Goal: Task Accomplishment & Management: Complete application form

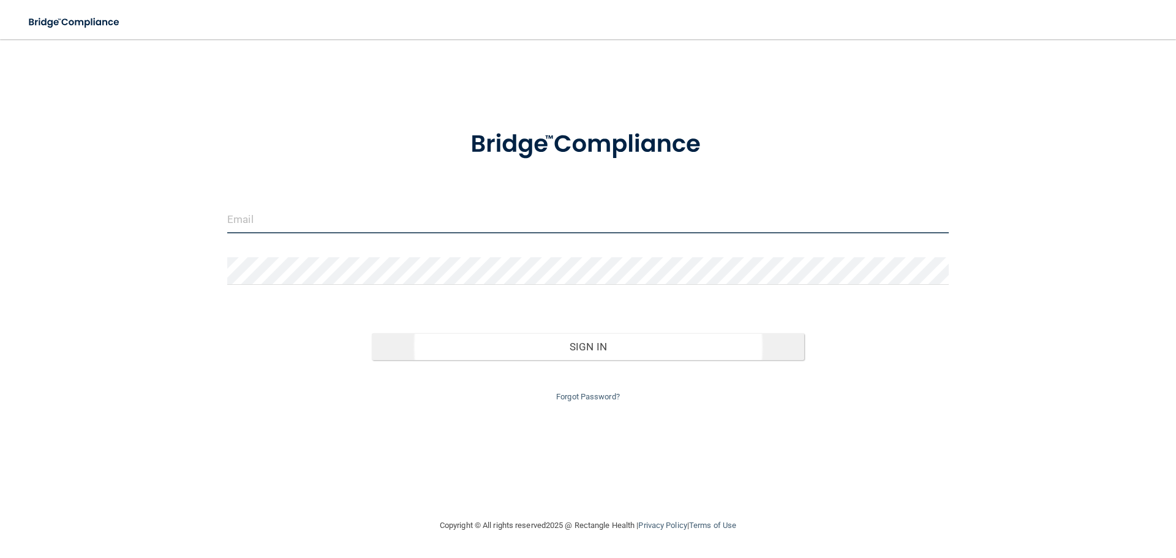
type input "[EMAIL_ADDRESS][DOMAIN_NAME]"
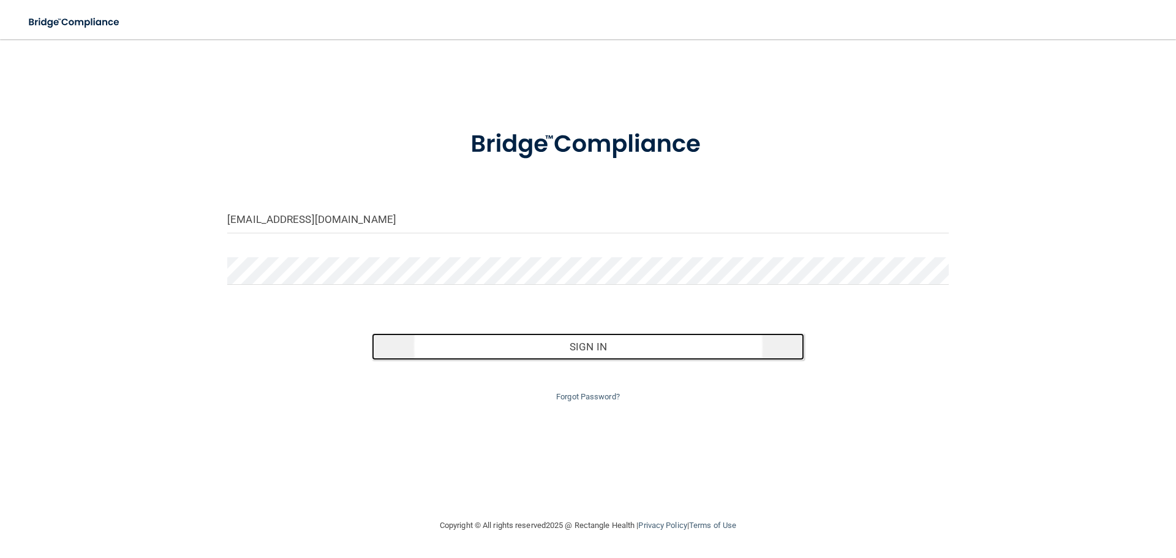
click at [594, 347] on button "Sign In" at bounding box center [588, 346] width 433 height 27
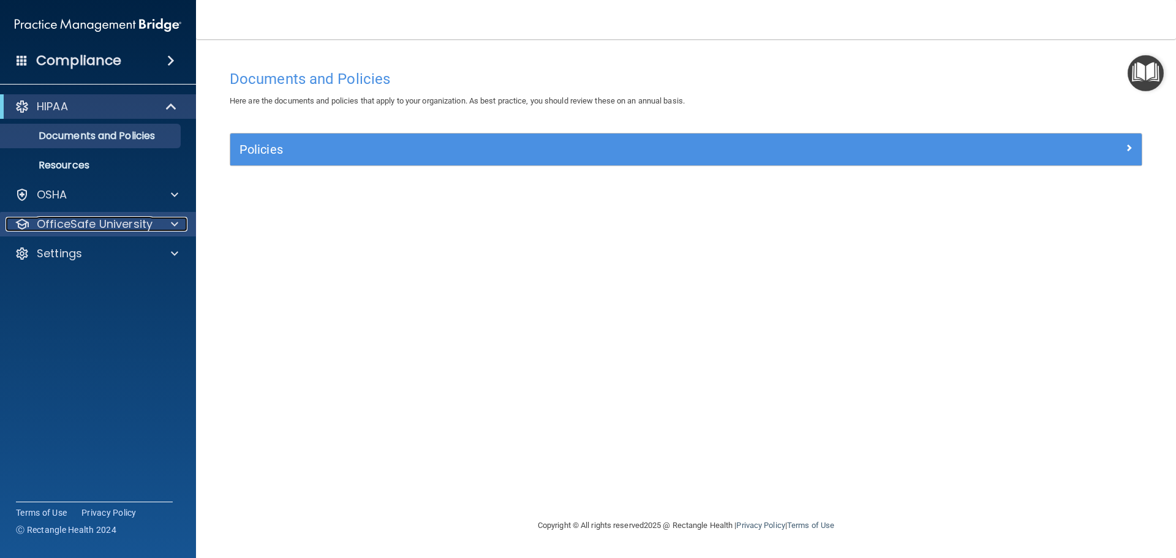
click at [94, 227] on p "OfficeSafe University" at bounding box center [95, 224] width 116 height 15
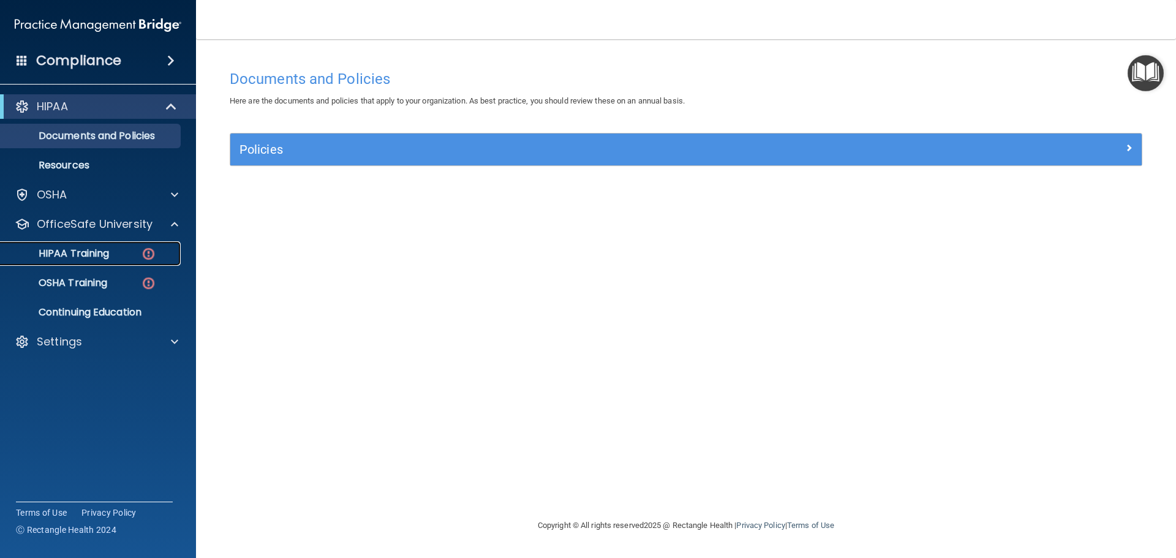
click at [83, 253] on p "HIPAA Training" at bounding box center [58, 253] width 101 height 12
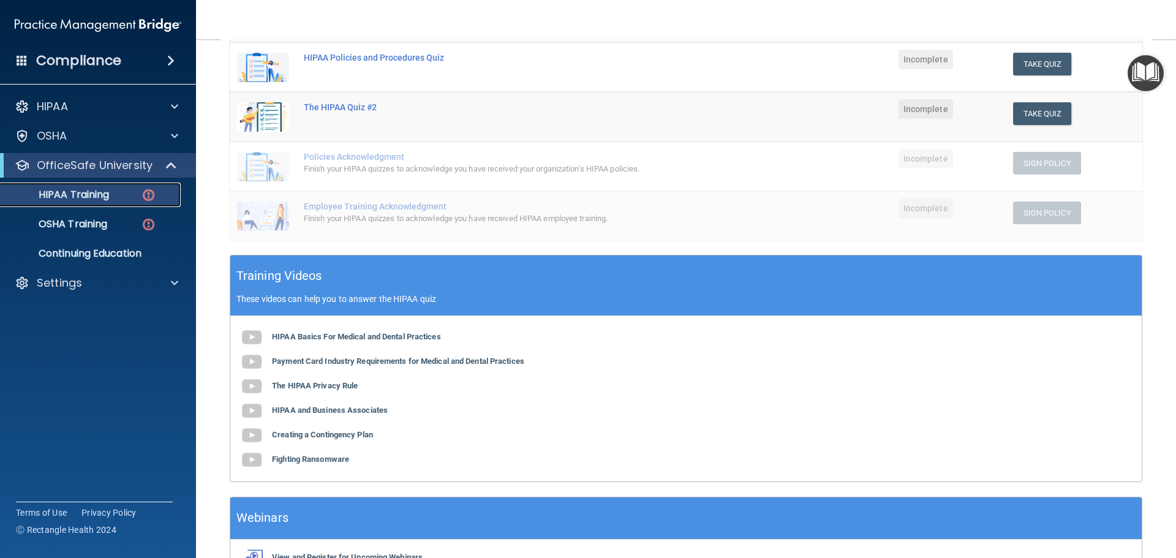
scroll to position [245, 0]
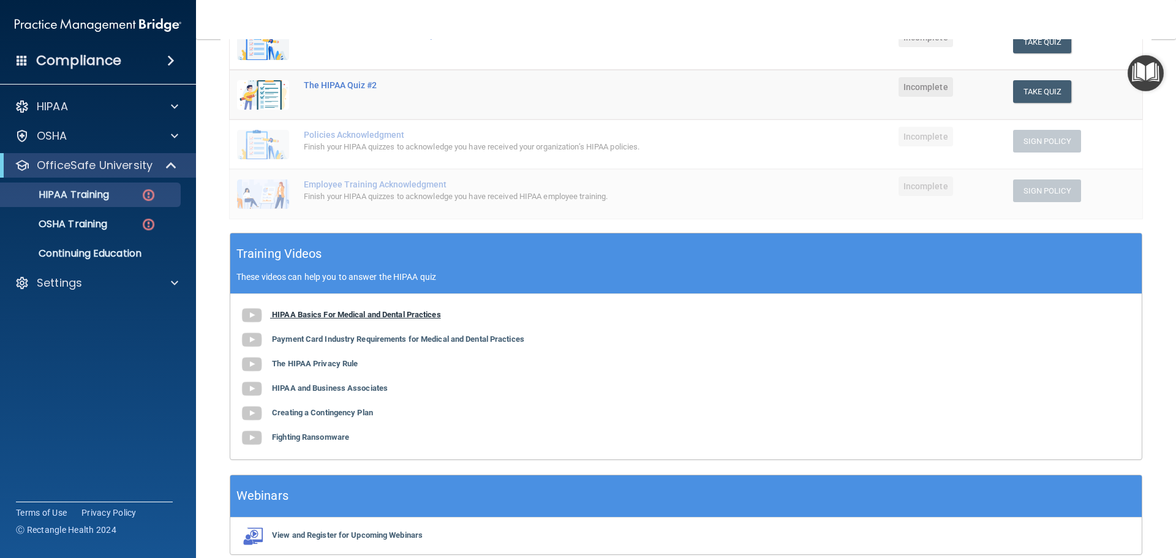
click at [254, 314] on img at bounding box center [251, 315] width 24 height 24
click at [253, 340] on img at bounding box center [251, 340] width 24 height 24
click at [250, 364] on img at bounding box center [251, 364] width 24 height 24
click at [254, 389] on img at bounding box center [251, 389] width 24 height 24
click at [288, 412] on b "Creating a Contingency Plan" at bounding box center [322, 412] width 101 height 9
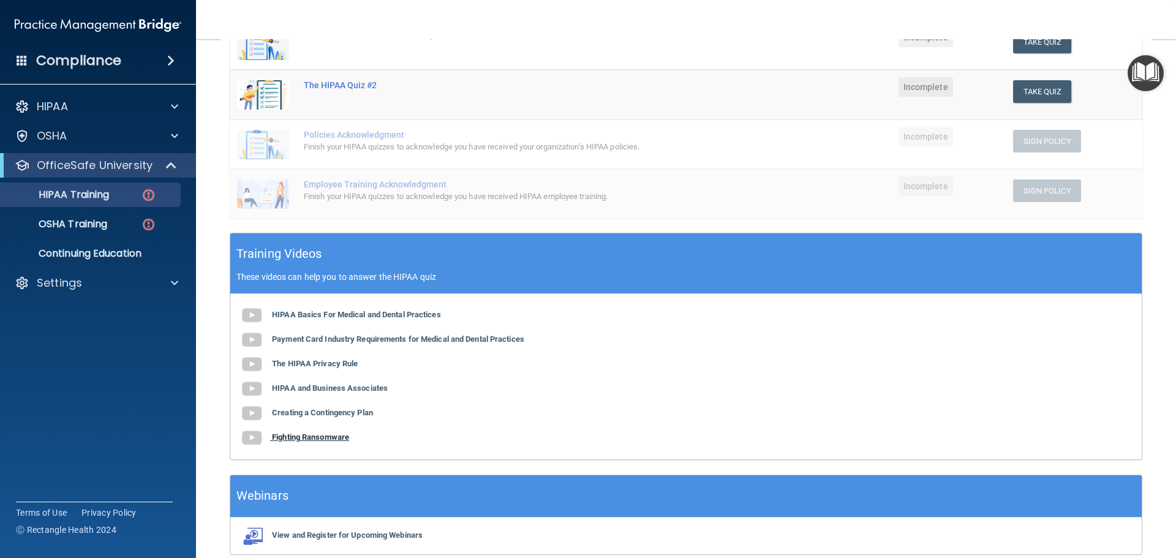
click at [295, 433] on b "Fighting Ransomware" at bounding box center [310, 436] width 77 height 9
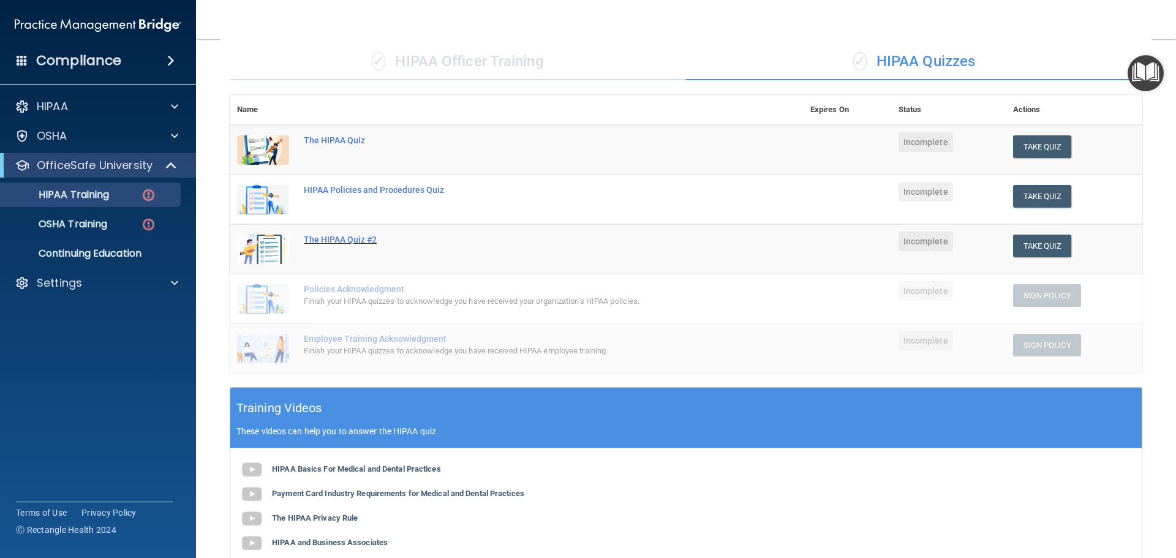
scroll to position [61, 0]
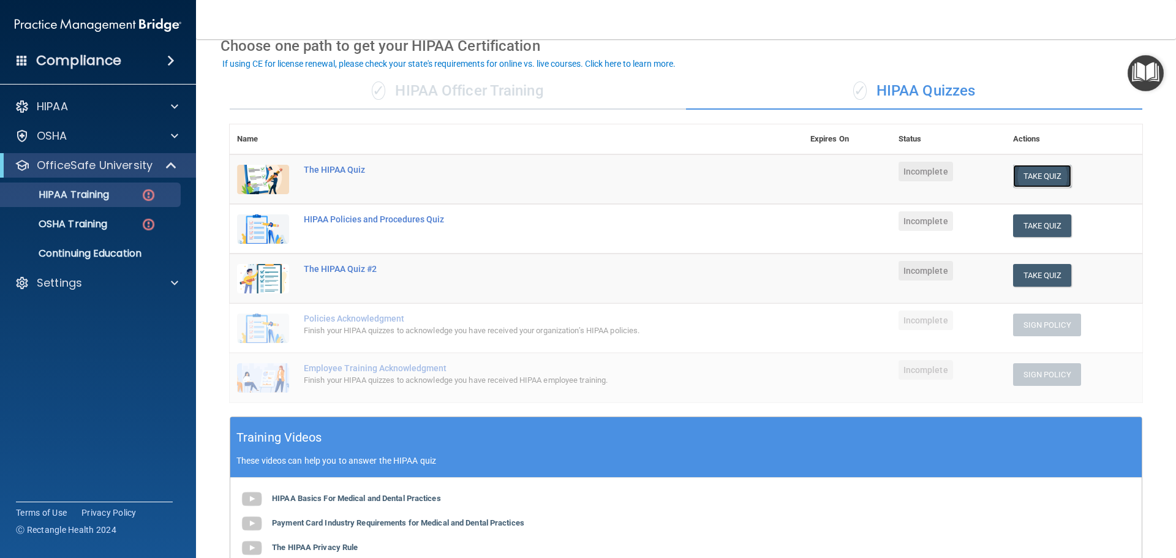
click at [1021, 178] on button "Take Quiz" at bounding box center [1042, 176] width 59 height 23
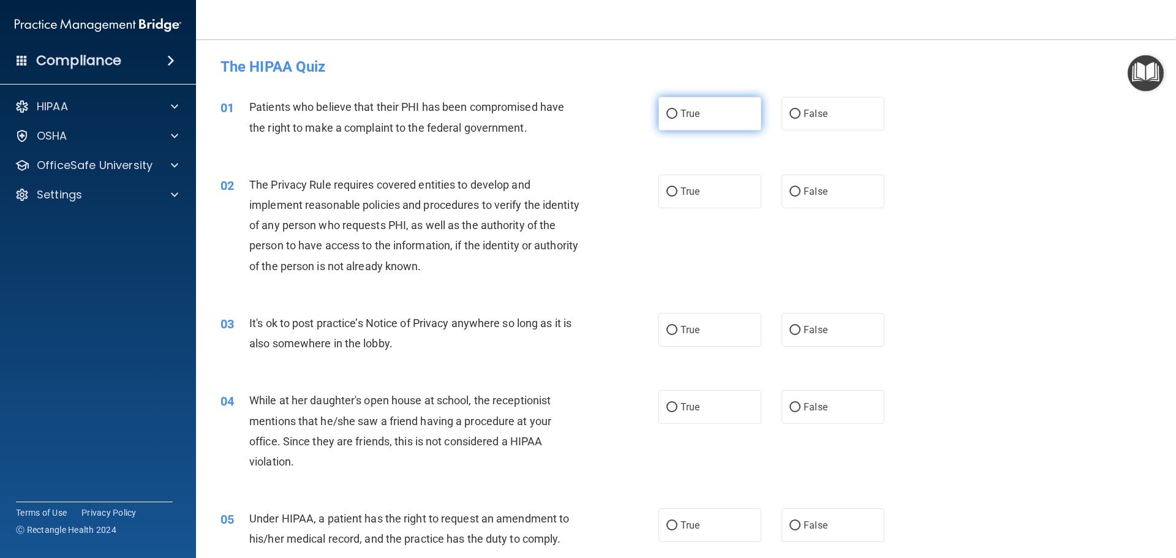
click at [666, 111] on input "True" at bounding box center [671, 114] width 11 height 9
radio input "true"
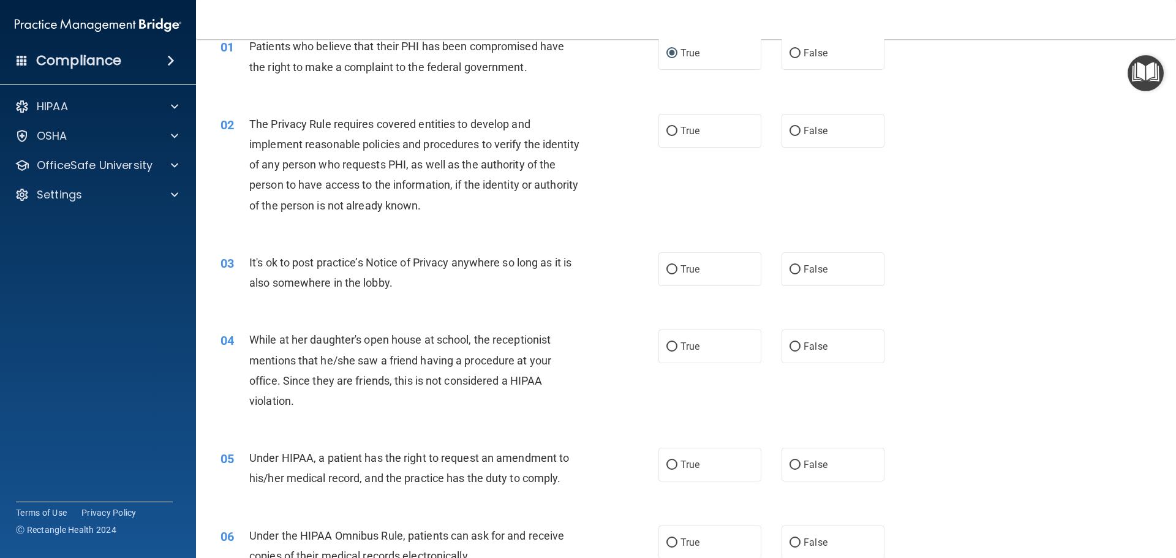
scroll to position [61, 0]
click at [666, 130] on input "True" at bounding box center [671, 130] width 11 height 9
radio input "true"
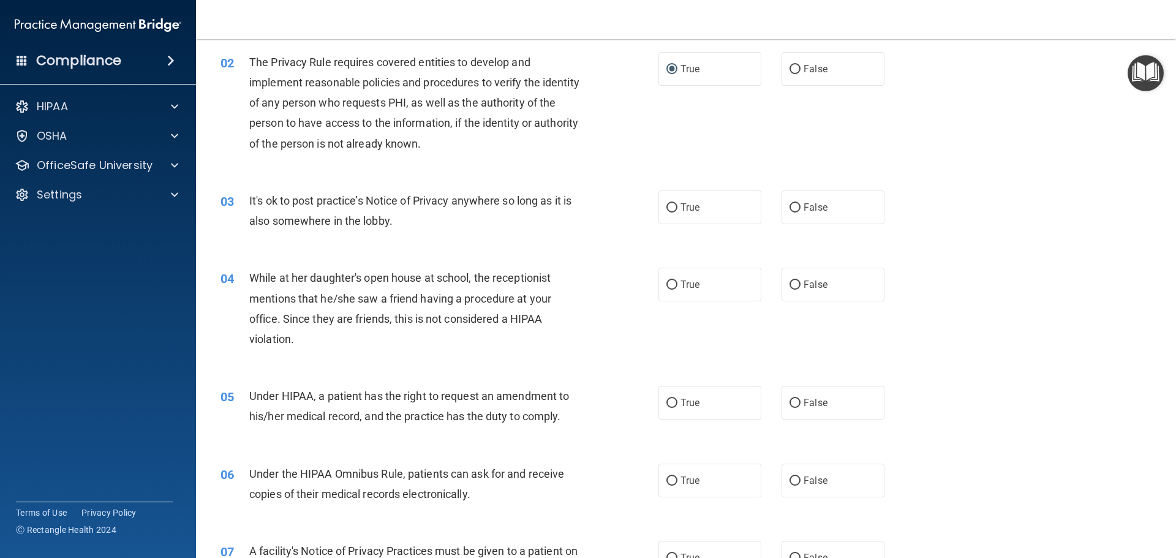
scroll to position [184, 0]
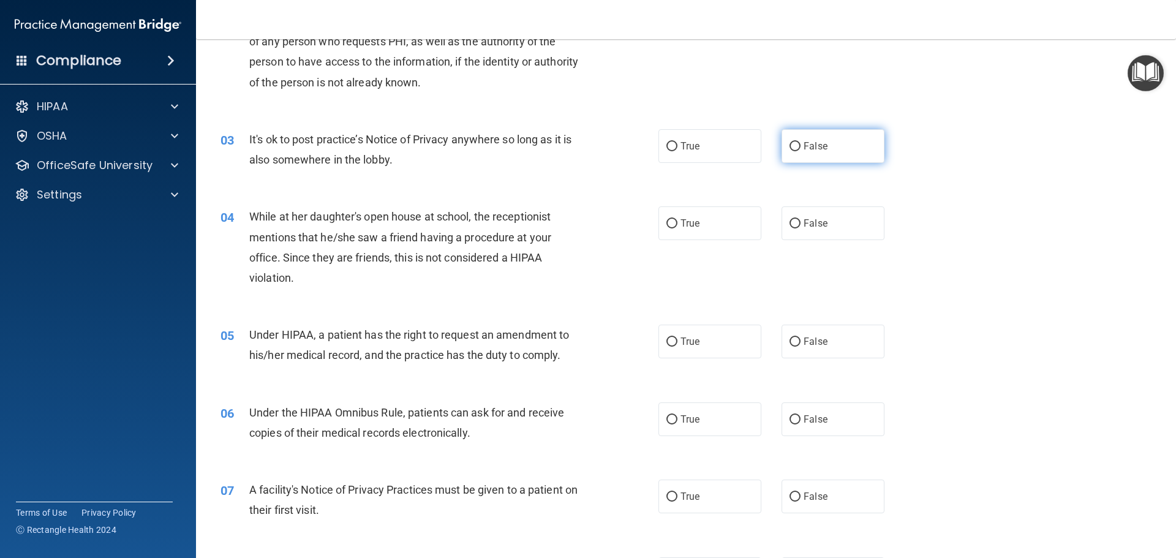
click at [789, 145] on input "False" at bounding box center [794, 146] width 11 height 9
radio input "true"
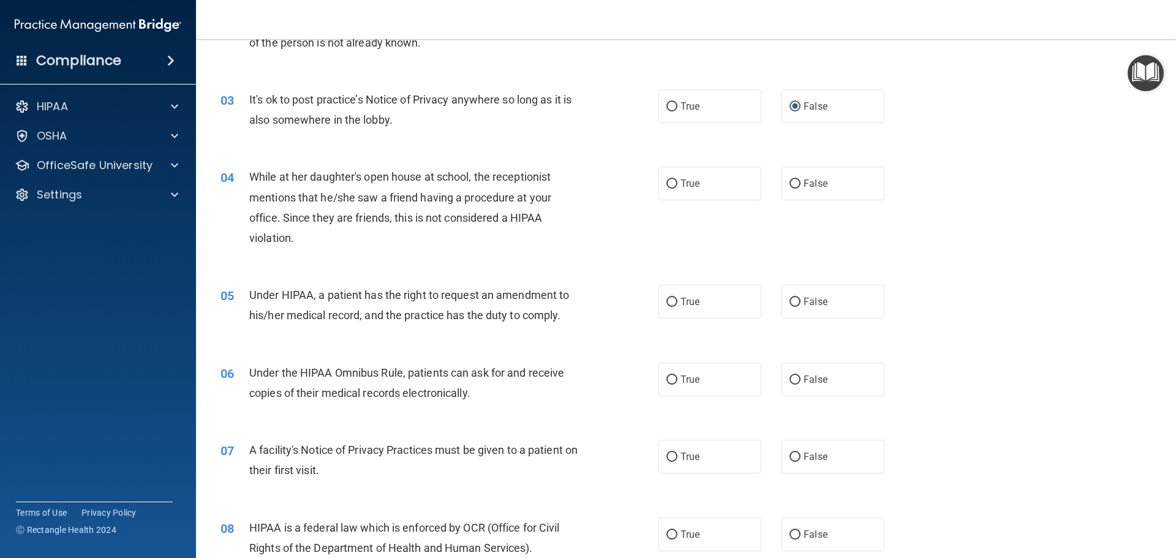
scroll to position [245, 0]
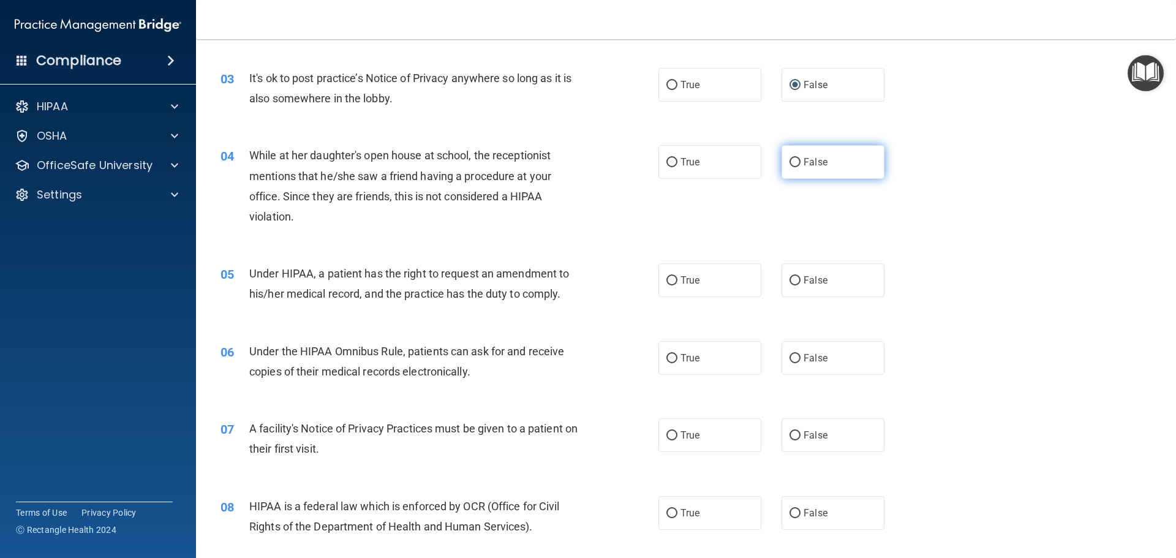
click at [789, 162] on input "False" at bounding box center [794, 162] width 11 height 9
radio input "true"
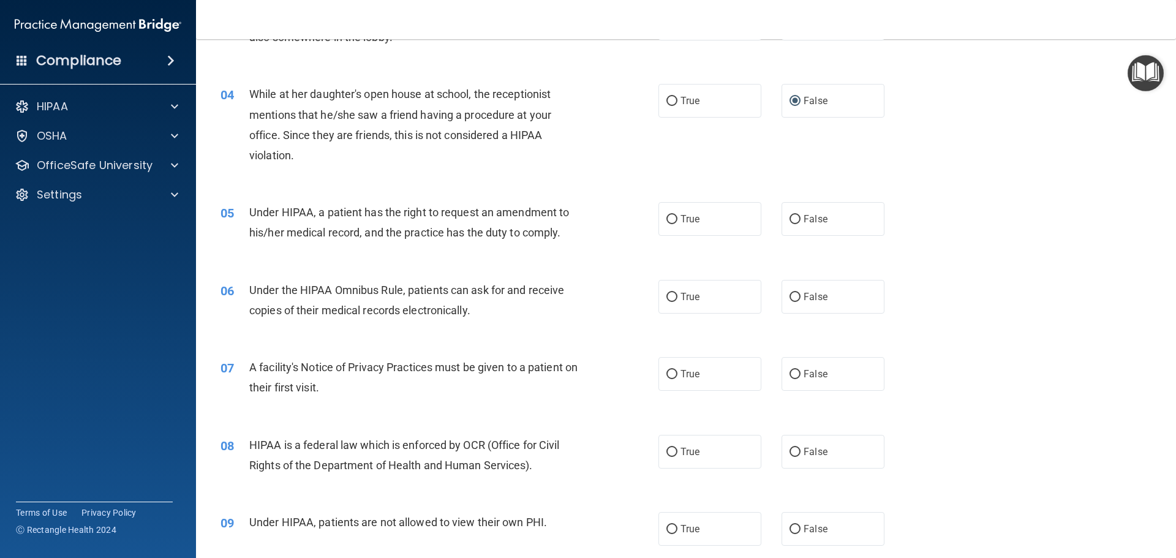
scroll to position [367, 0]
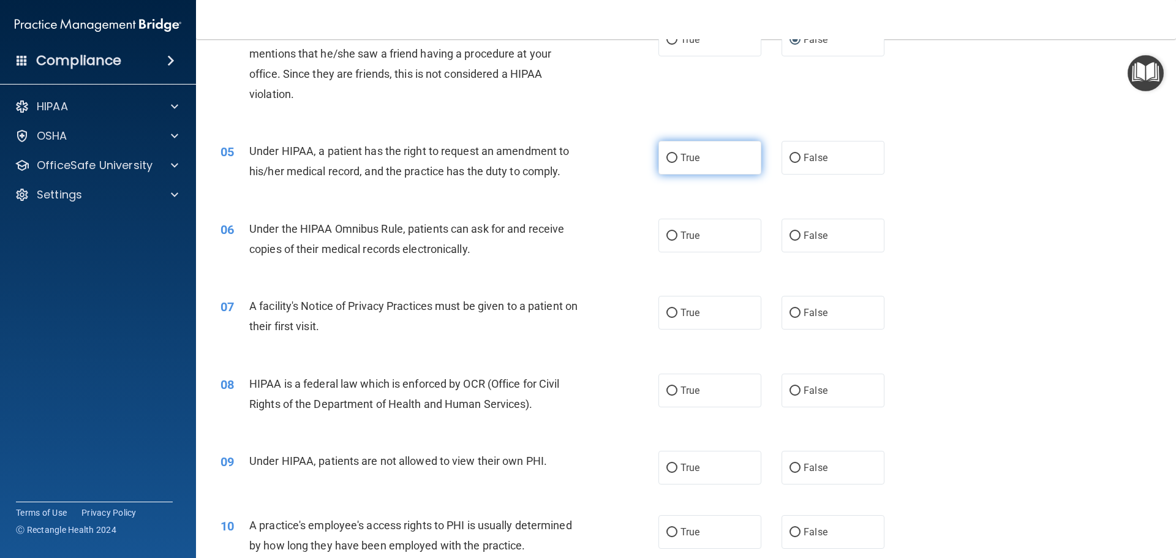
click at [666, 157] on input "True" at bounding box center [671, 158] width 11 height 9
radio input "true"
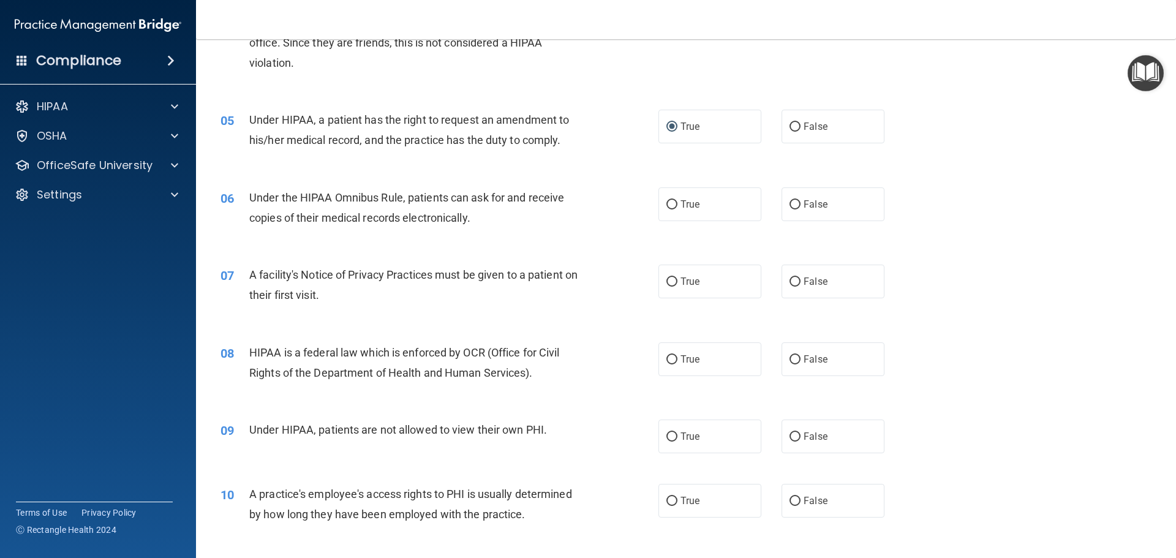
scroll to position [429, 0]
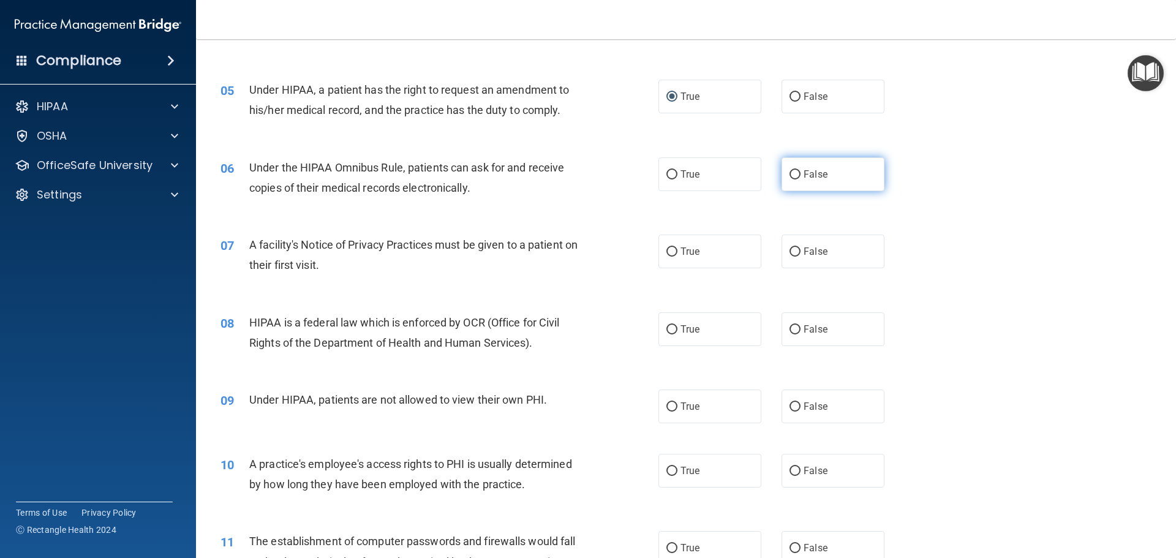
click at [791, 175] on input "False" at bounding box center [794, 174] width 11 height 9
radio input "true"
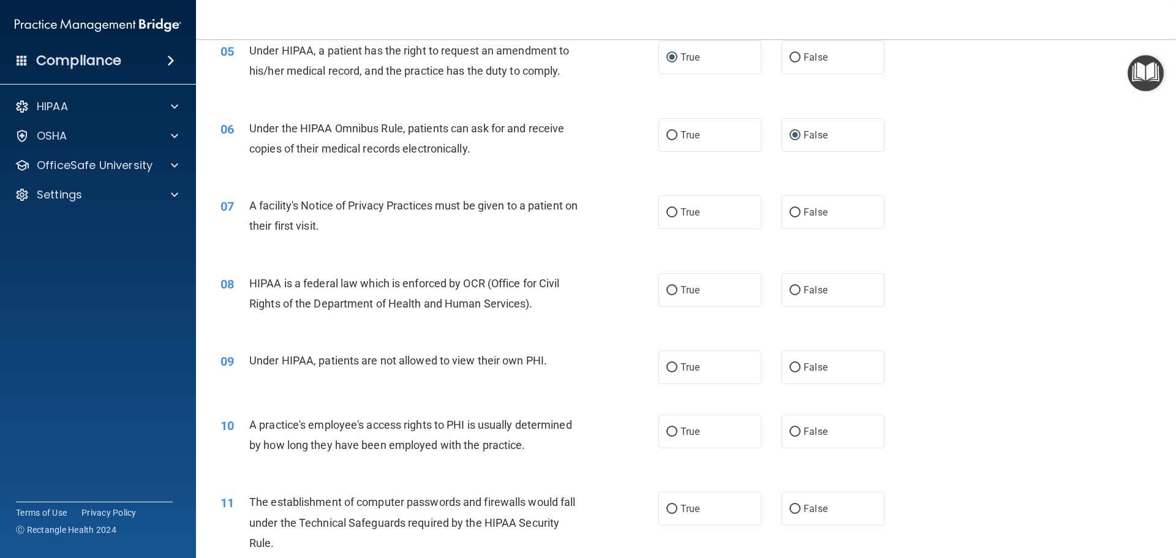
scroll to position [490, 0]
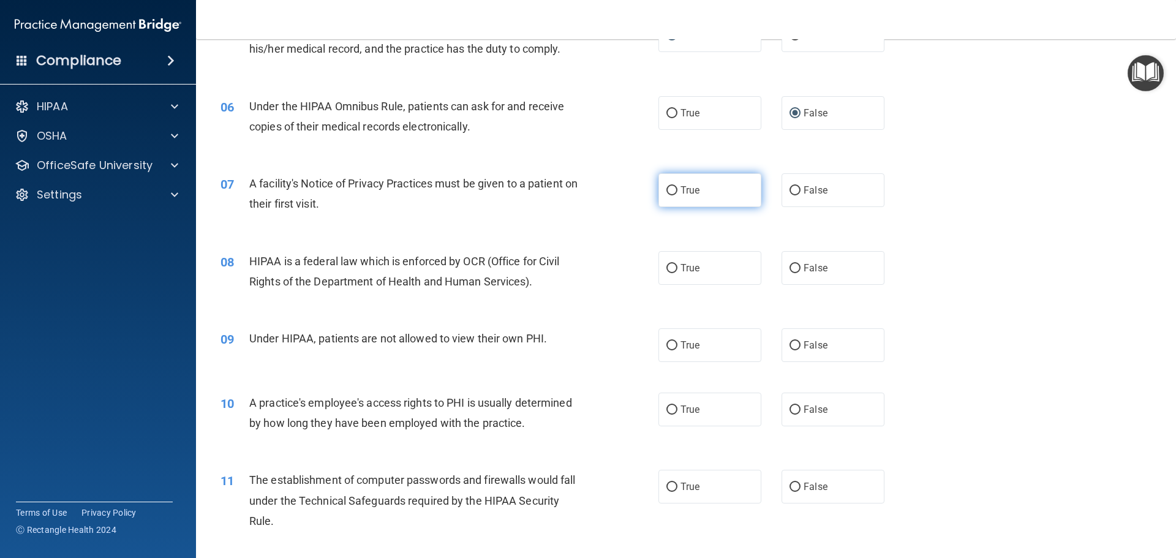
click at [666, 193] on input "True" at bounding box center [671, 190] width 11 height 9
radio input "true"
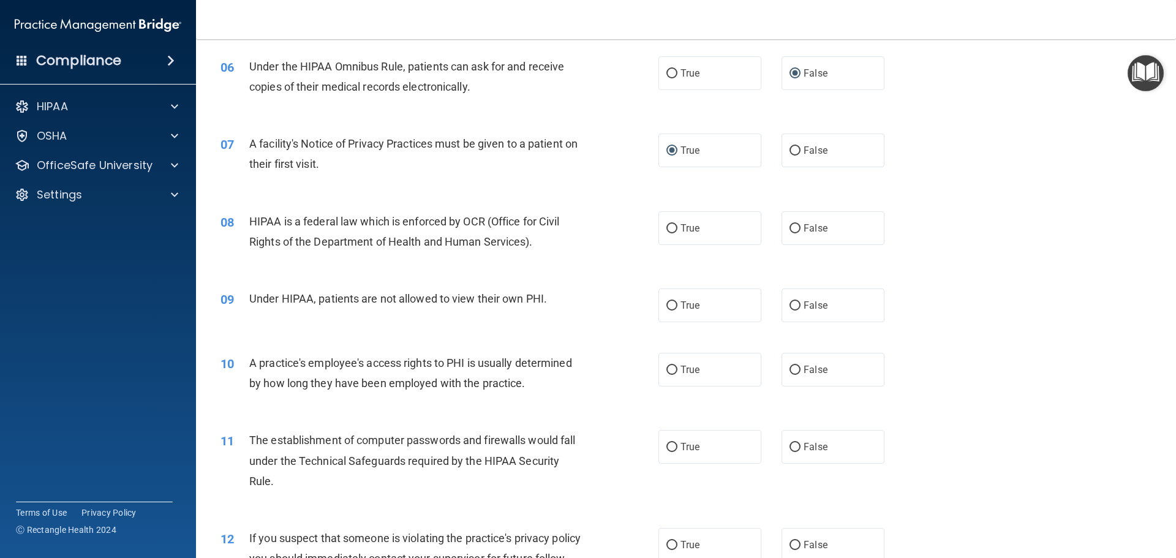
scroll to position [551, 0]
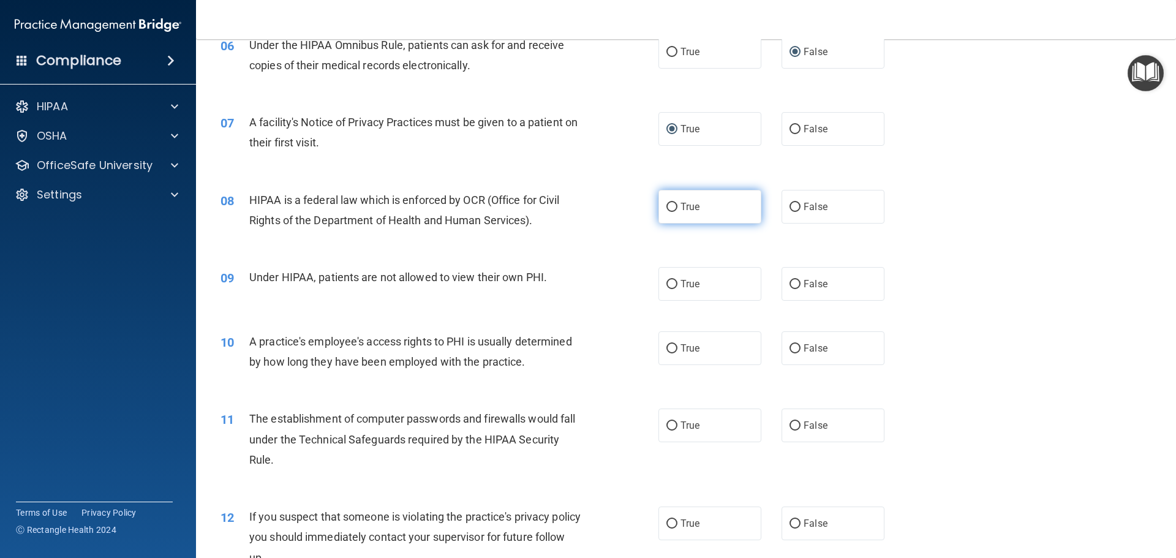
click at [667, 203] on input "True" at bounding box center [671, 207] width 11 height 9
radio input "true"
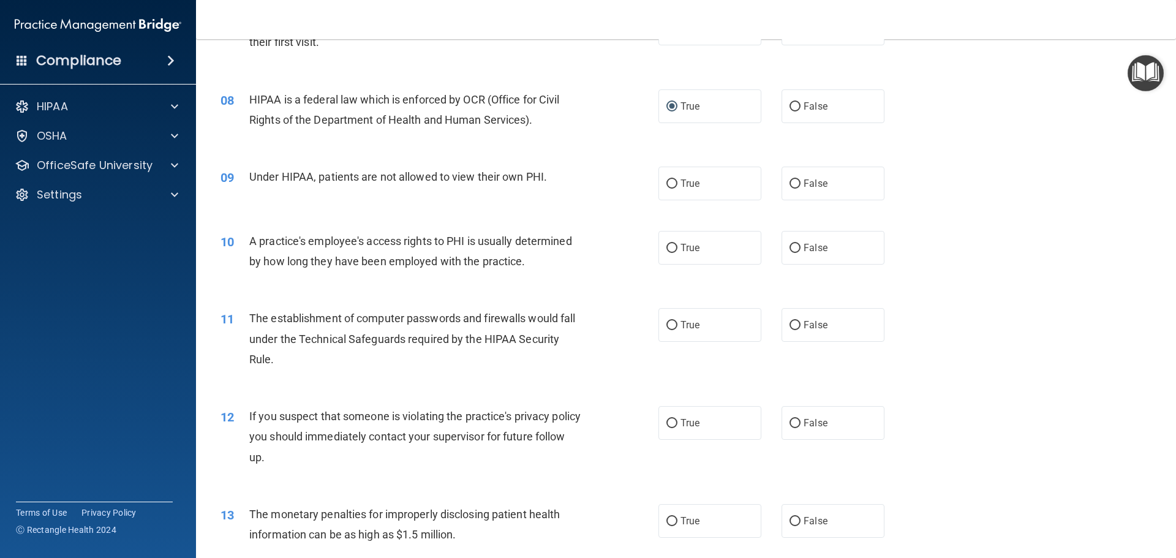
scroll to position [674, 0]
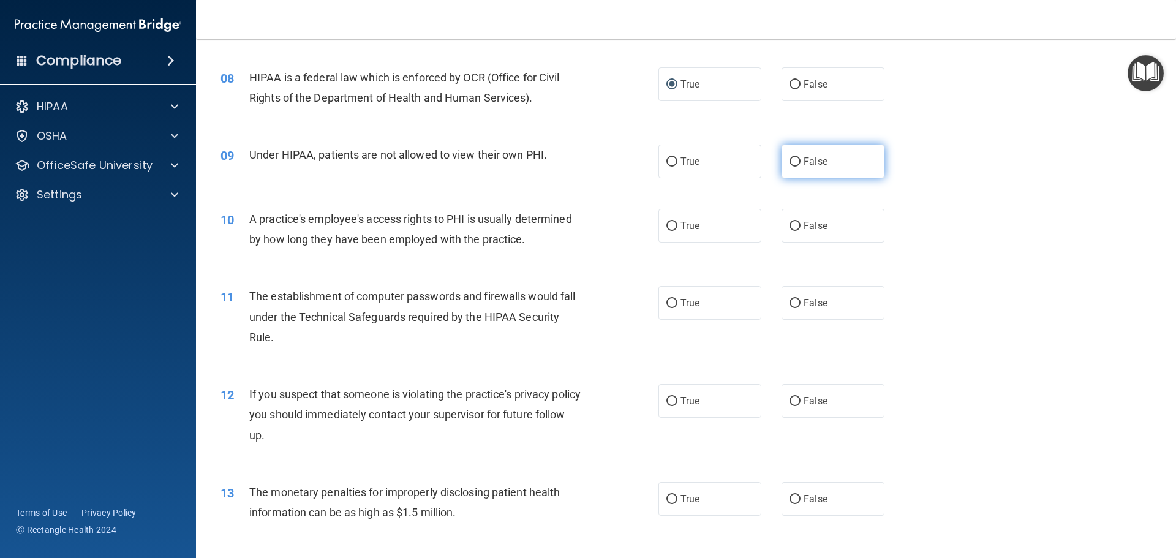
click at [791, 162] on input "False" at bounding box center [794, 161] width 11 height 9
radio input "true"
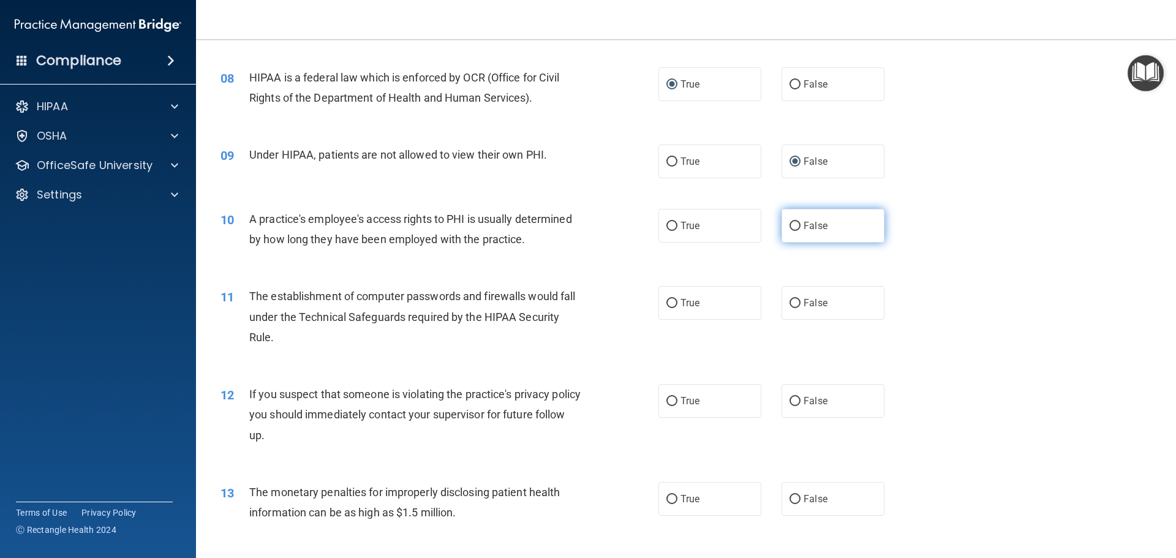
click at [792, 223] on input "False" at bounding box center [794, 226] width 11 height 9
radio input "true"
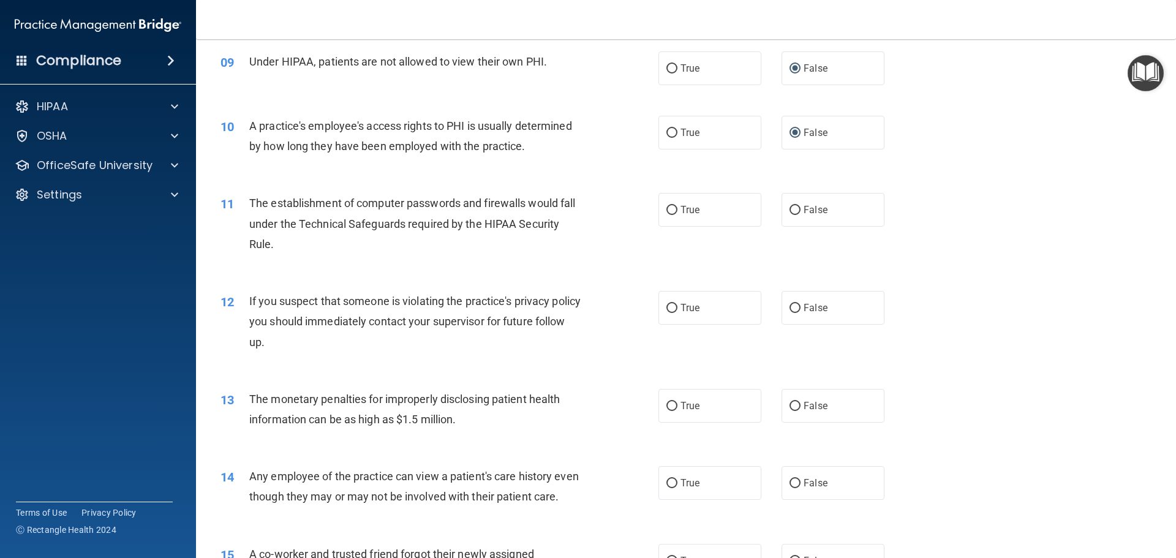
scroll to position [796, 0]
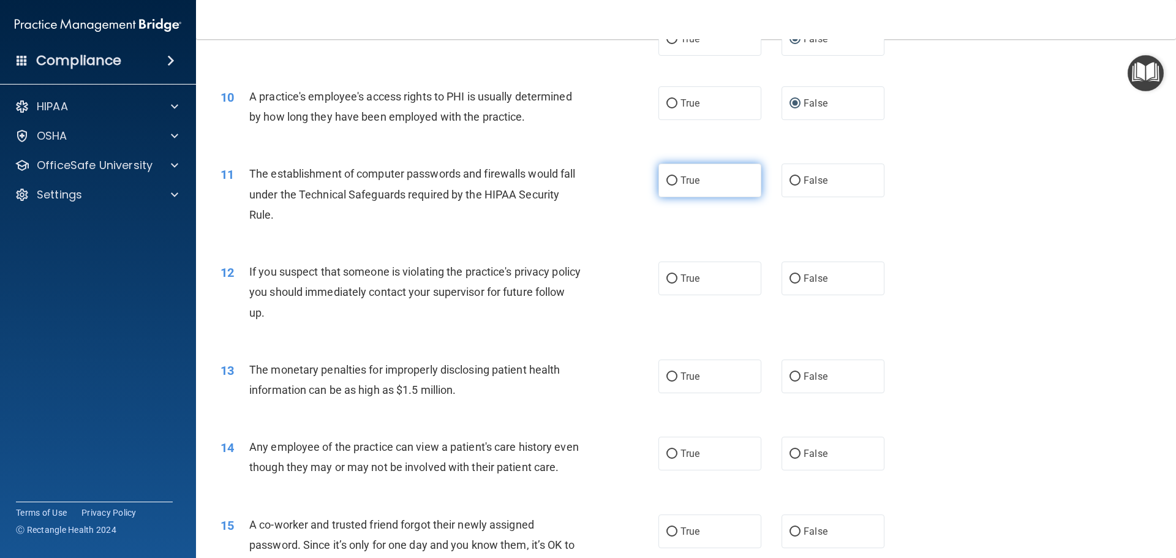
click at [666, 182] on input "True" at bounding box center [671, 180] width 11 height 9
radio input "true"
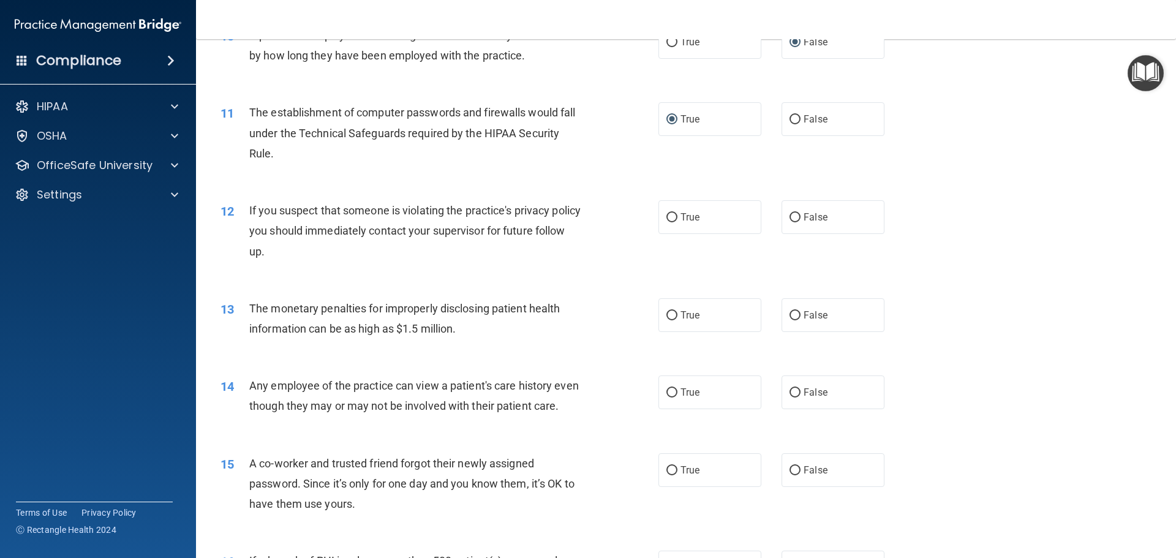
scroll to position [918, 0]
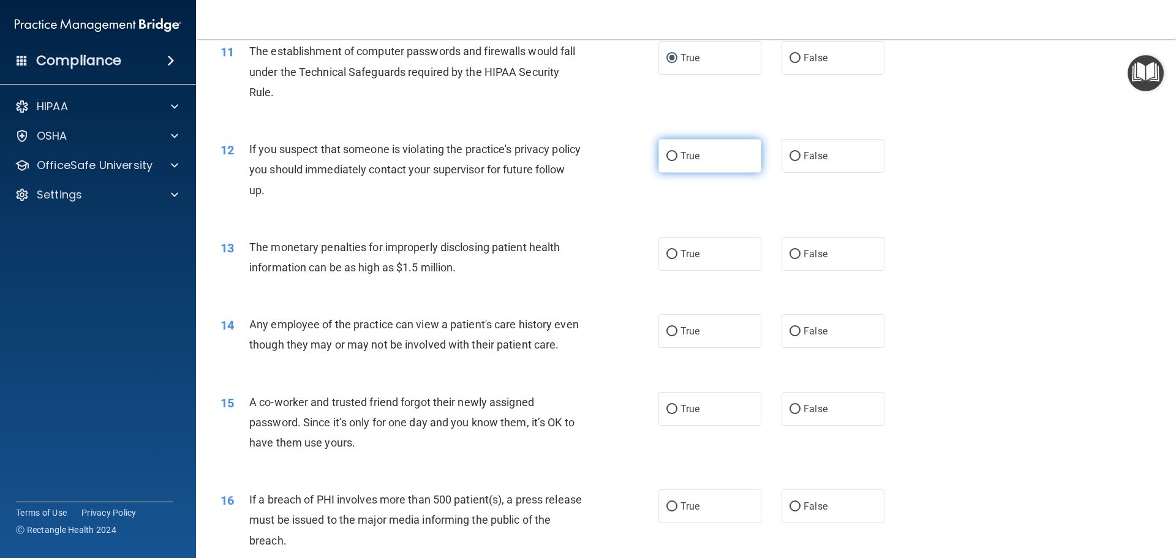
click at [666, 154] on input "True" at bounding box center [671, 156] width 11 height 9
radio input "true"
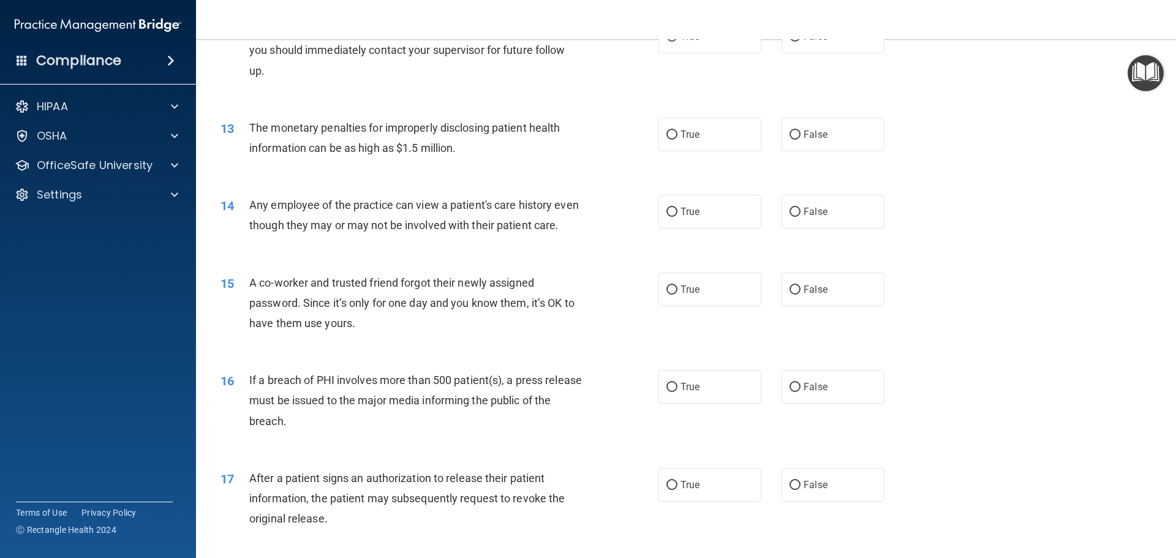
scroll to position [1041, 0]
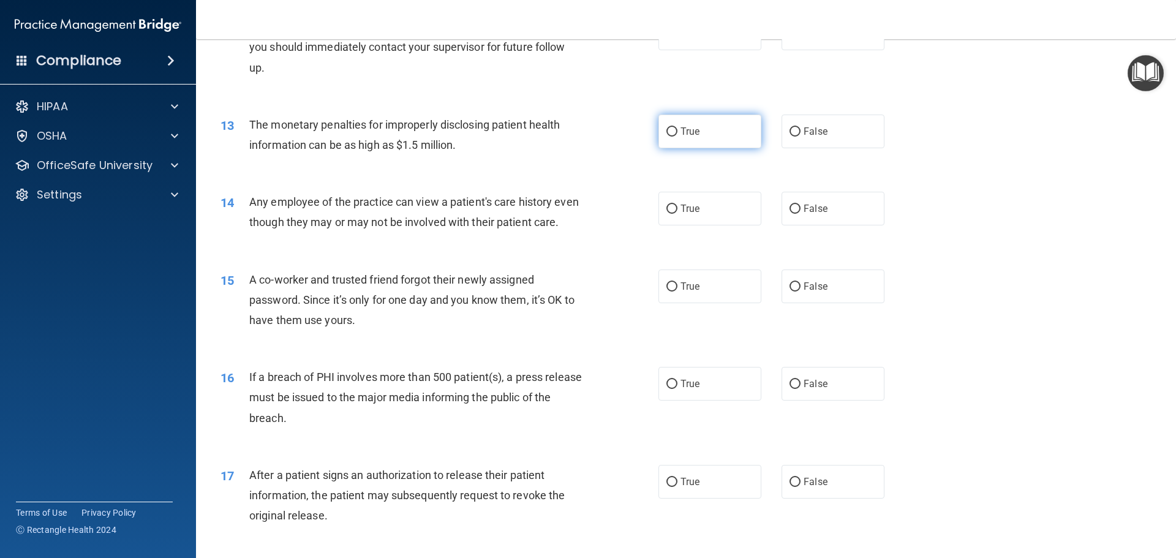
click at [666, 129] on input "True" at bounding box center [671, 131] width 11 height 9
radio input "true"
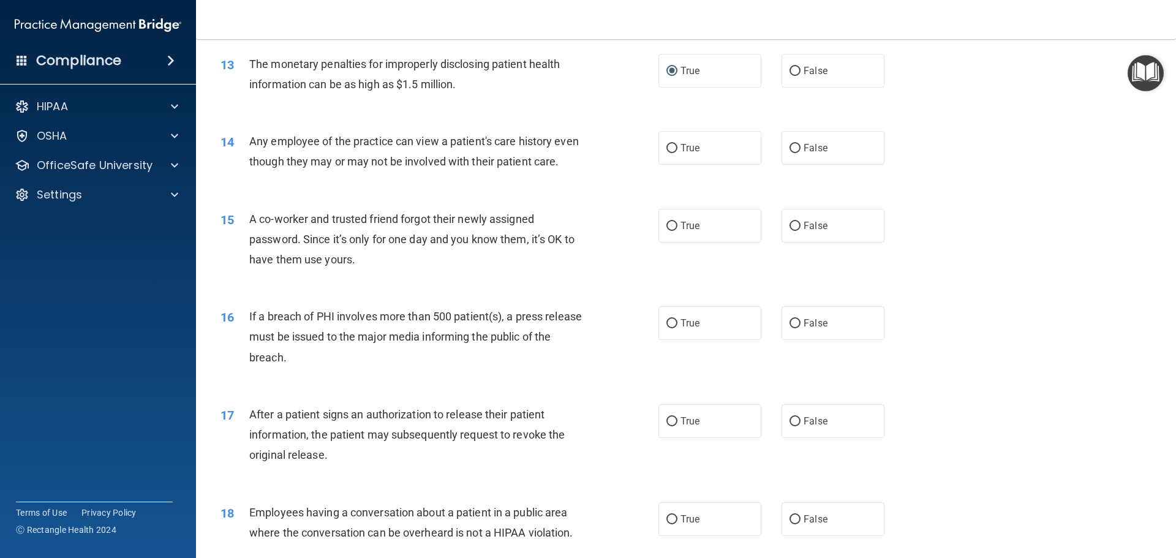
scroll to position [1102, 0]
click at [789, 146] on input "False" at bounding box center [794, 147] width 11 height 9
radio input "true"
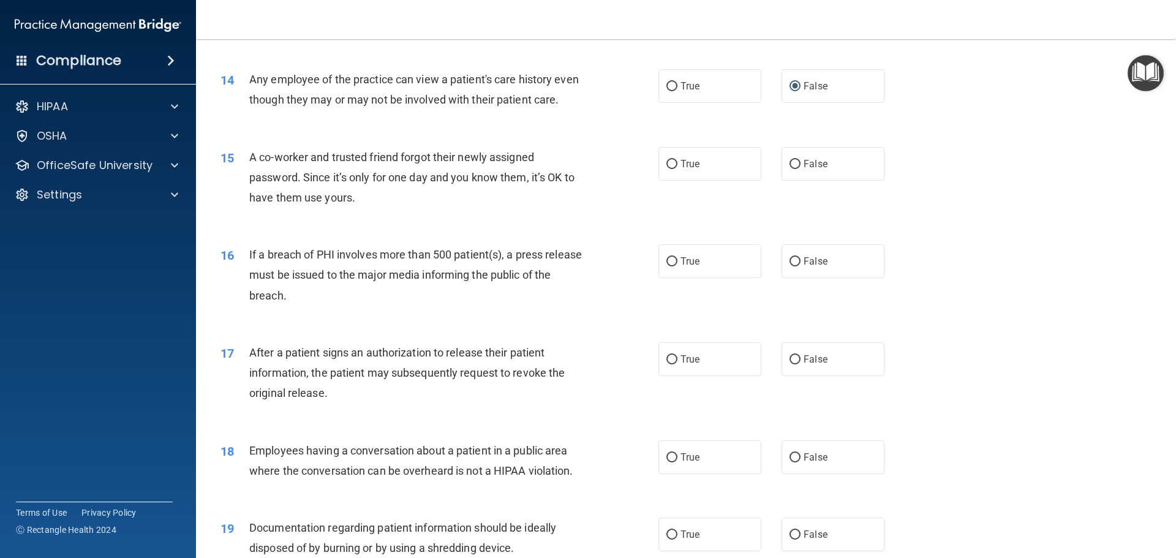
scroll to position [1225, 0]
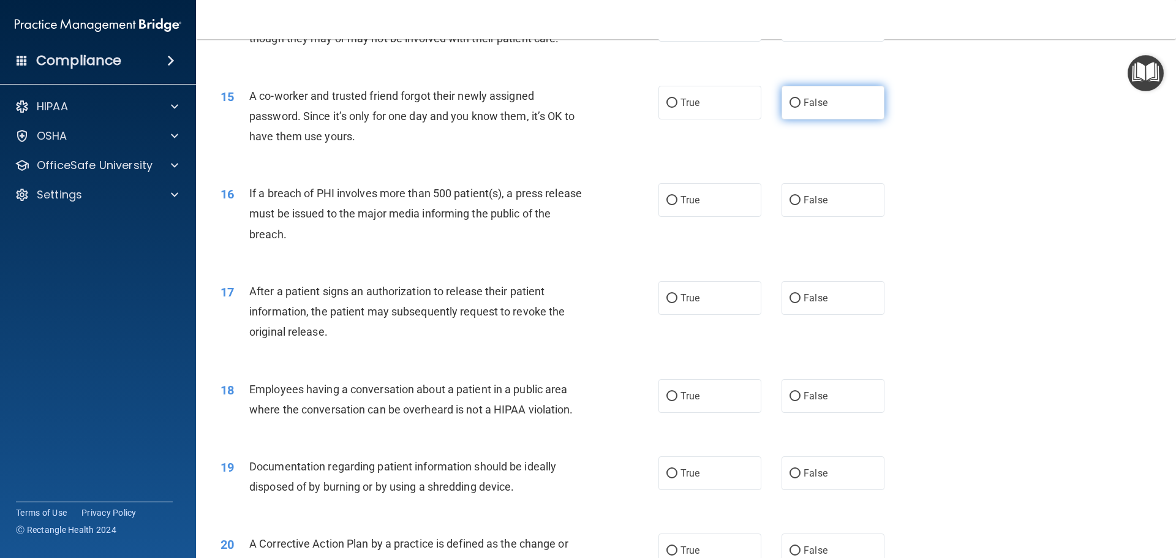
click at [789, 108] on input "False" at bounding box center [794, 103] width 11 height 9
radio input "true"
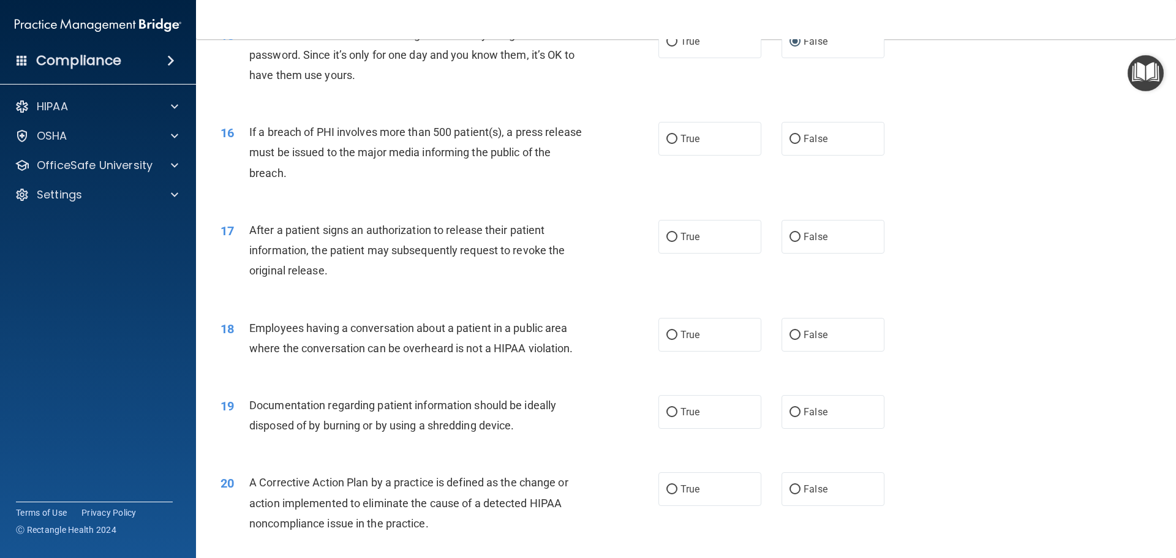
scroll to position [1347, 0]
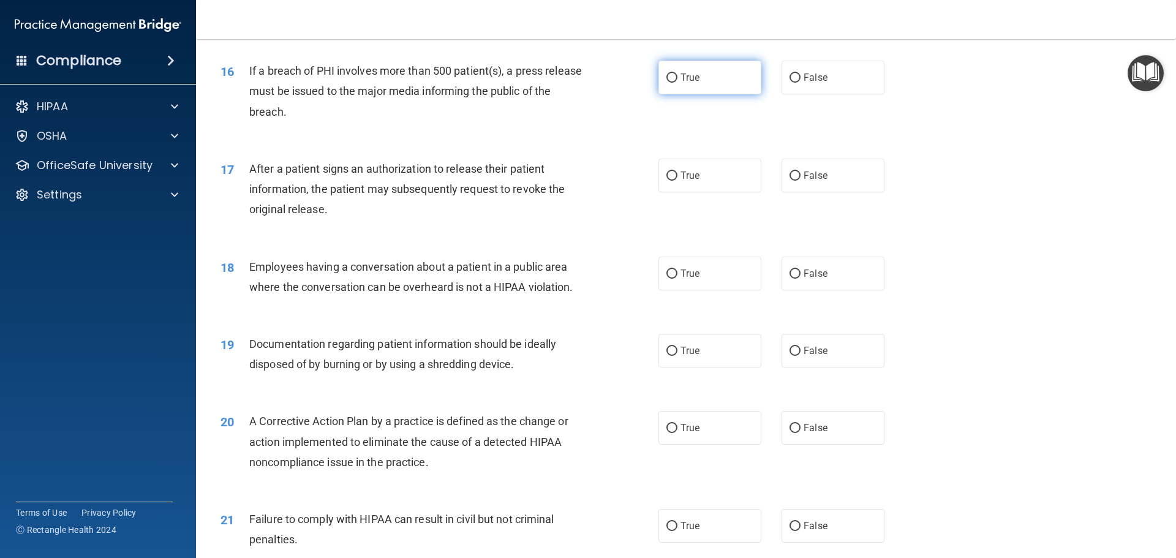
click at [666, 83] on input "True" at bounding box center [671, 77] width 11 height 9
radio input "true"
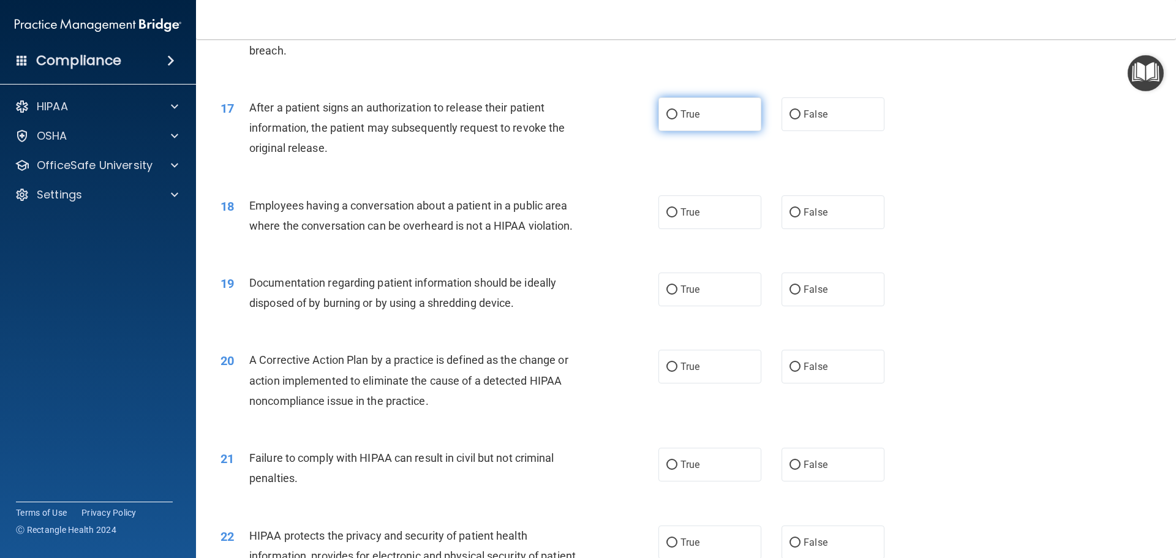
click at [669, 119] on input "True" at bounding box center [671, 114] width 11 height 9
radio input "true"
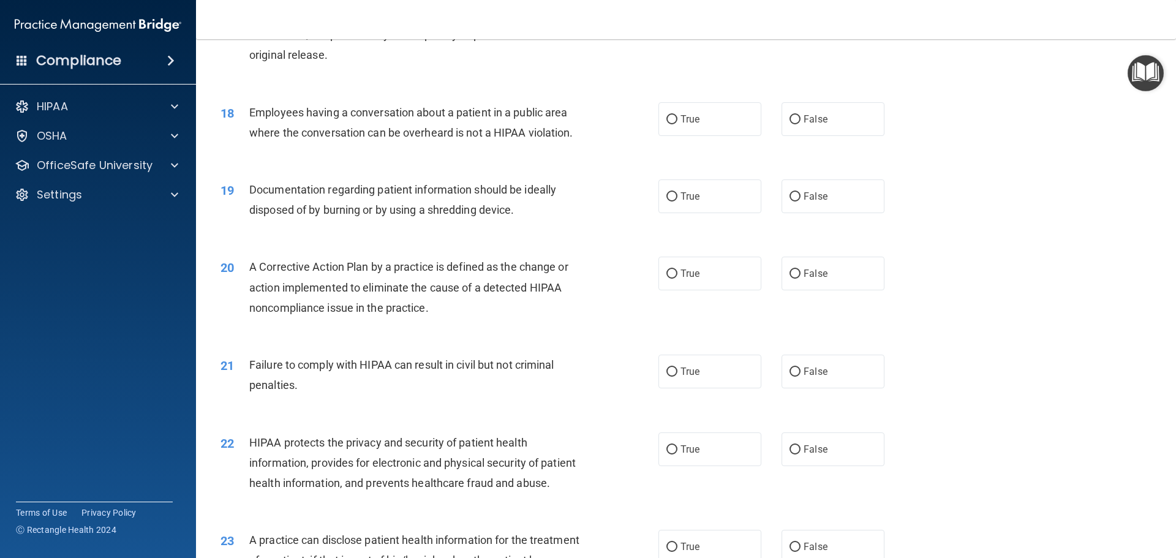
scroll to position [1531, 0]
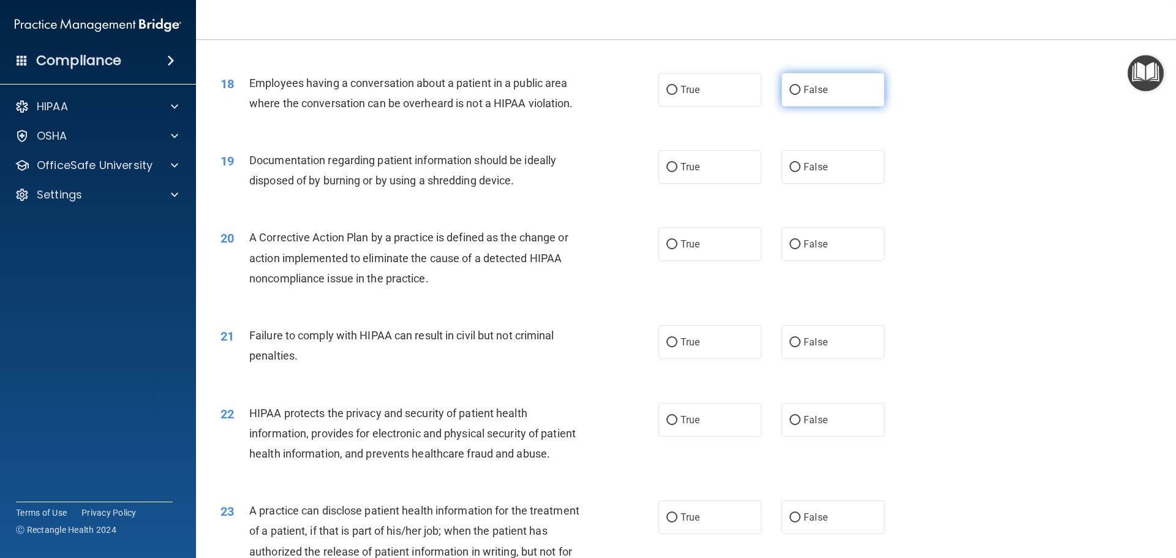
click at [789, 95] on input "False" at bounding box center [794, 90] width 11 height 9
radio input "true"
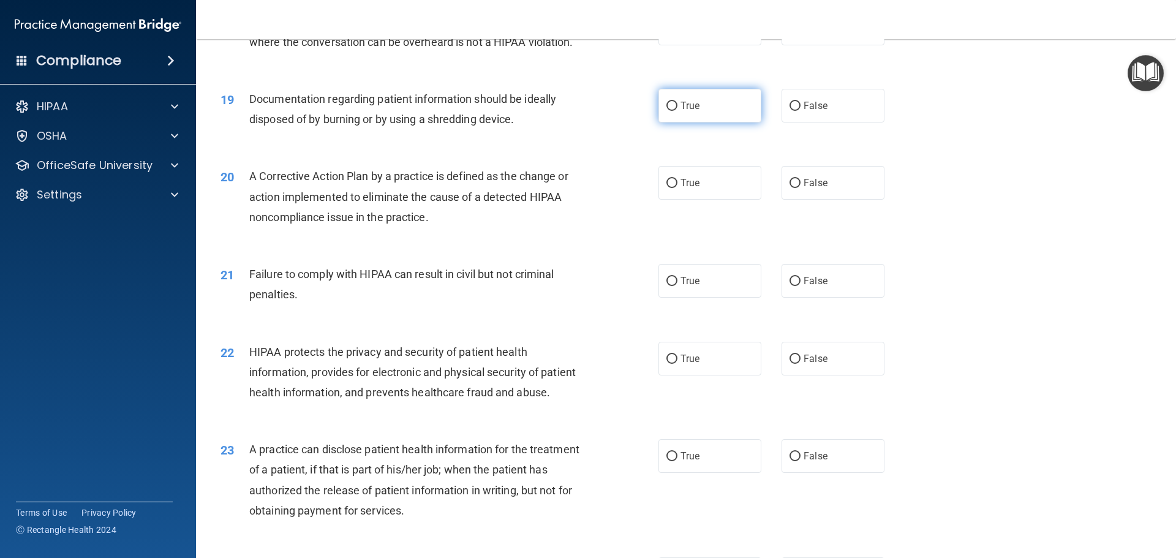
click at [666, 111] on input "True" at bounding box center [671, 106] width 11 height 9
radio input "true"
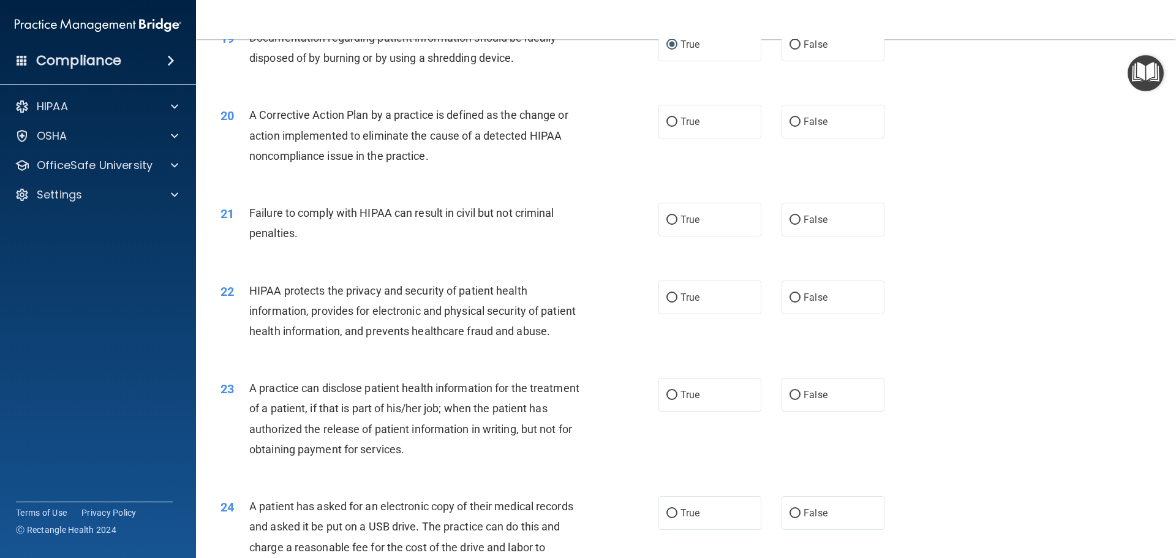
scroll to position [1714, 0]
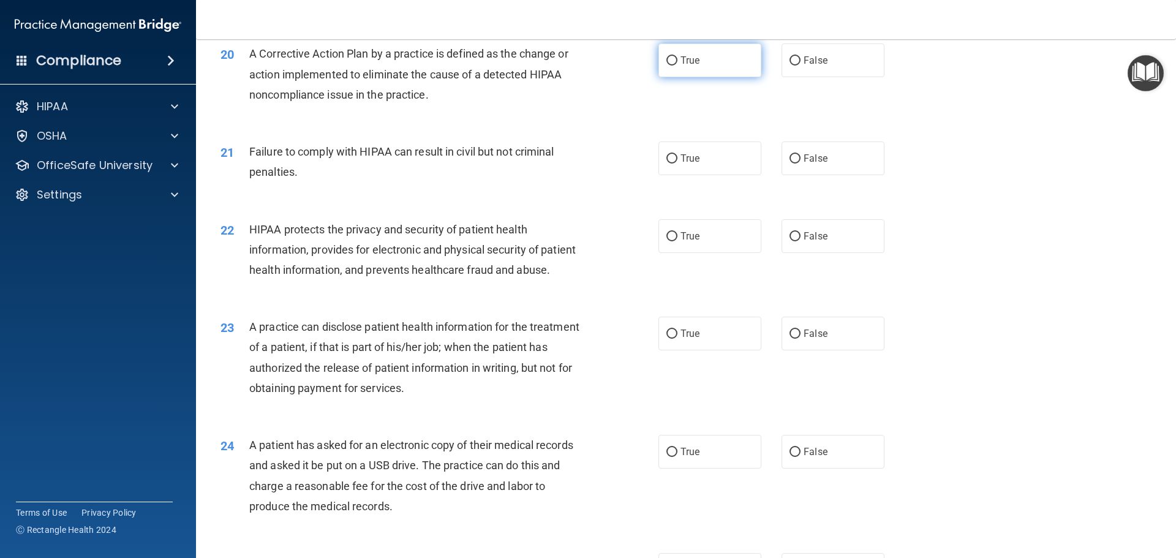
click at [666, 66] on input "True" at bounding box center [671, 60] width 11 height 9
radio input "true"
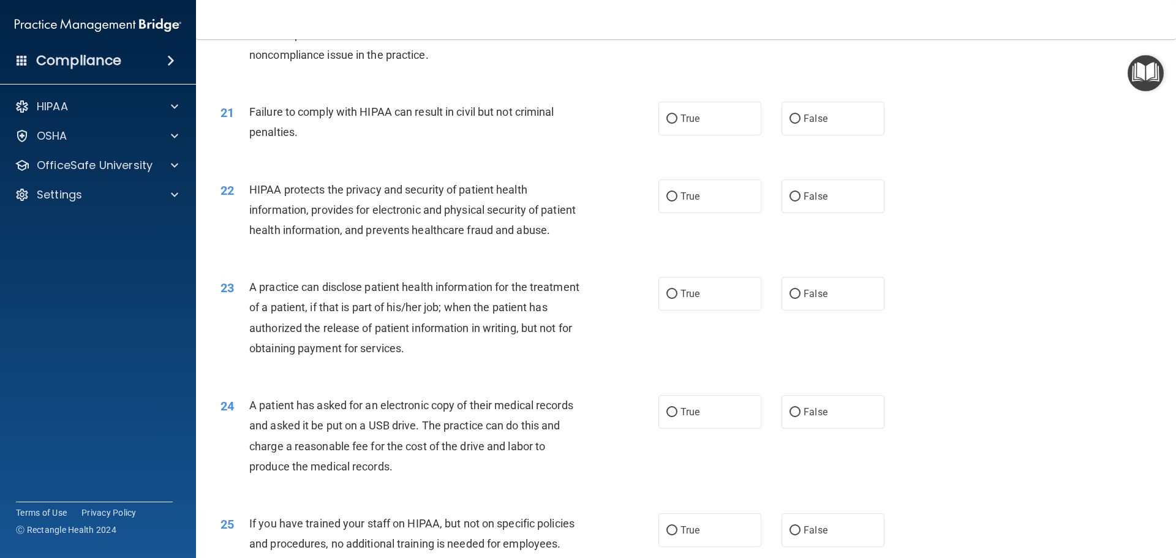
scroll to position [1776, 0]
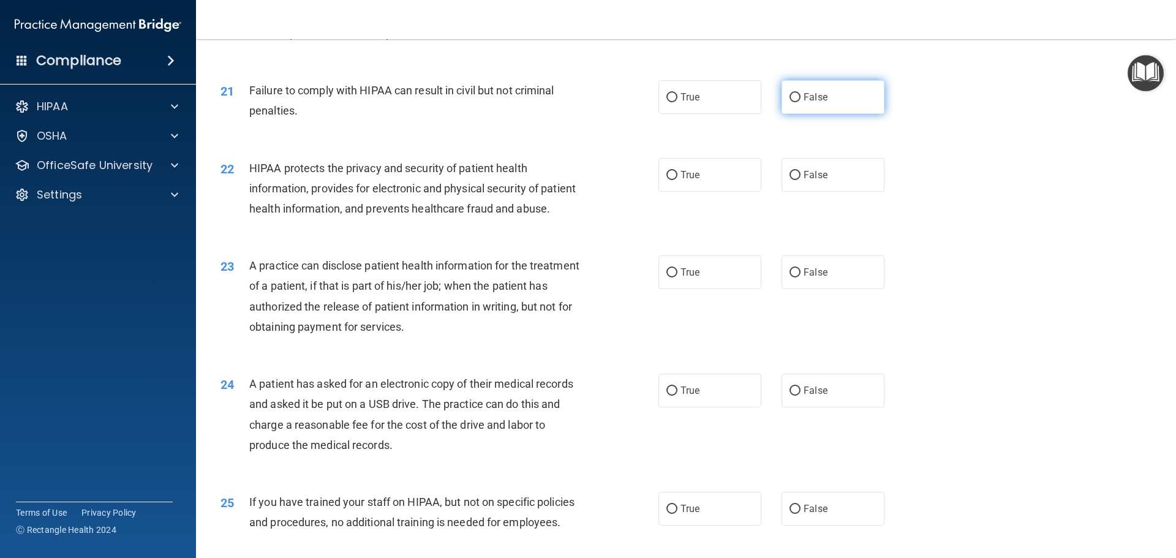
click at [790, 102] on input "False" at bounding box center [794, 97] width 11 height 9
radio input "true"
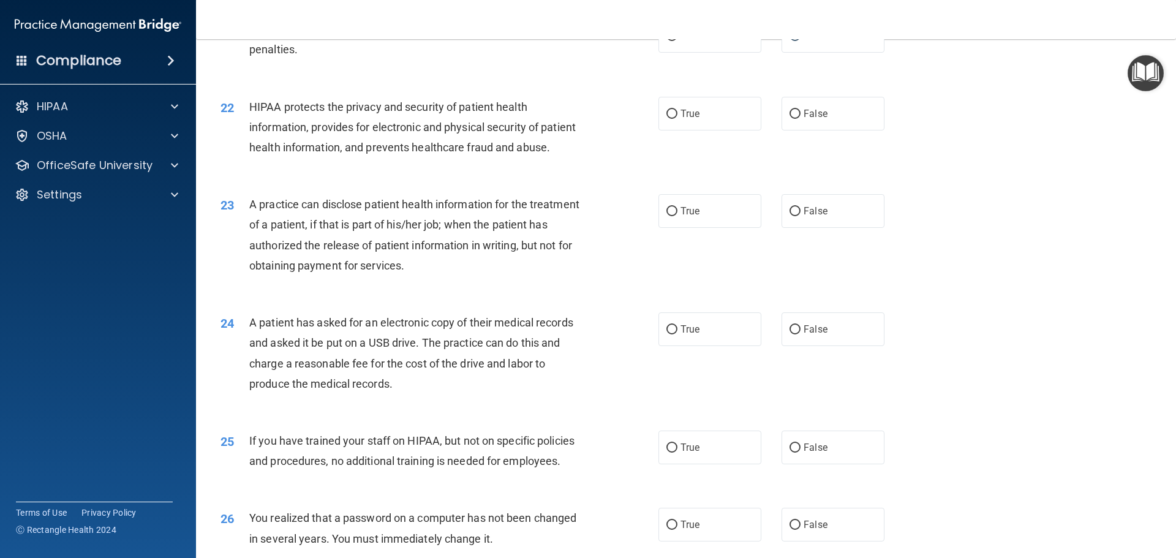
scroll to position [1898, 0]
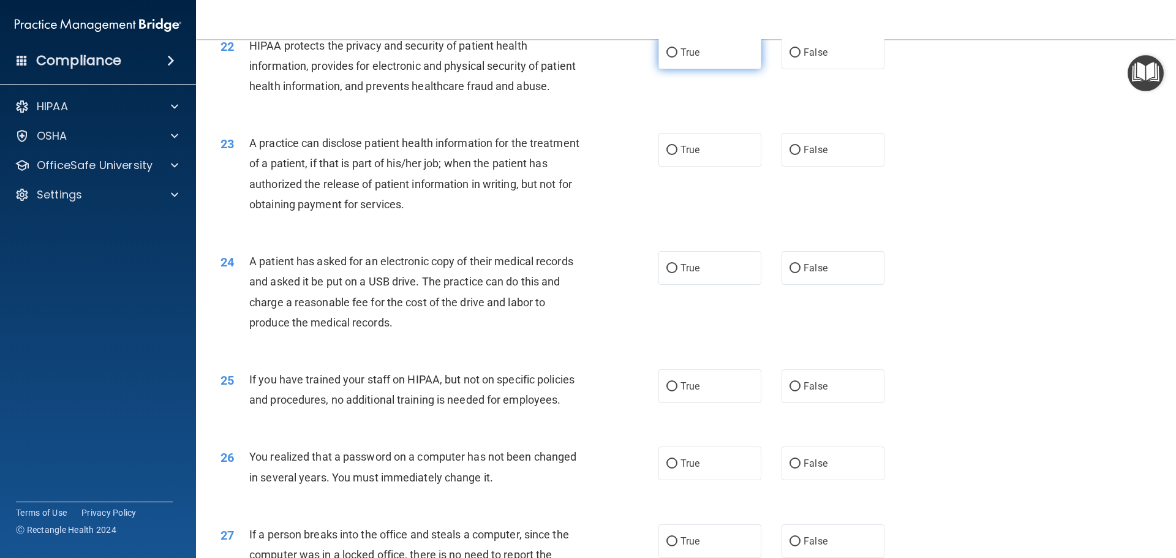
click at [667, 58] on input "True" at bounding box center [671, 52] width 11 height 9
radio input "true"
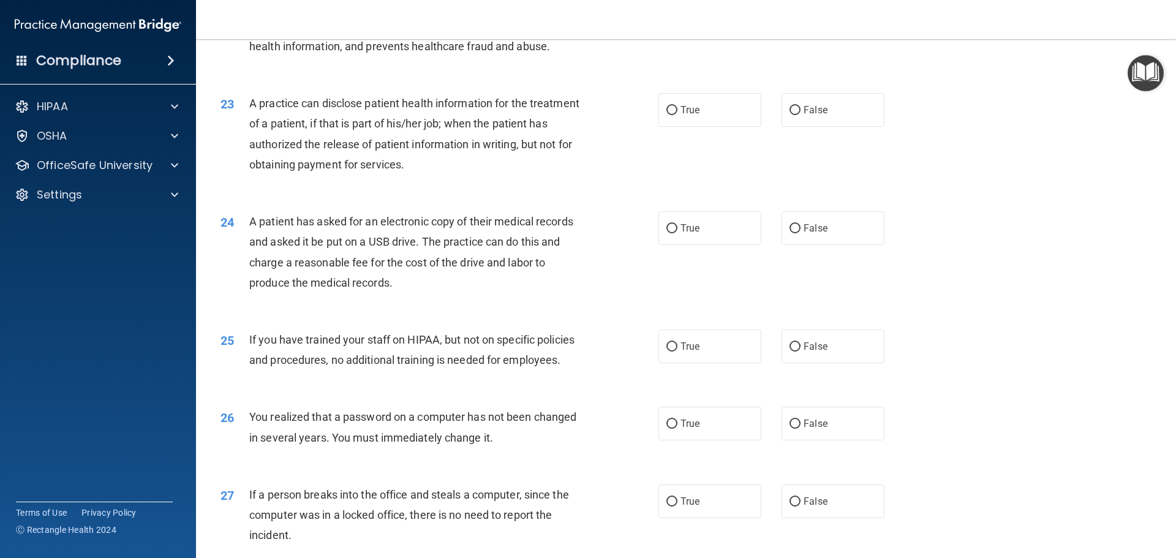
scroll to position [1959, 0]
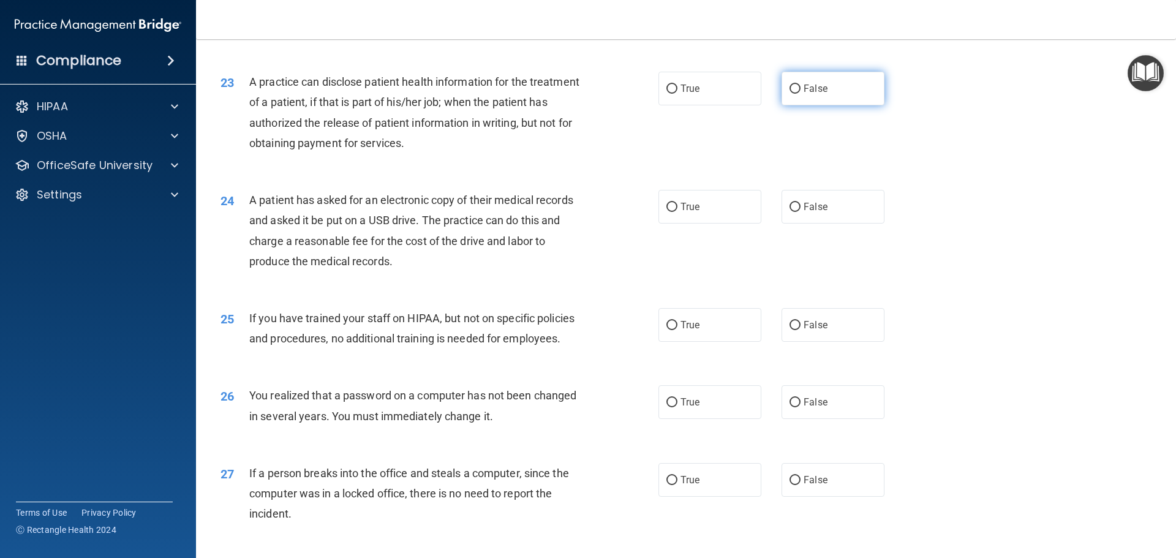
click at [793, 94] on input "False" at bounding box center [794, 88] width 11 height 9
radio input "true"
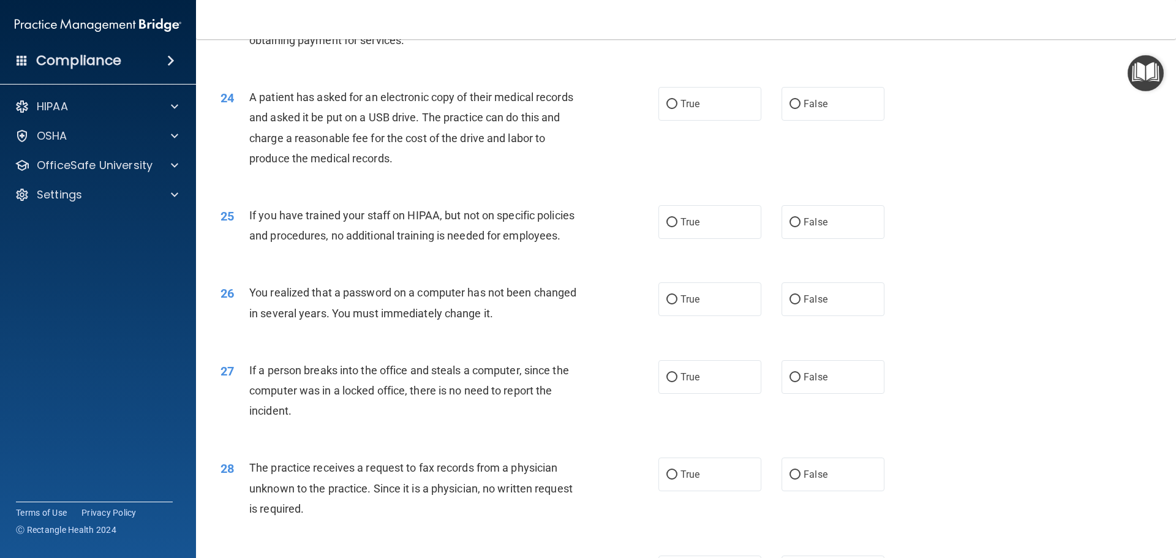
scroll to position [2082, 0]
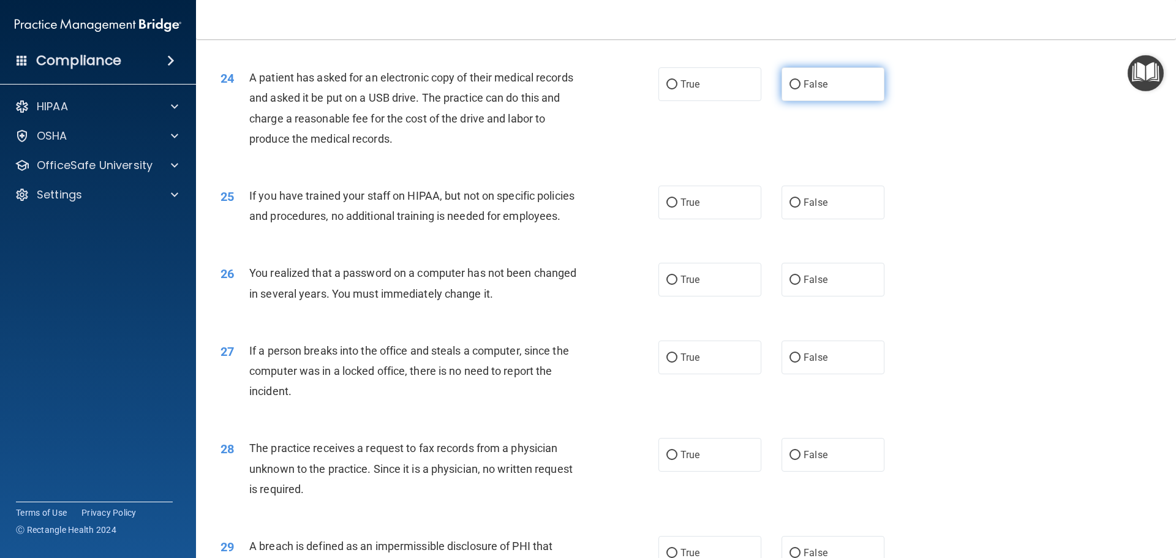
click at [789, 89] on input "False" at bounding box center [794, 84] width 11 height 9
radio input "true"
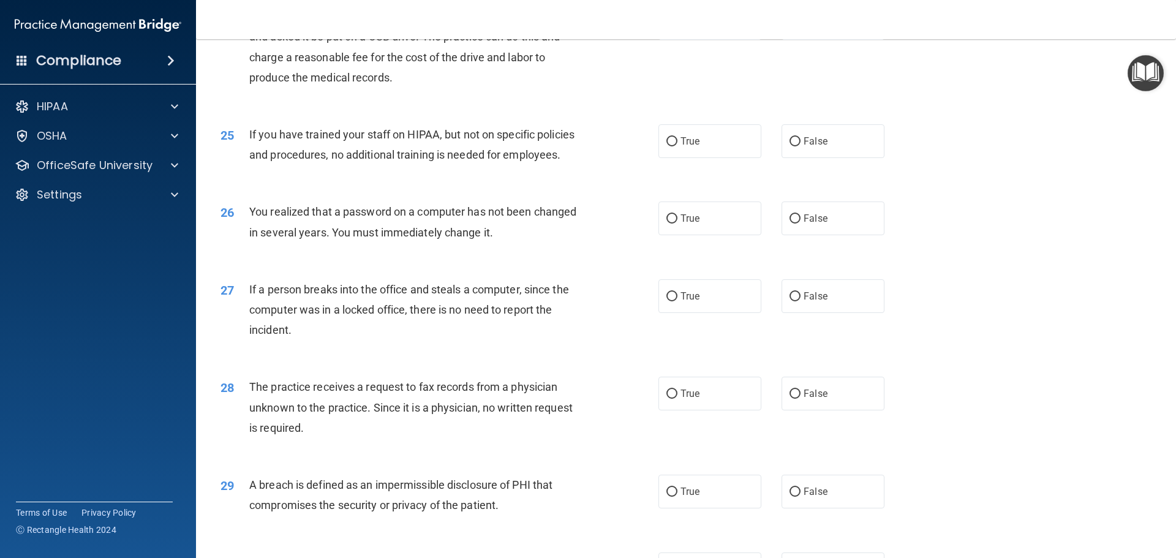
scroll to position [2204, 0]
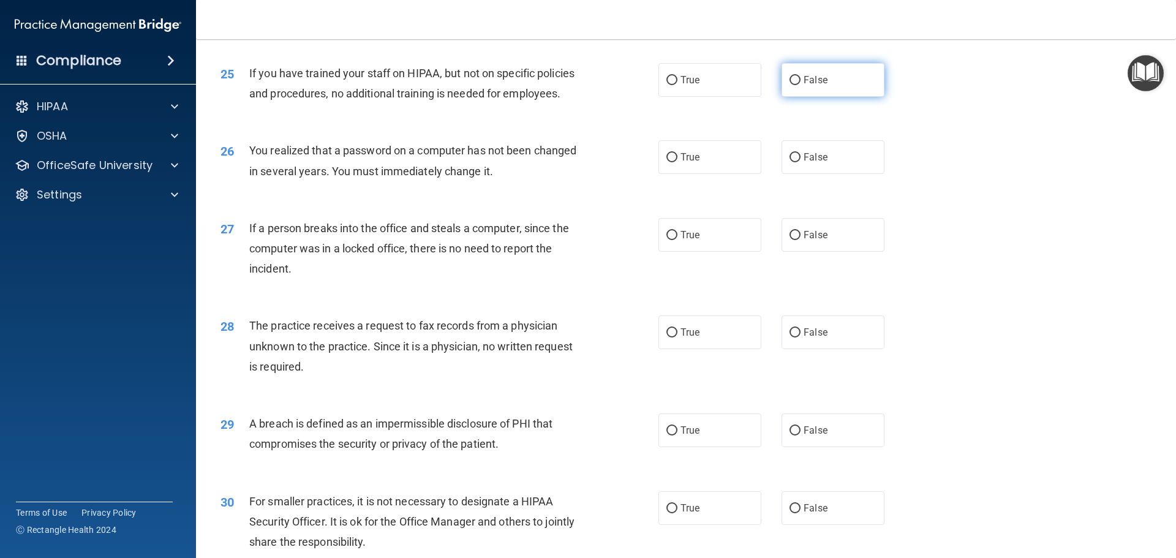
click at [789, 85] on input "False" at bounding box center [794, 80] width 11 height 9
radio input "true"
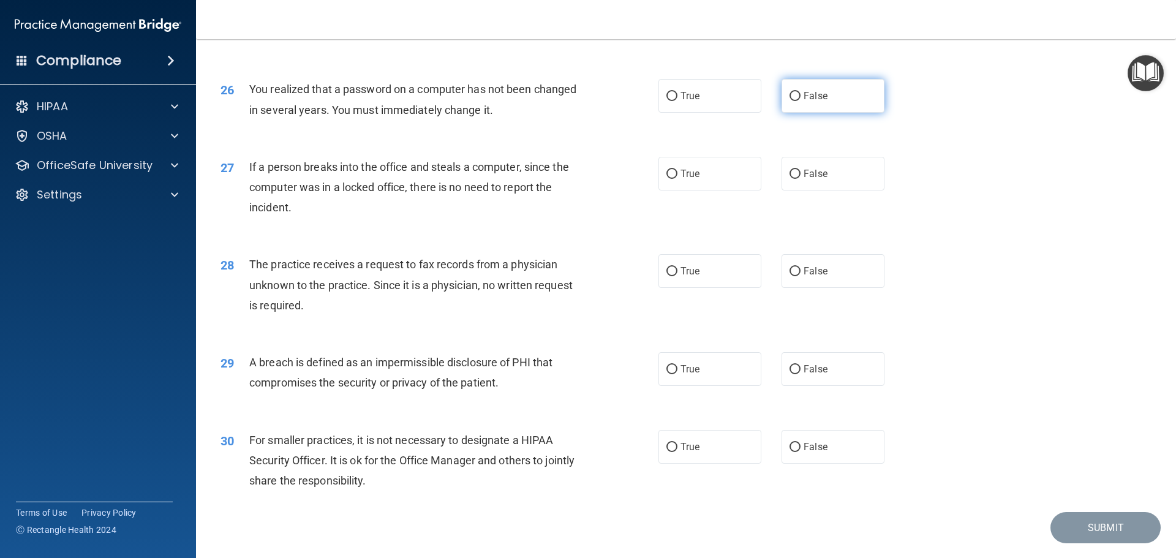
click at [789, 101] on input "False" at bounding box center [794, 96] width 11 height 9
radio input "true"
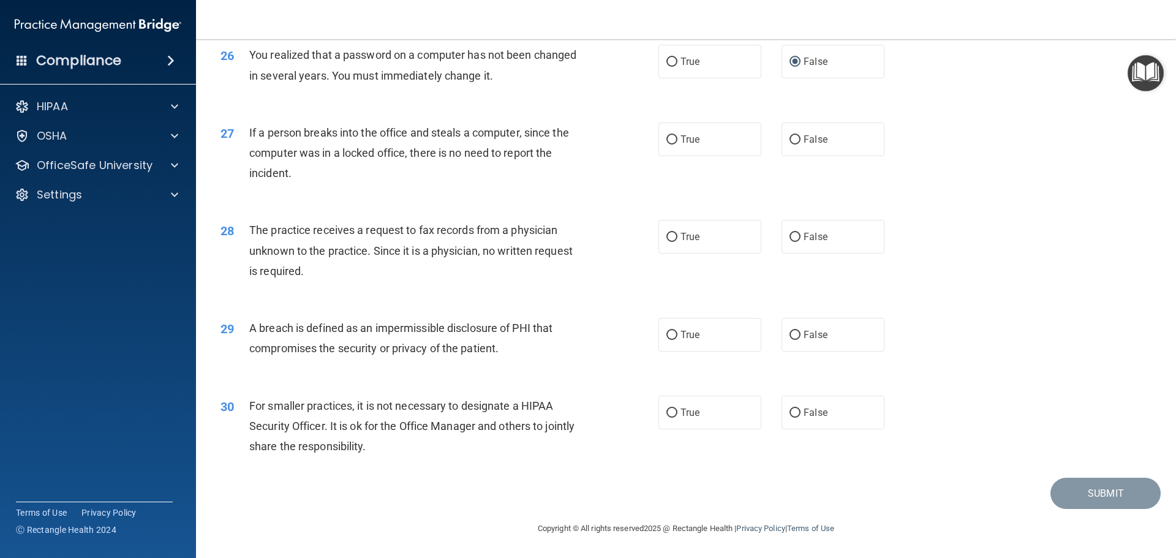
scroll to position [2340, 0]
click at [790, 142] on input "False" at bounding box center [794, 139] width 11 height 9
radio input "true"
click at [789, 241] on input "False" at bounding box center [794, 237] width 11 height 9
radio input "true"
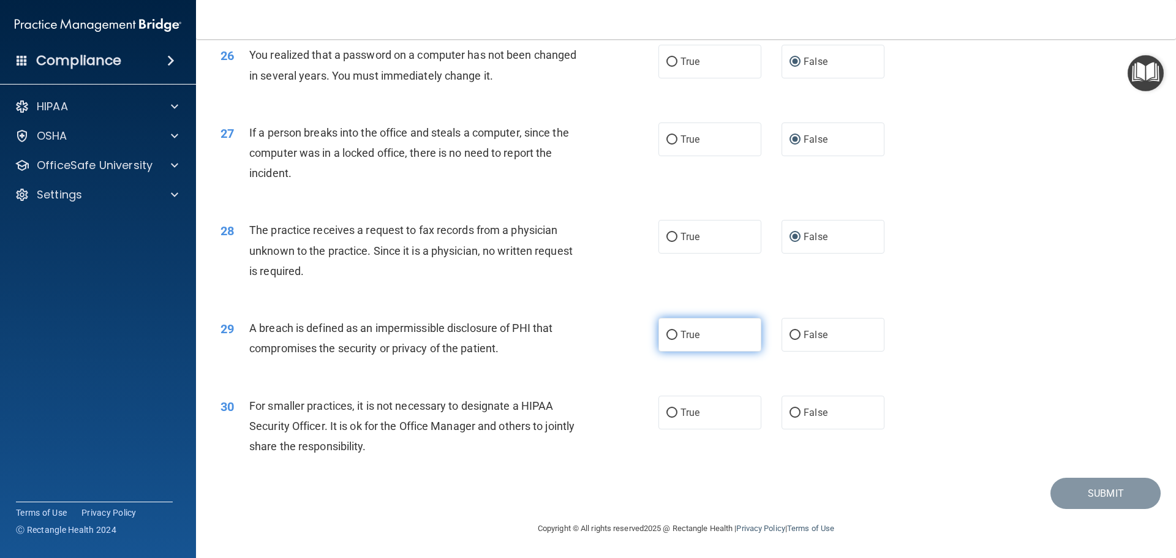
click at [668, 332] on input "True" at bounding box center [671, 335] width 11 height 9
radio input "true"
click at [785, 405] on label "False" at bounding box center [832, 413] width 103 height 34
click at [789, 408] on input "False" at bounding box center [794, 412] width 11 height 9
radio input "true"
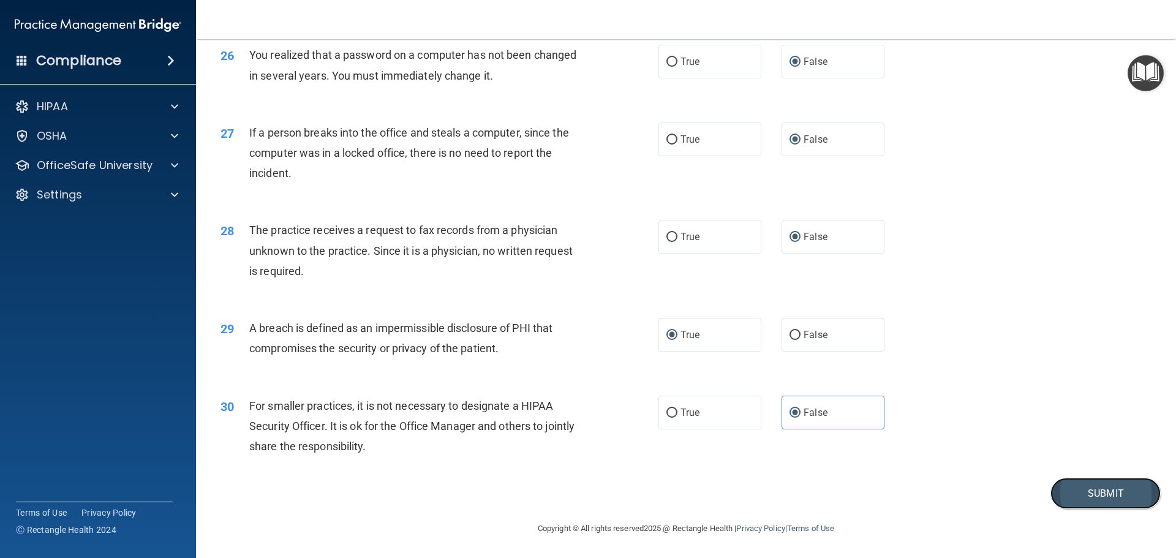
click at [1074, 494] on button "Submit" at bounding box center [1105, 493] width 110 height 31
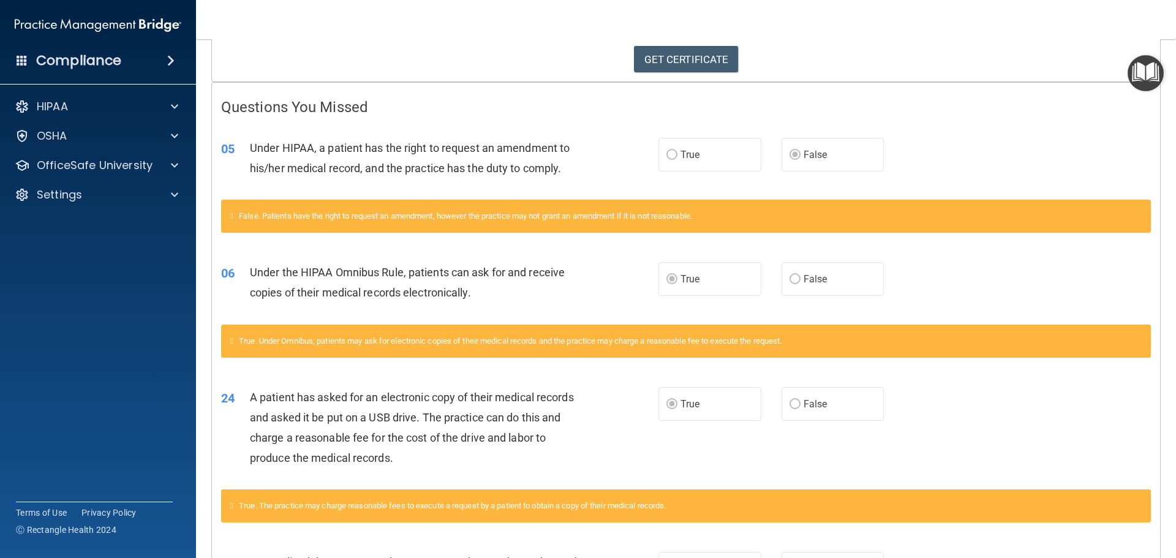
scroll to position [185, 0]
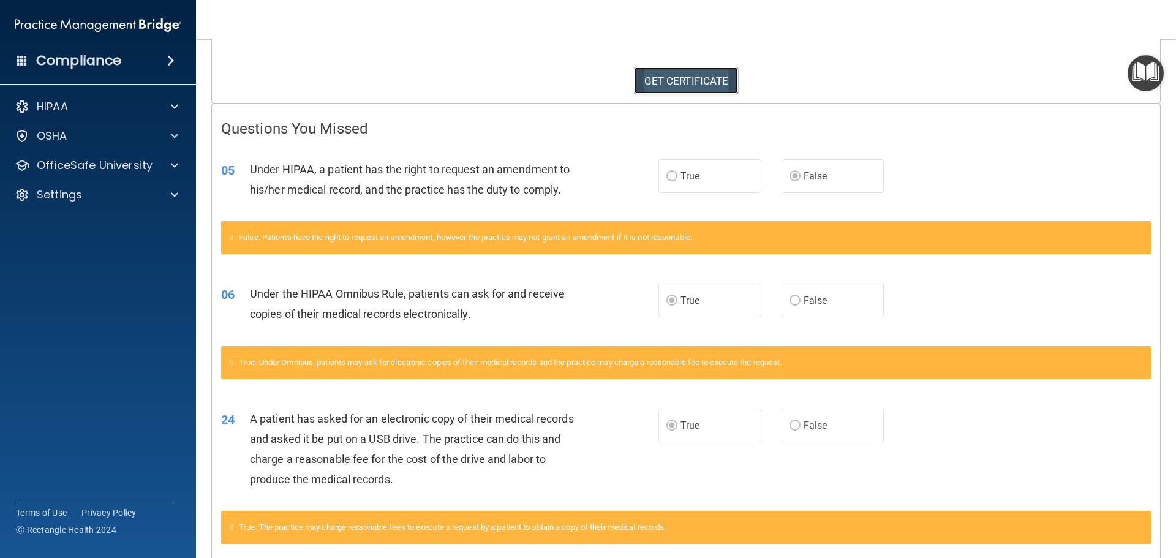
click at [720, 84] on link "GET CERTIFICATE" at bounding box center [686, 80] width 105 height 27
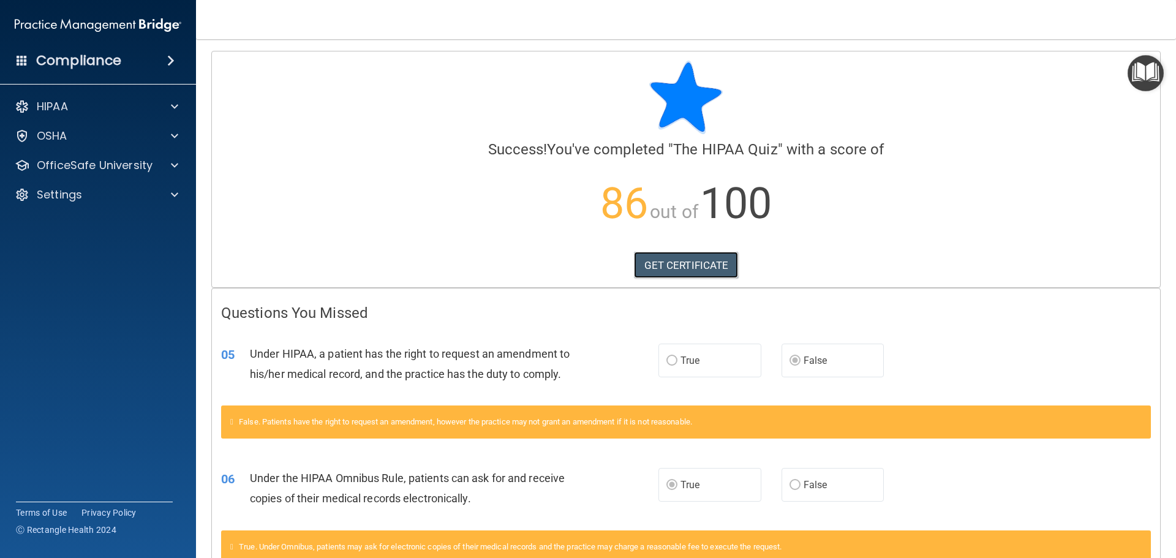
scroll to position [0, 0]
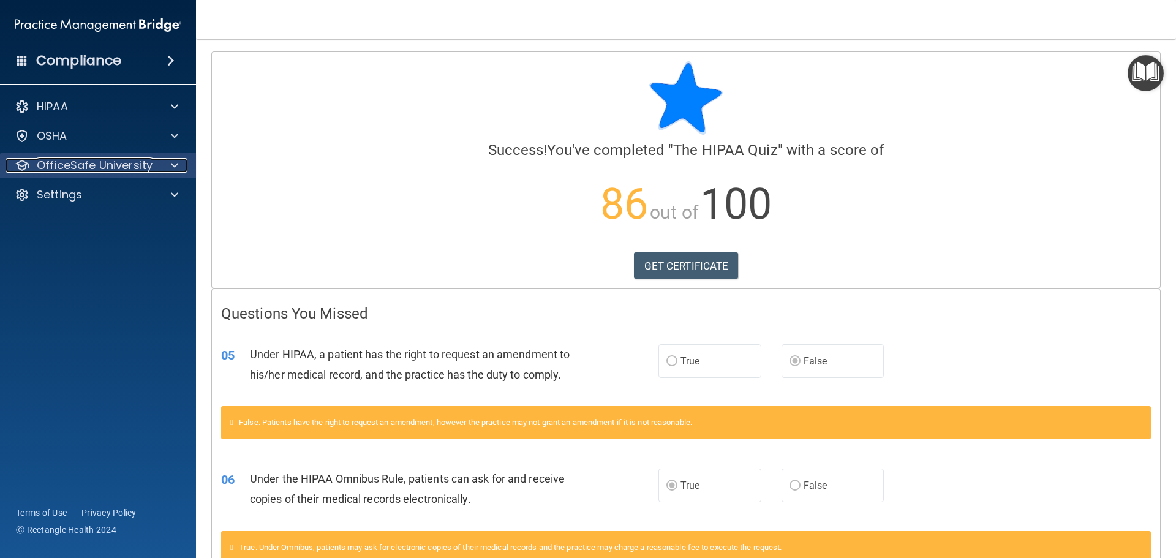
click at [67, 162] on p "OfficeSafe University" at bounding box center [95, 165] width 116 height 15
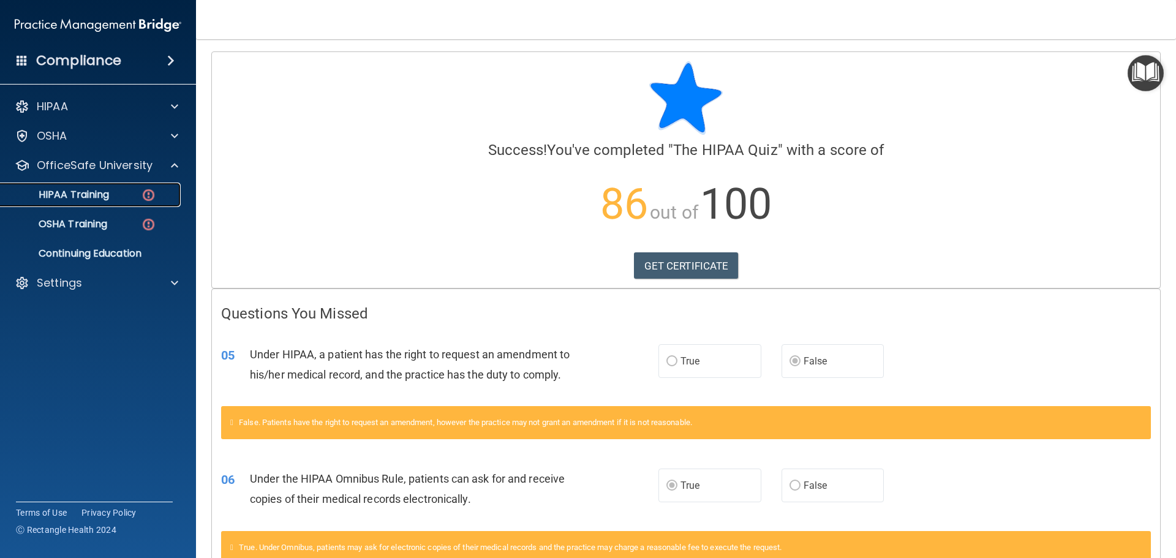
click at [69, 192] on p "HIPAA Training" at bounding box center [58, 195] width 101 height 12
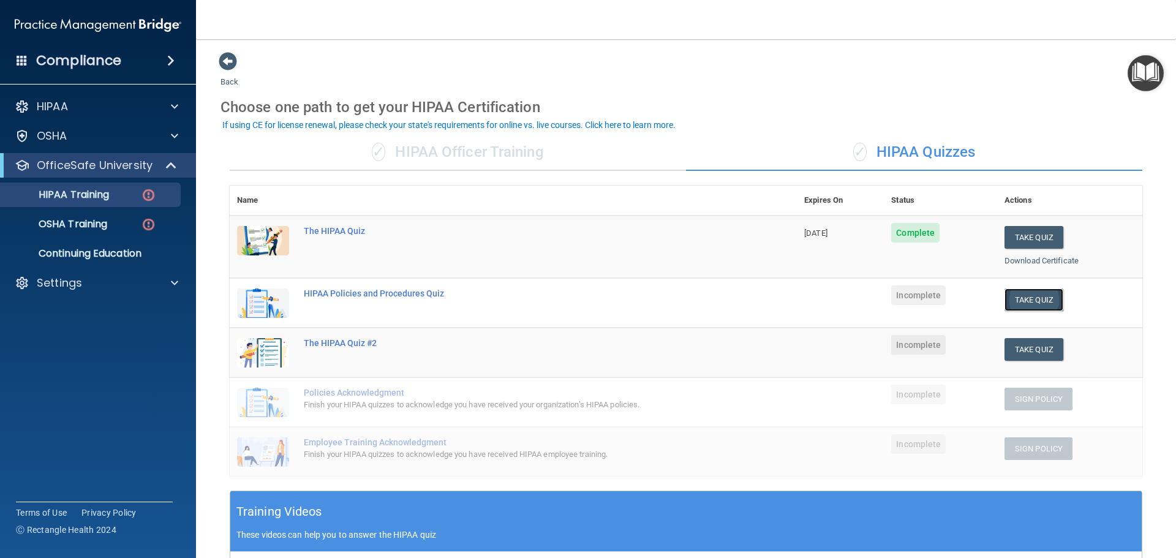
click at [1035, 298] on button "Take Quiz" at bounding box center [1033, 299] width 59 height 23
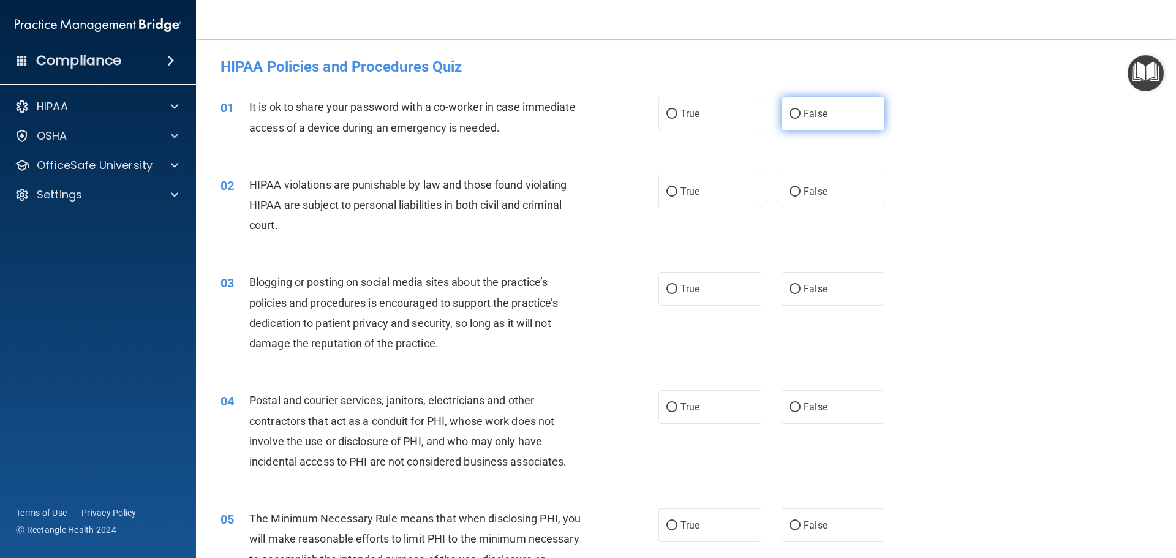
click at [789, 112] on input "False" at bounding box center [794, 114] width 11 height 9
radio input "true"
click at [666, 187] on input "True" at bounding box center [671, 191] width 11 height 9
radio input "true"
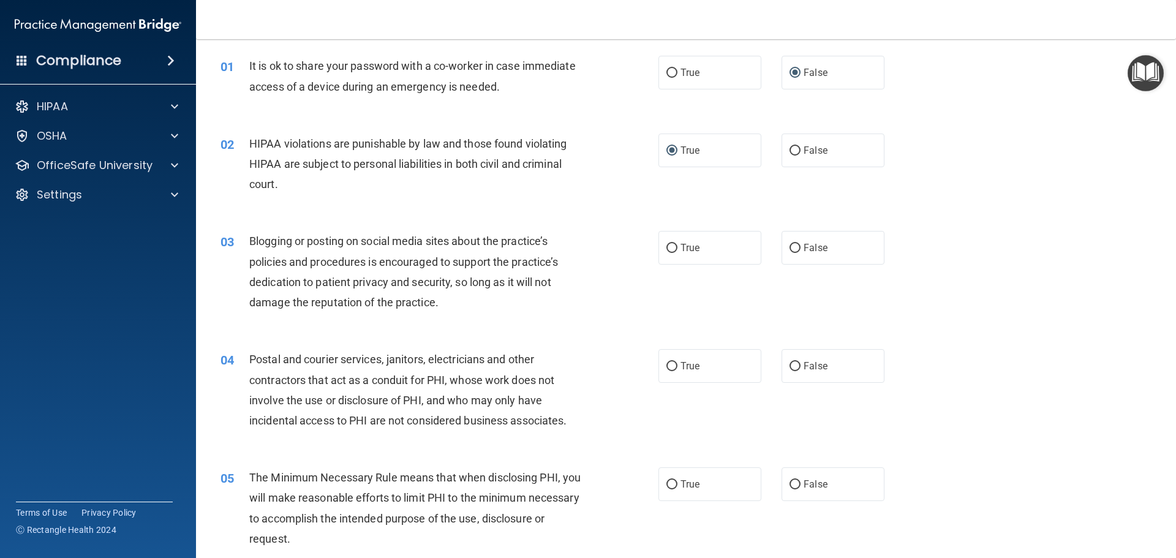
scroll to position [61, 0]
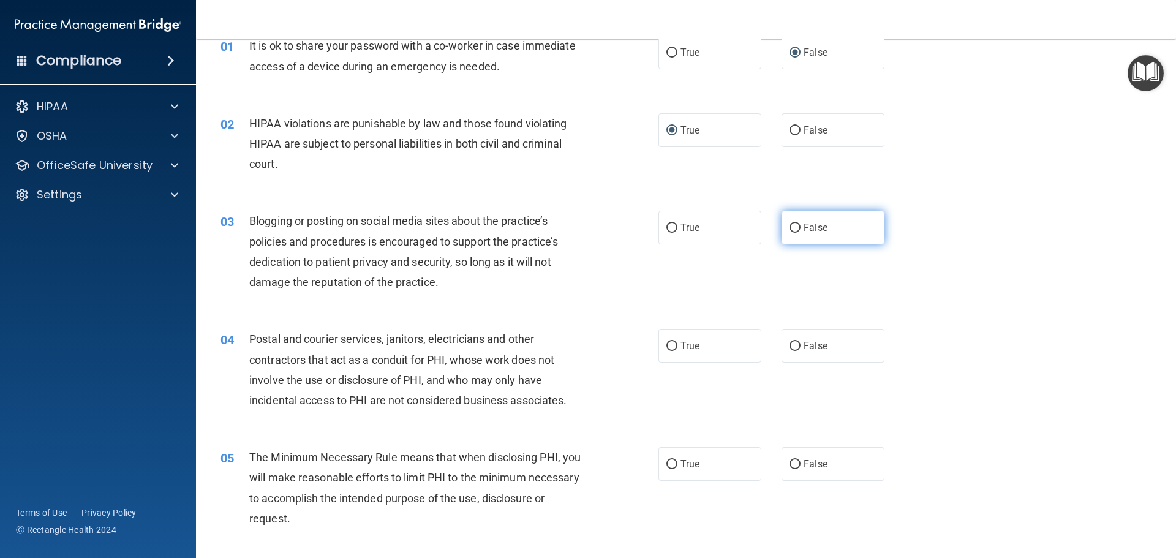
click at [789, 223] on input "False" at bounding box center [794, 227] width 11 height 9
radio input "true"
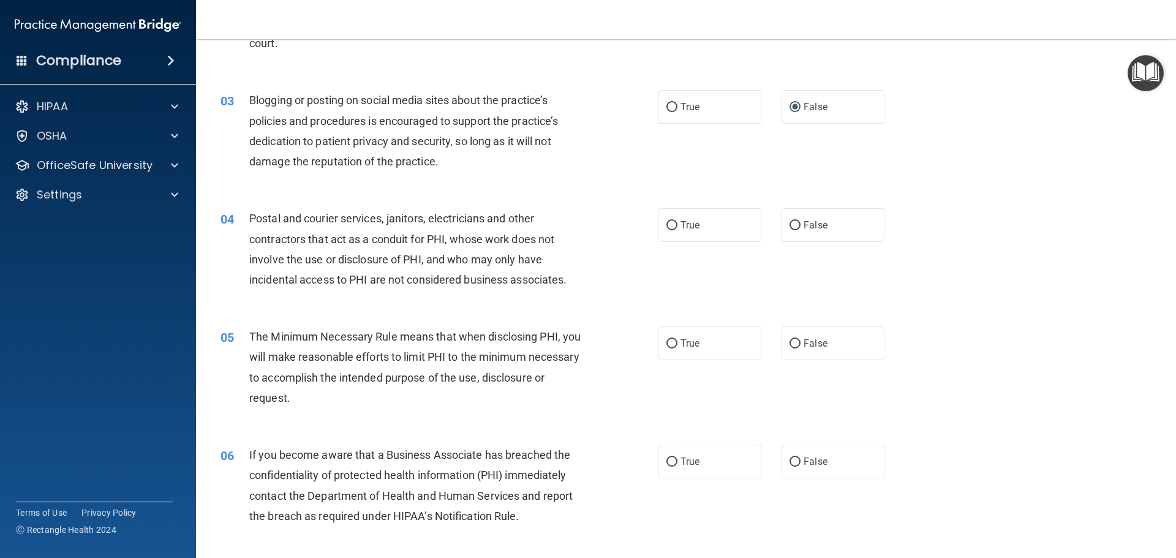
scroll to position [184, 0]
click at [789, 223] on input "False" at bounding box center [794, 223] width 11 height 9
radio input "true"
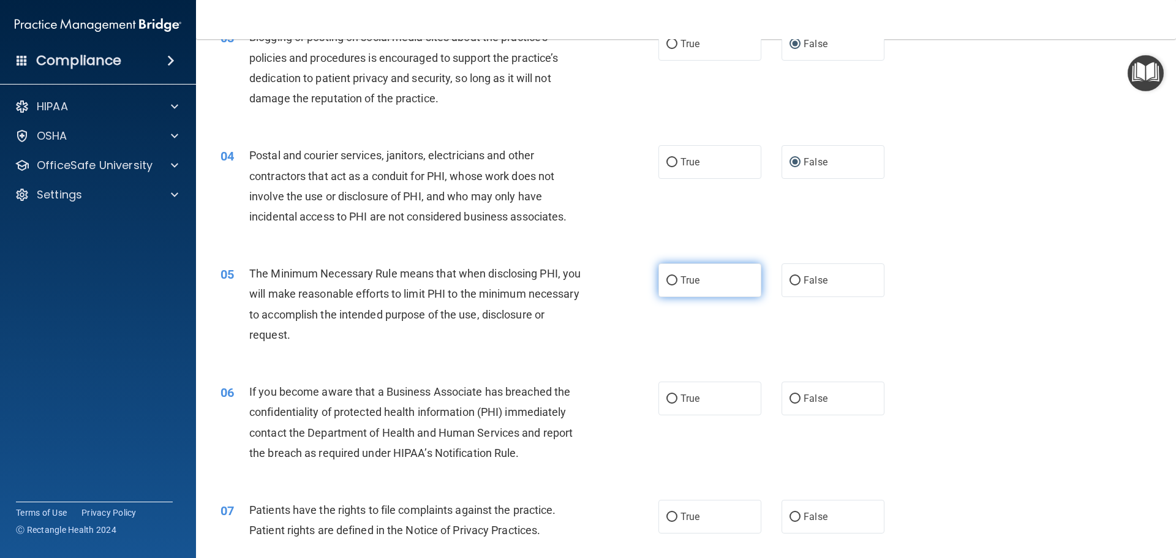
click at [667, 279] on input "True" at bounding box center [671, 280] width 11 height 9
radio input "true"
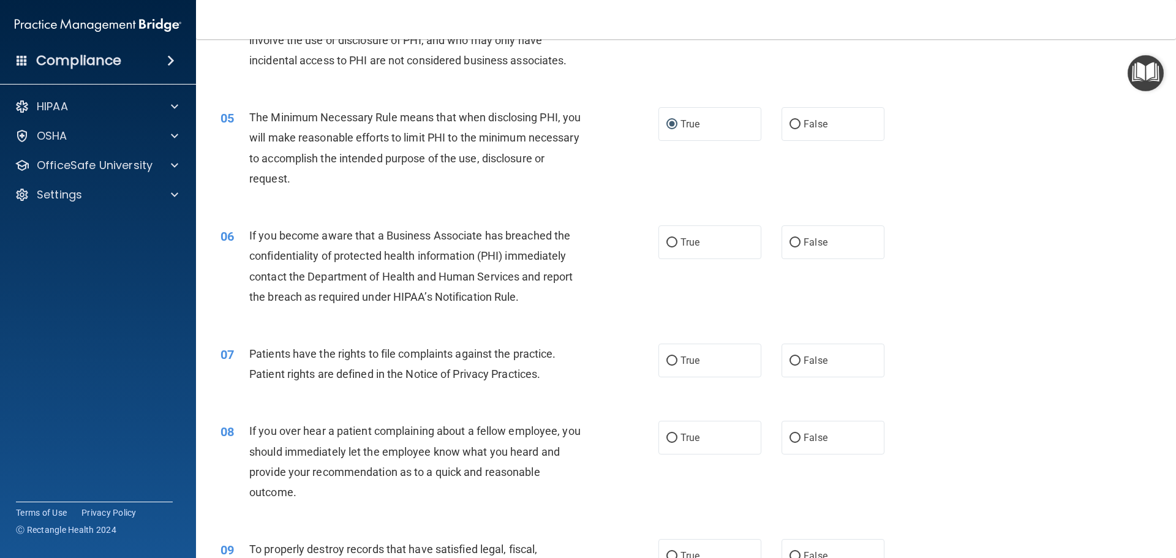
scroll to position [429, 0]
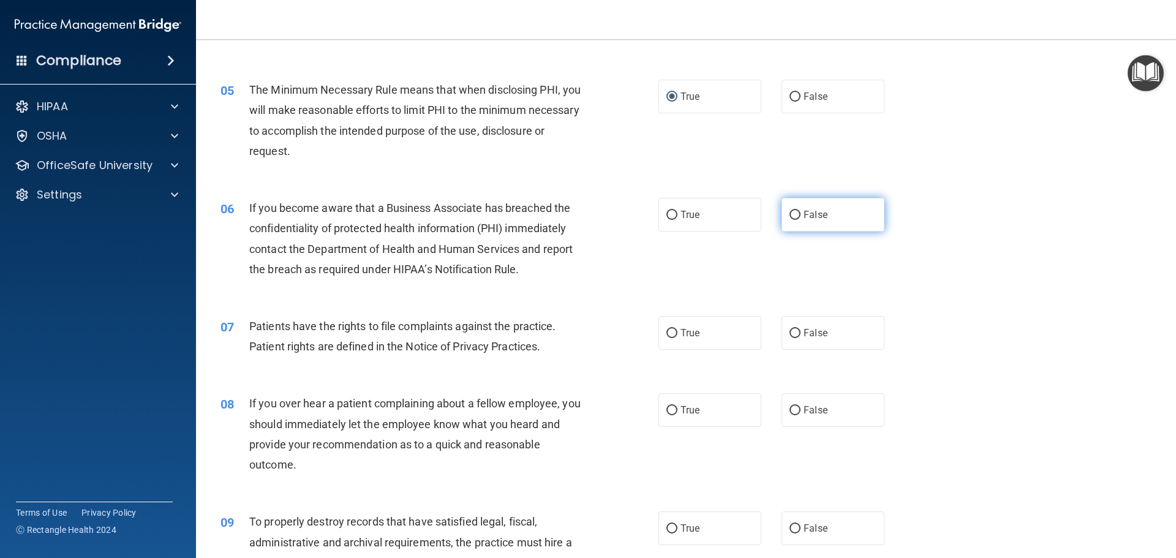
click at [789, 215] on input "False" at bounding box center [794, 215] width 11 height 9
radio input "true"
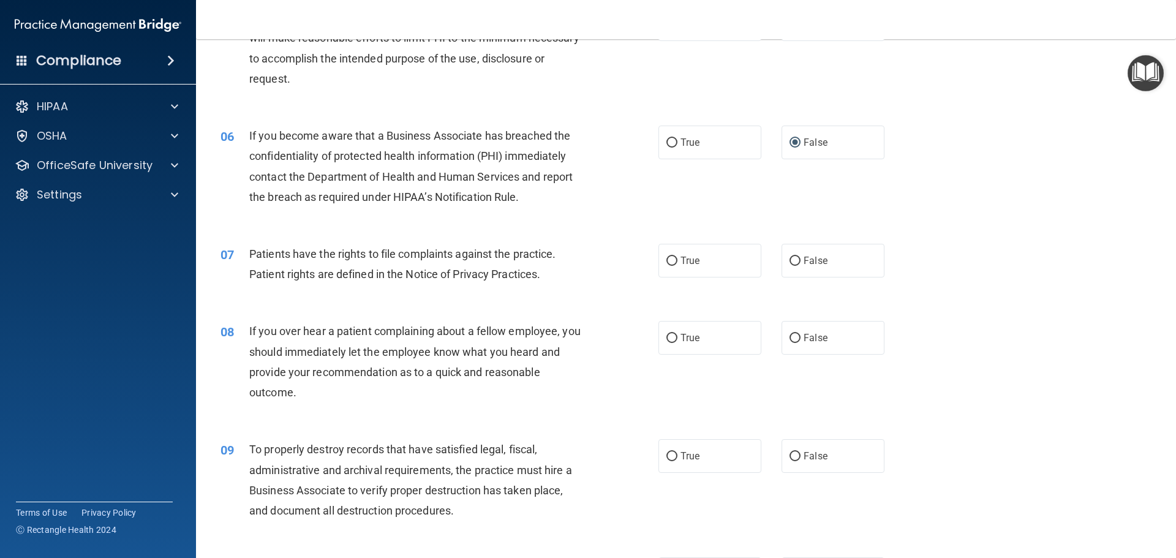
scroll to position [551, 0]
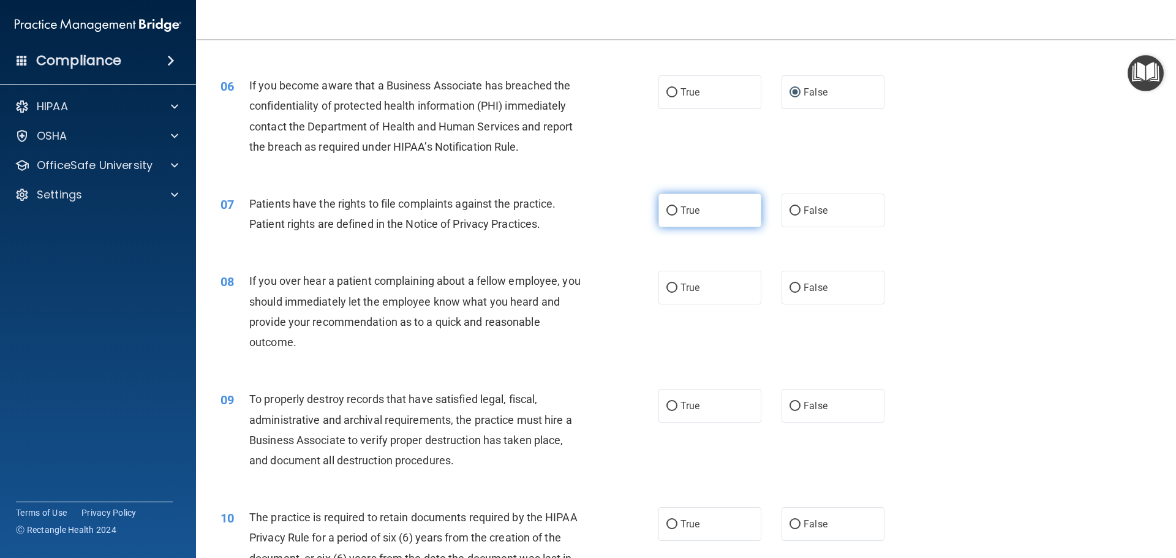
click at [666, 212] on input "True" at bounding box center [671, 210] width 11 height 9
radio input "true"
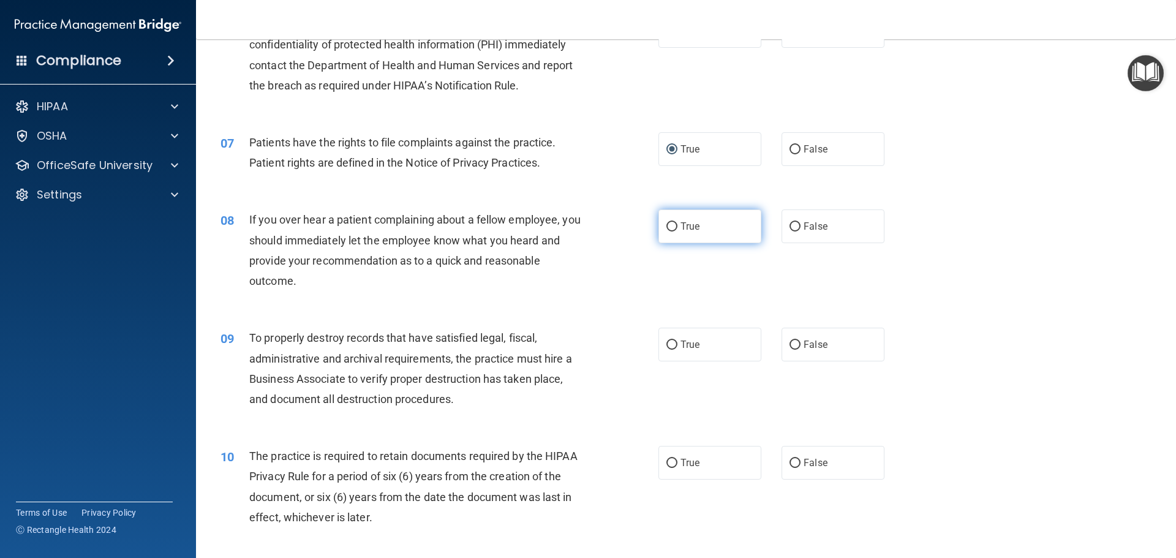
click at [666, 228] on input "True" at bounding box center [671, 226] width 11 height 9
radio input "true"
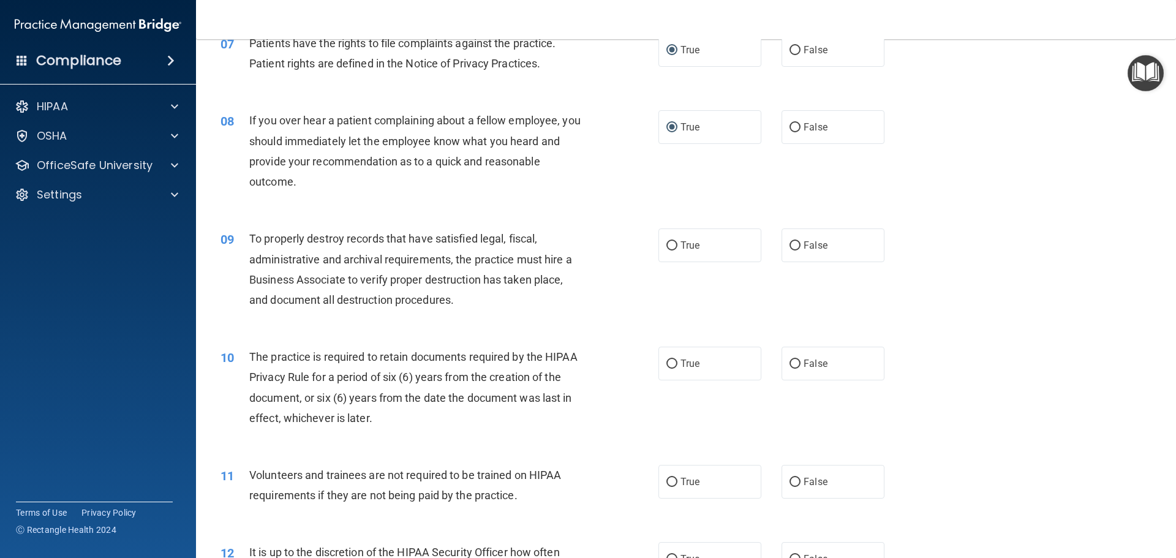
scroll to position [735, 0]
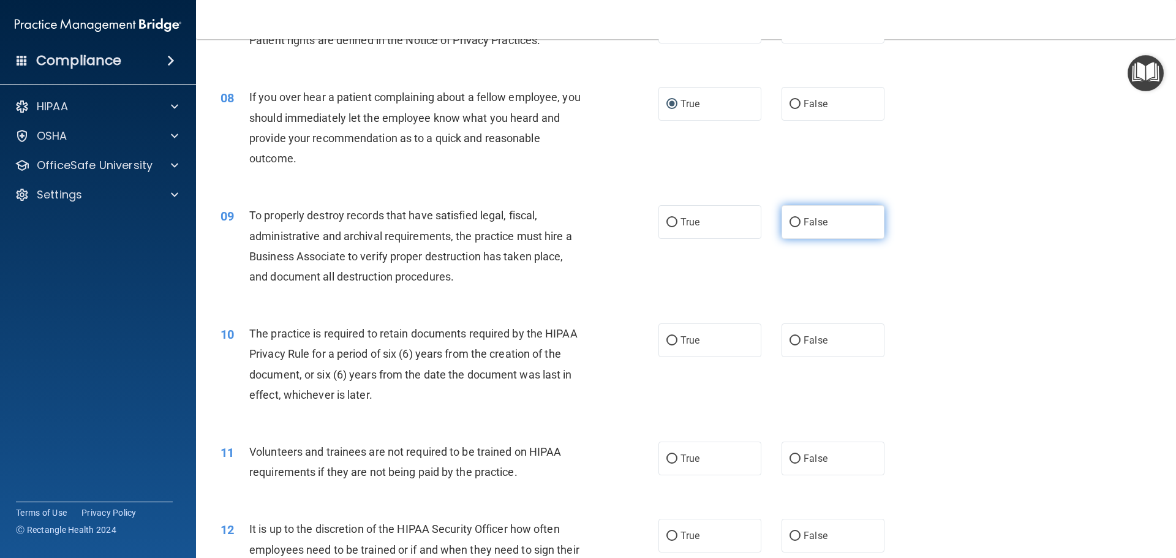
click at [792, 222] on input "False" at bounding box center [794, 222] width 11 height 9
radio input "true"
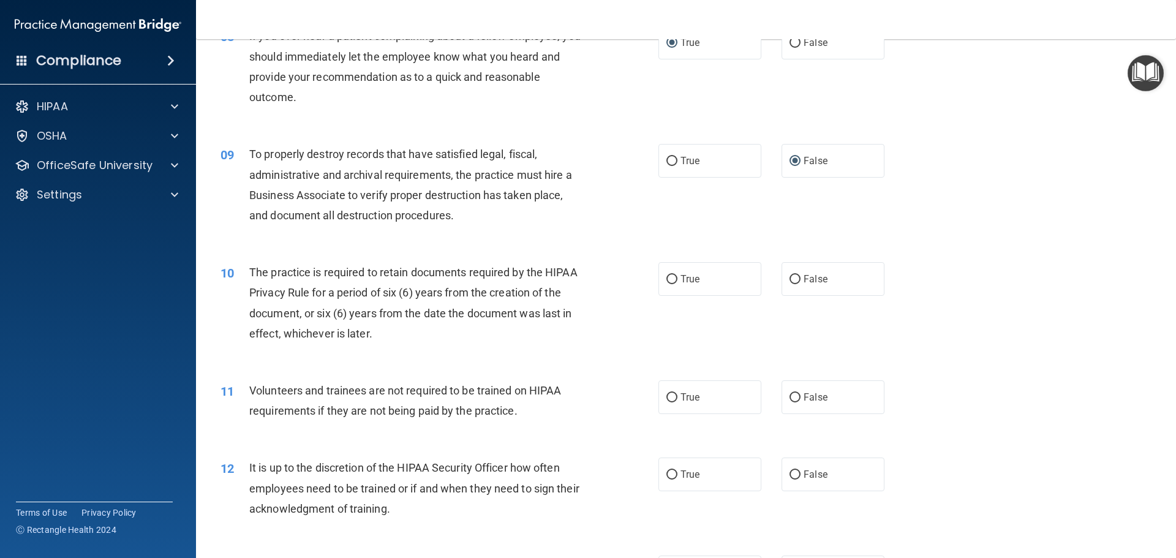
scroll to position [857, 0]
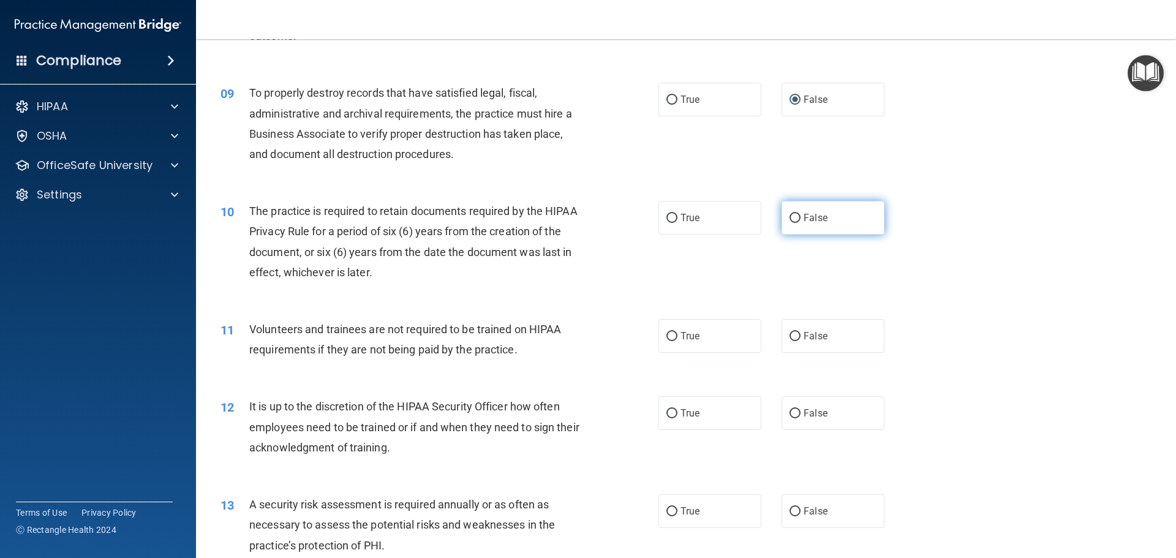
click at [789, 219] on input "False" at bounding box center [794, 218] width 11 height 9
radio input "true"
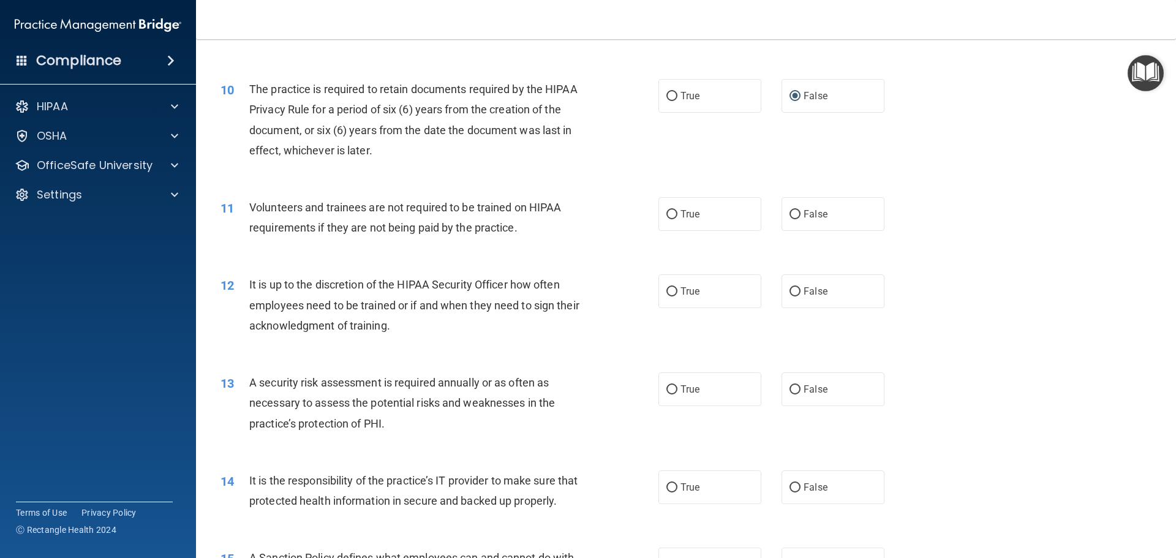
scroll to position [980, 0]
click at [789, 216] on input "False" at bounding box center [794, 213] width 11 height 9
radio input "true"
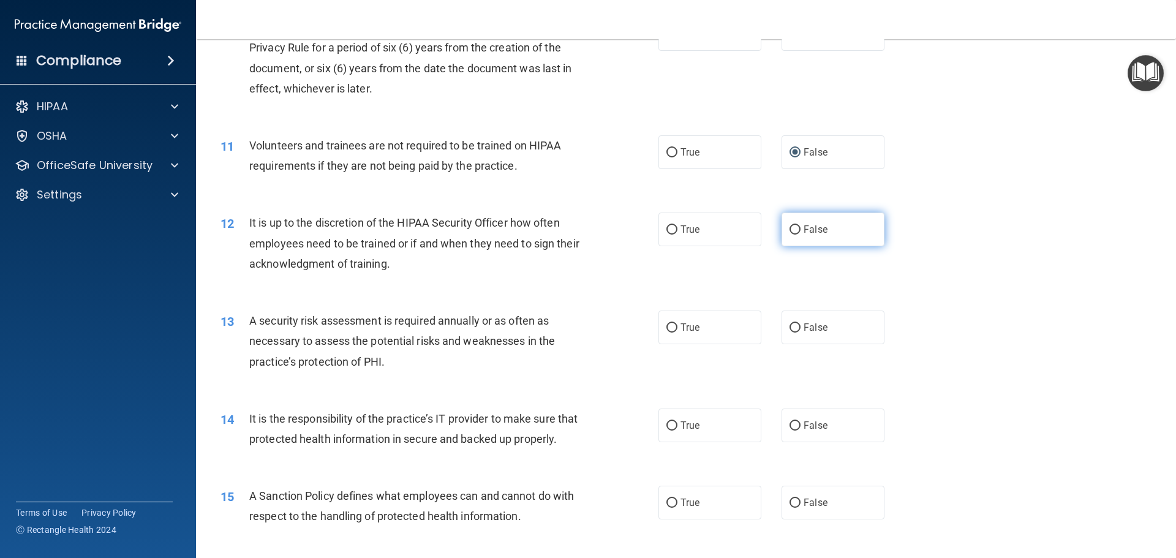
click at [789, 225] on input "False" at bounding box center [794, 229] width 11 height 9
radio input "true"
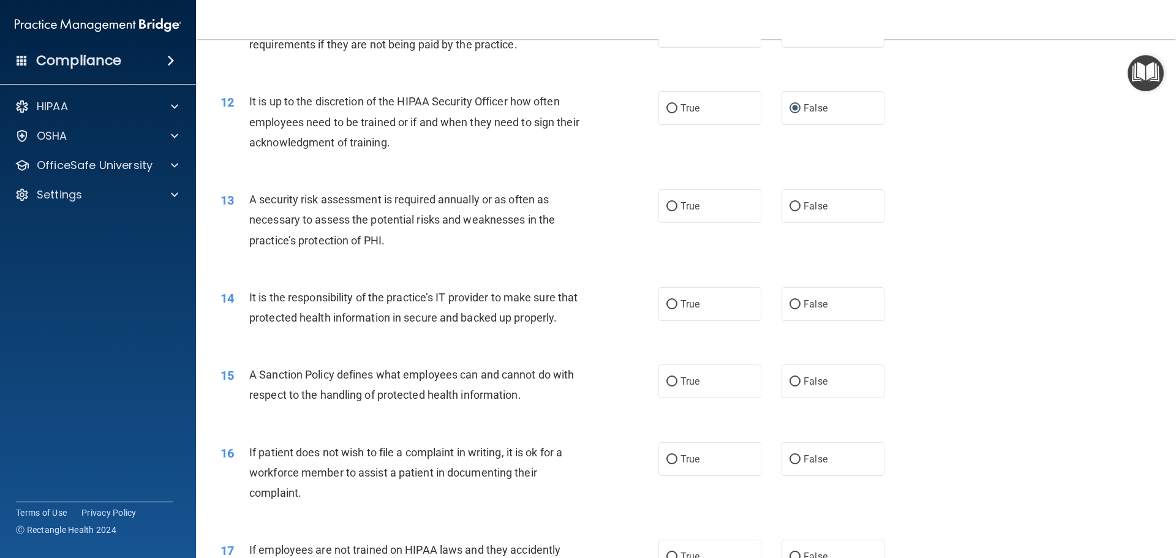
scroll to position [1163, 0]
click at [666, 203] on input "True" at bounding box center [671, 205] width 11 height 9
radio input "true"
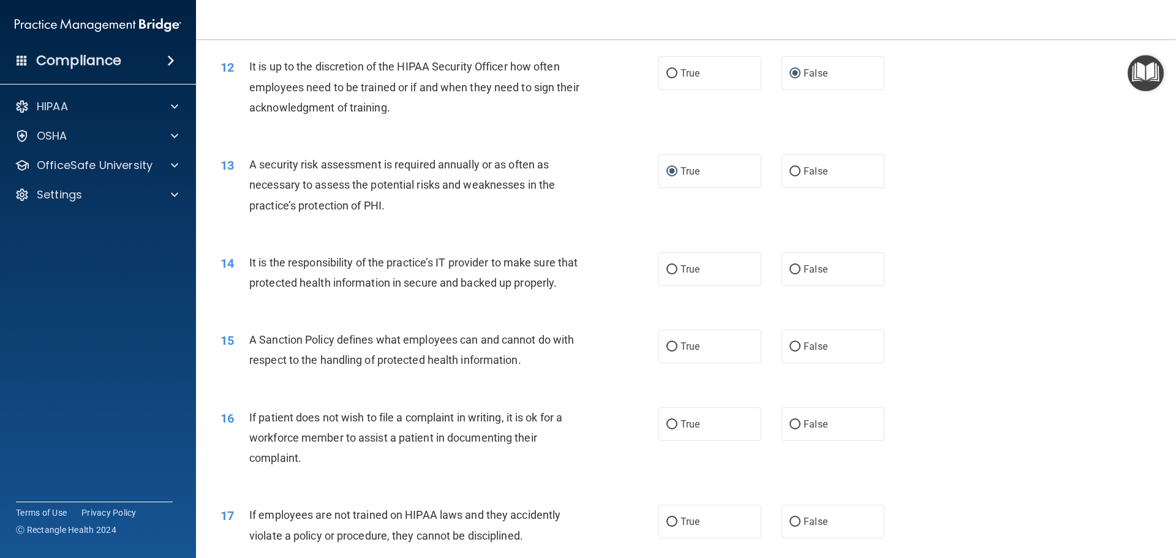
scroll to position [1225, 0]
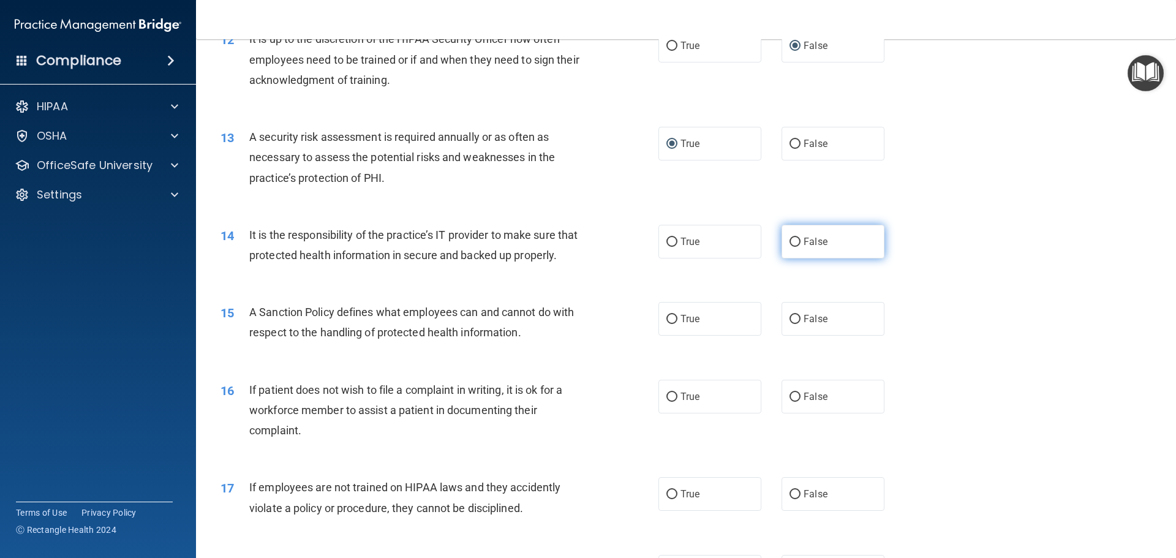
click at [789, 241] on input "False" at bounding box center [794, 242] width 11 height 9
radio input "true"
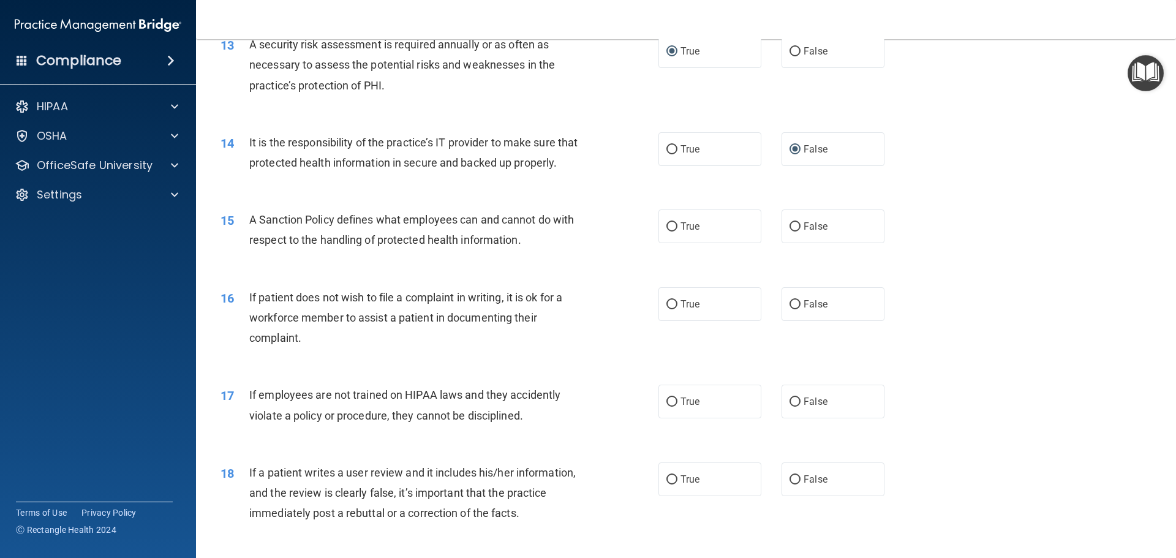
scroll to position [1347, 0]
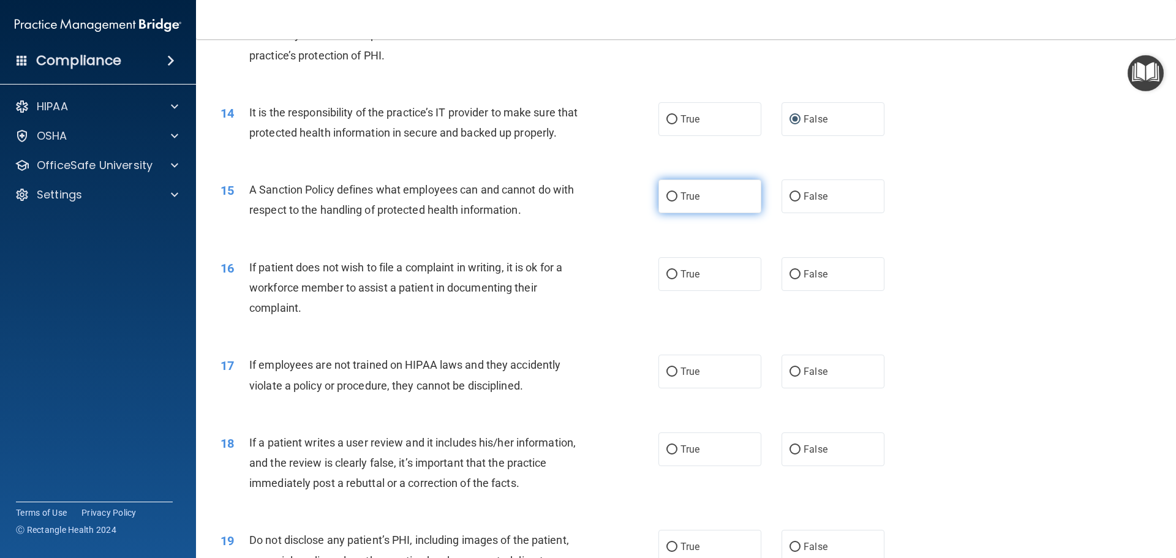
click at [666, 201] on input "True" at bounding box center [671, 196] width 11 height 9
radio input "true"
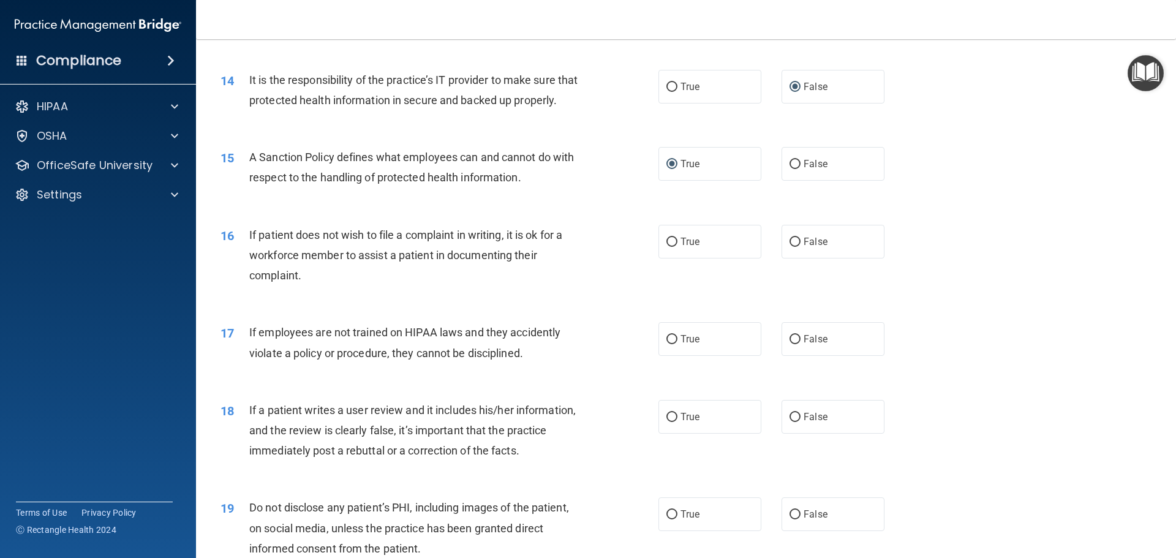
scroll to position [1408, 0]
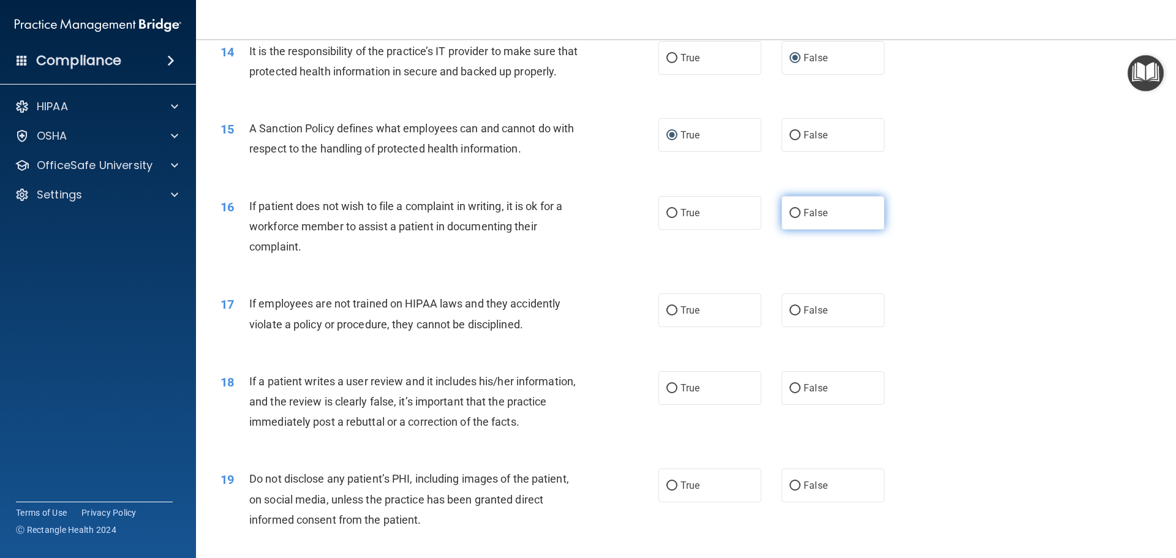
click at [792, 218] on input "False" at bounding box center [794, 213] width 11 height 9
radio input "true"
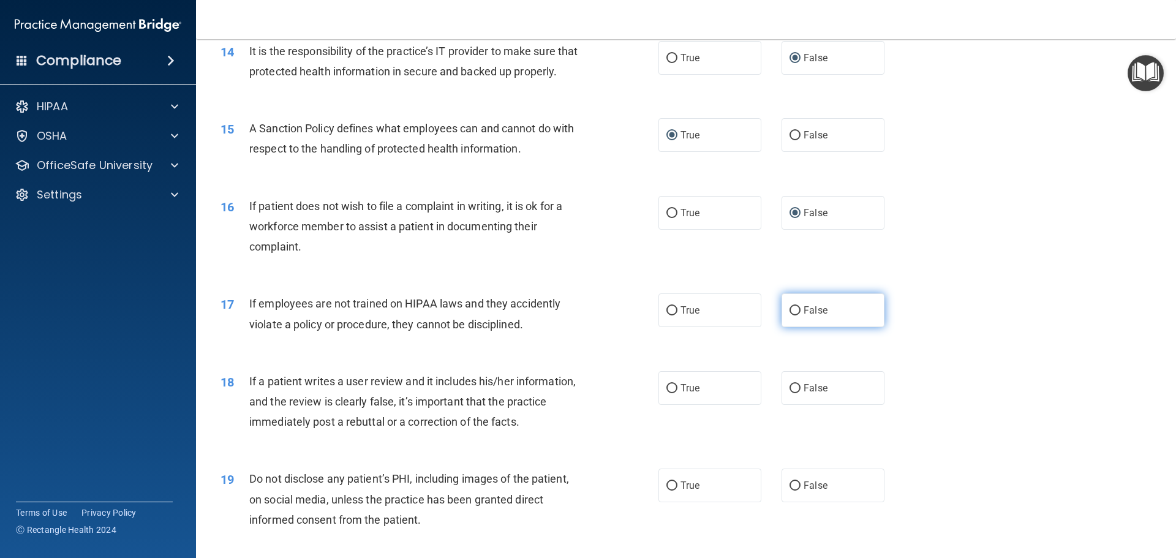
click at [789, 315] on input "False" at bounding box center [794, 310] width 11 height 9
radio input "true"
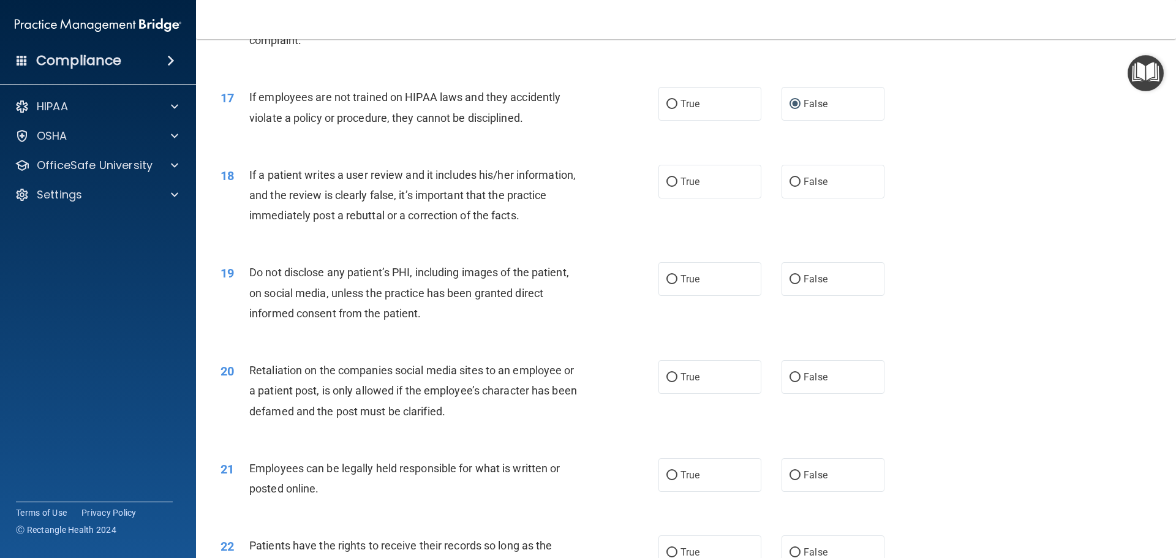
scroll to position [1653, 0]
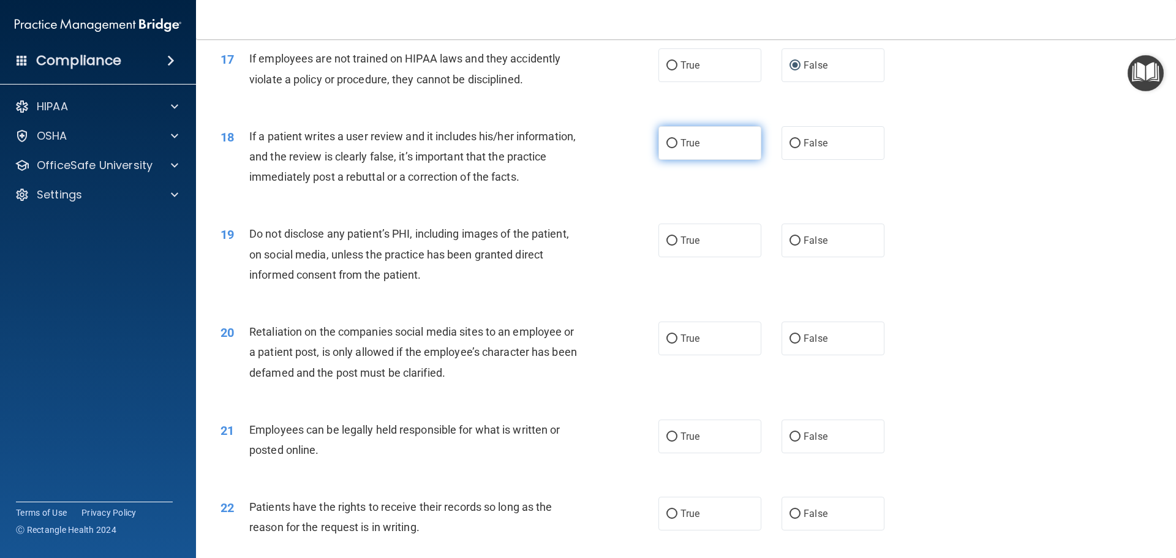
click at [669, 148] on input "True" at bounding box center [671, 143] width 11 height 9
radio input "true"
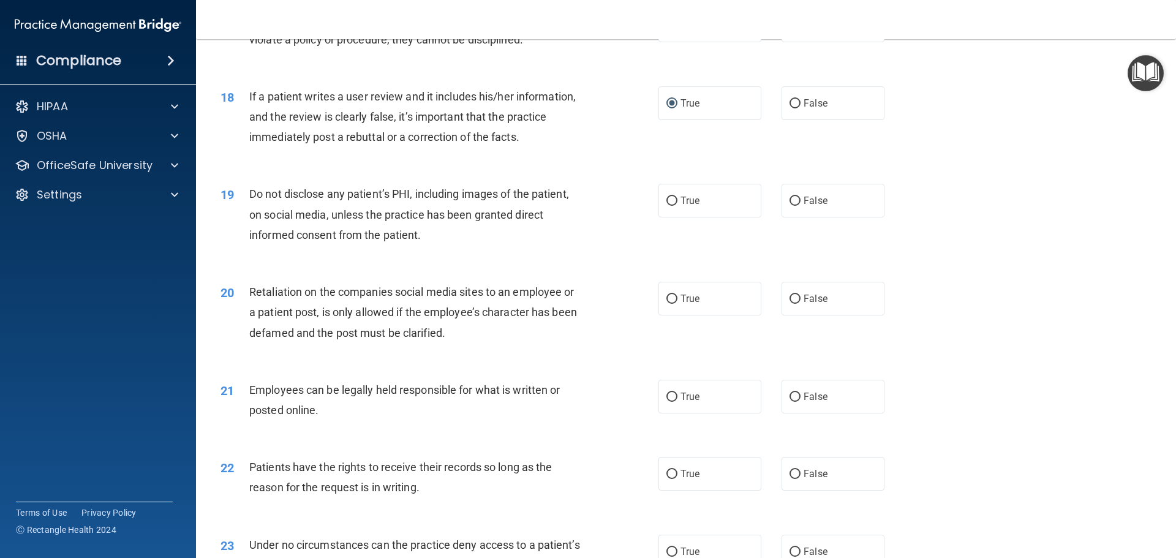
scroll to position [1714, 0]
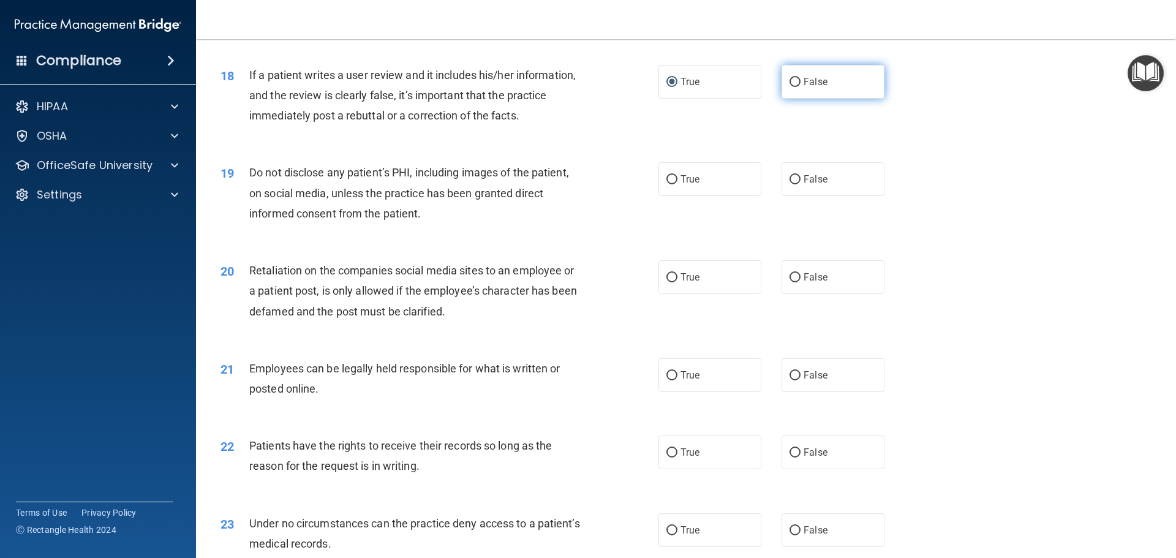
click at [803, 88] on span "False" at bounding box center [815, 82] width 24 height 12
click at [798, 87] on input "False" at bounding box center [794, 82] width 11 height 9
radio input "true"
radio input "false"
click at [667, 184] on input "True" at bounding box center [671, 179] width 11 height 9
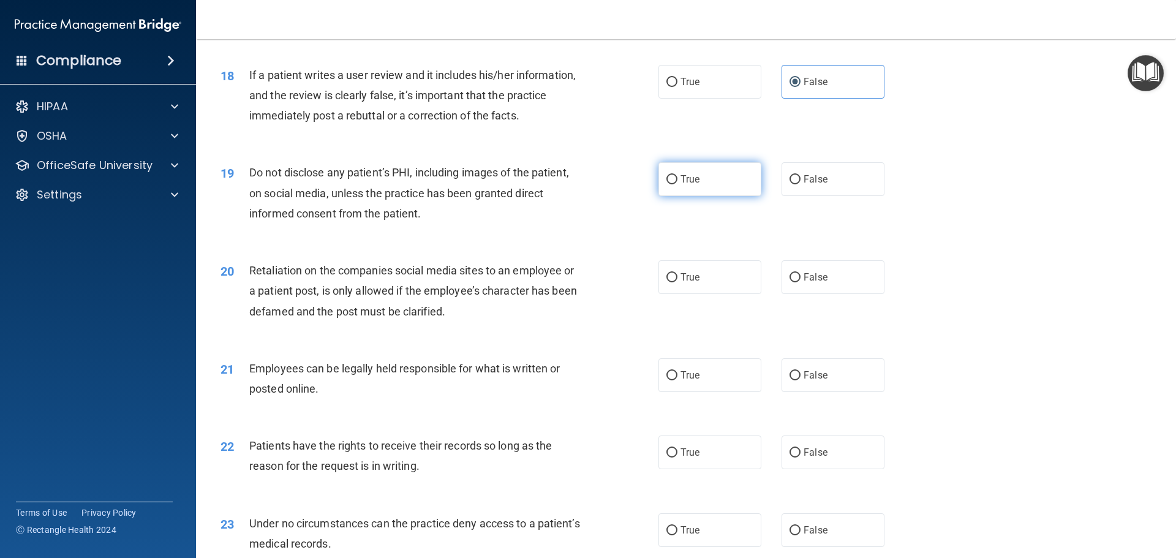
radio input "true"
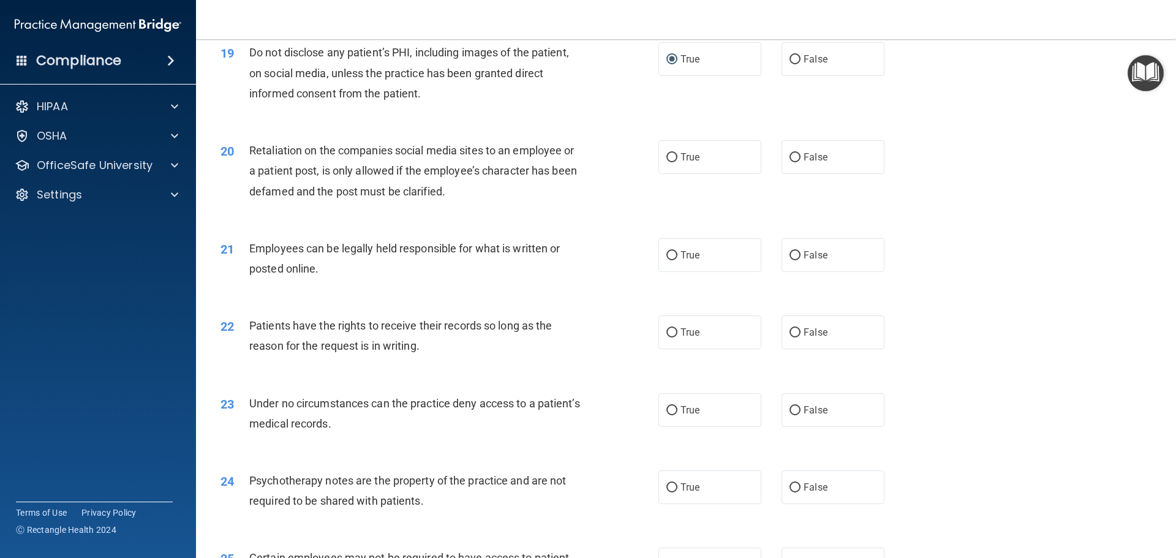
scroll to position [1837, 0]
click at [792, 160] on input "False" at bounding box center [794, 155] width 11 height 9
radio input "true"
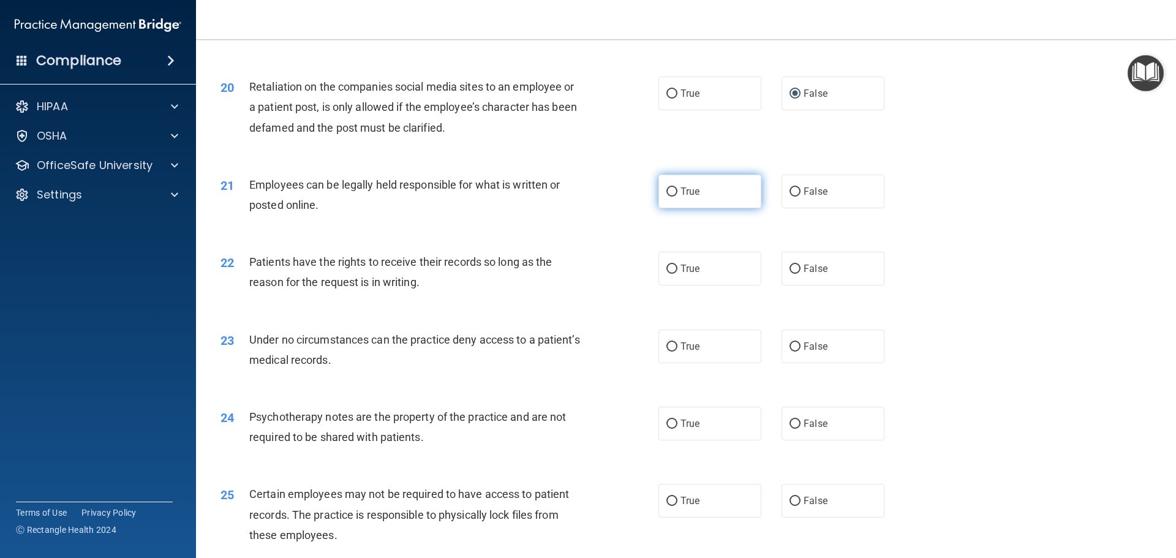
click at [666, 197] on input "True" at bounding box center [671, 191] width 11 height 9
radio input "true"
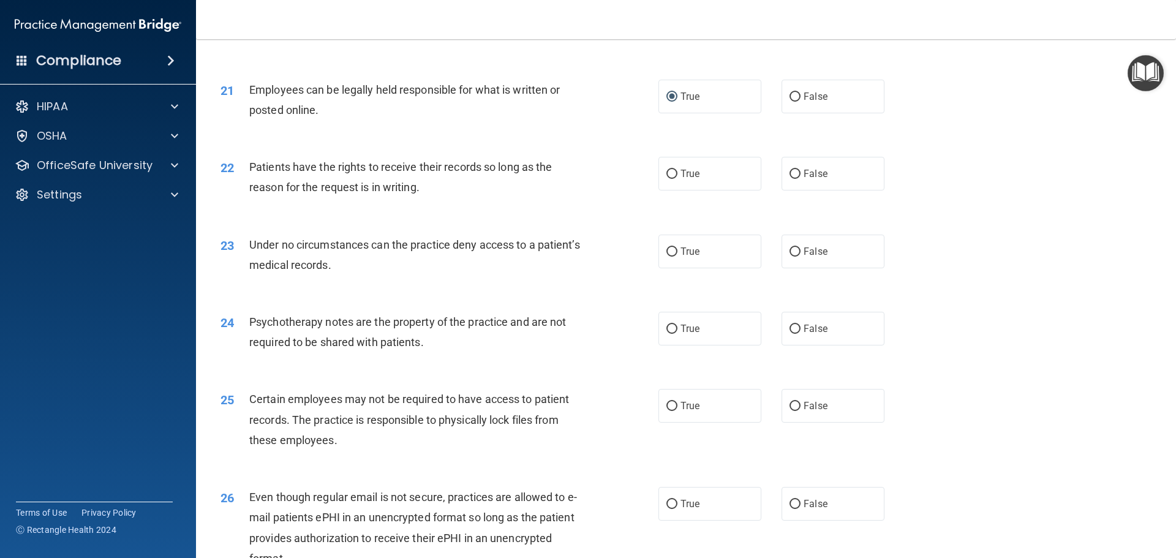
scroll to position [2021, 0]
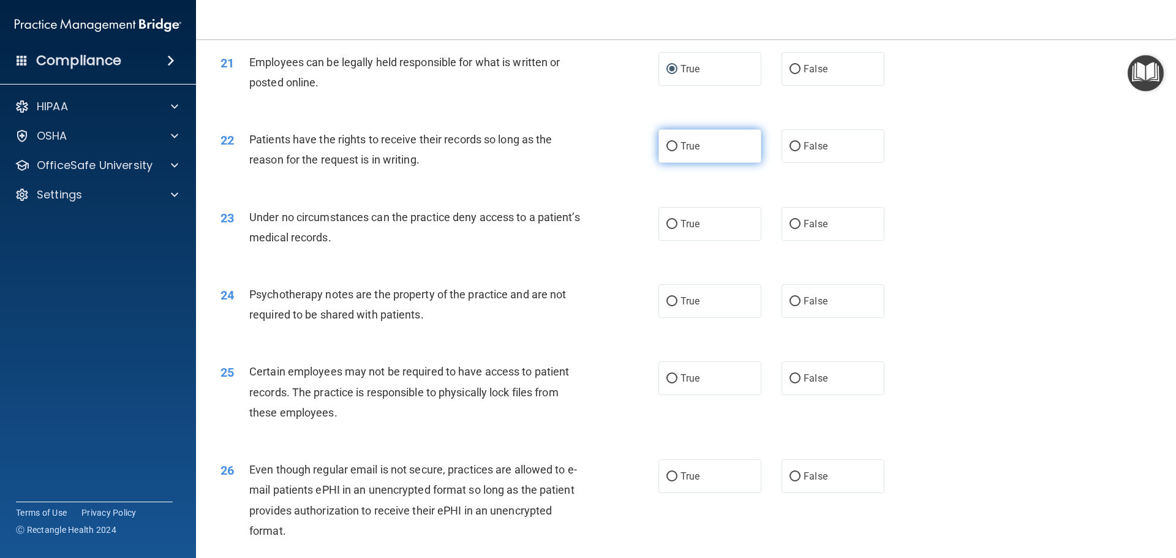
click at [666, 151] on input "True" at bounding box center [671, 146] width 11 height 9
radio input "true"
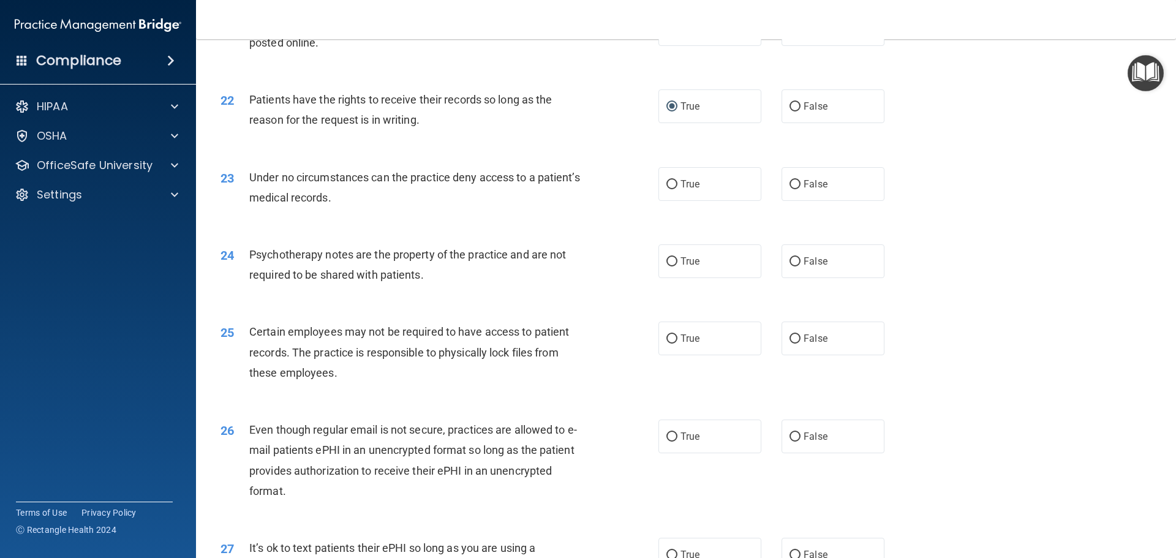
scroll to position [2082, 0]
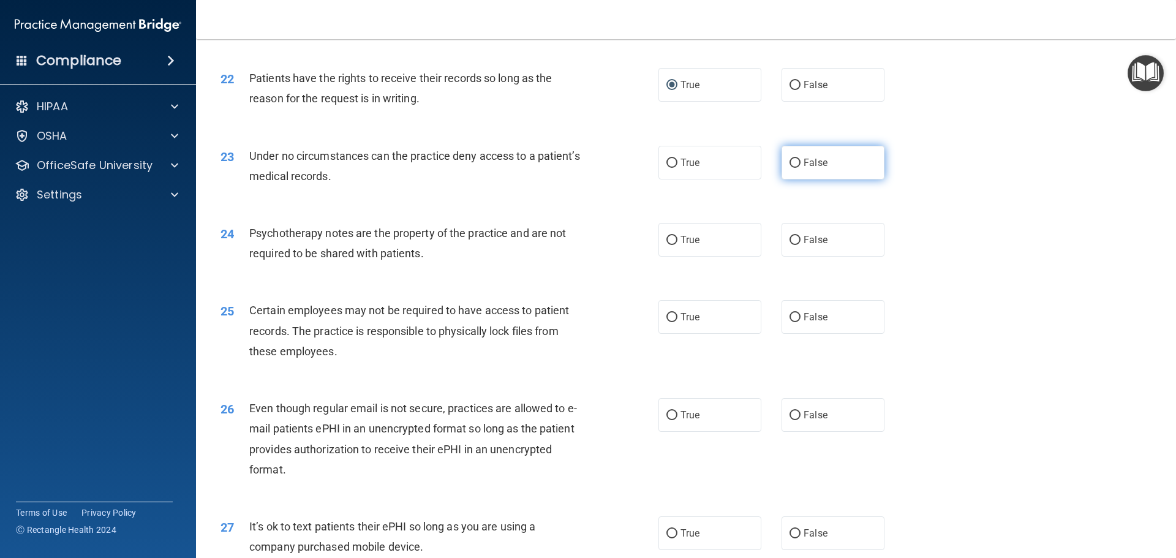
click at [792, 168] on input "False" at bounding box center [794, 163] width 11 height 9
radio input "true"
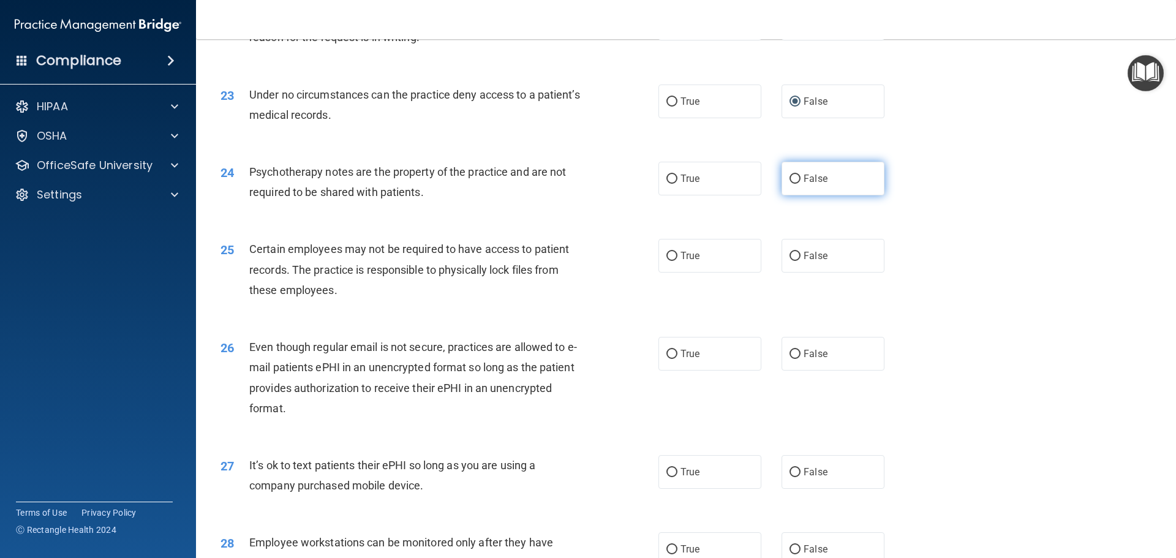
click at [789, 184] on input "False" at bounding box center [794, 179] width 11 height 9
radio input "true"
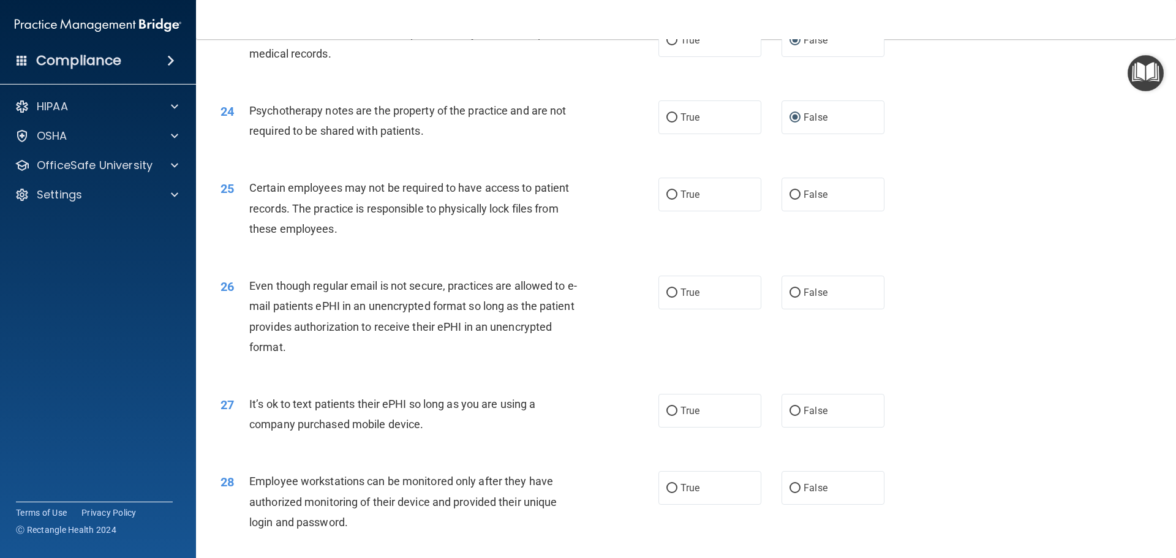
scroll to position [2266, 0]
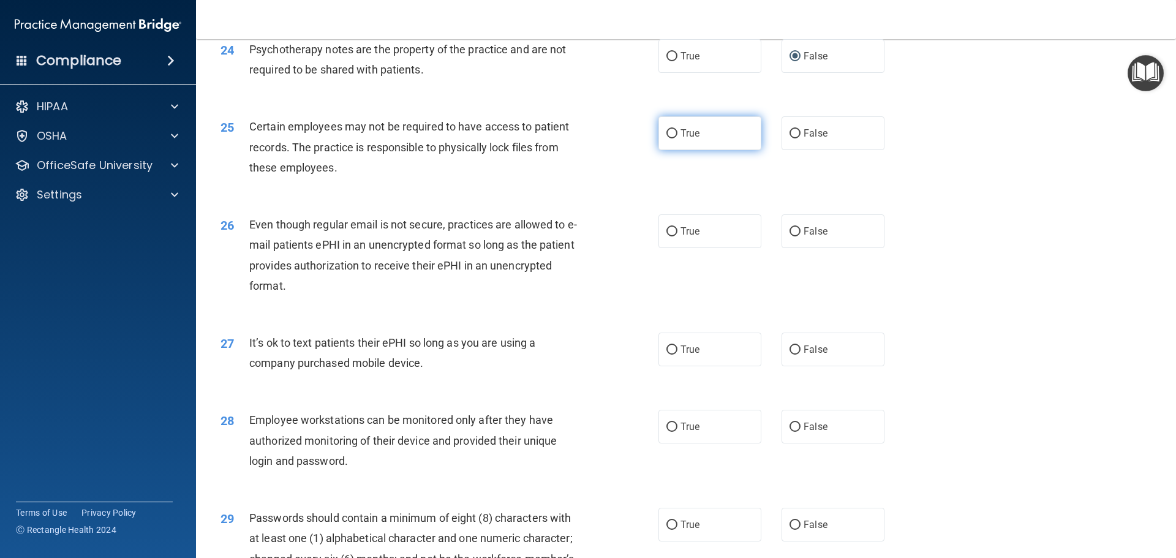
click at [669, 138] on input "True" at bounding box center [671, 133] width 11 height 9
radio input "true"
click at [666, 236] on input "True" at bounding box center [671, 231] width 11 height 9
radio input "true"
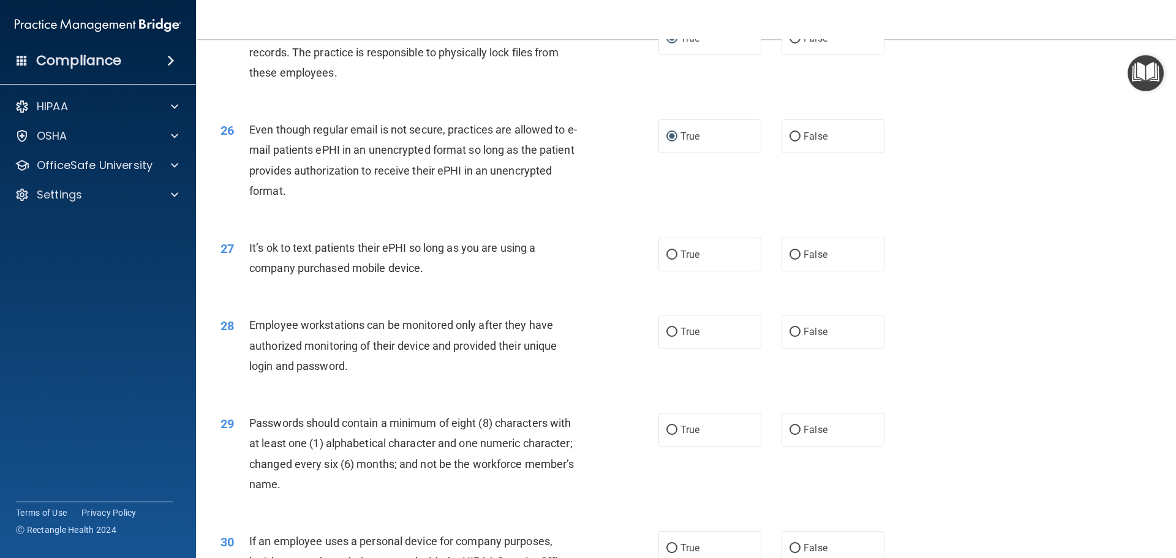
scroll to position [2388, 0]
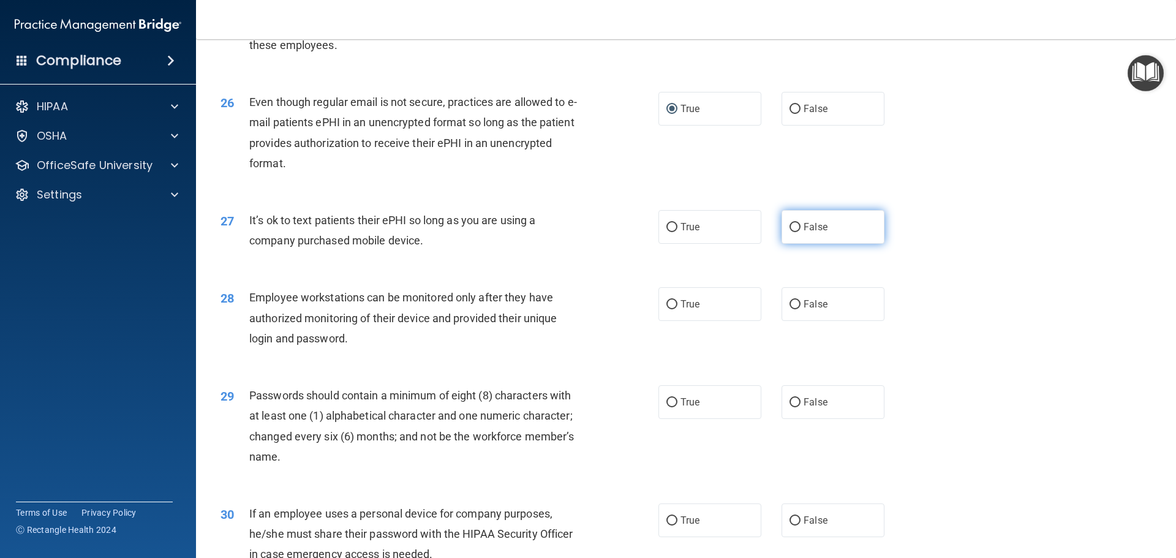
click at [789, 232] on input "False" at bounding box center [794, 227] width 11 height 9
radio input "true"
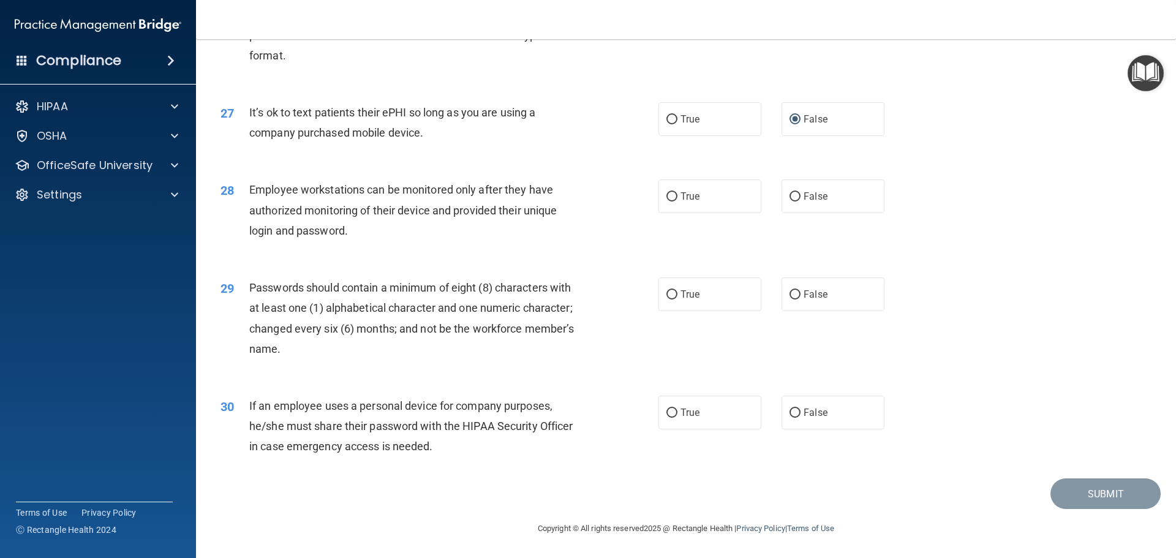
scroll to position [2516, 0]
click at [791, 197] on input "False" at bounding box center [794, 196] width 11 height 9
radio input "true"
click at [667, 291] on input "True" at bounding box center [671, 294] width 11 height 9
radio input "true"
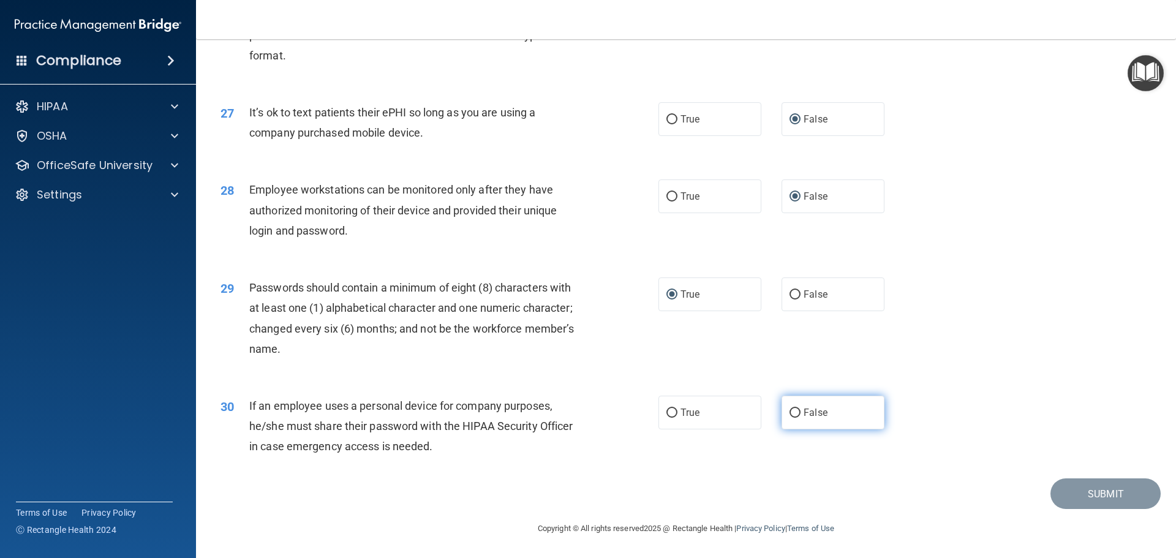
click at [789, 410] on input "False" at bounding box center [794, 412] width 11 height 9
radio input "true"
click at [1062, 496] on button "Submit" at bounding box center [1105, 493] width 110 height 31
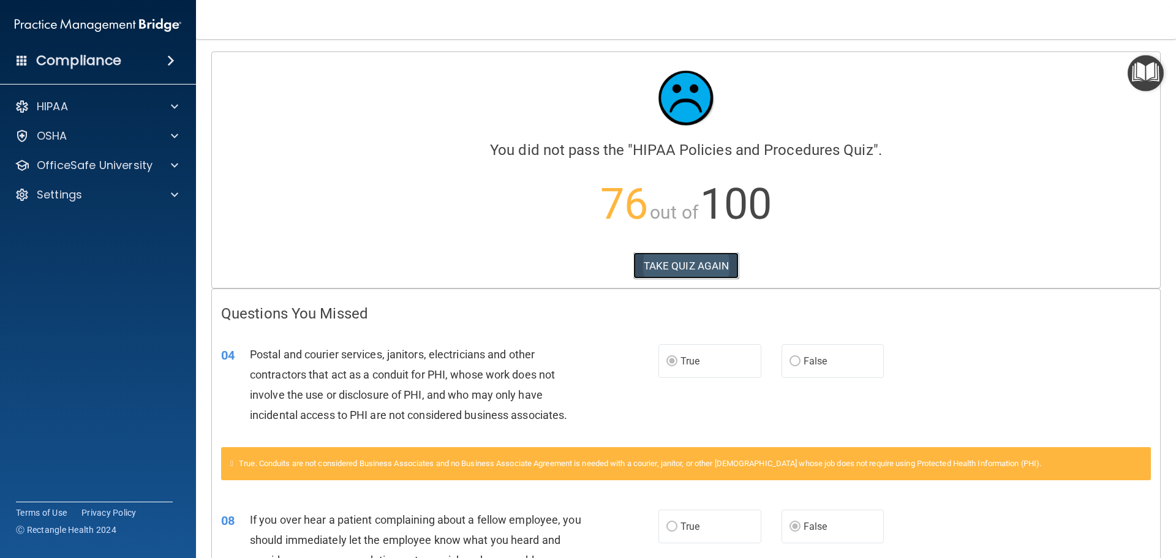
click at [686, 272] on button "TAKE QUIZ AGAIN" at bounding box center [686, 265] width 106 height 27
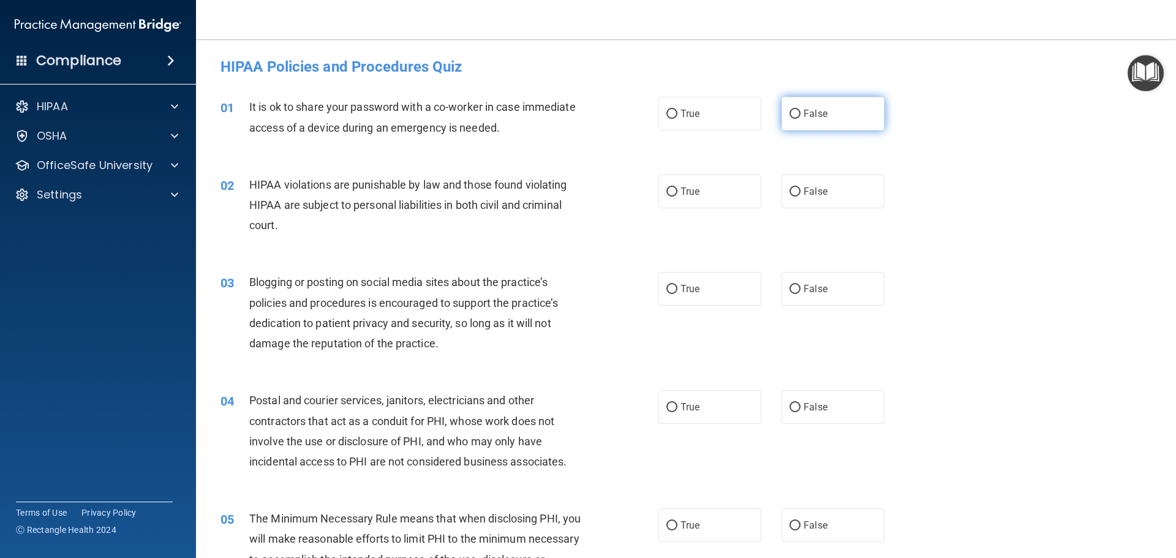
click at [789, 110] on input "False" at bounding box center [794, 114] width 11 height 9
radio input "true"
click at [666, 187] on input "True" at bounding box center [671, 191] width 11 height 9
radio input "true"
click at [789, 286] on input "False" at bounding box center [794, 289] width 11 height 9
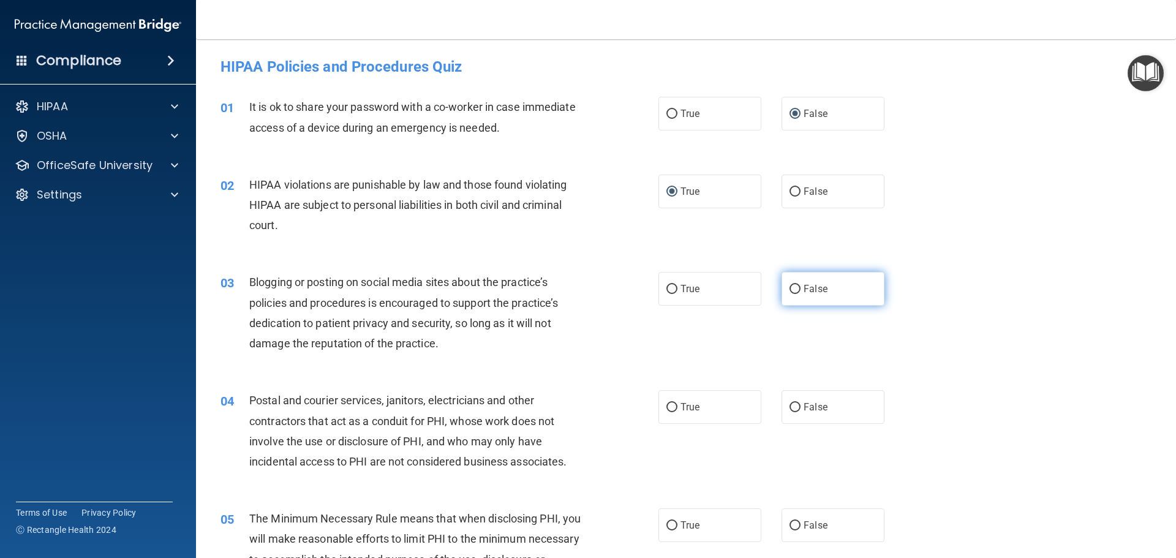
radio input "true"
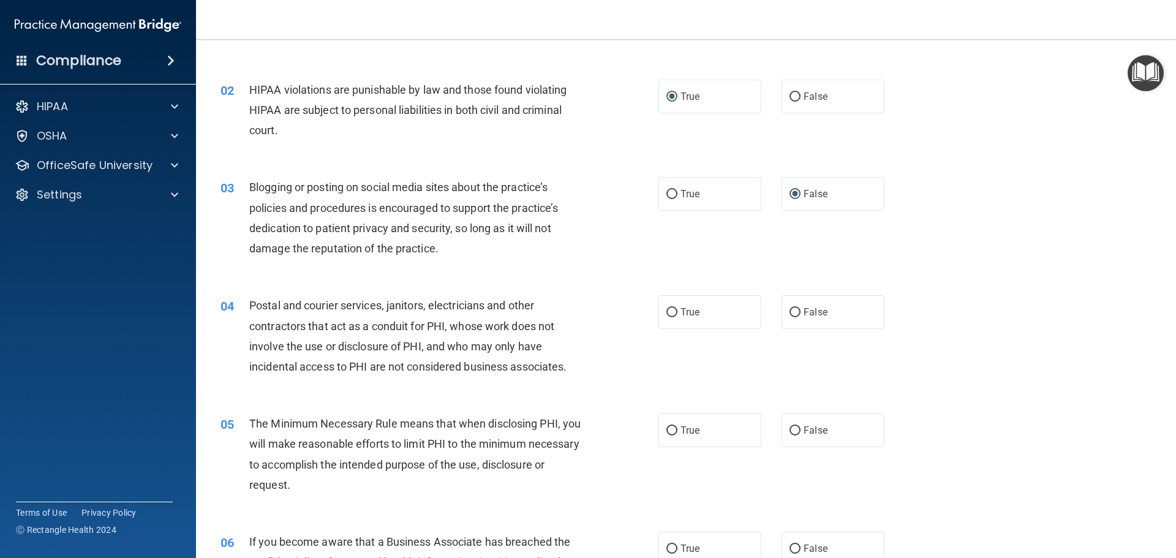
scroll to position [122, 0]
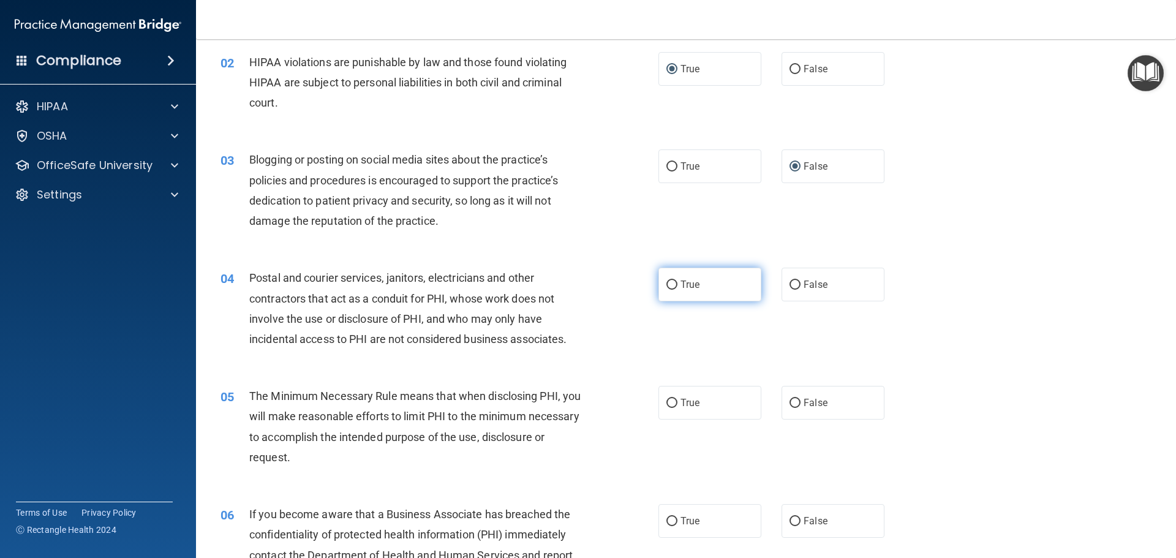
click at [667, 285] on input "True" at bounding box center [671, 284] width 11 height 9
radio input "true"
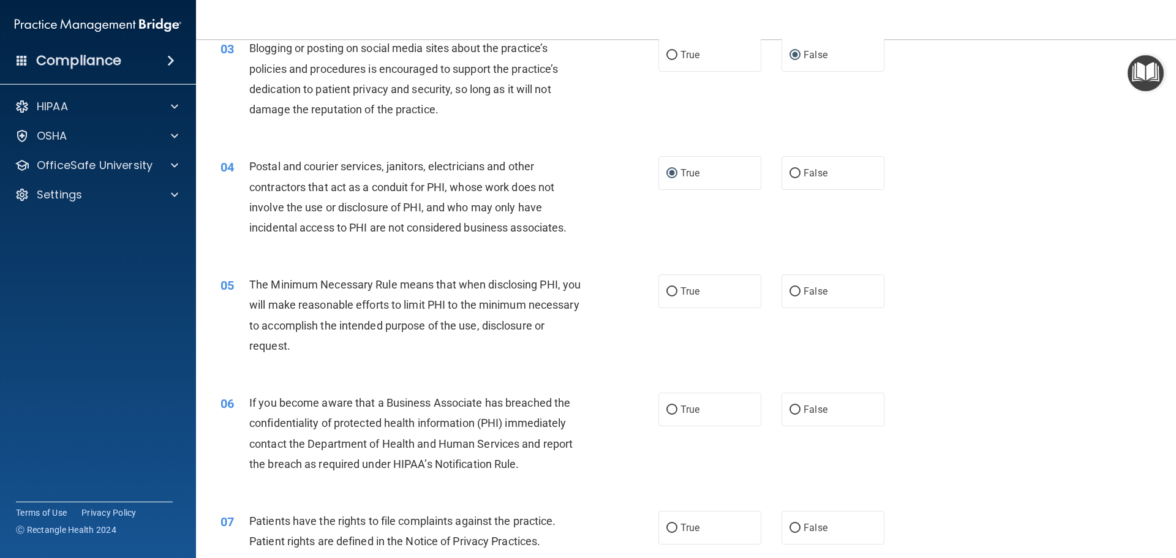
scroll to position [245, 0]
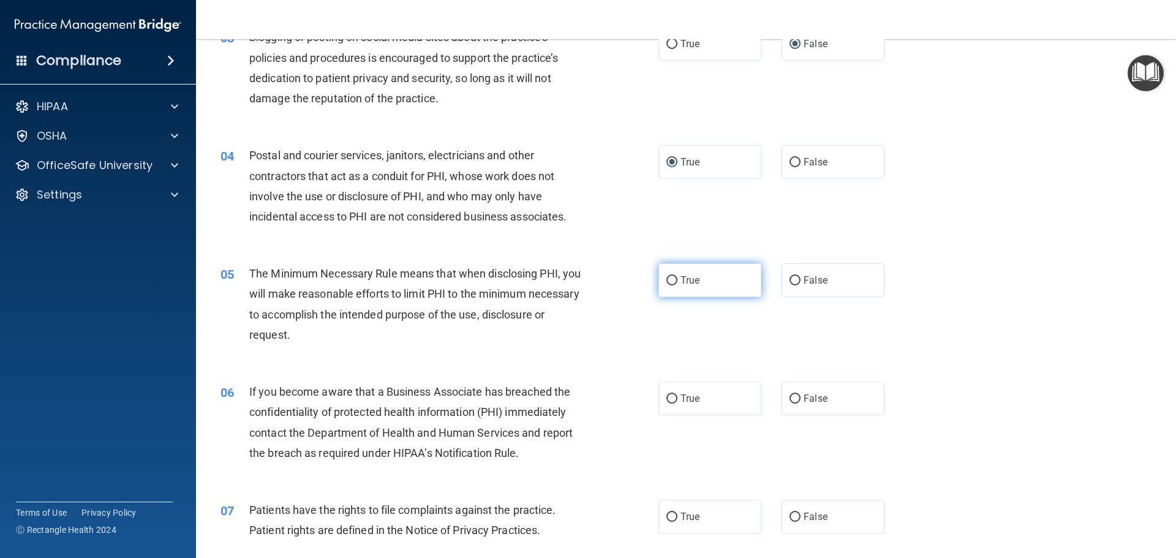
click at [666, 276] on input "True" at bounding box center [671, 280] width 11 height 9
radio input "true"
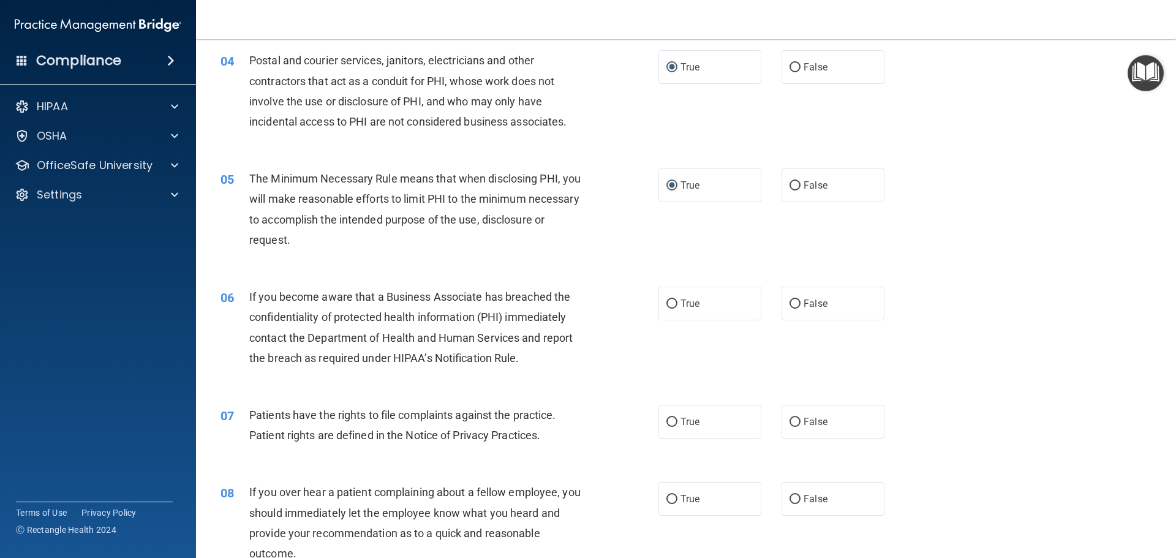
scroll to position [367, 0]
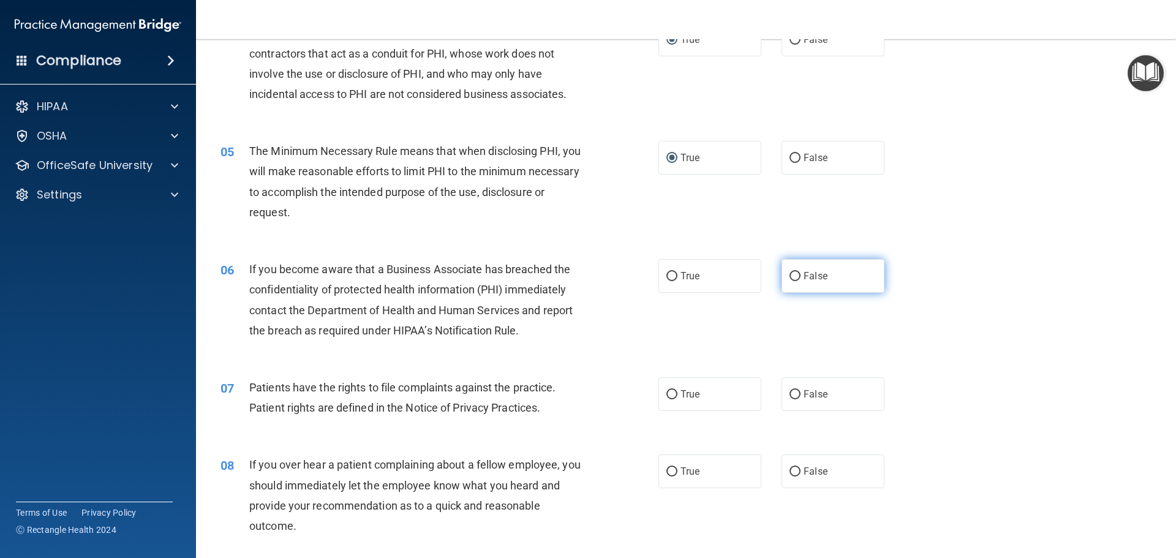
click at [789, 273] on input "False" at bounding box center [794, 276] width 11 height 9
radio input "true"
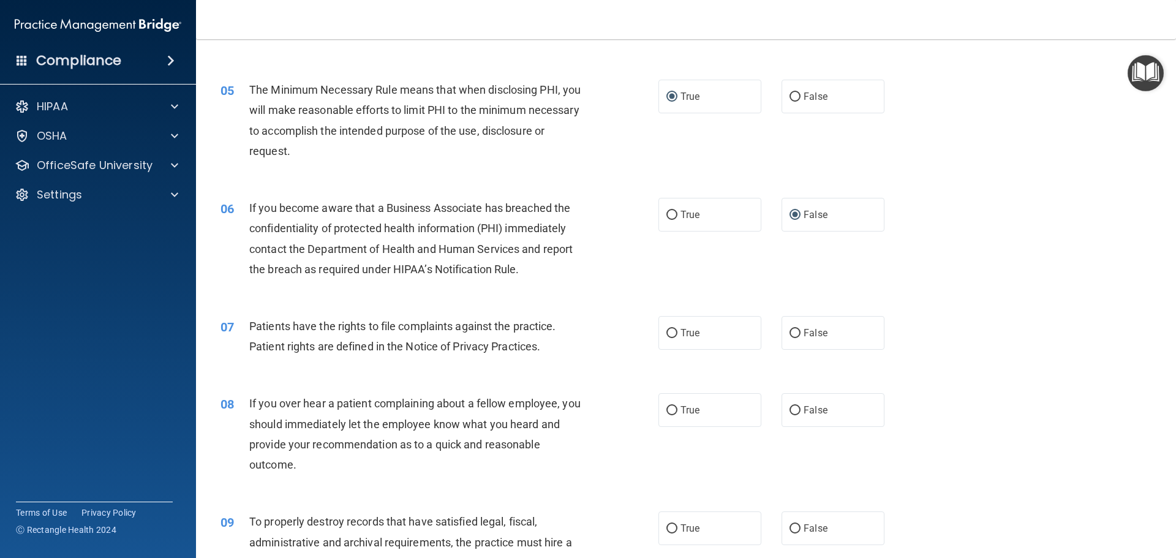
scroll to position [490, 0]
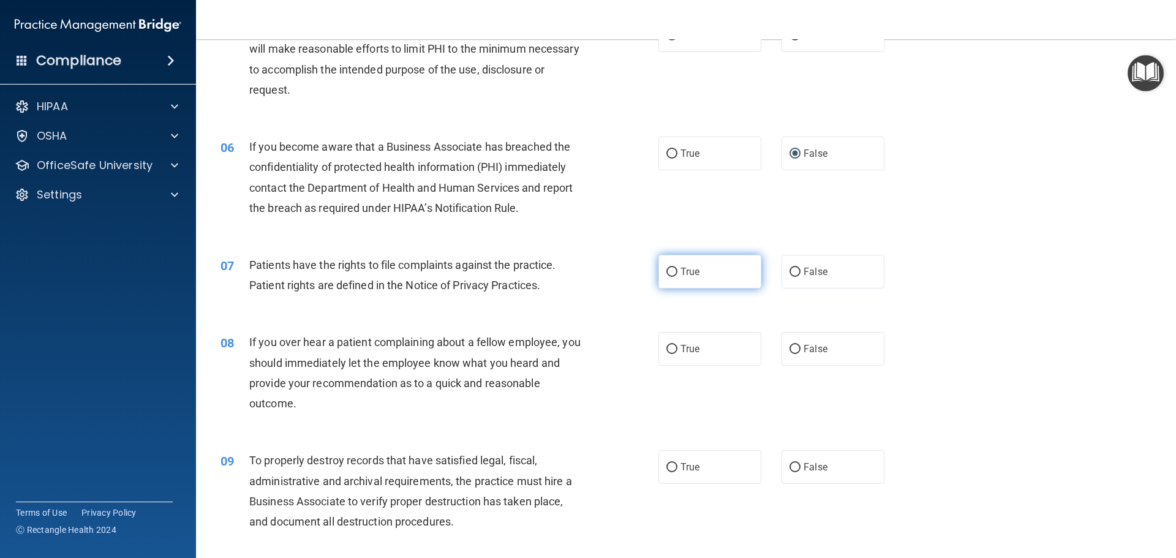
click at [668, 272] on input "True" at bounding box center [671, 272] width 11 height 9
radio input "true"
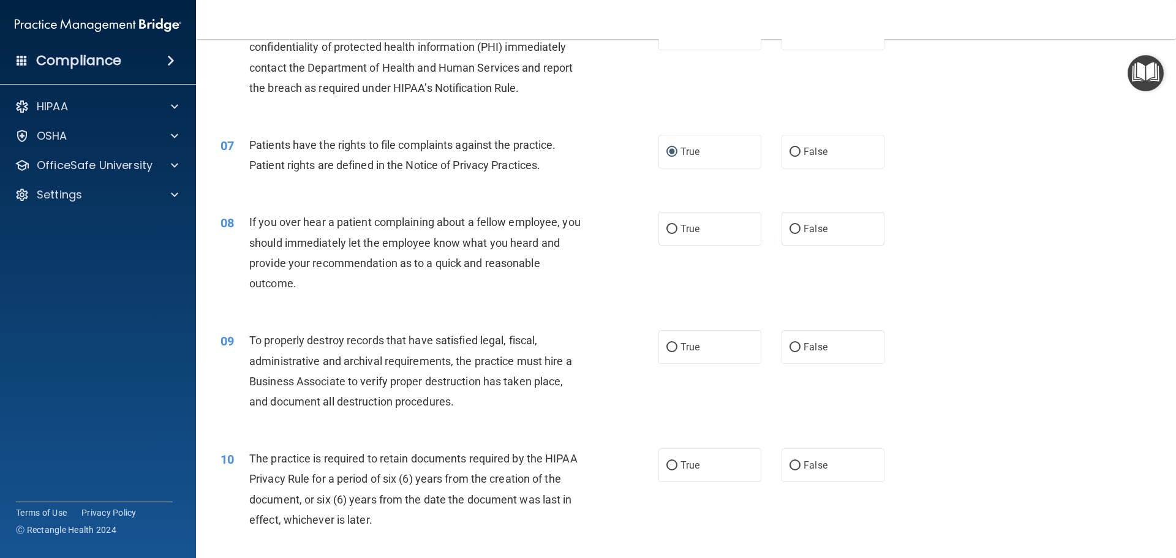
scroll to position [612, 0]
click at [667, 228] on input "True" at bounding box center [671, 226] width 11 height 9
radio input "true"
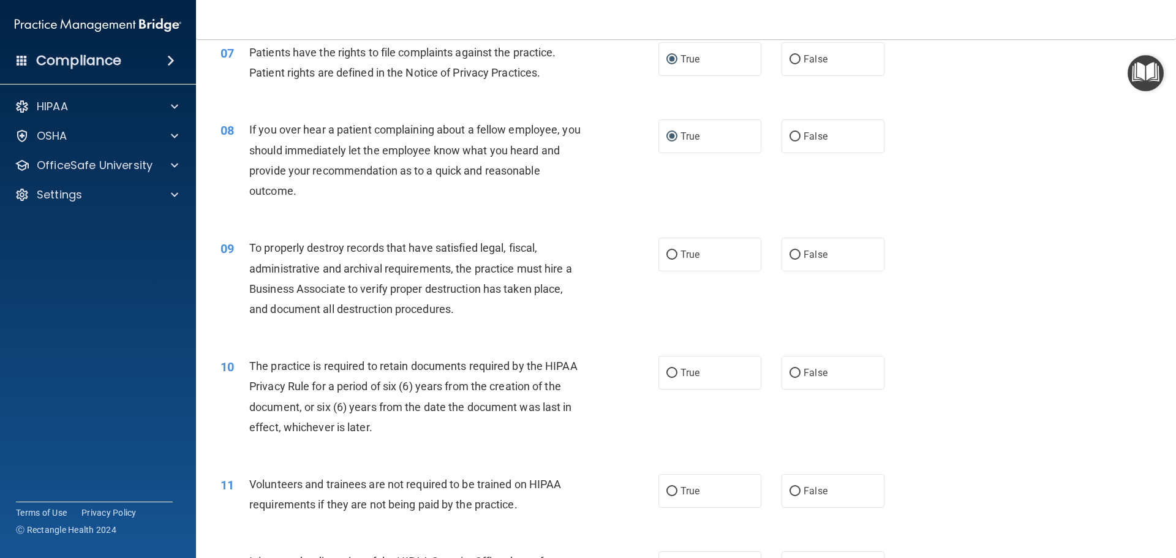
scroll to position [735, 0]
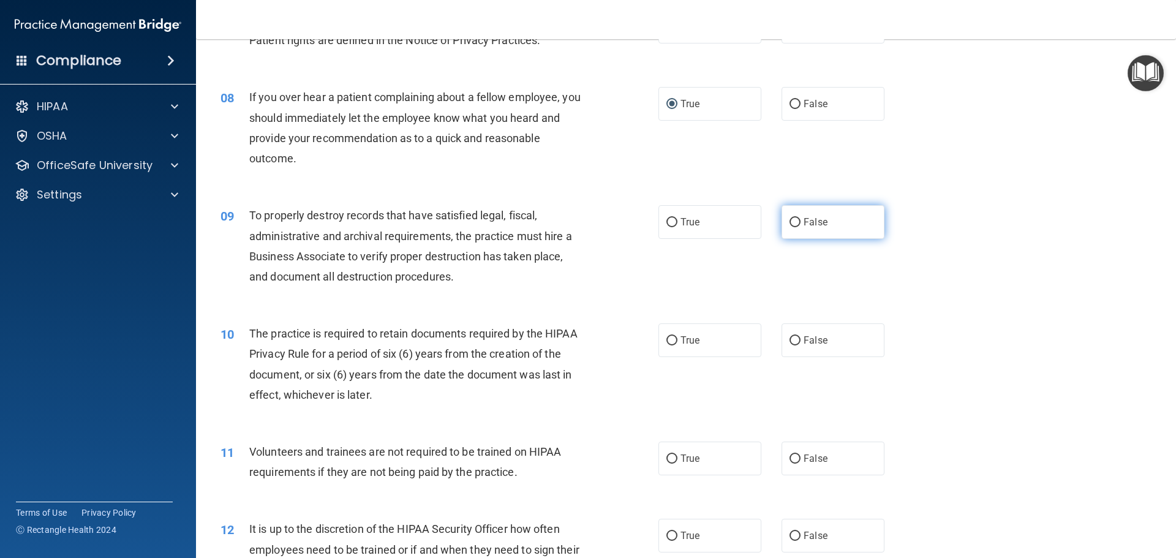
click at [789, 220] on input "False" at bounding box center [794, 222] width 11 height 9
radio input "true"
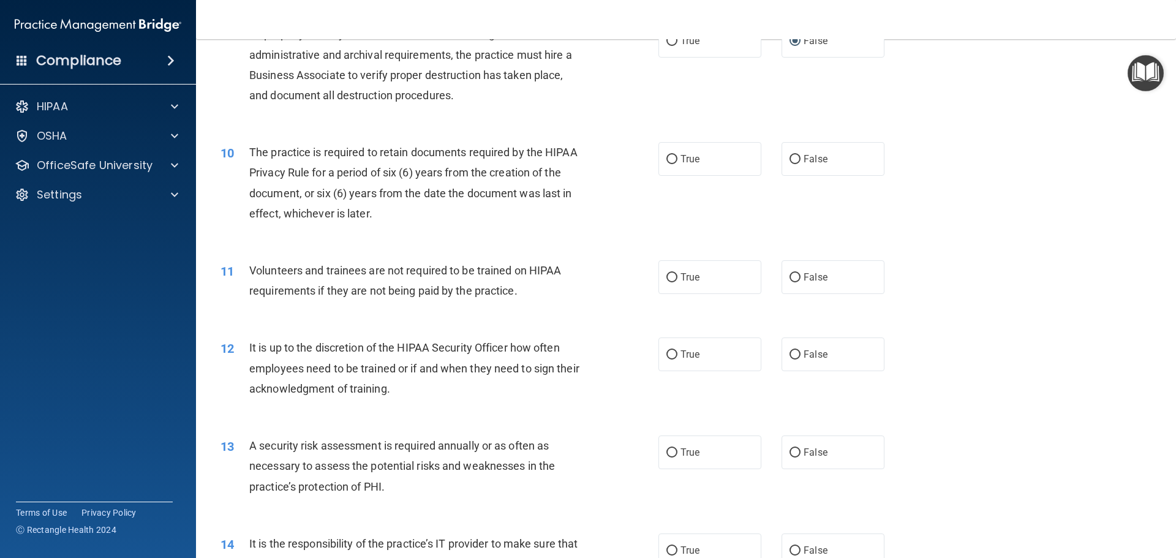
scroll to position [918, 0]
click at [667, 161] on input "True" at bounding box center [671, 156] width 11 height 9
radio input "true"
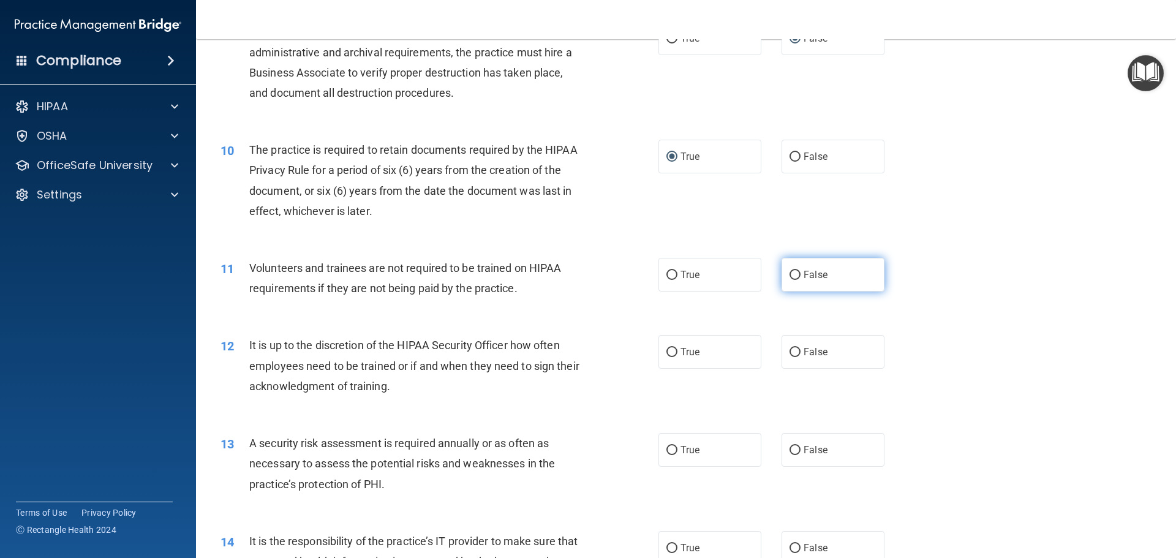
click at [789, 271] on input "False" at bounding box center [794, 275] width 11 height 9
radio input "true"
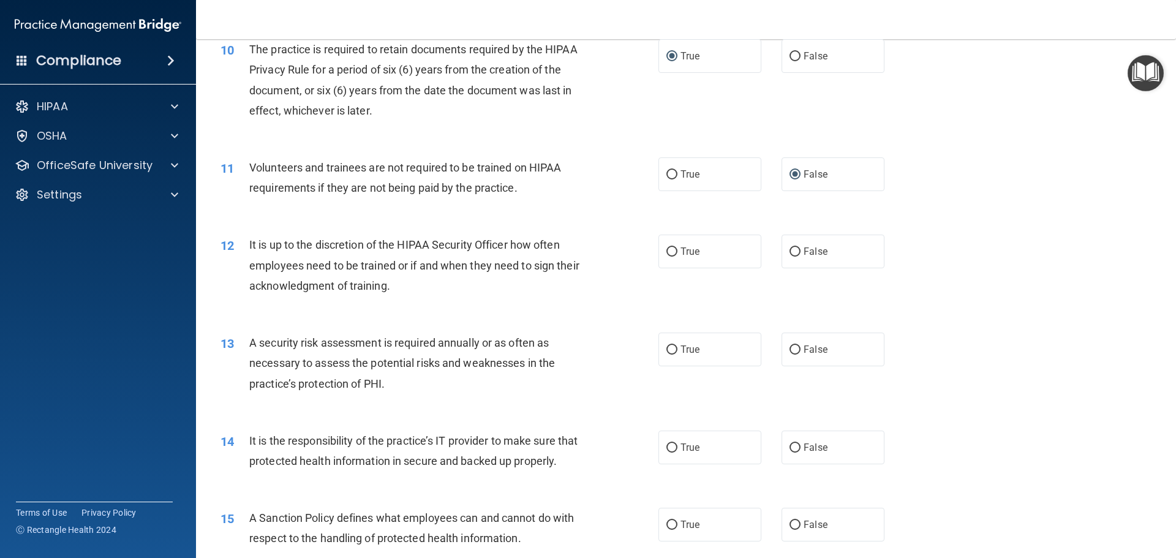
scroll to position [1041, 0]
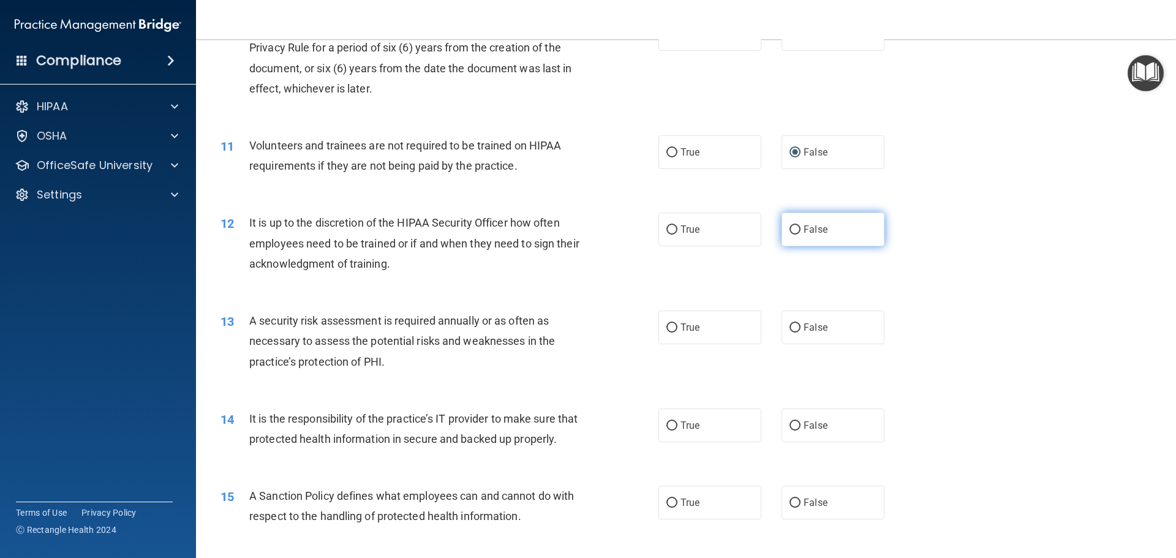
click at [789, 228] on input "False" at bounding box center [794, 229] width 11 height 9
radio input "true"
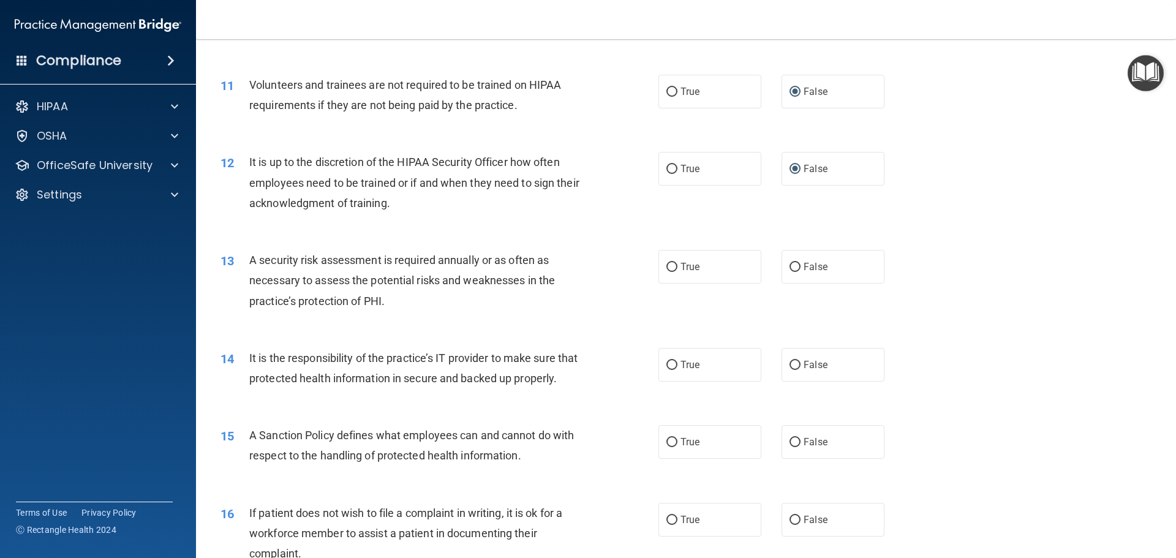
scroll to position [1102, 0]
click at [666, 266] on input "True" at bounding box center [671, 266] width 11 height 9
radio input "true"
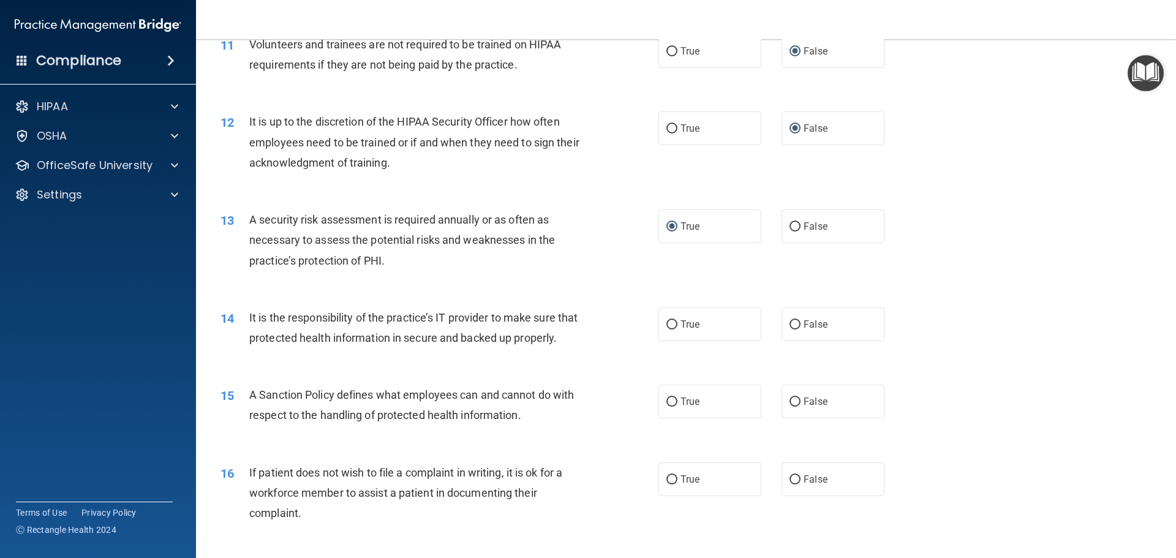
scroll to position [1163, 0]
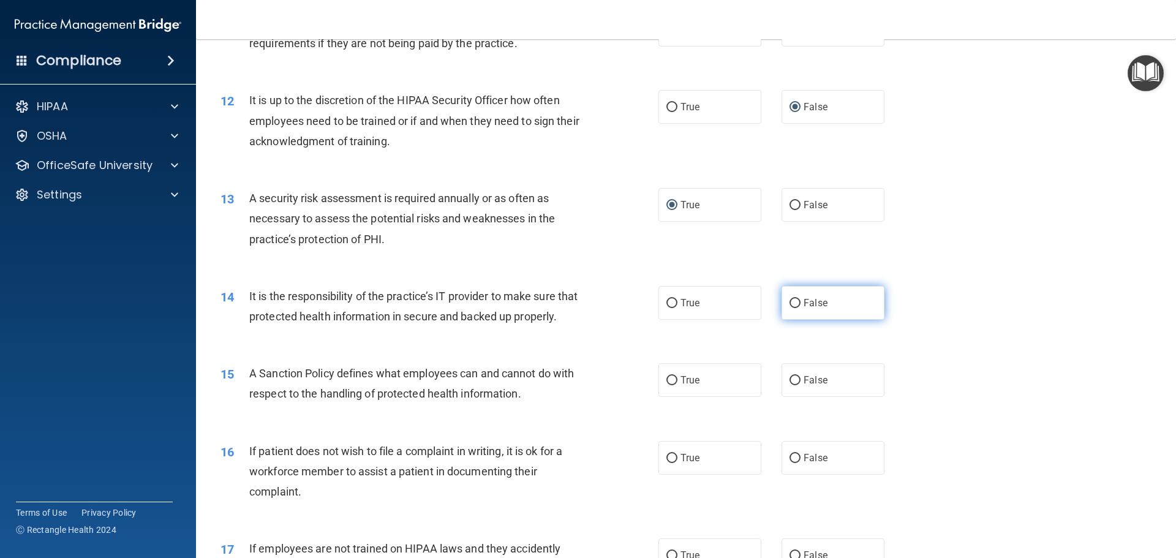
click at [789, 301] on input "False" at bounding box center [794, 303] width 11 height 9
radio input "true"
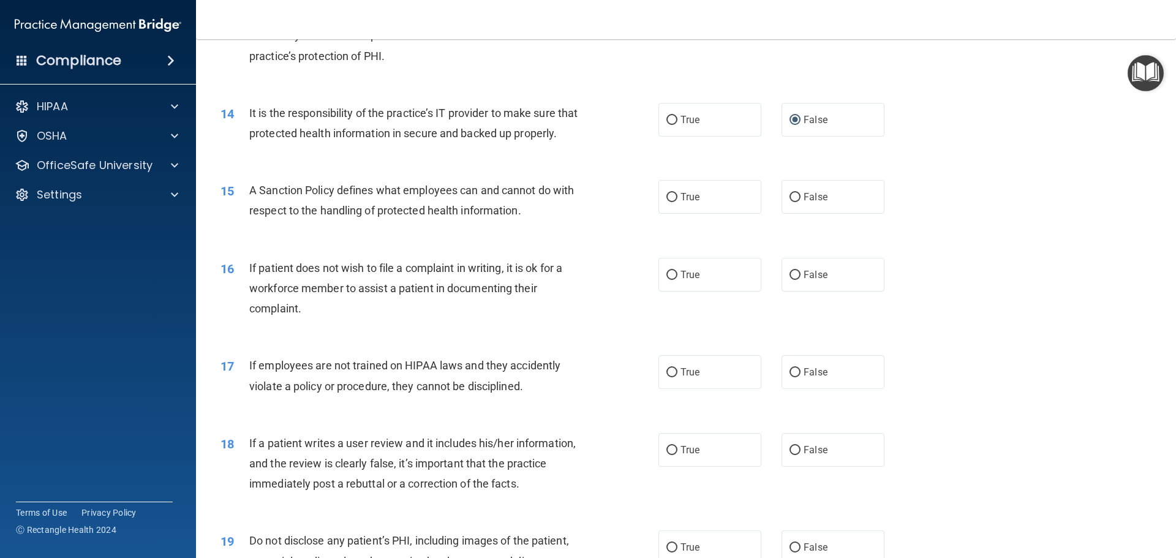
scroll to position [1347, 0]
click at [793, 201] on input "False" at bounding box center [794, 196] width 11 height 9
radio input "true"
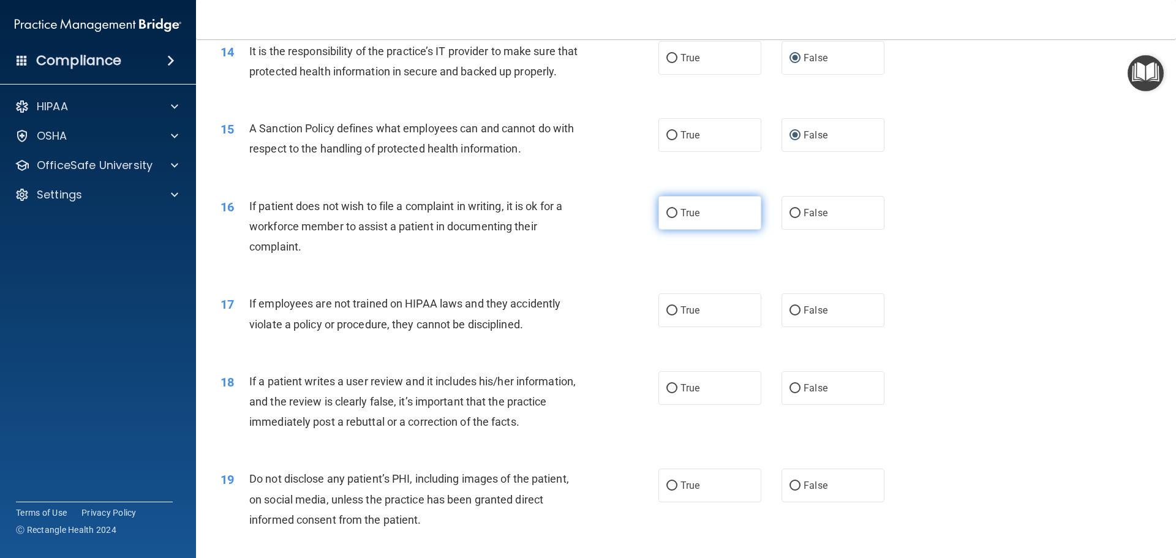
click at [666, 218] on input "True" at bounding box center [671, 213] width 11 height 9
radio input "true"
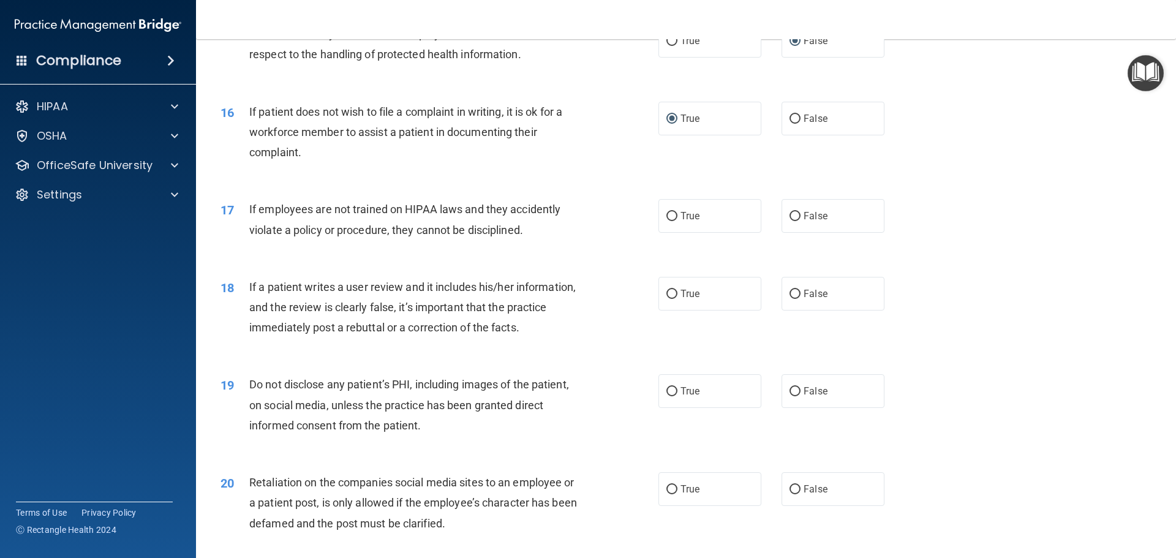
scroll to position [1531, 0]
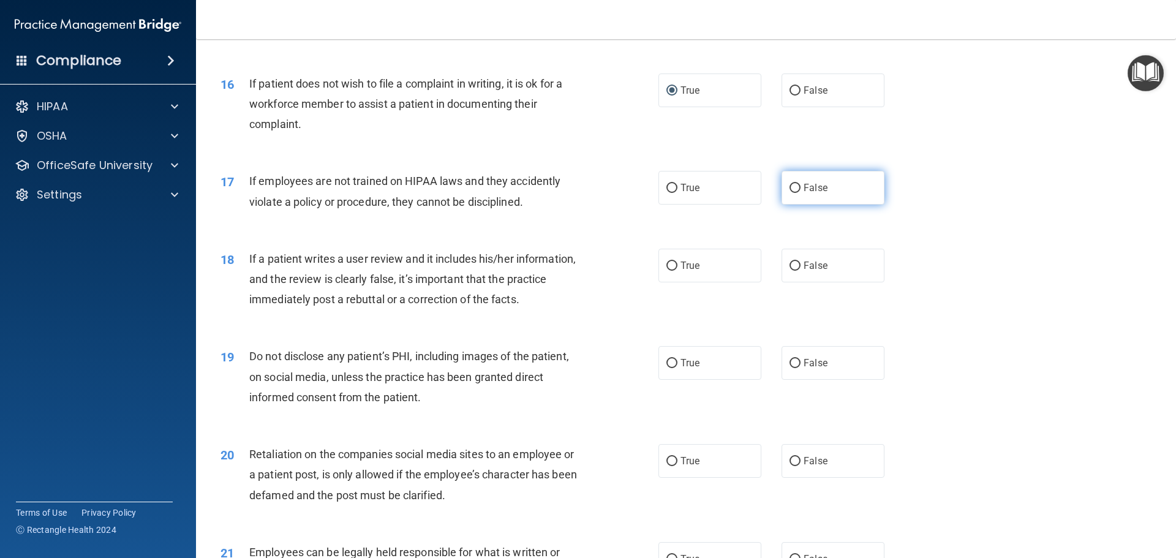
click at [789, 193] on input "False" at bounding box center [794, 188] width 11 height 9
radio input "true"
click at [791, 271] on input "False" at bounding box center [794, 265] width 11 height 9
radio input "true"
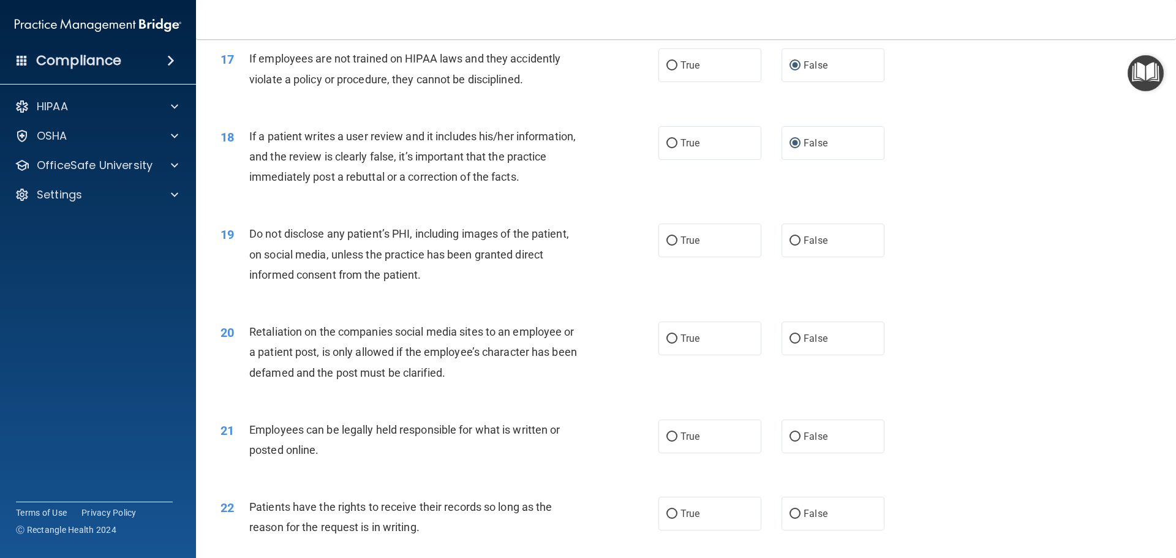
scroll to position [1714, 0]
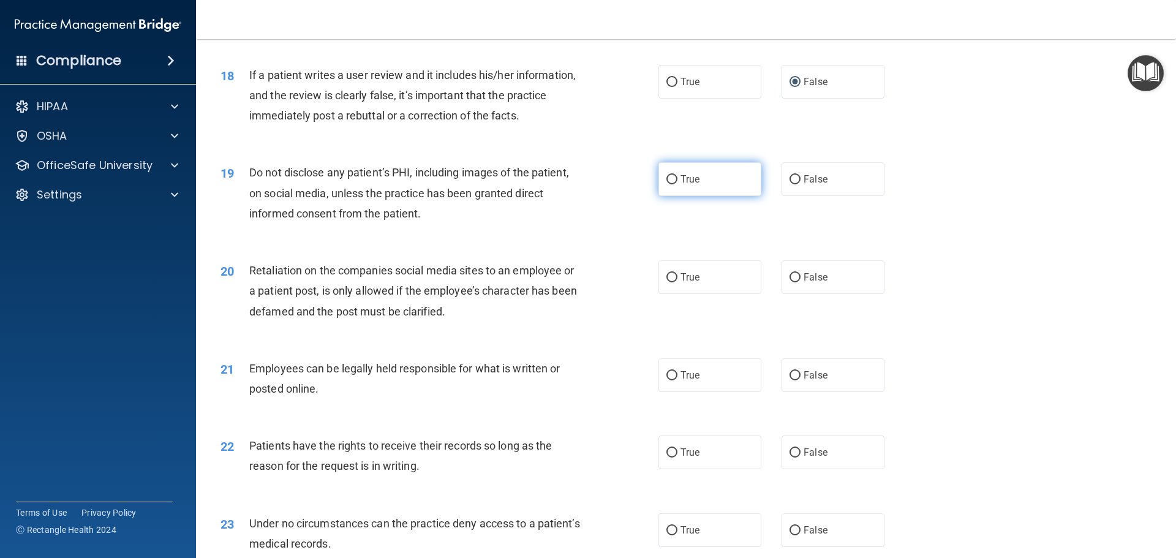
click at [666, 184] on input "True" at bounding box center [671, 179] width 11 height 9
radio input "true"
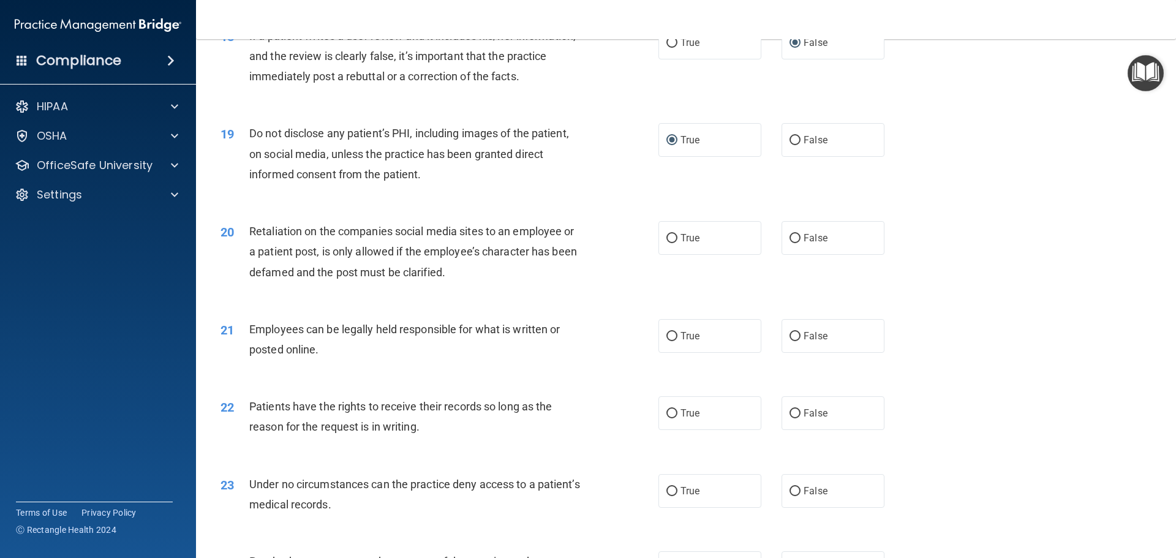
scroll to position [1776, 0]
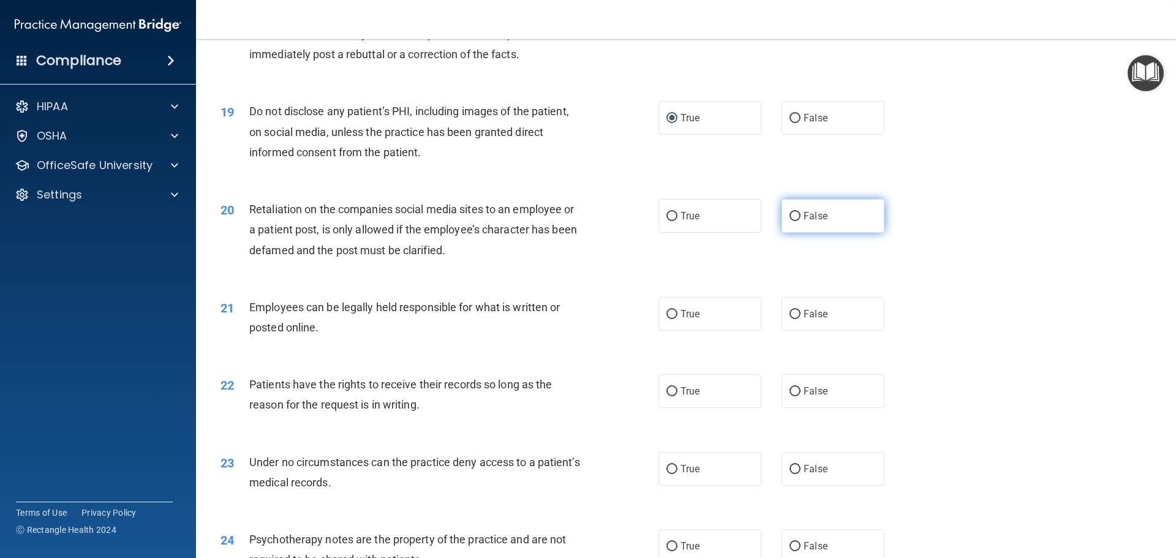
click at [789, 221] on input "False" at bounding box center [794, 216] width 11 height 9
radio input "true"
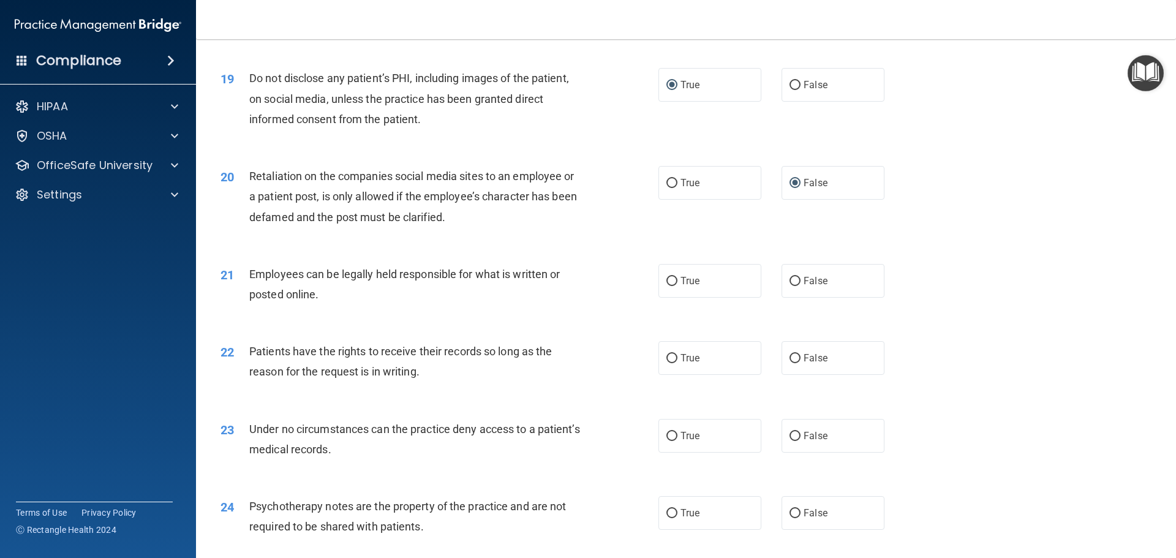
scroll to position [1837, 0]
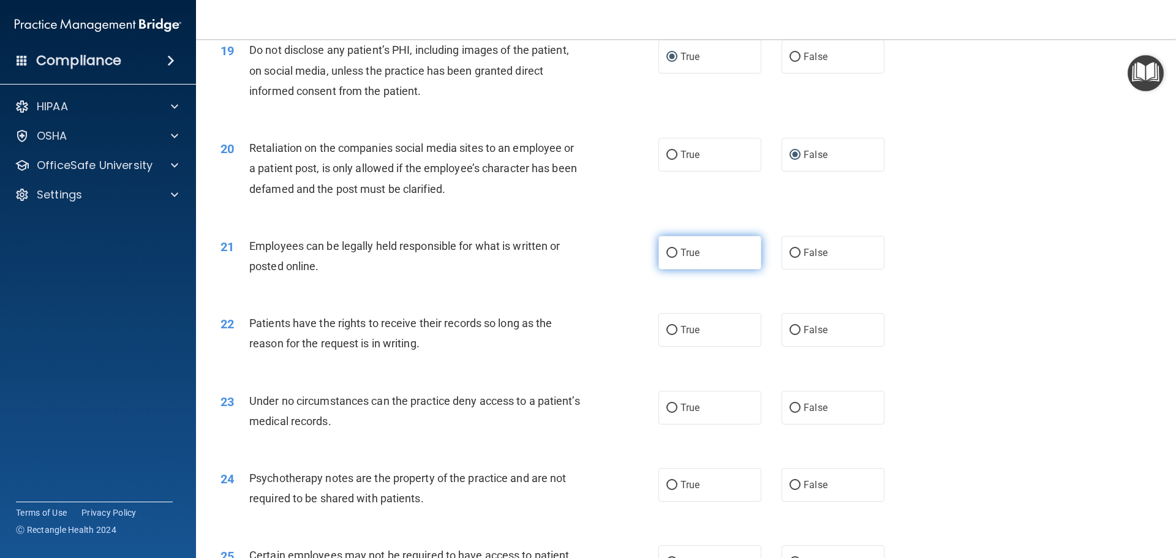
click at [667, 258] on input "True" at bounding box center [671, 253] width 11 height 9
radio input "true"
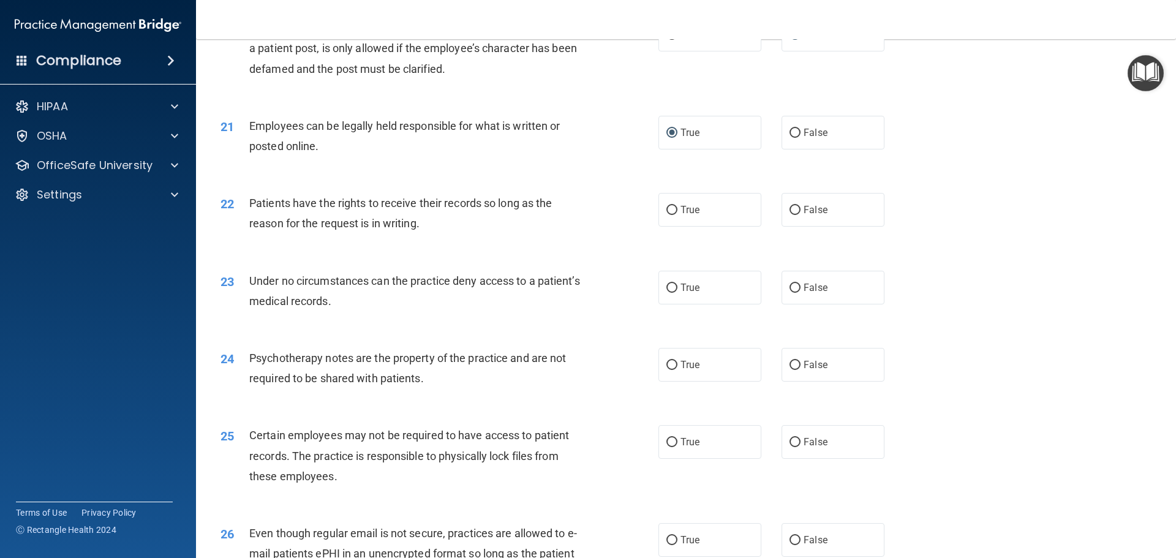
scroll to position [1959, 0]
click at [789, 212] on input "False" at bounding box center [794, 207] width 11 height 9
radio input "true"
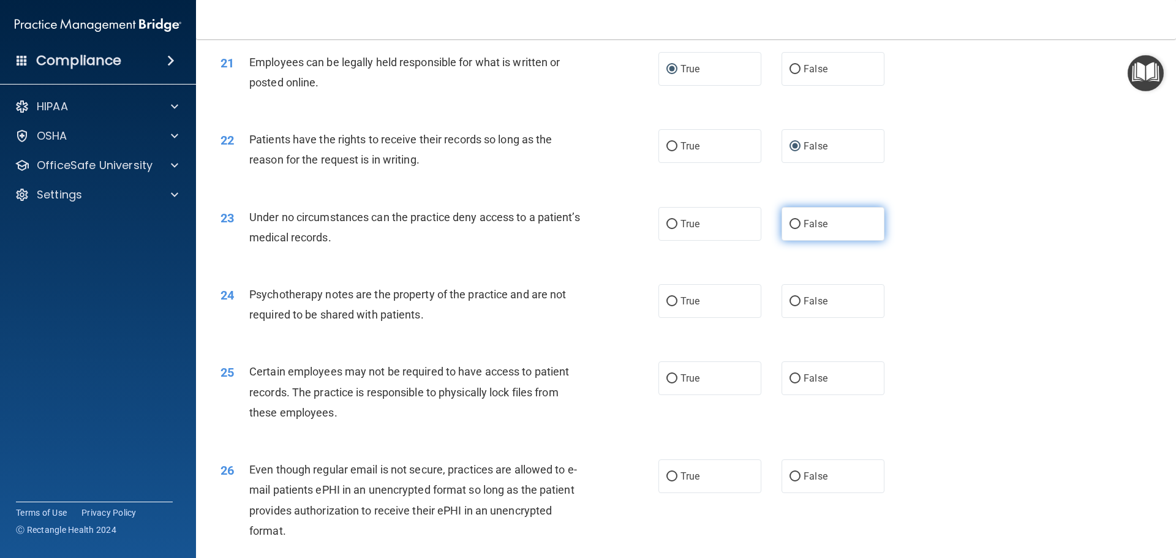
click at [789, 229] on input "False" at bounding box center [794, 224] width 11 height 9
radio input "true"
click at [666, 306] on input "True" at bounding box center [671, 301] width 11 height 9
radio input "true"
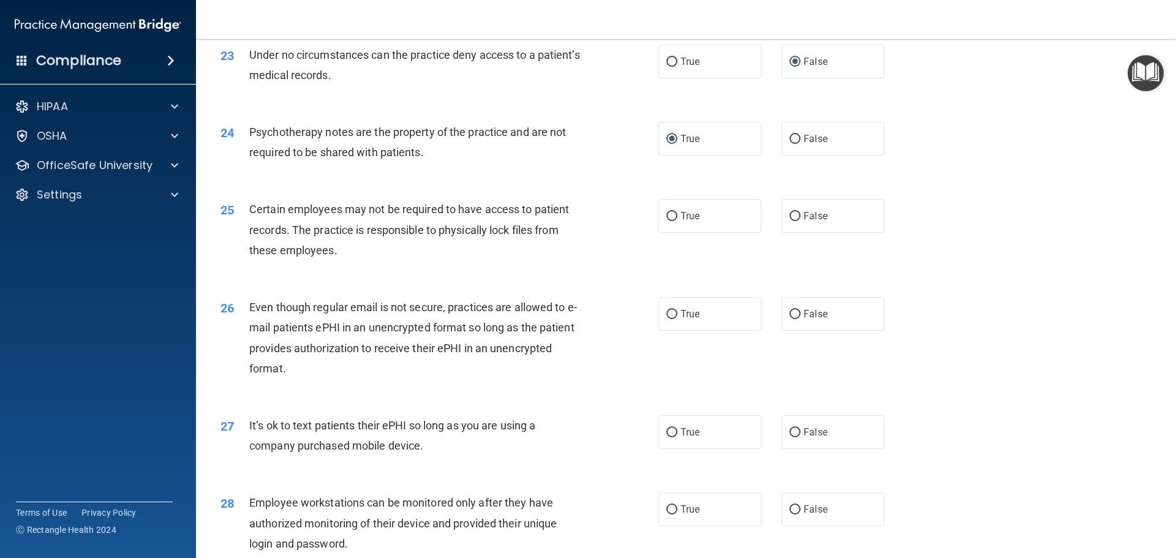
scroll to position [2204, 0]
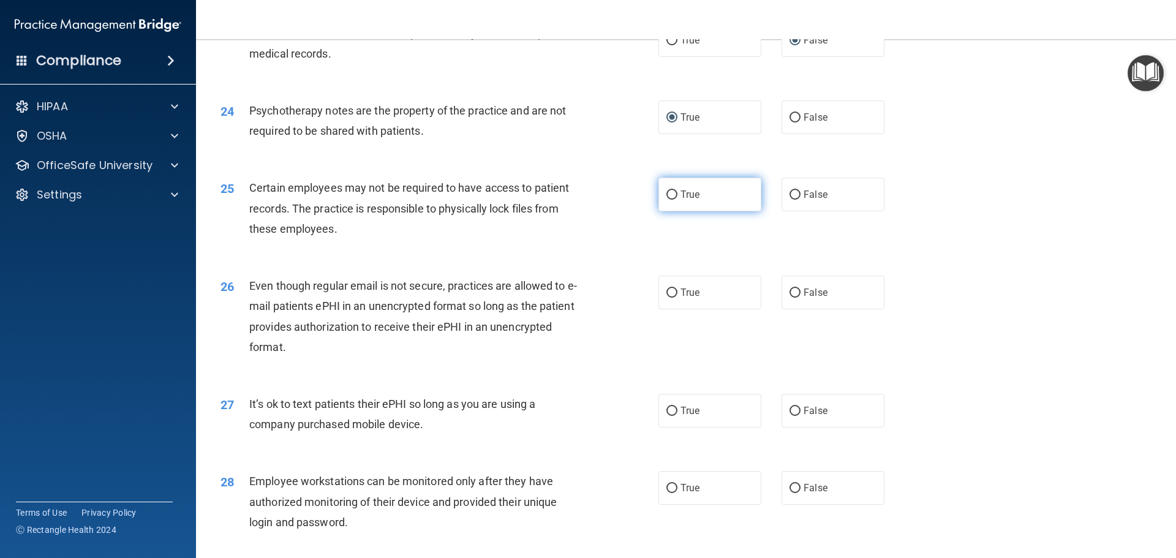
click at [667, 200] on input "True" at bounding box center [671, 194] width 11 height 9
radio input "true"
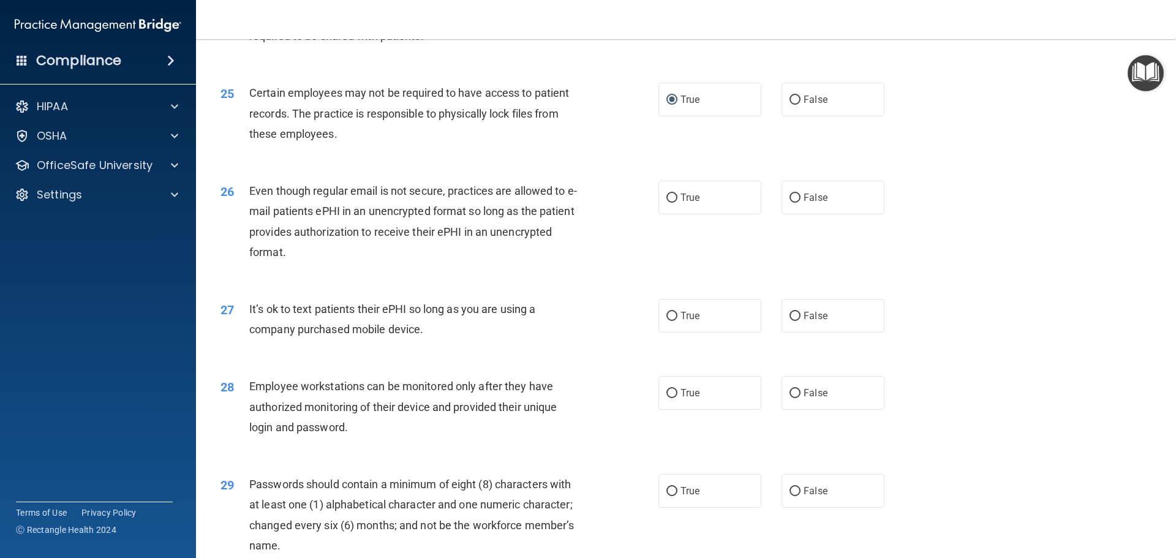
scroll to position [2327, 0]
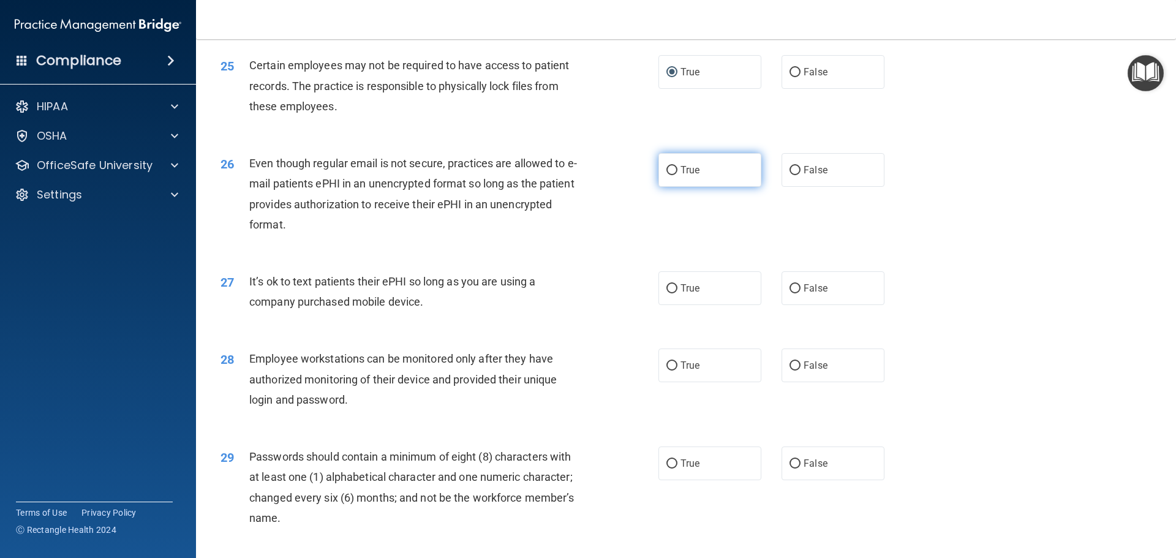
click at [666, 175] on input "True" at bounding box center [671, 170] width 11 height 9
radio input "true"
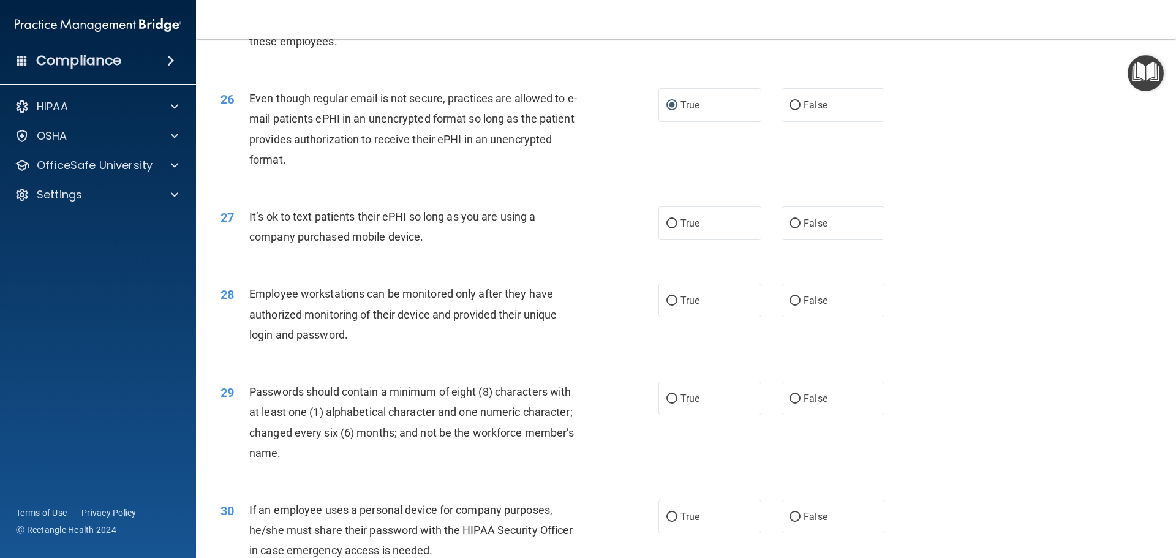
scroll to position [2449, 0]
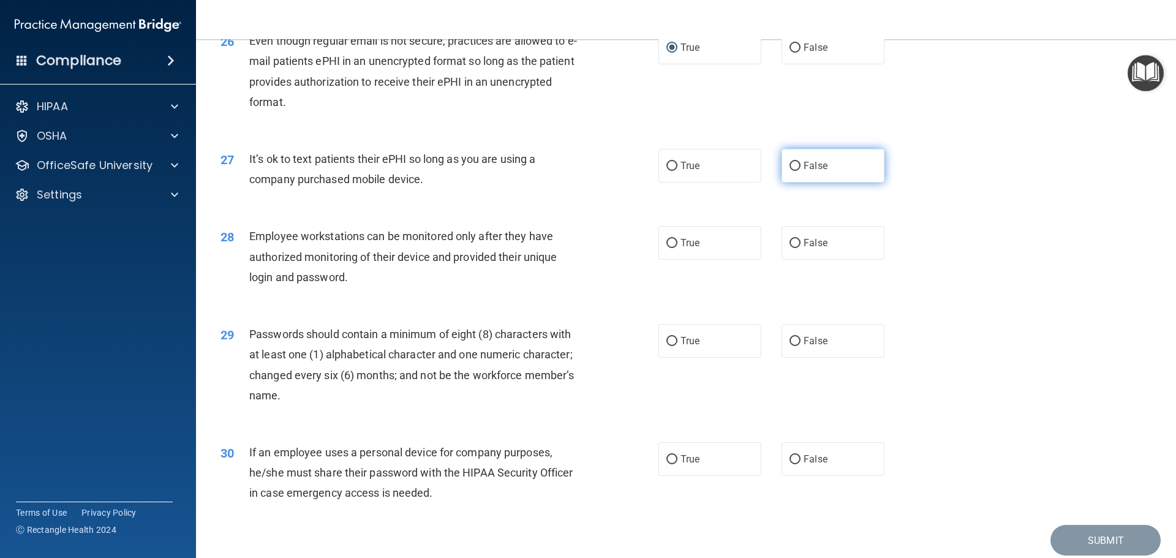
click at [789, 171] on input "False" at bounding box center [794, 166] width 11 height 9
radio input "true"
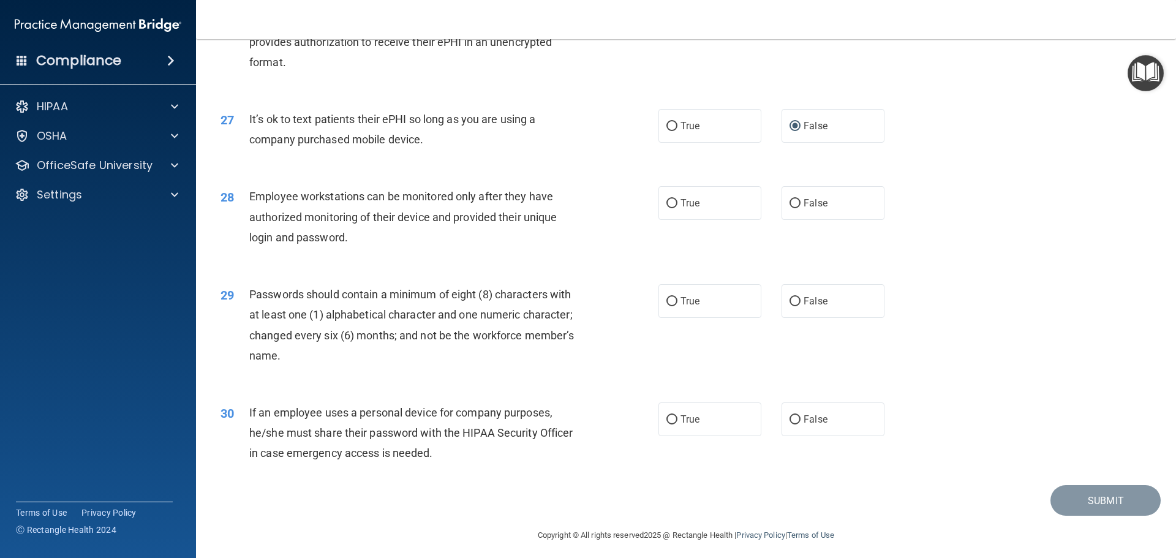
scroll to position [2510, 0]
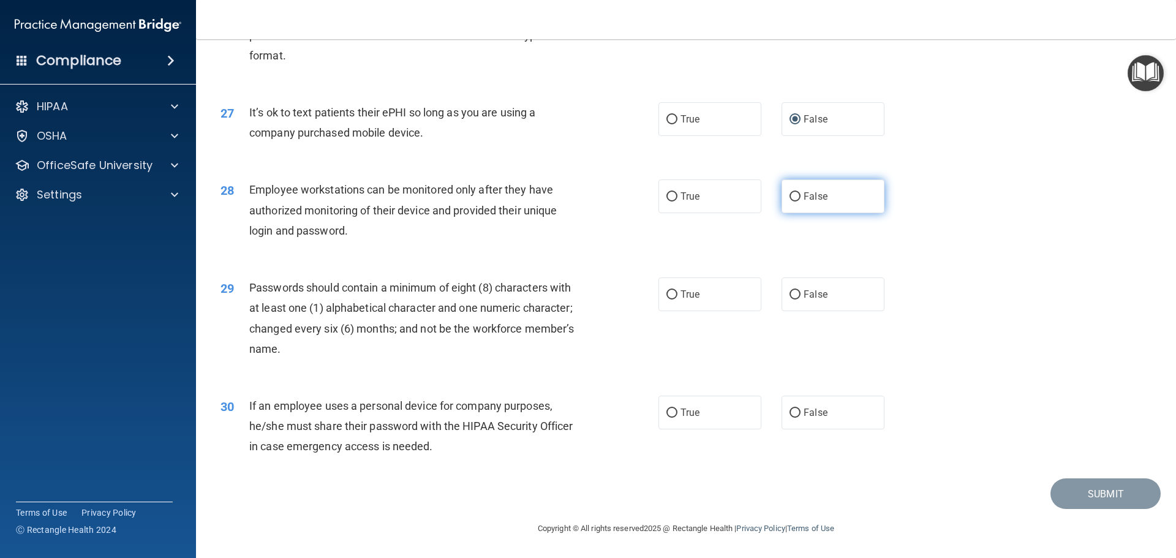
click at [791, 201] on input "False" at bounding box center [794, 196] width 11 height 9
radio input "true"
click at [666, 295] on input "True" at bounding box center [671, 294] width 11 height 9
radio input "true"
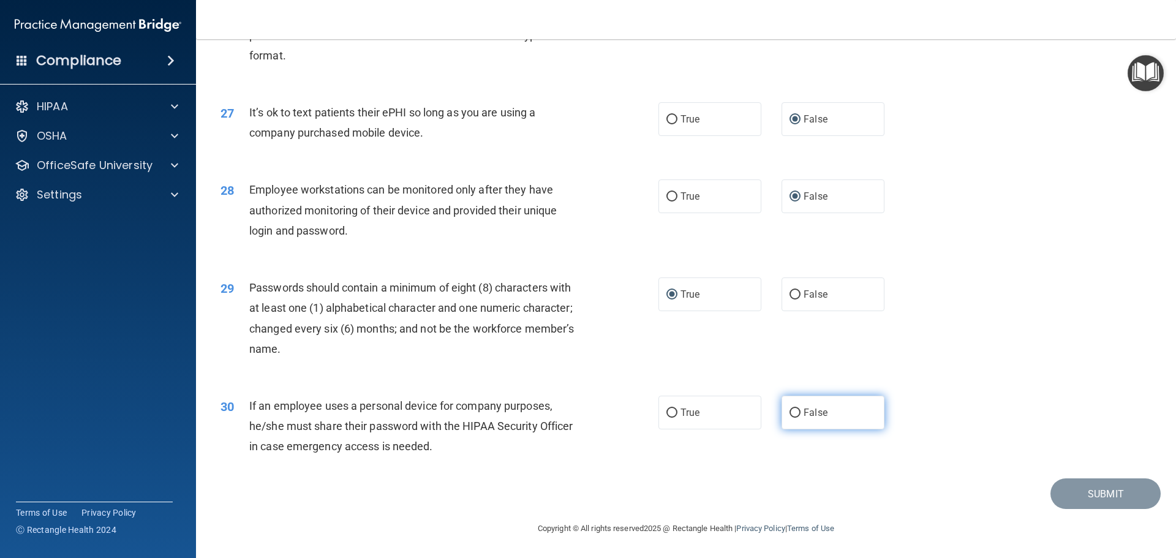
click at [791, 414] on input "False" at bounding box center [794, 412] width 11 height 9
radio input "true"
click at [1071, 492] on button "Submit" at bounding box center [1105, 493] width 110 height 31
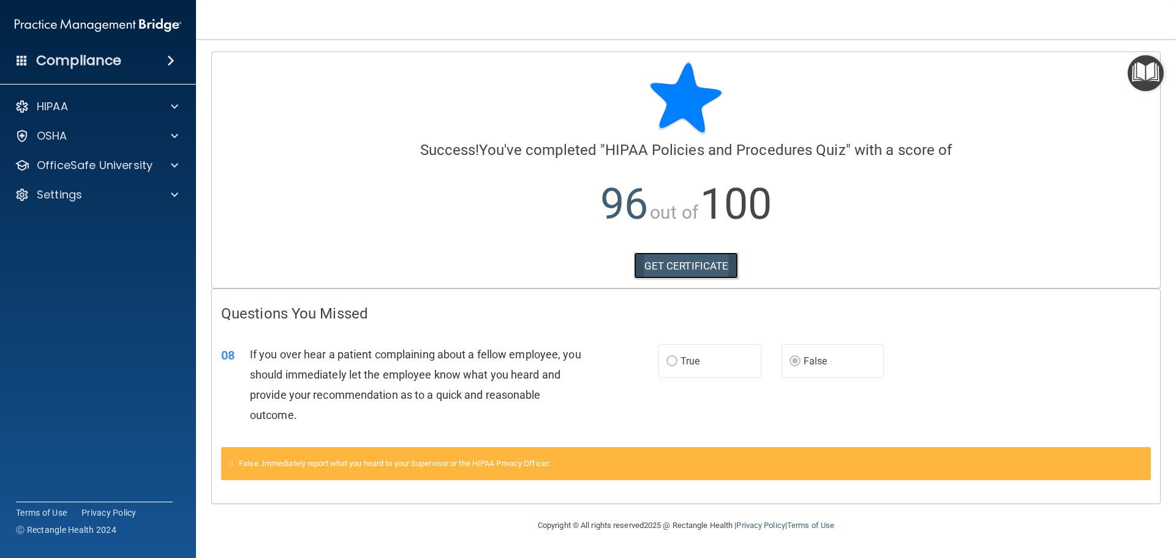
click at [707, 272] on link "GET CERTIFICATE" at bounding box center [686, 265] width 105 height 27
click at [53, 165] on p "OfficeSafe University" at bounding box center [95, 165] width 116 height 15
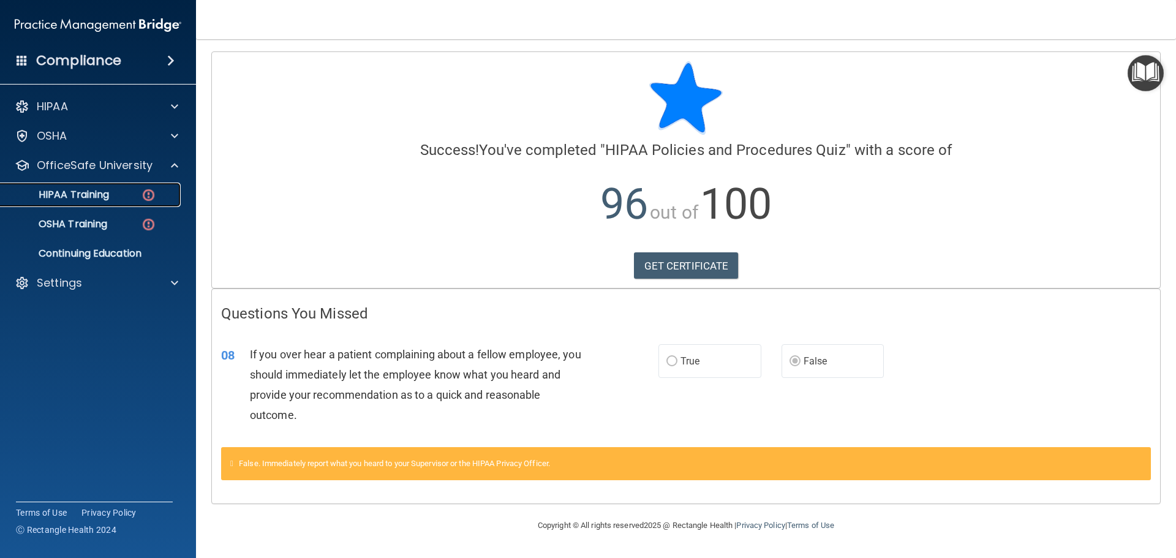
click at [61, 194] on p "HIPAA Training" at bounding box center [58, 195] width 101 height 12
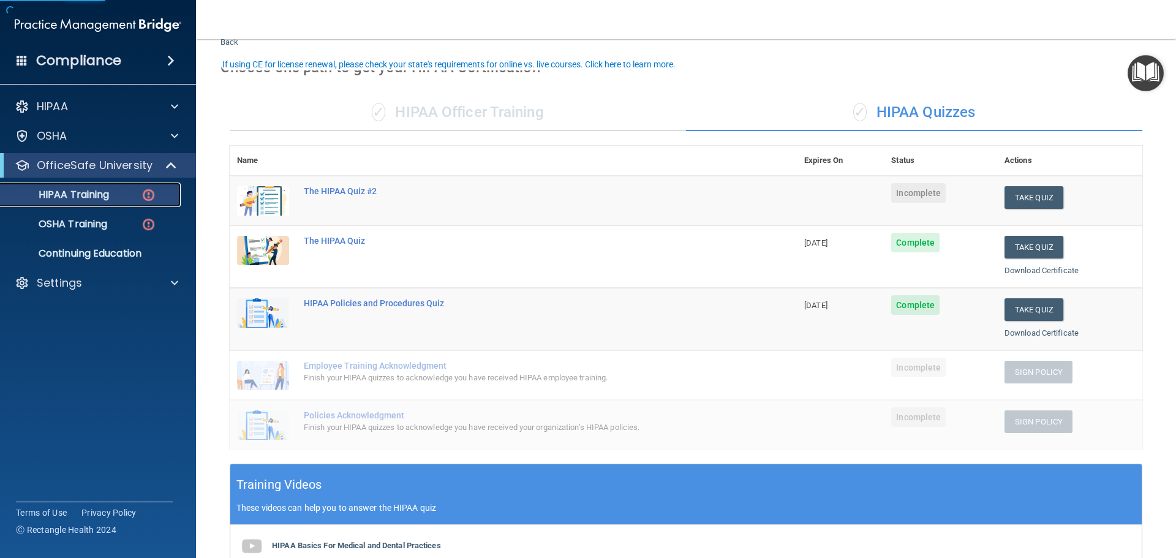
scroll to position [61, 0]
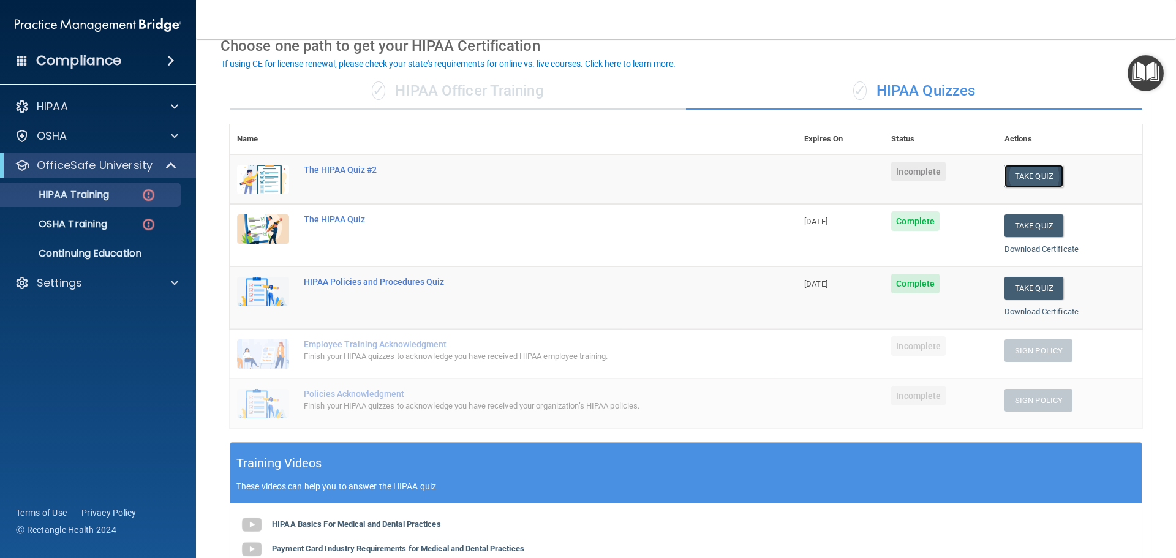
click at [1021, 173] on button "Take Quiz" at bounding box center [1033, 176] width 59 height 23
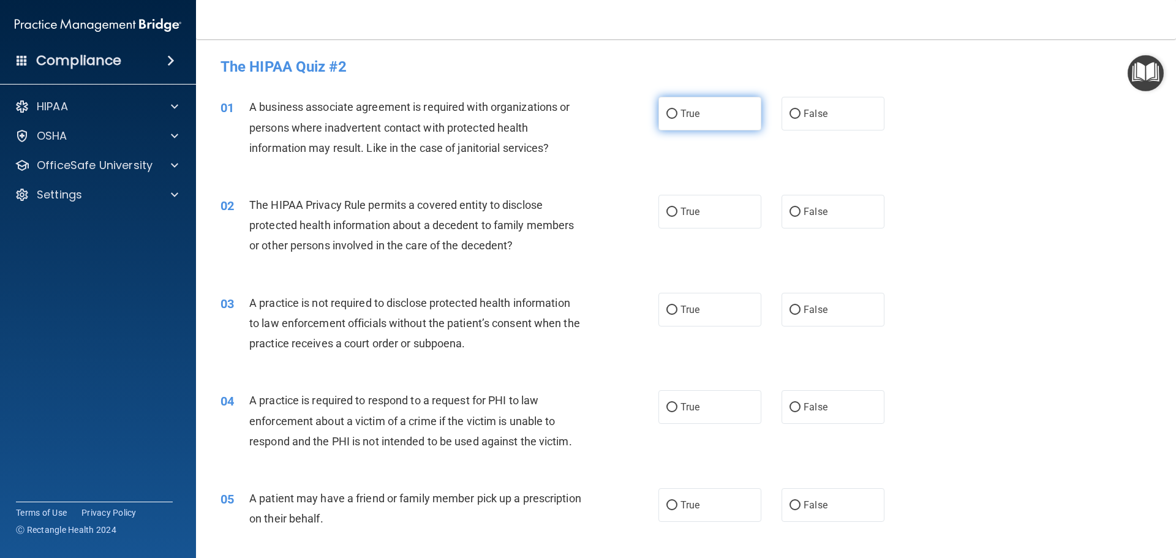
click at [670, 113] on input "True" at bounding box center [671, 114] width 11 height 9
radio input "true"
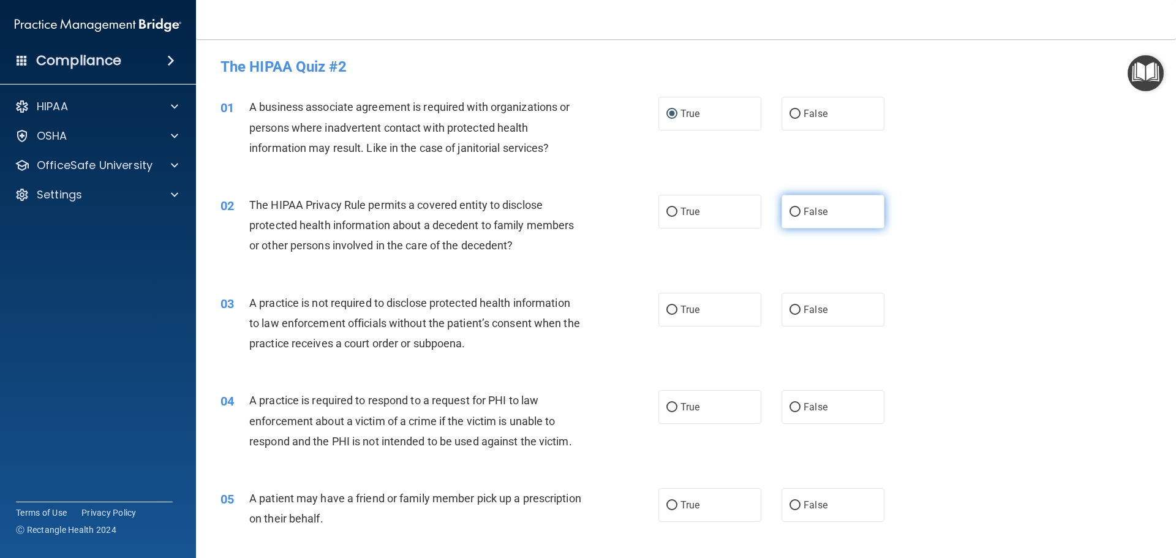
click at [789, 214] on input "False" at bounding box center [794, 212] width 11 height 9
radio input "true"
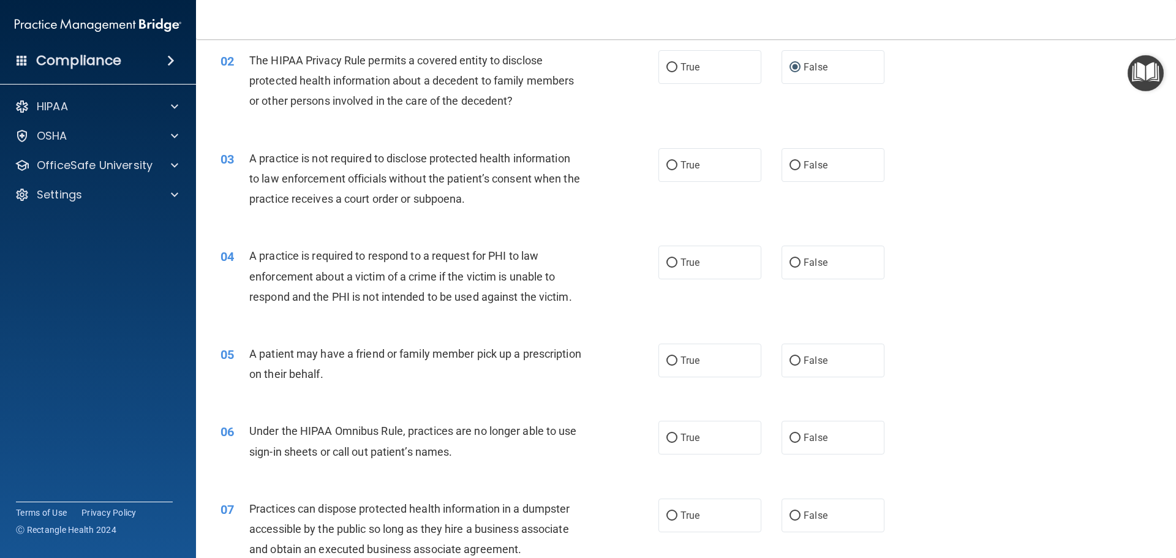
scroll to position [184, 0]
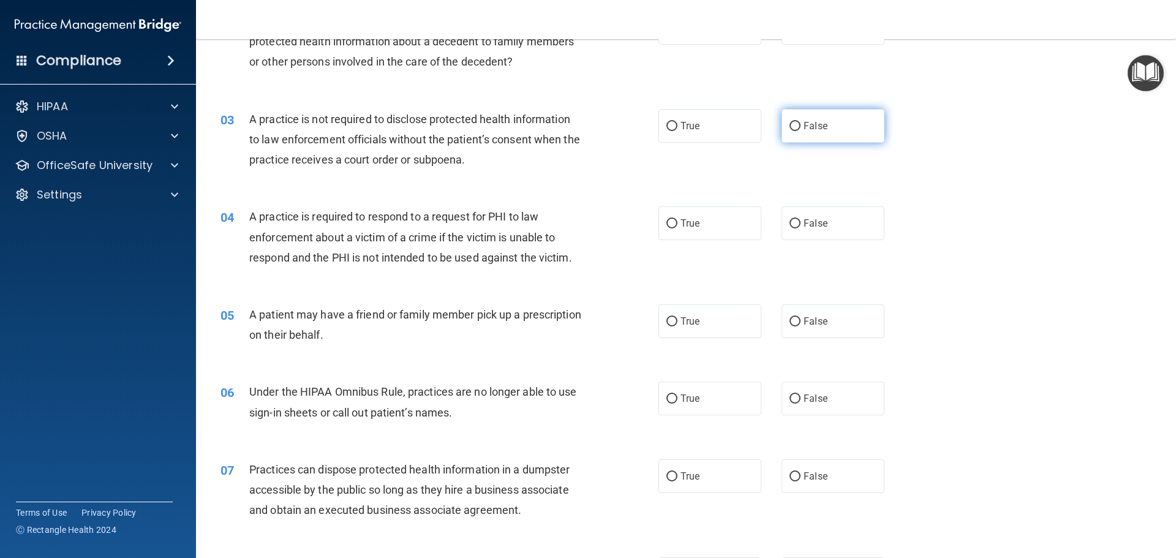
click at [791, 122] on input "False" at bounding box center [794, 126] width 11 height 9
radio input "true"
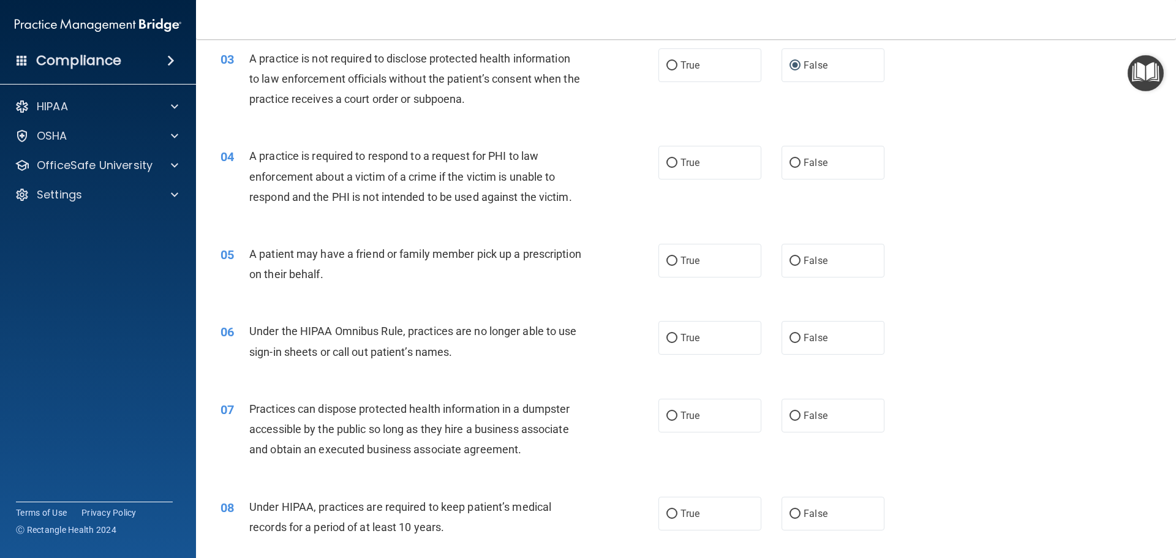
scroll to position [245, 0]
click at [792, 160] on input "False" at bounding box center [794, 162] width 11 height 9
radio input "true"
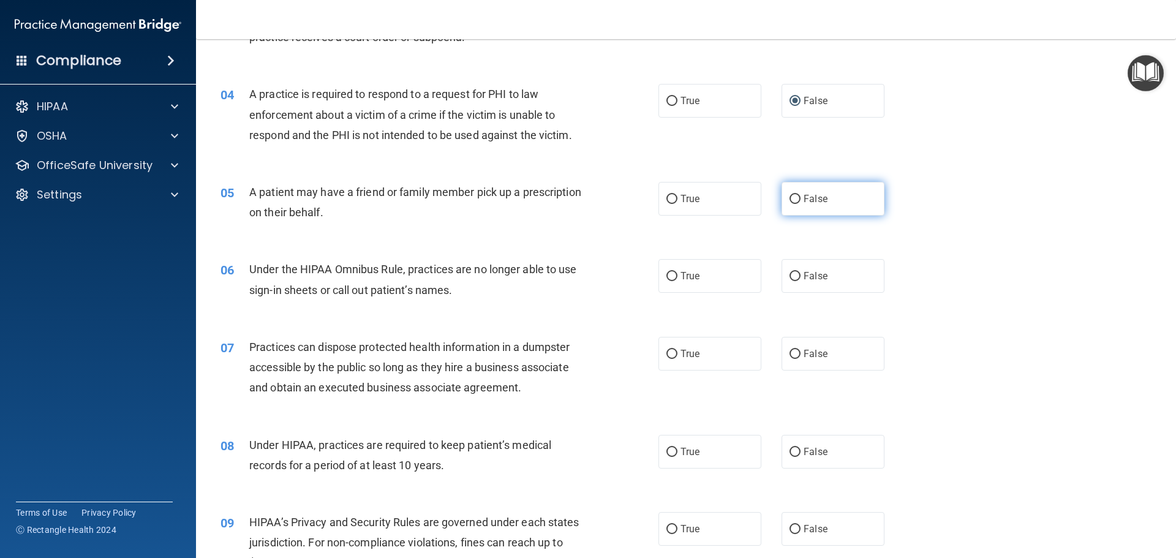
click at [789, 198] on input "False" at bounding box center [794, 199] width 11 height 9
radio input "true"
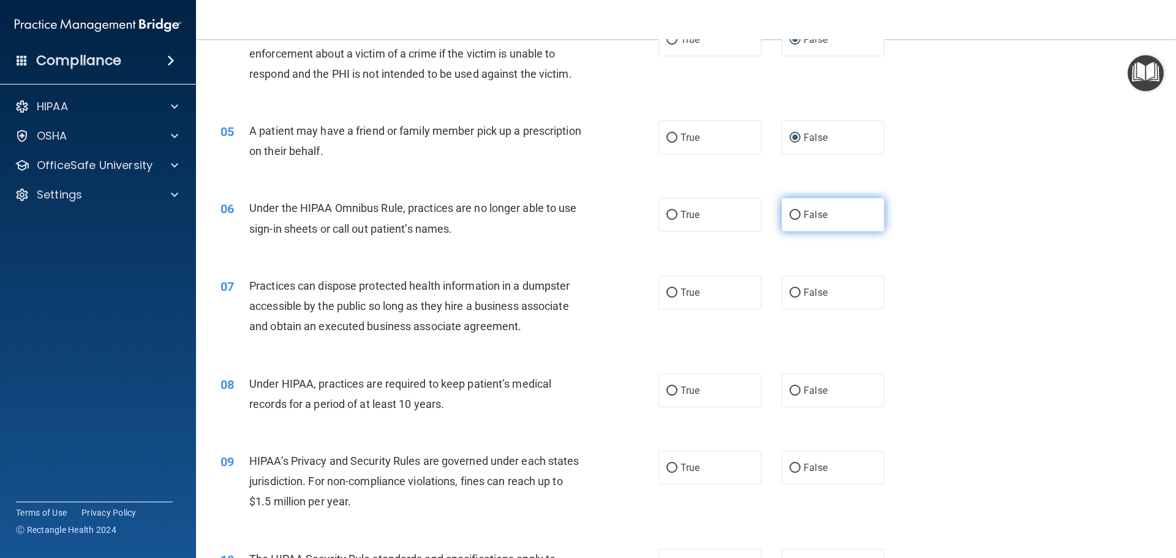
click at [791, 214] on input "False" at bounding box center [794, 215] width 11 height 9
radio input "true"
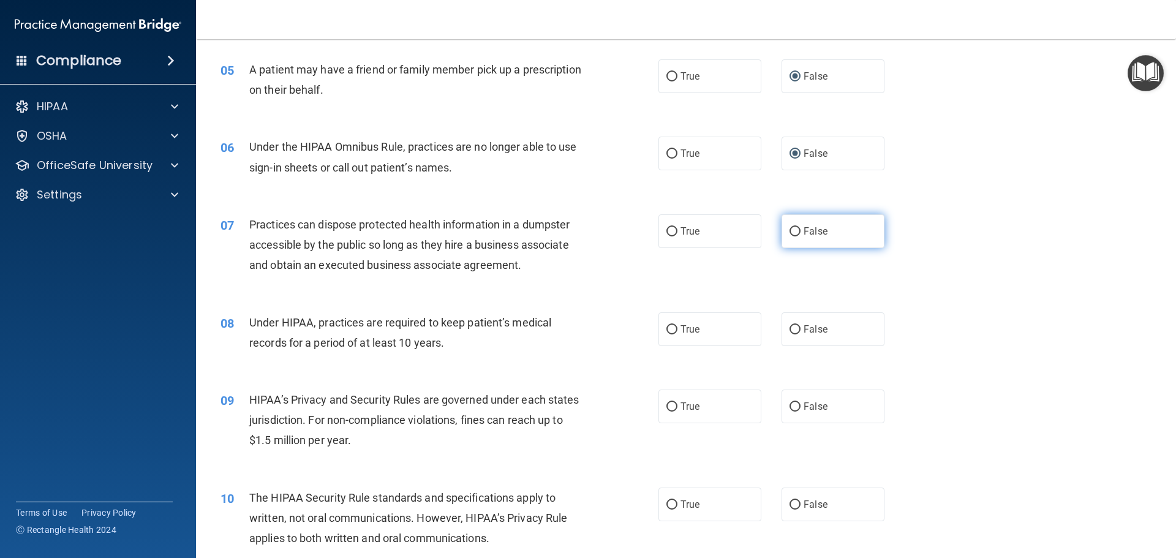
click at [791, 233] on input "False" at bounding box center [794, 231] width 11 height 9
radio input "true"
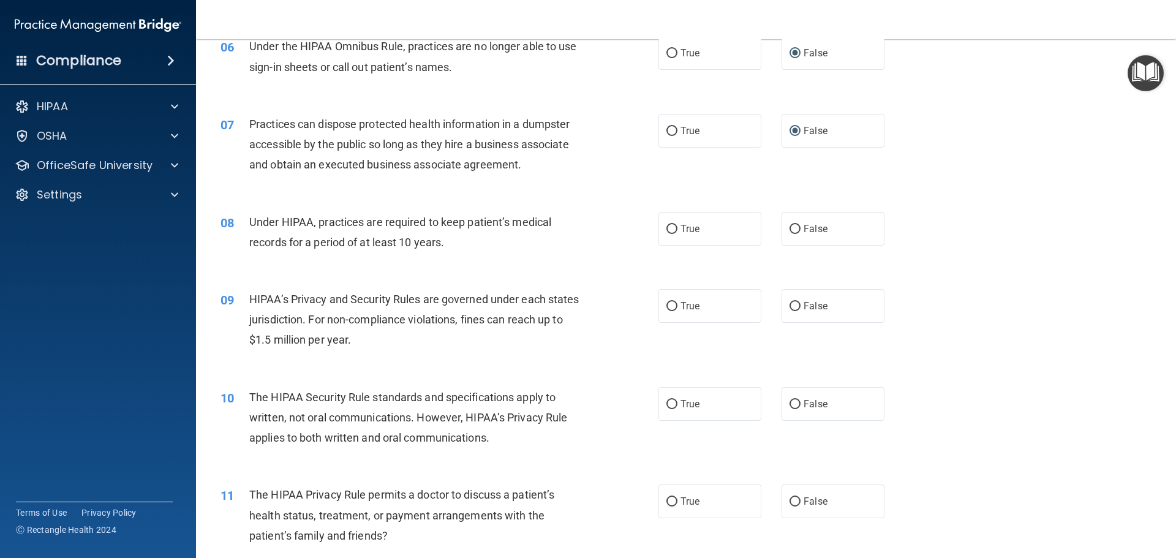
scroll to position [551, 0]
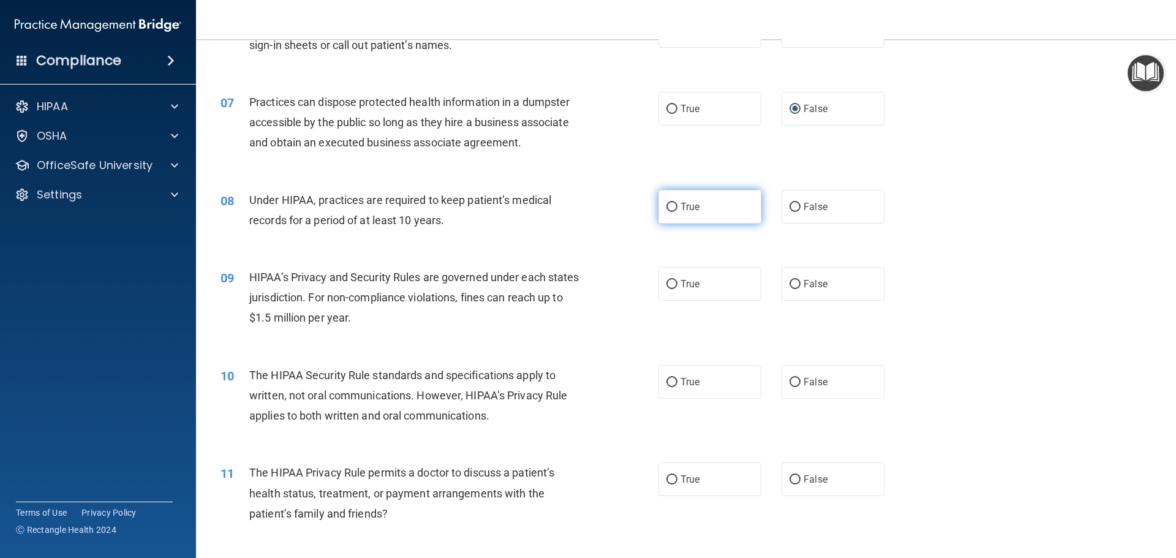
click at [669, 208] on input "True" at bounding box center [671, 207] width 11 height 9
radio input "true"
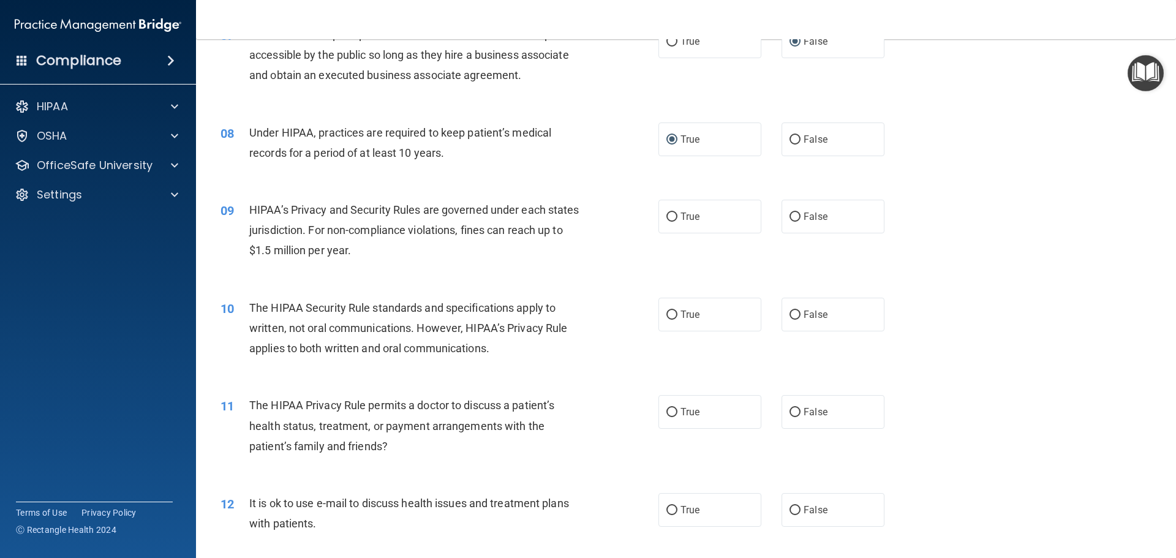
scroll to position [674, 0]
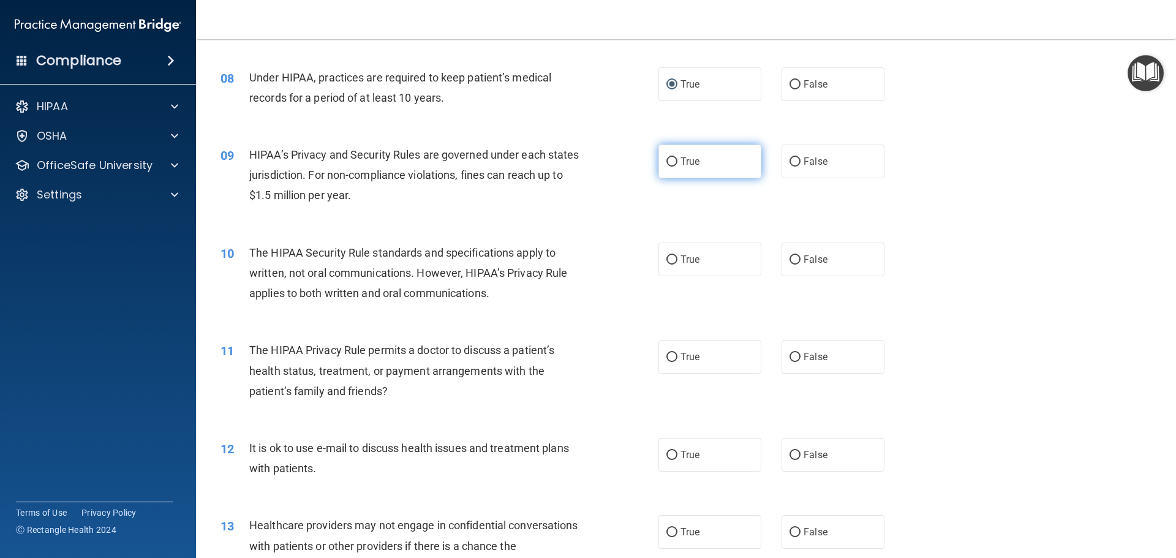
click at [667, 160] on input "True" at bounding box center [671, 161] width 11 height 9
radio input "true"
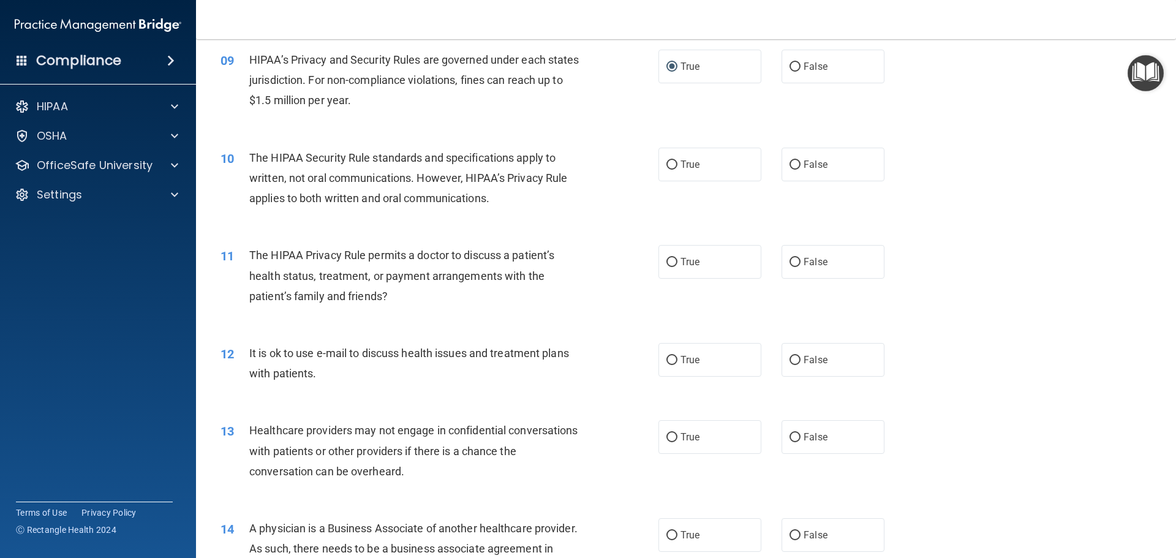
scroll to position [796, 0]
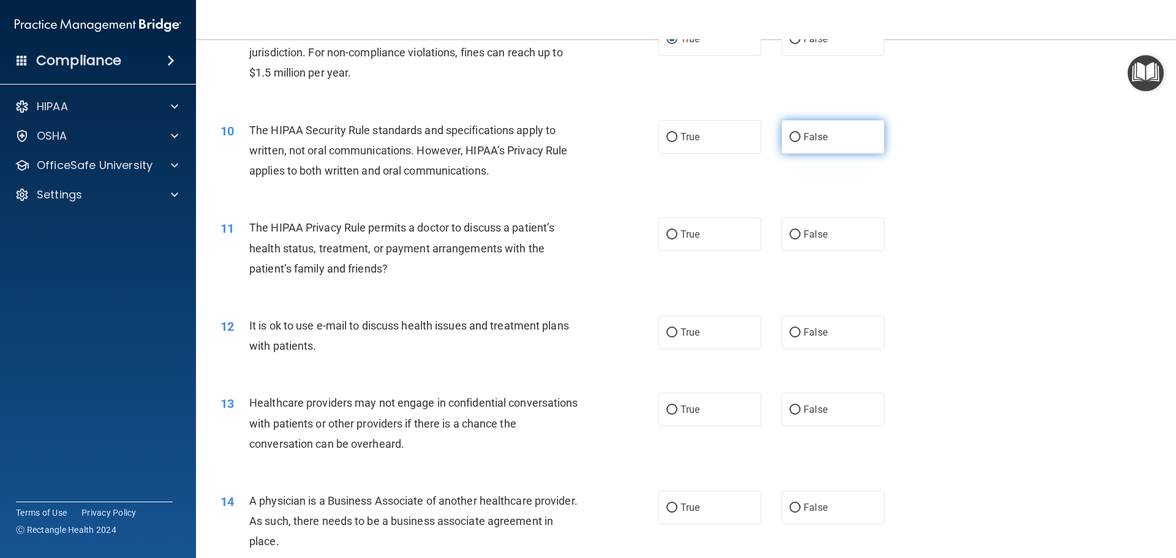
click at [789, 138] on input "False" at bounding box center [794, 137] width 11 height 9
radio input "true"
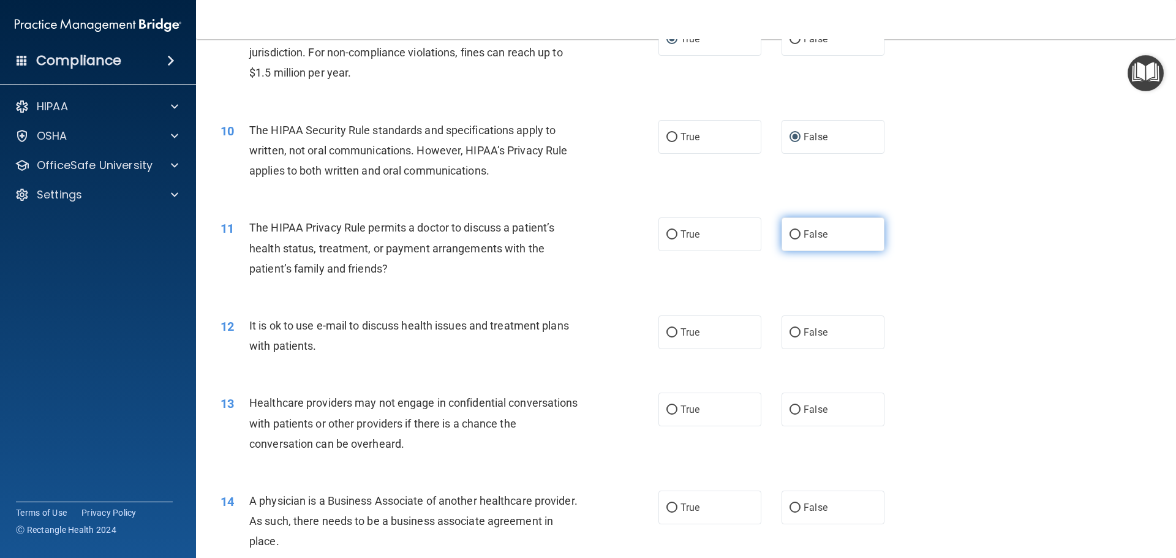
click at [789, 236] on input "False" at bounding box center [794, 234] width 11 height 9
radio input "true"
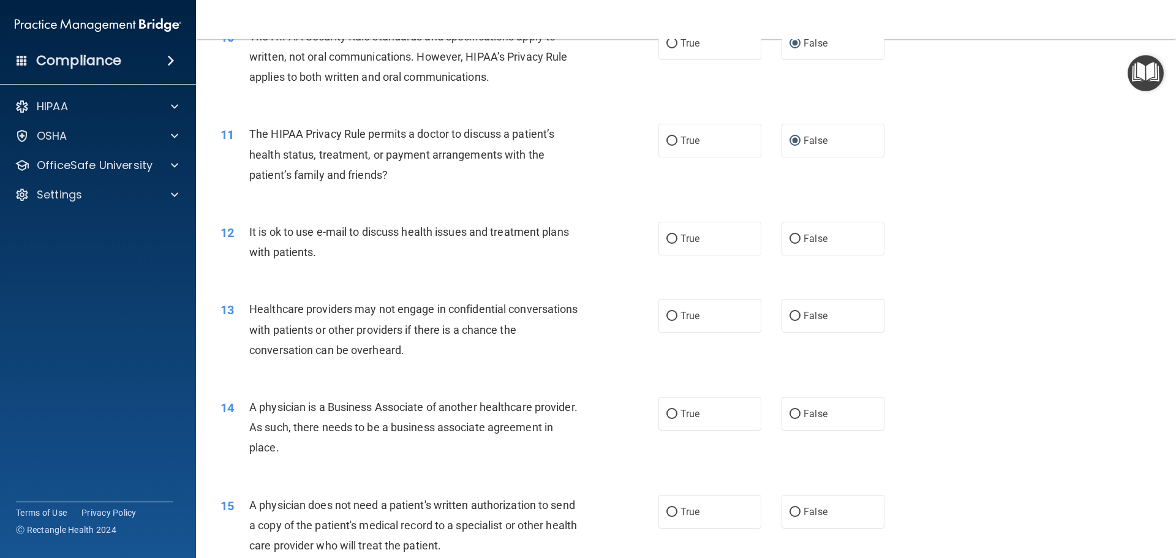
scroll to position [918, 0]
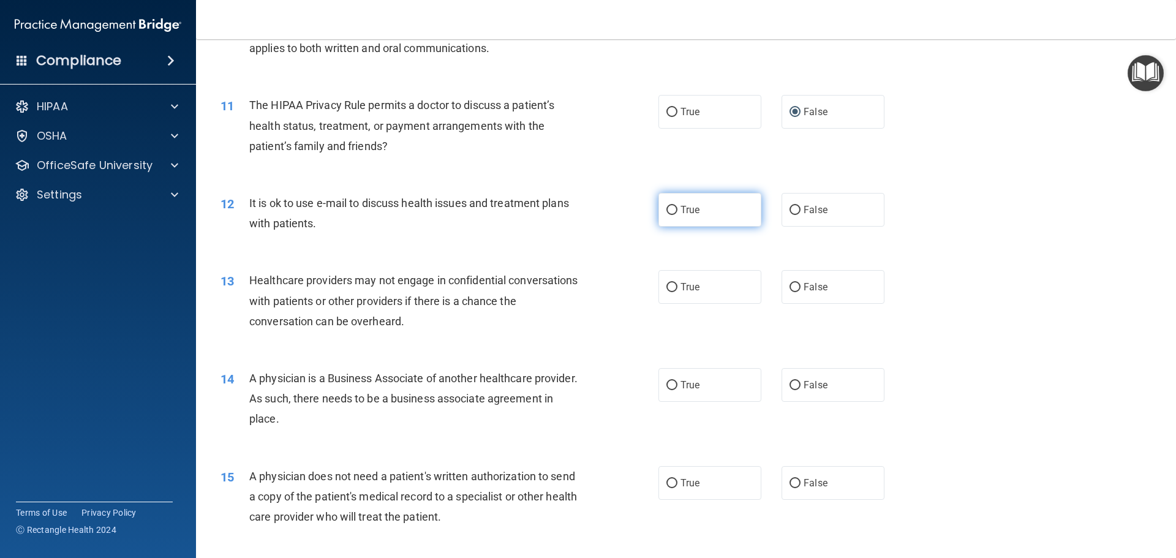
click at [670, 213] on input "True" at bounding box center [671, 210] width 11 height 9
radio input "true"
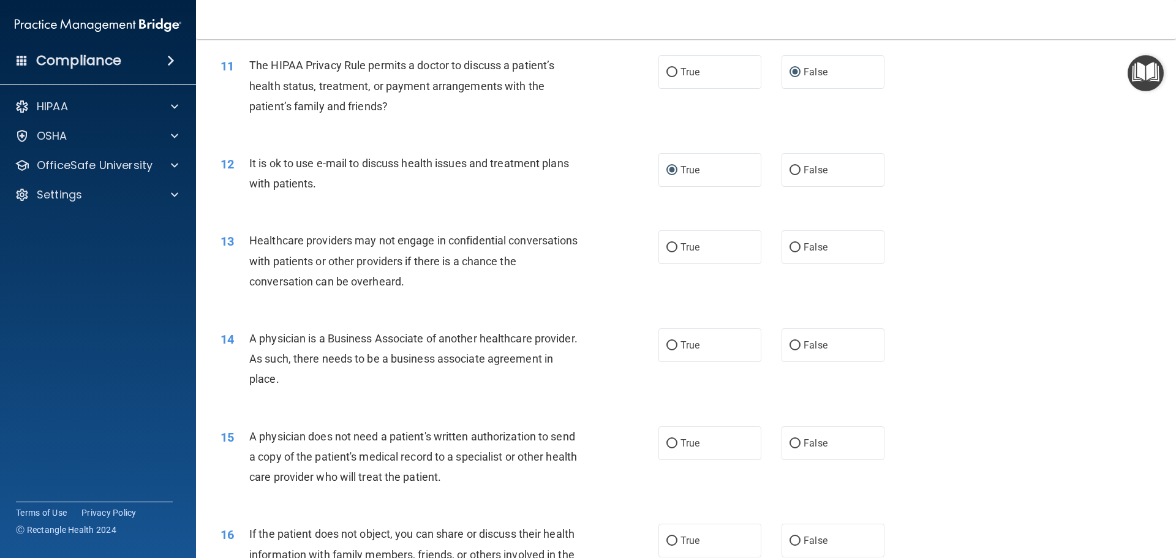
scroll to position [980, 0]
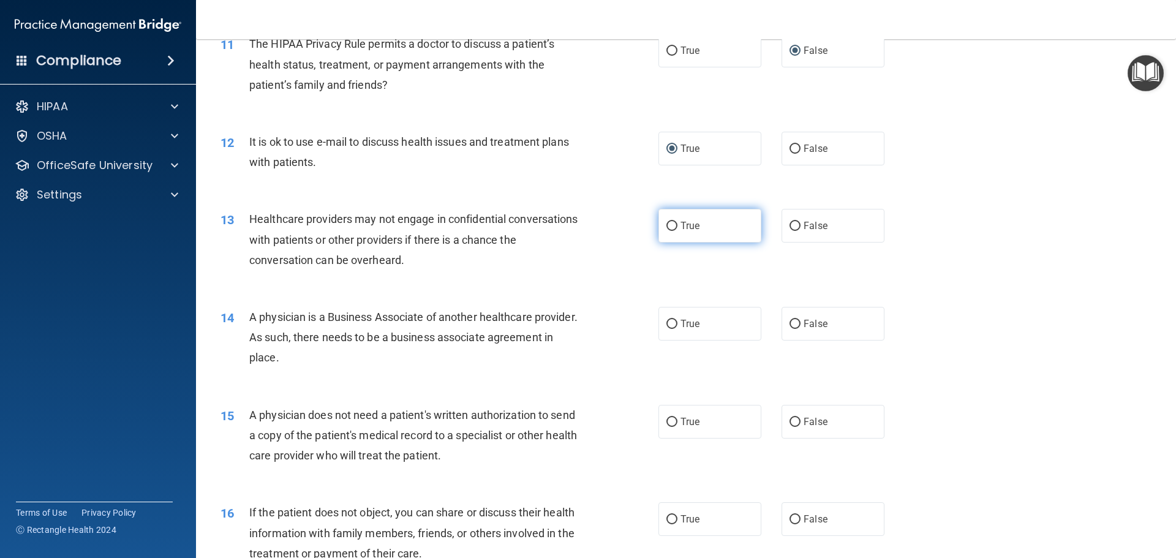
click at [666, 229] on input "True" at bounding box center [671, 226] width 11 height 9
radio input "true"
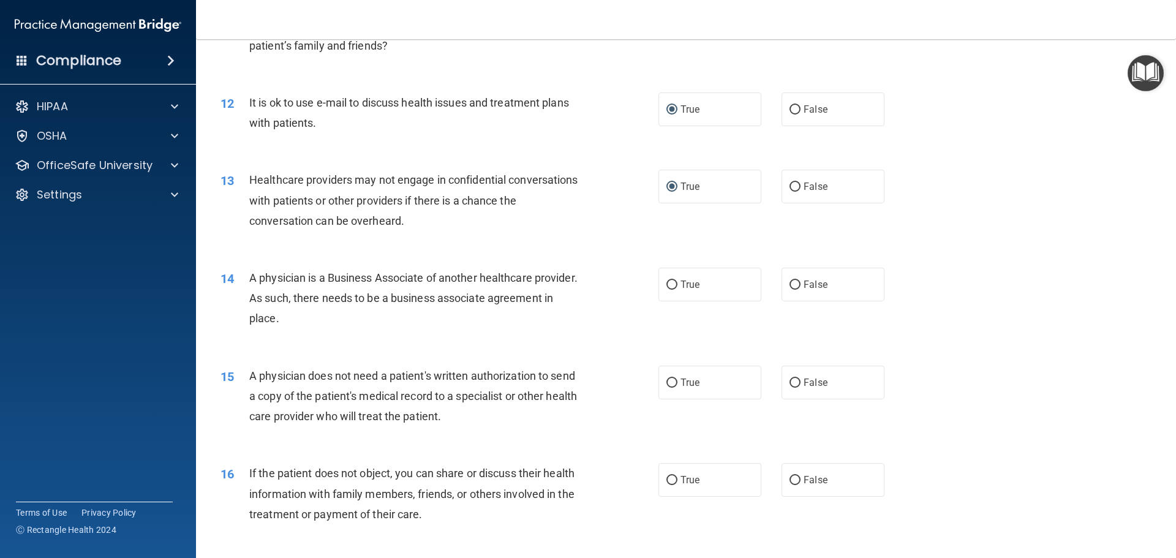
scroll to position [1041, 0]
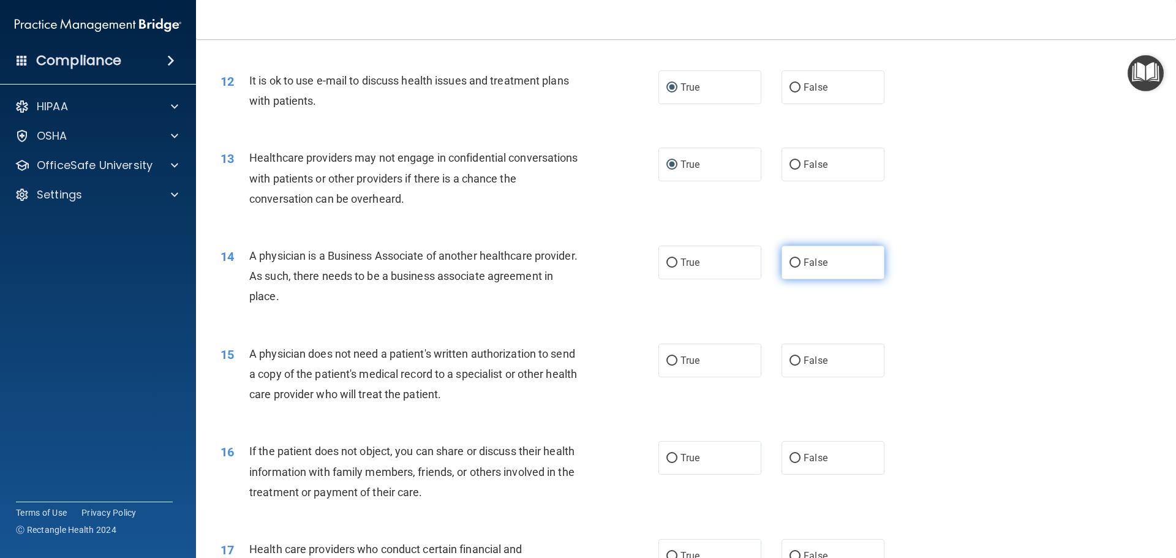
click at [789, 261] on input "False" at bounding box center [794, 262] width 11 height 9
radio input "true"
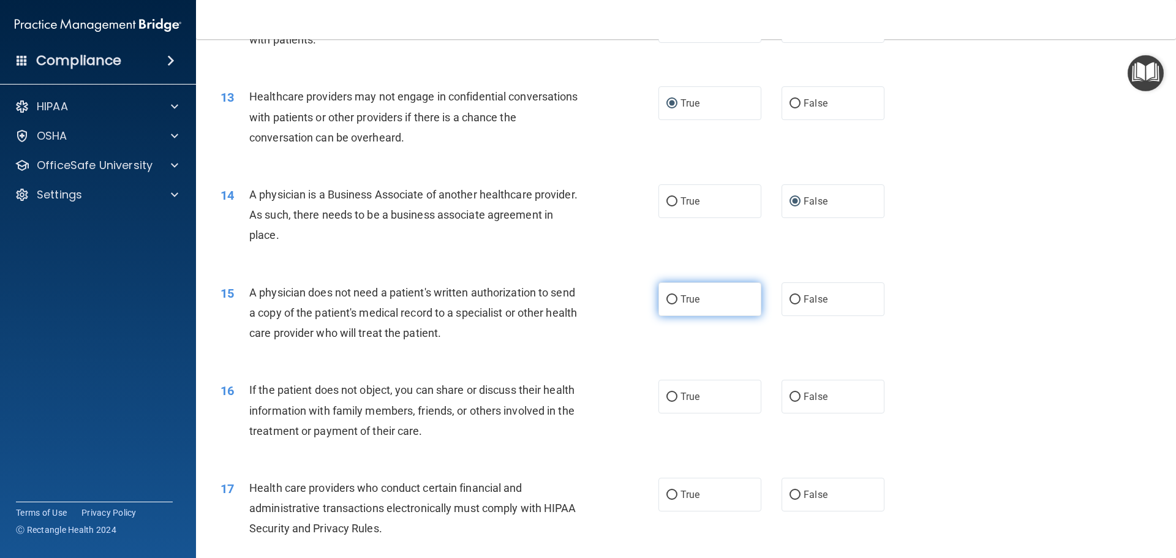
click at [667, 298] on input "True" at bounding box center [671, 299] width 11 height 9
radio input "true"
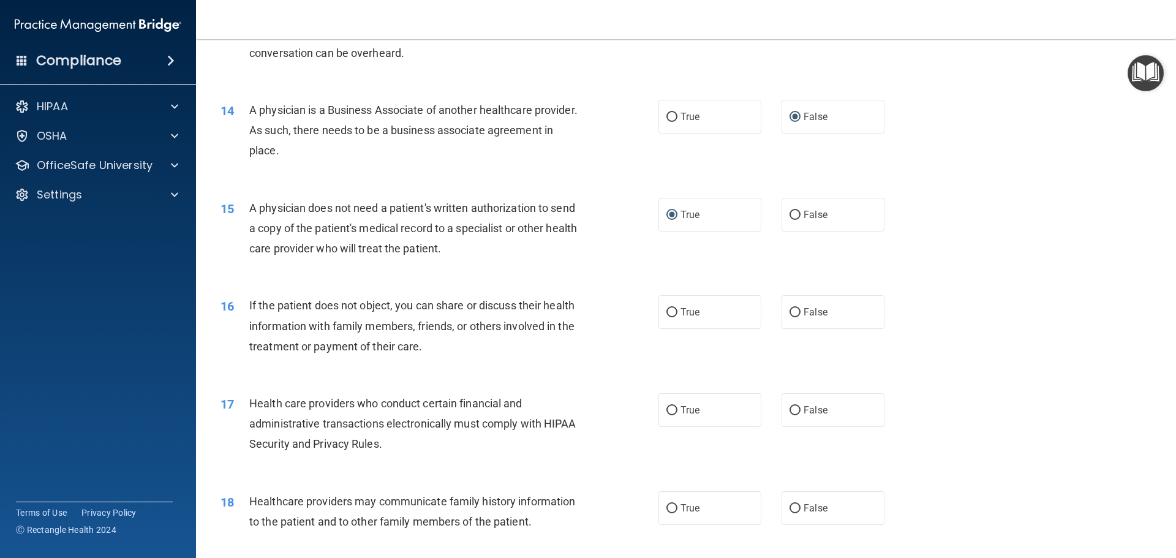
scroll to position [1225, 0]
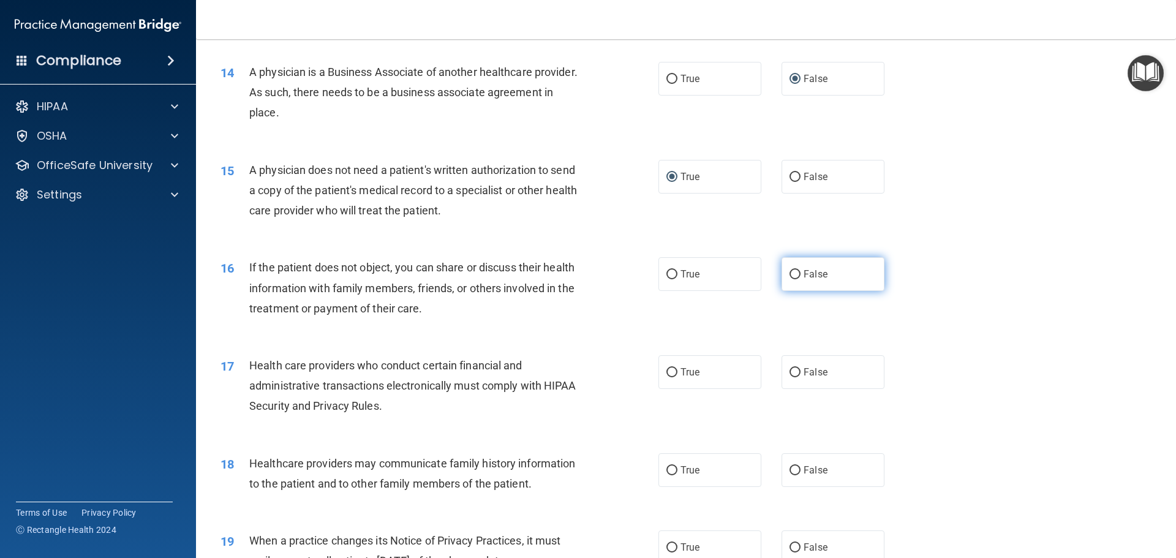
click at [789, 273] on input "False" at bounding box center [794, 274] width 11 height 9
radio input "true"
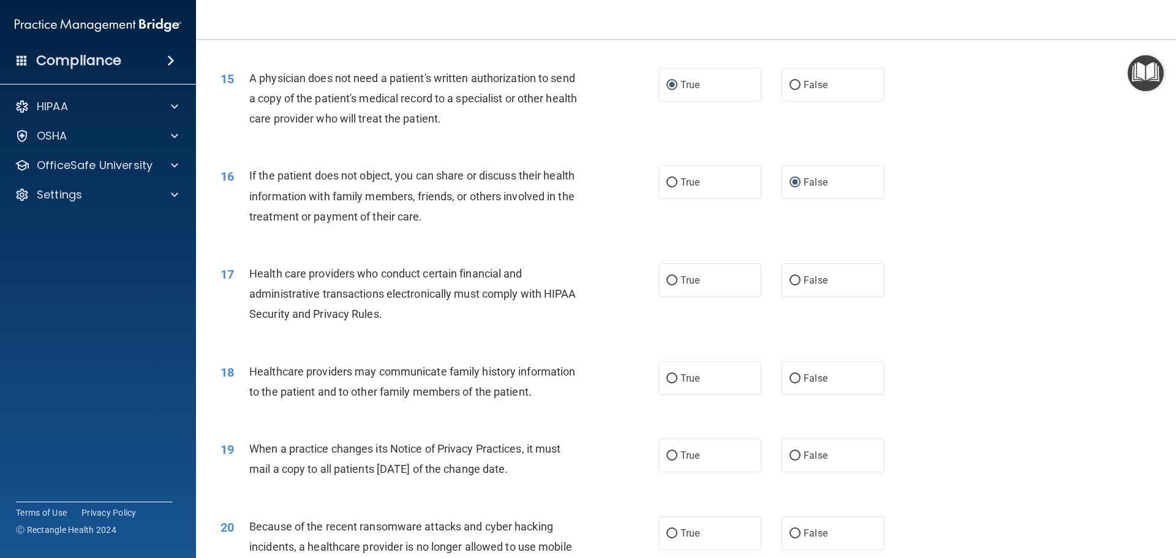
scroll to position [1347, 0]
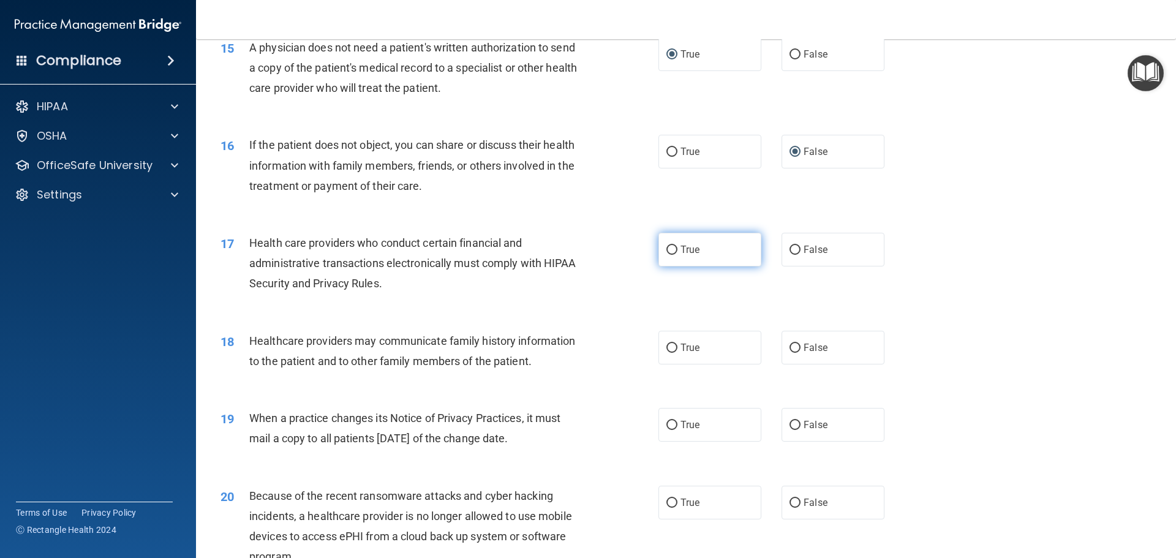
click at [668, 250] on input "True" at bounding box center [671, 250] width 11 height 9
radio input "true"
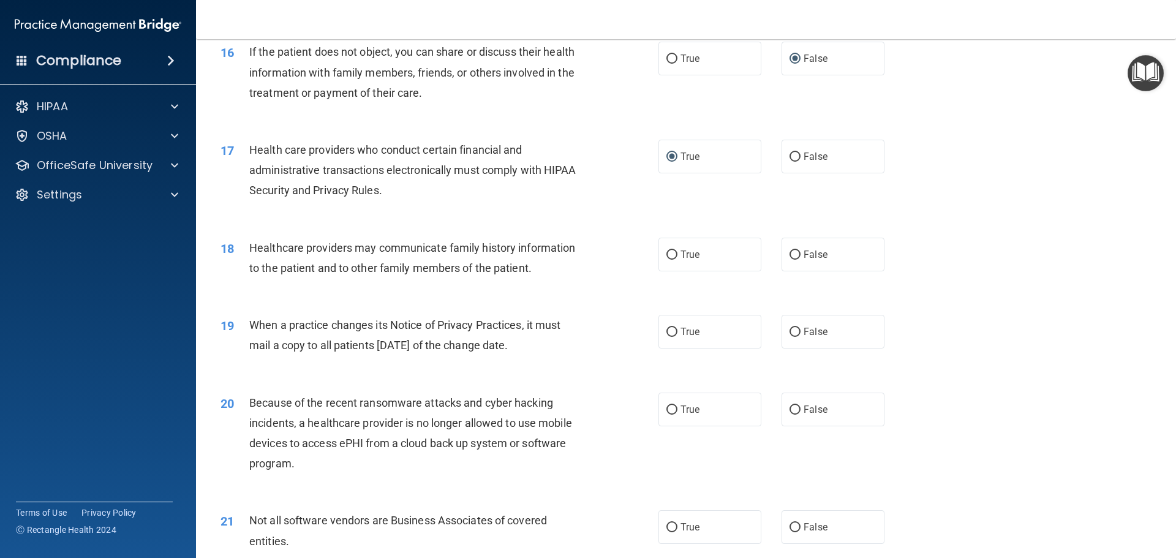
scroll to position [1470, 0]
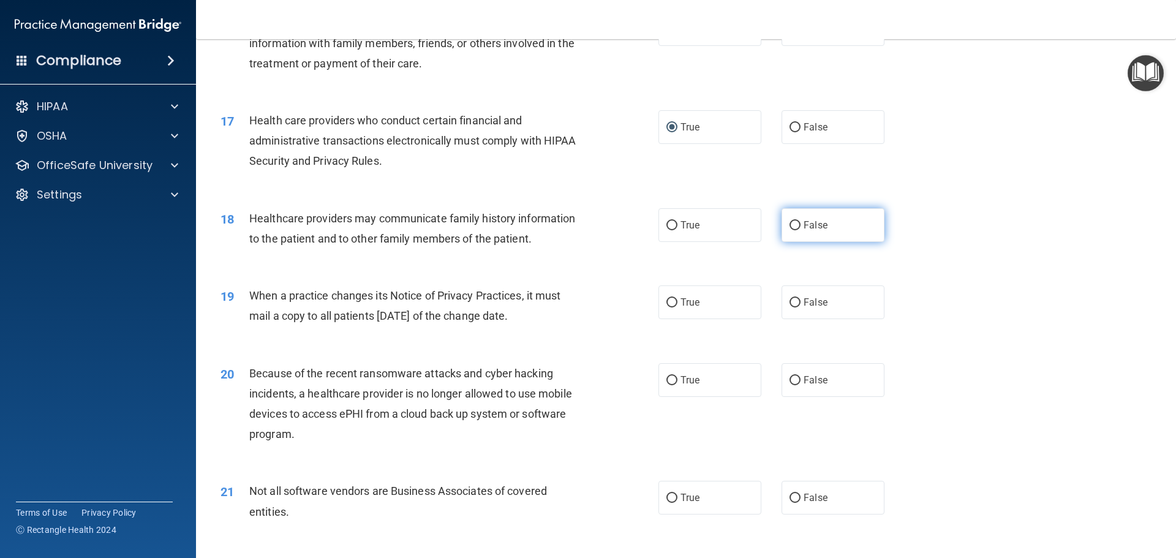
click at [789, 231] on label "False" at bounding box center [832, 225] width 103 height 34
click at [789, 230] on input "False" at bounding box center [794, 225] width 11 height 9
radio input "true"
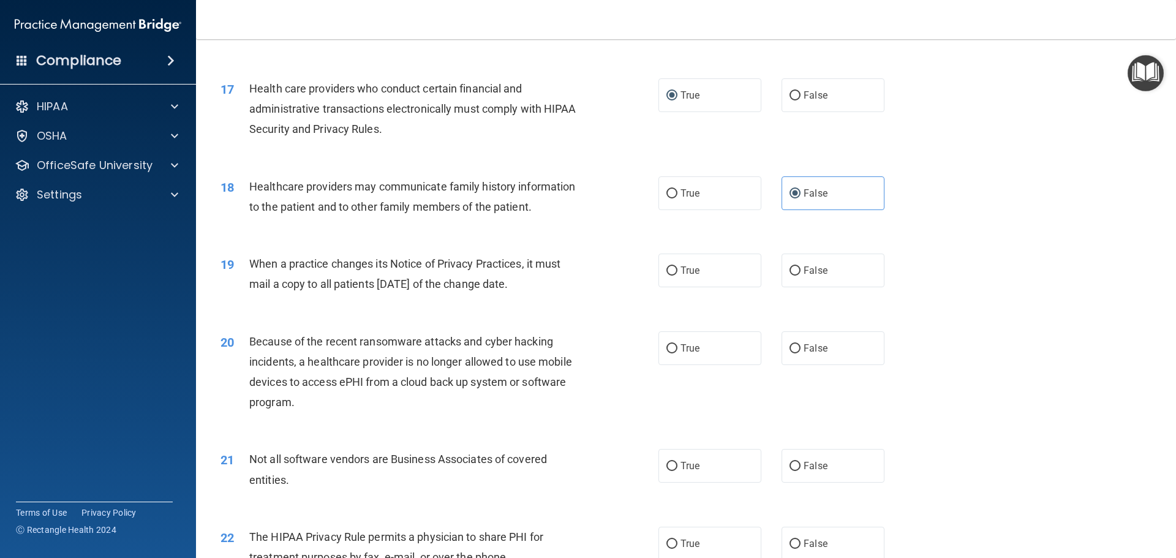
scroll to position [1531, 0]
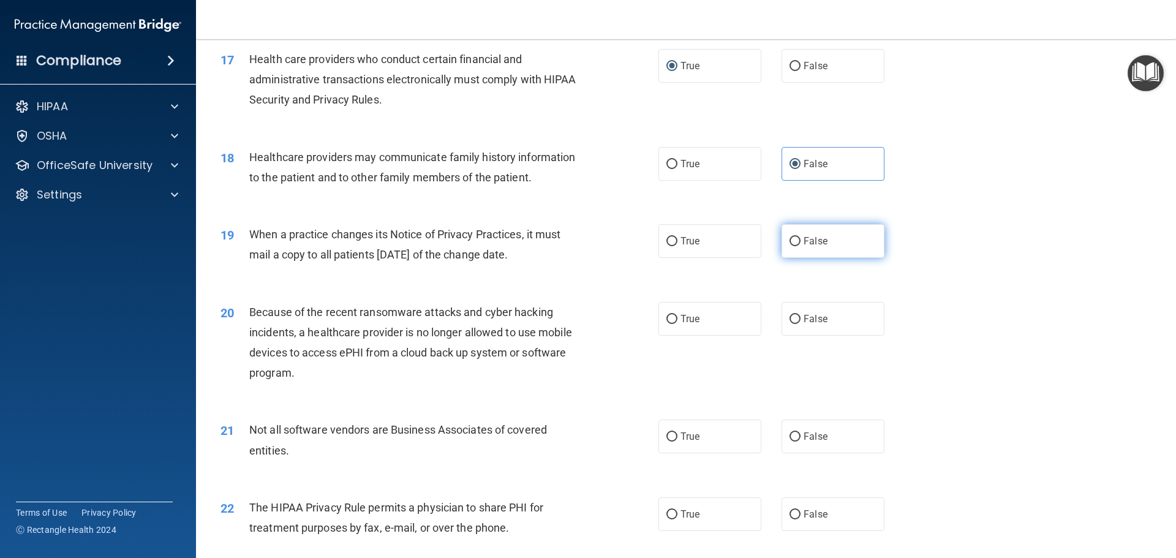
click at [790, 245] on input "False" at bounding box center [794, 241] width 11 height 9
radio input "true"
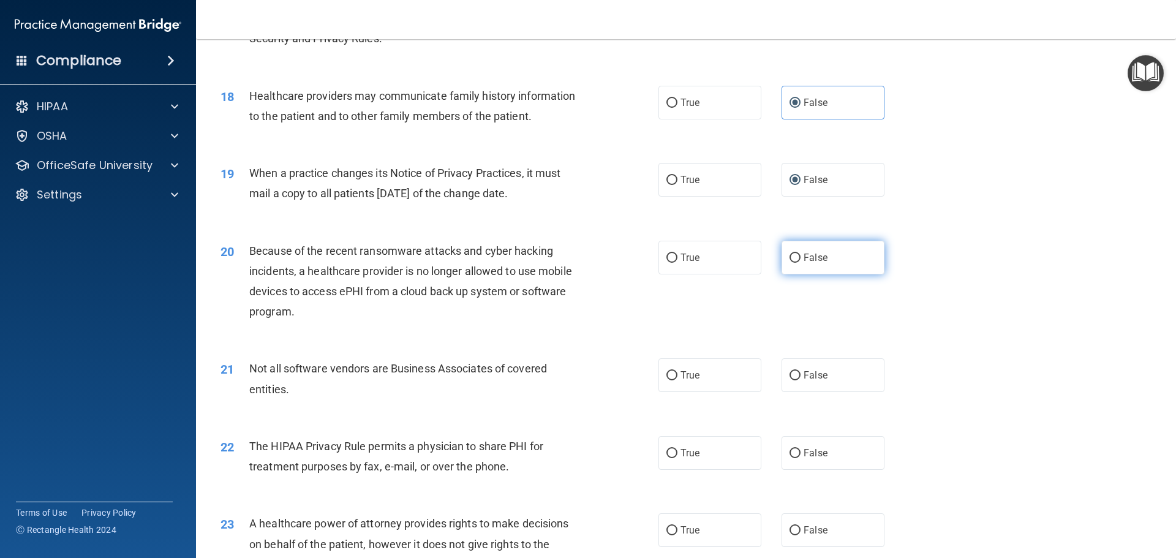
click at [789, 258] on input "False" at bounding box center [794, 257] width 11 height 9
radio input "true"
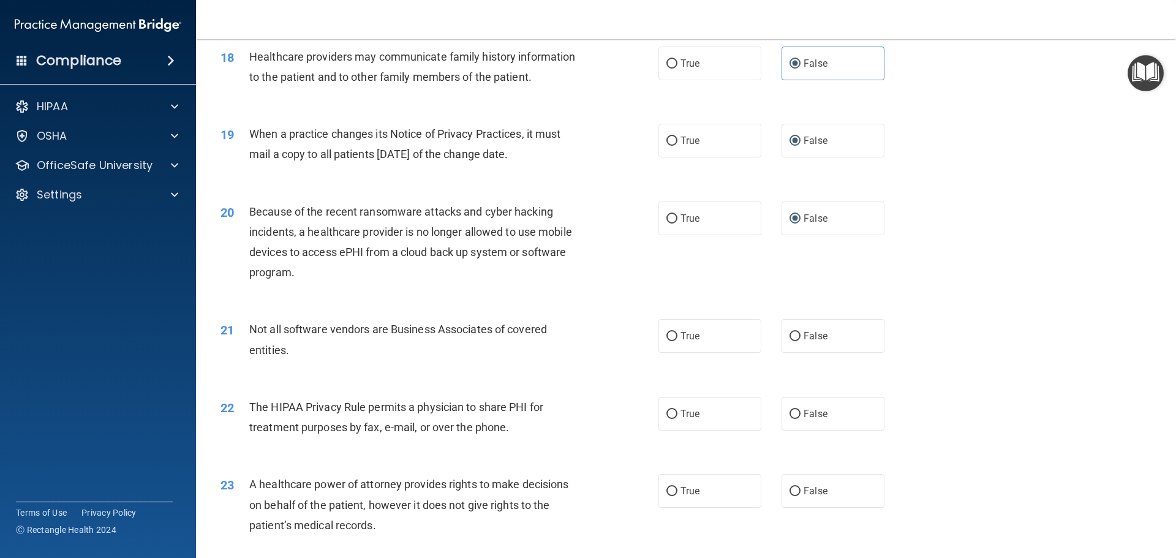
scroll to position [1714, 0]
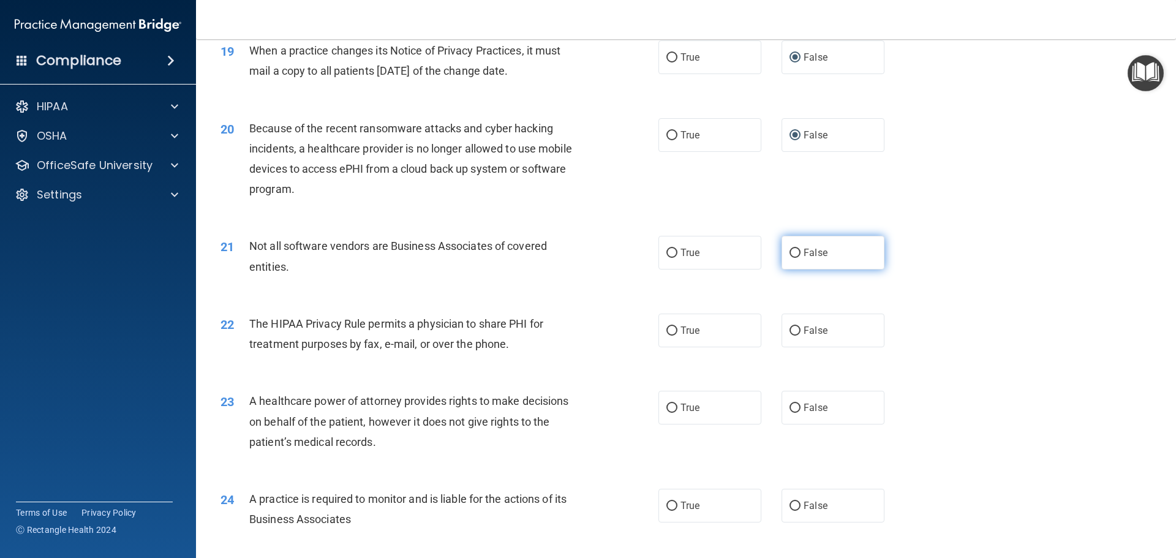
click at [789, 249] on input "False" at bounding box center [794, 253] width 11 height 9
radio input "true"
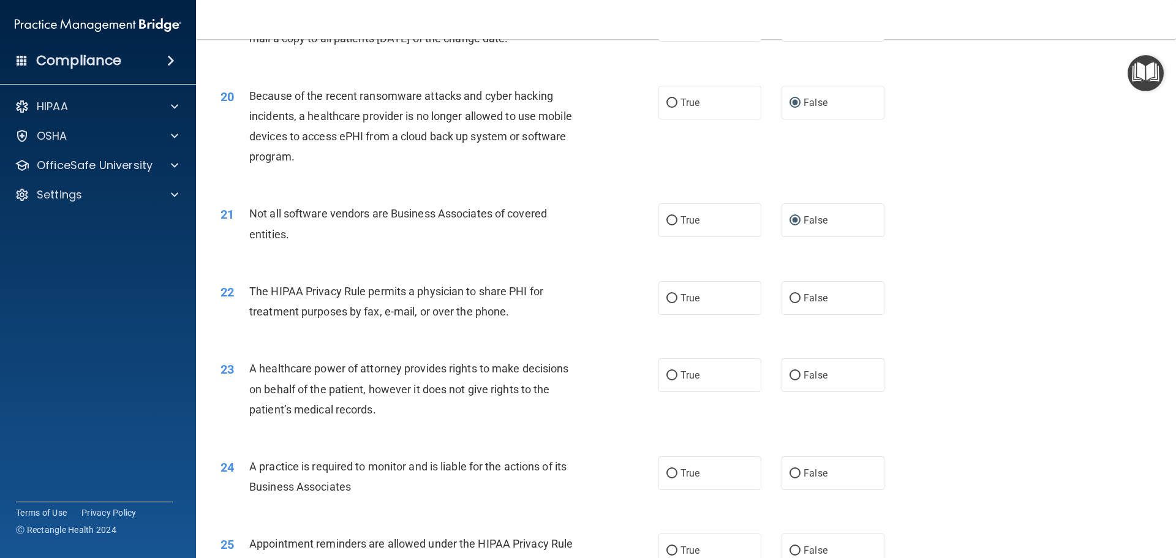
scroll to position [1776, 0]
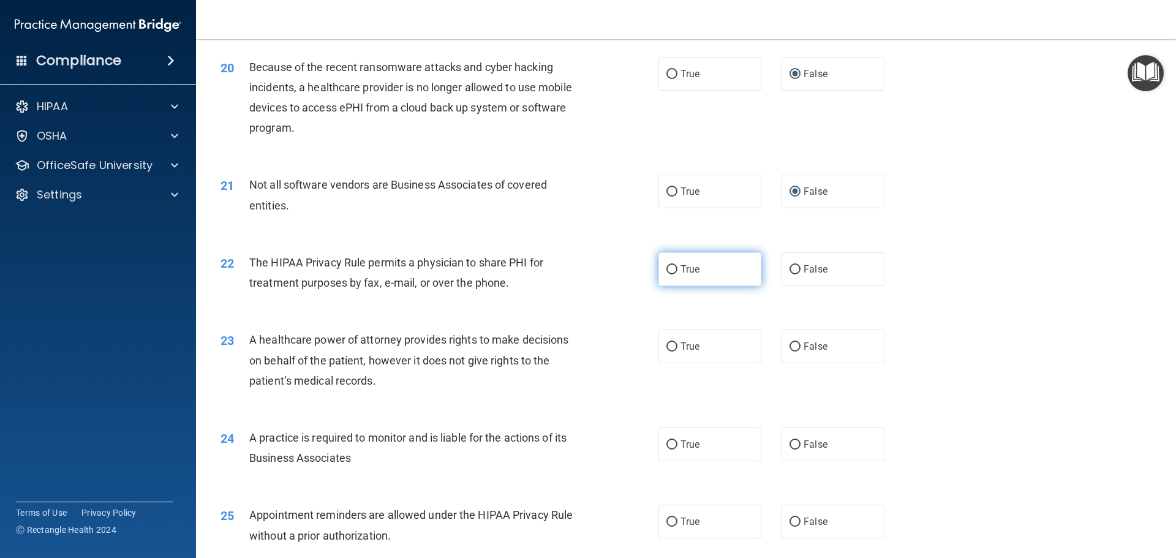
click at [667, 270] on input "True" at bounding box center [671, 269] width 11 height 9
radio input "true"
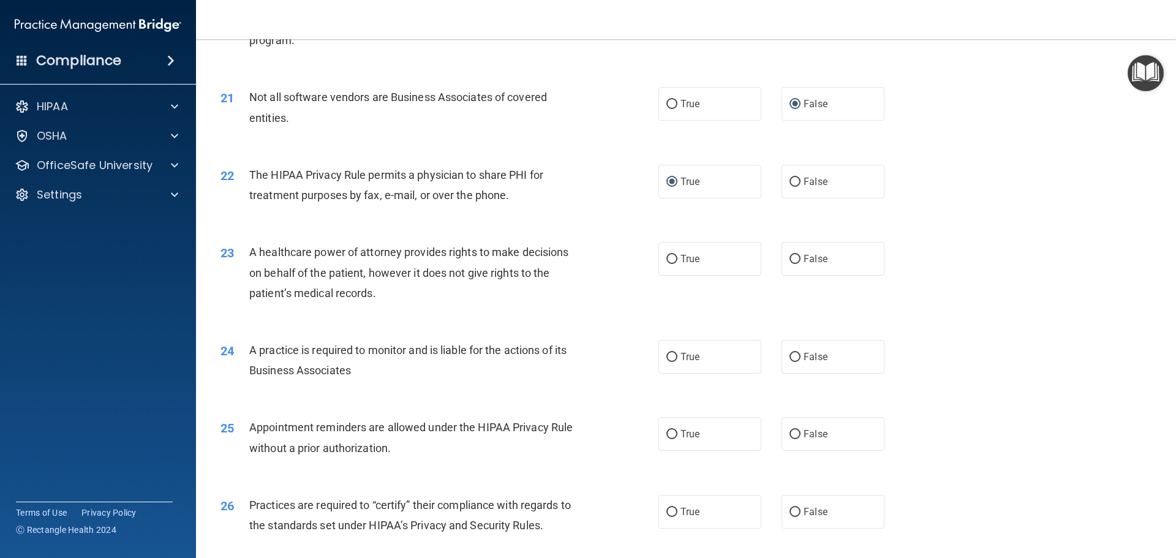
scroll to position [1898, 0]
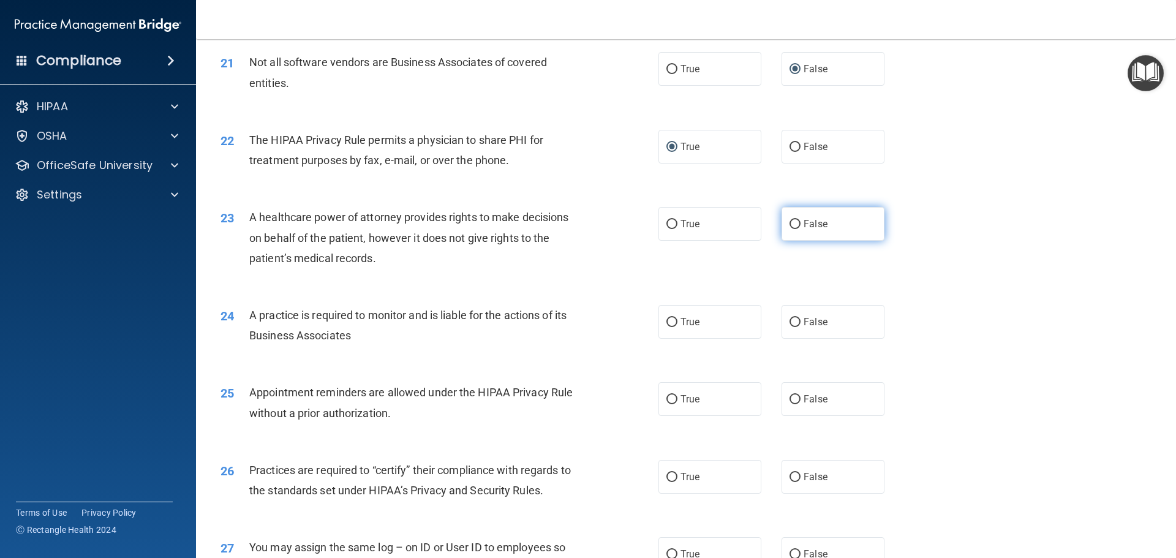
click at [790, 225] on input "False" at bounding box center [794, 224] width 11 height 9
radio input "true"
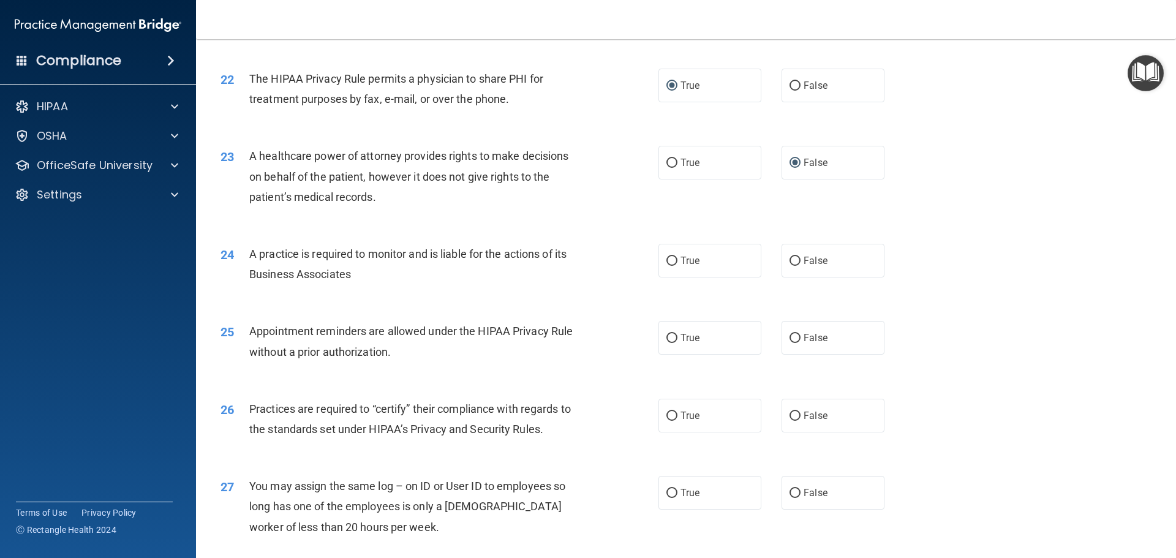
scroll to position [2021, 0]
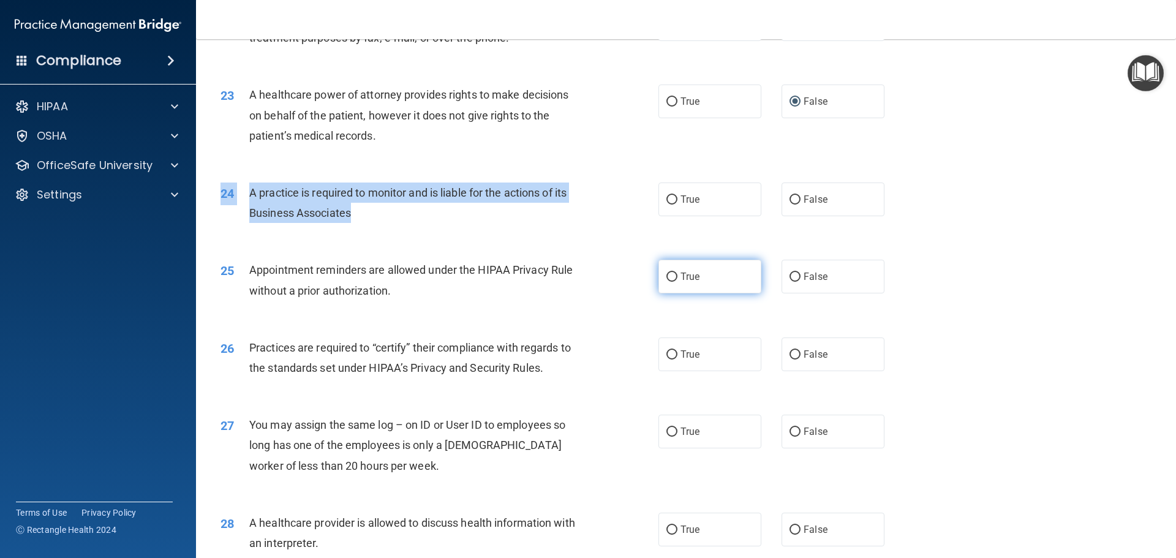
drag, startPoint x: 662, startPoint y: 229, endPoint x: 657, endPoint y: 265, distance: 36.5
click at [664, 235] on div "24 A practice is required to monitor and is liable for the actions of its Busin…" at bounding box center [685, 205] width 949 height 77
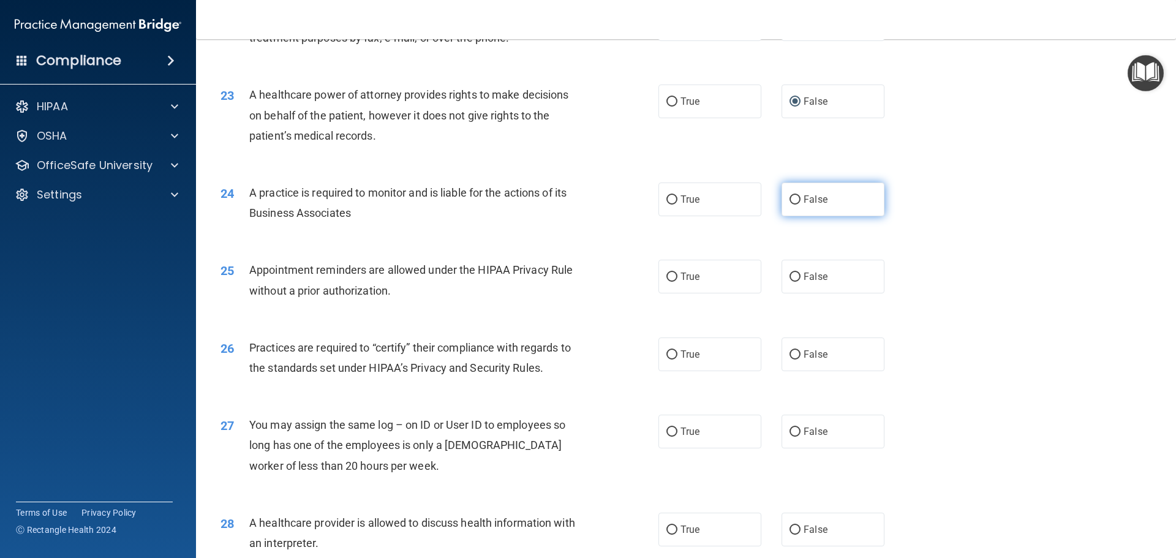
click at [790, 200] on input "False" at bounding box center [794, 199] width 11 height 9
radio input "true"
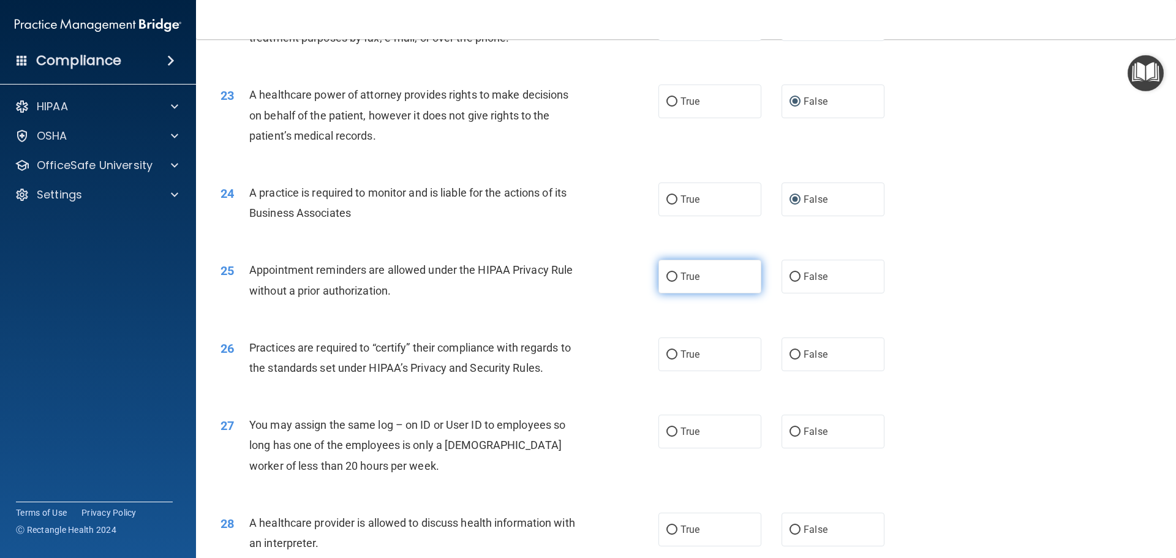
click at [669, 275] on input "True" at bounding box center [671, 276] width 11 height 9
radio input "true"
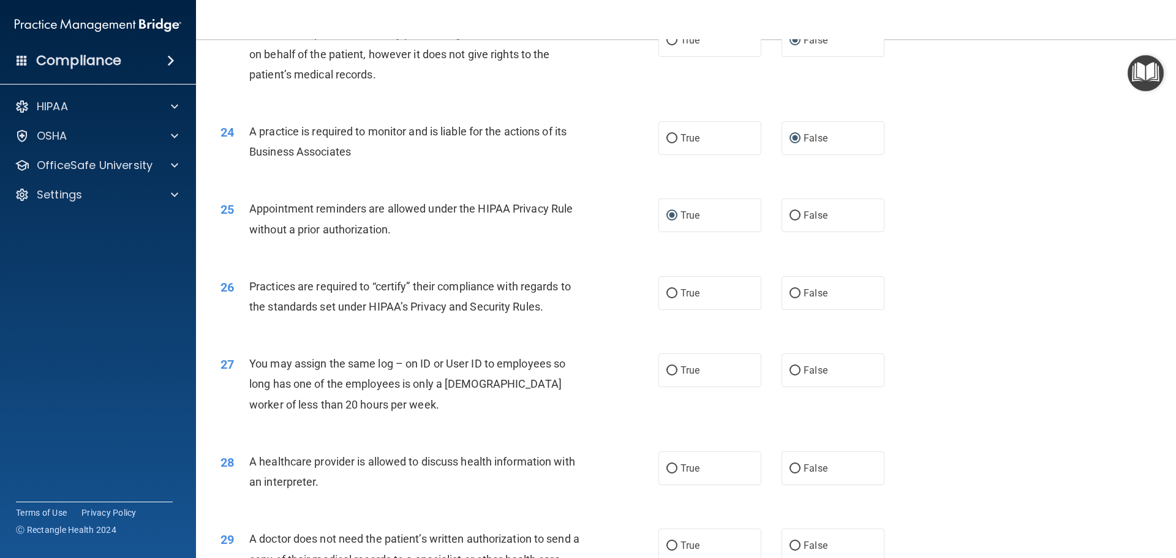
scroll to position [2143, 0]
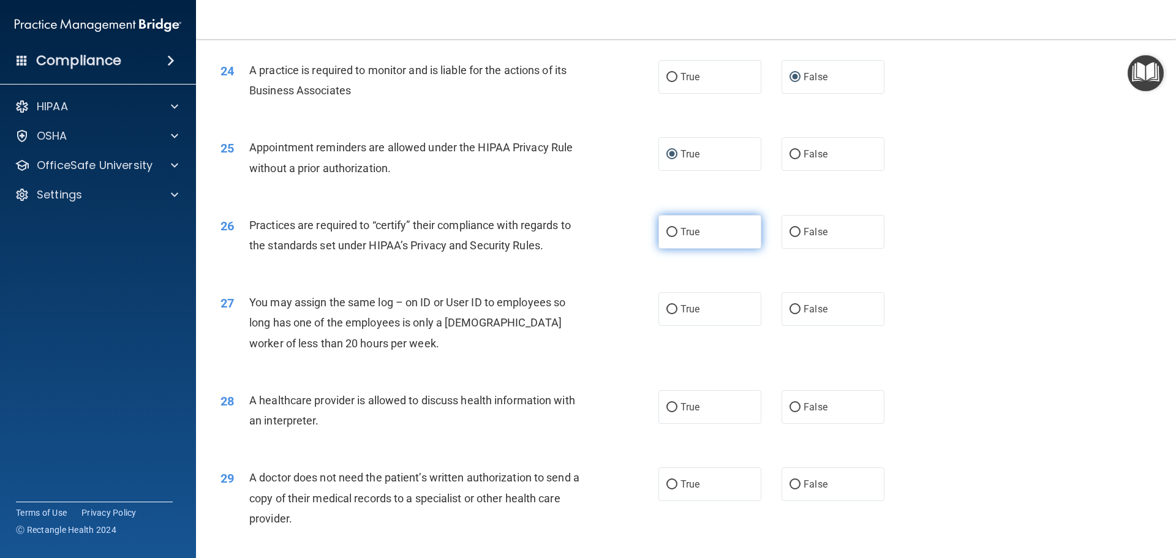
click at [666, 233] on input "True" at bounding box center [671, 232] width 11 height 9
radio input "true"
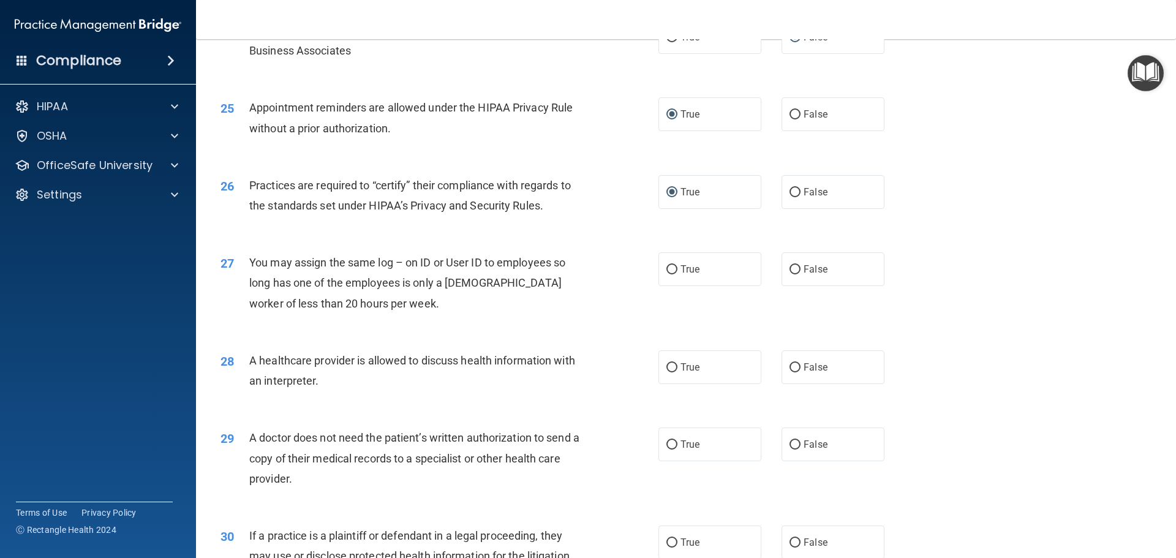
scroll to position [2204, 0]
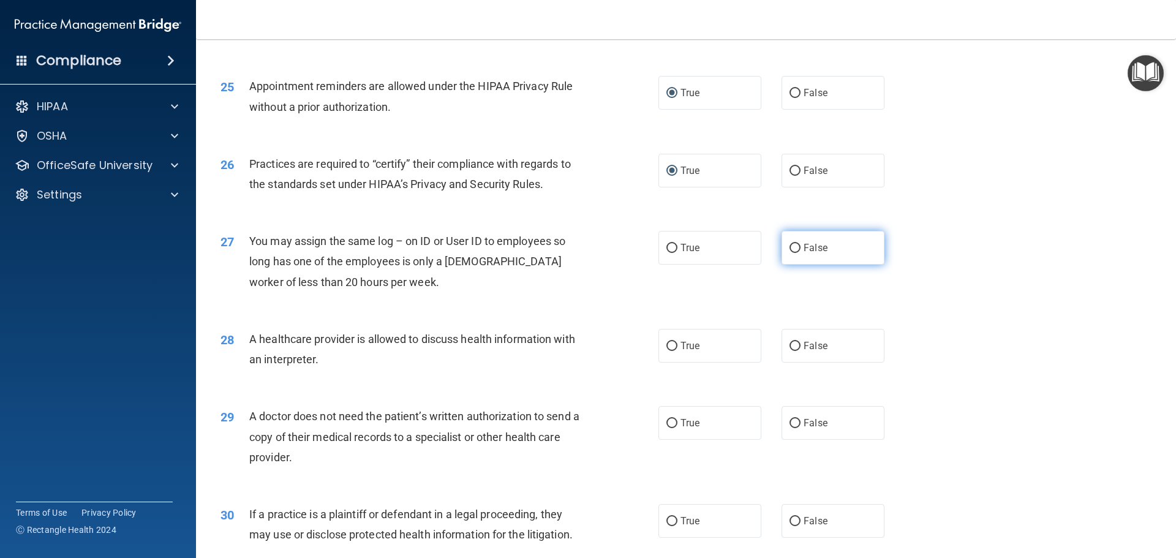
click at [791, 244] on input "False" at bounding box center [794, 248] width 11 height 9
radio input "true"
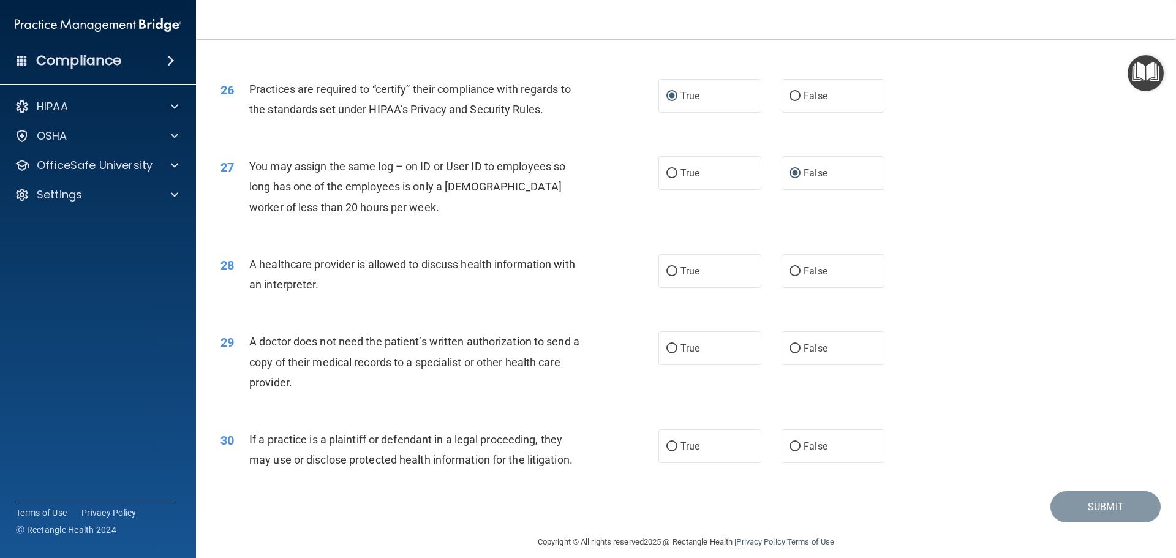
scroll to position [2293, 0]
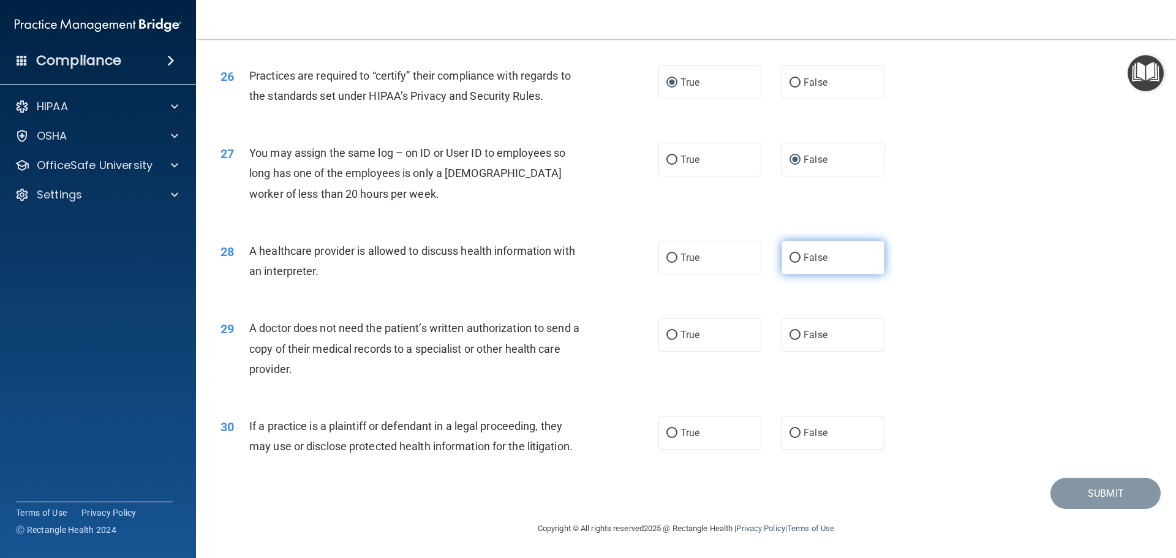
click at [789, 256] on input "False" at bounding box center [794, 257] width 11 height 9
radio input "true"
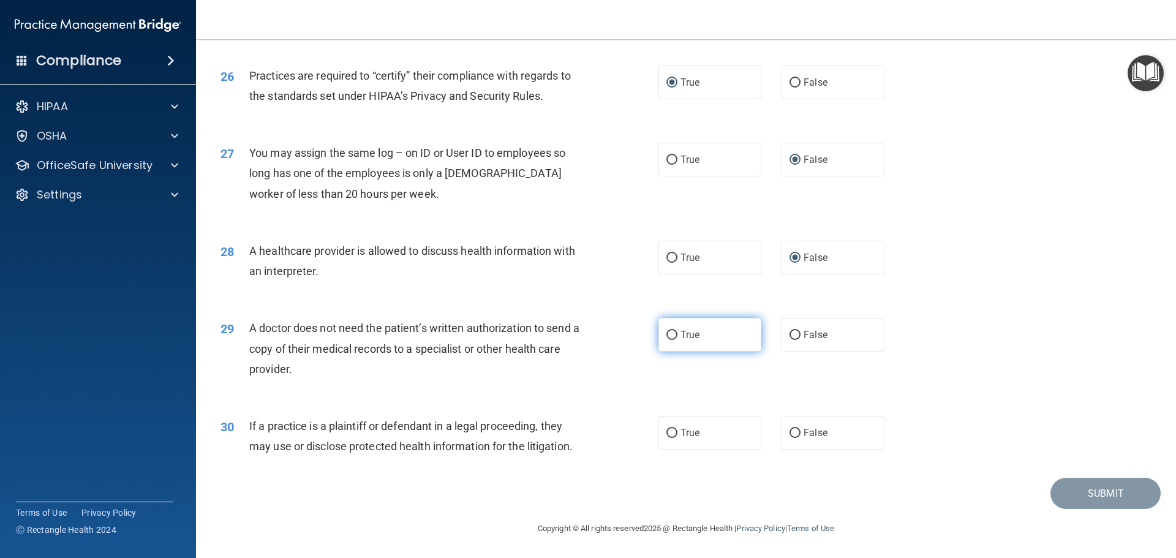
click at [666, 331] on input "True" at bounding box center [671, 335] width 11 height 9
radio input "true"
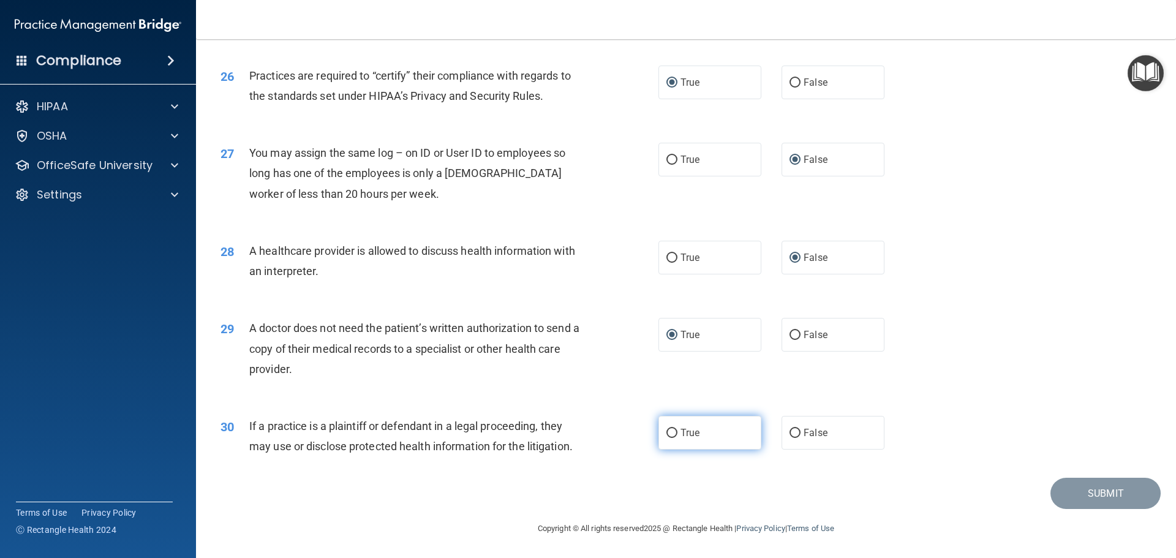
click at [666, 432] on input "True" at bounding box center [671, 433] width 11 height 9
radio input "true"
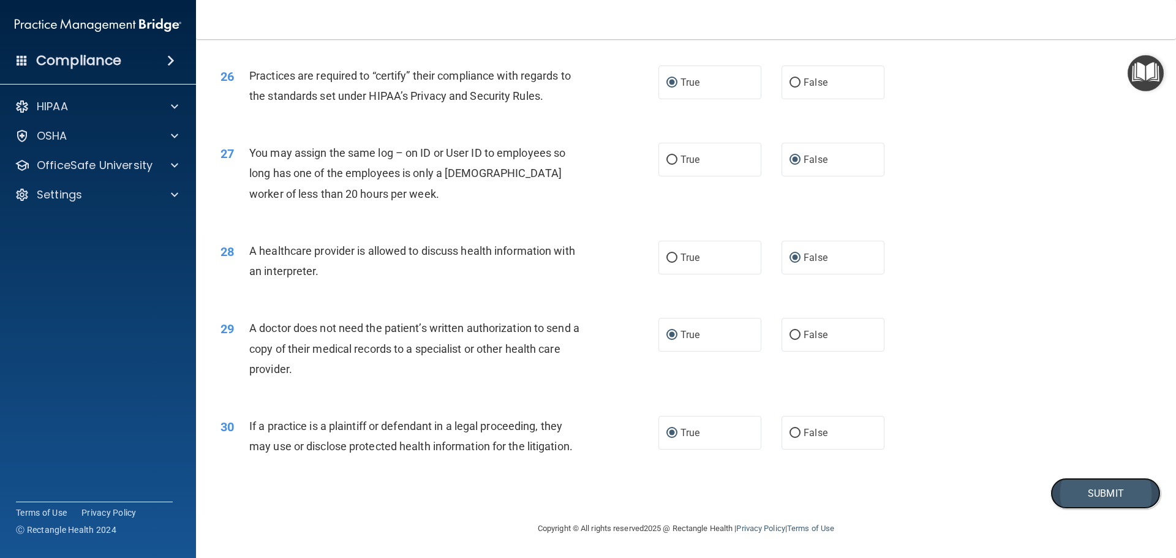
click at [1077, 489] on button "Submit" at bounding box center [1105, 493] width 110 height 31
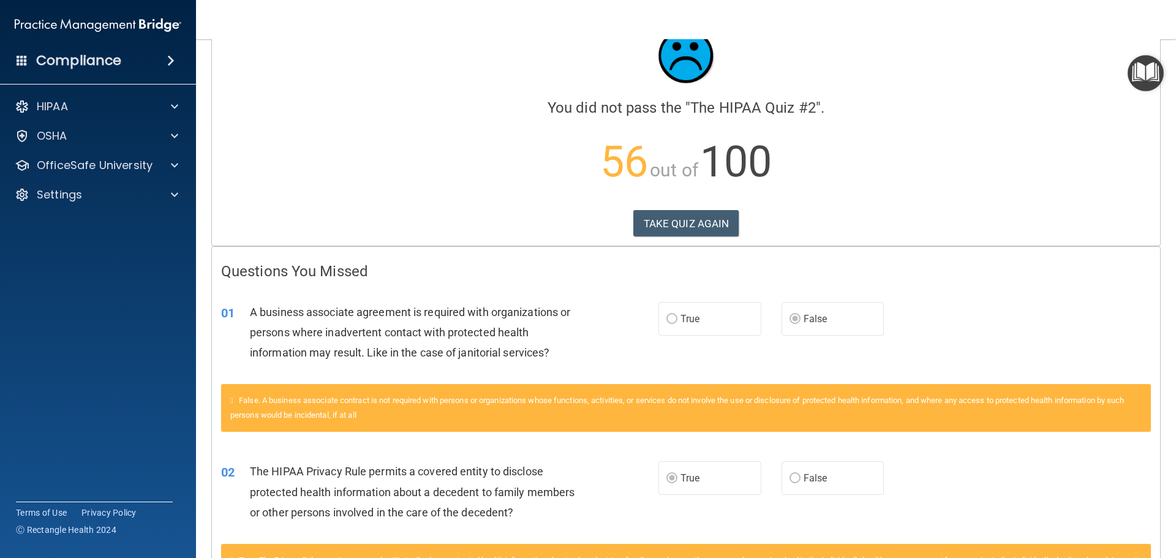
scroll to position [42, 0]
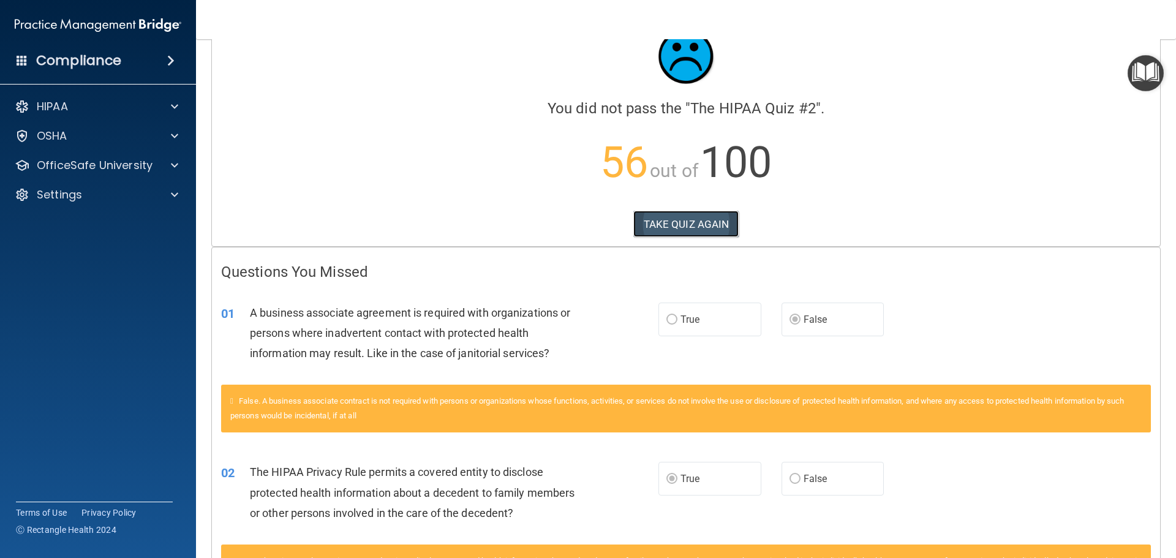
click at [696, 223] on button "TAKE QUIZ AGAIN" at bounding box center [686, 224] width 106 height 27
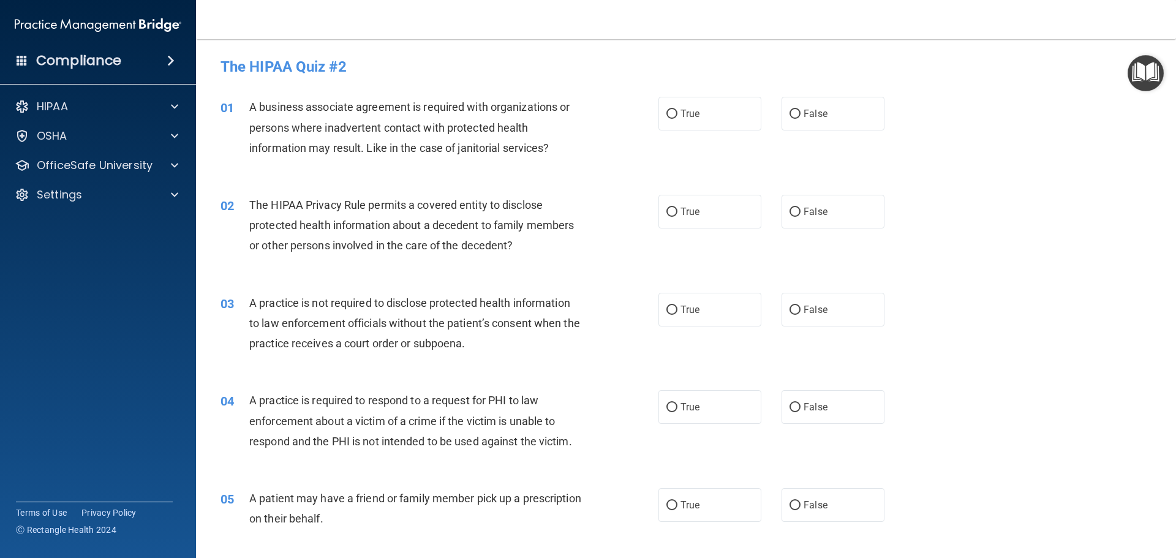
drag, startPoint x: 616, startPoint y: 156, endPoint x: 624, endPoint y: 179, distance: 24.6
click at [623, 159] on div "01 A business associate agreement is required with organizations or persons whe…" at bounding box center [439, 130] width 475 height 67
drag, startPoint x: 793, startPoint y: 133, endPoint x: 800, endPoint y: 168, distance: 34.9
click at [797, 144] on div "01 A business associate agreement is required with organizations or persons whe…" at bounding box center [685, 130] width 949 height 98
click at [789, 114] on input "False" at bounding box center [794, 114] width 11 height 9
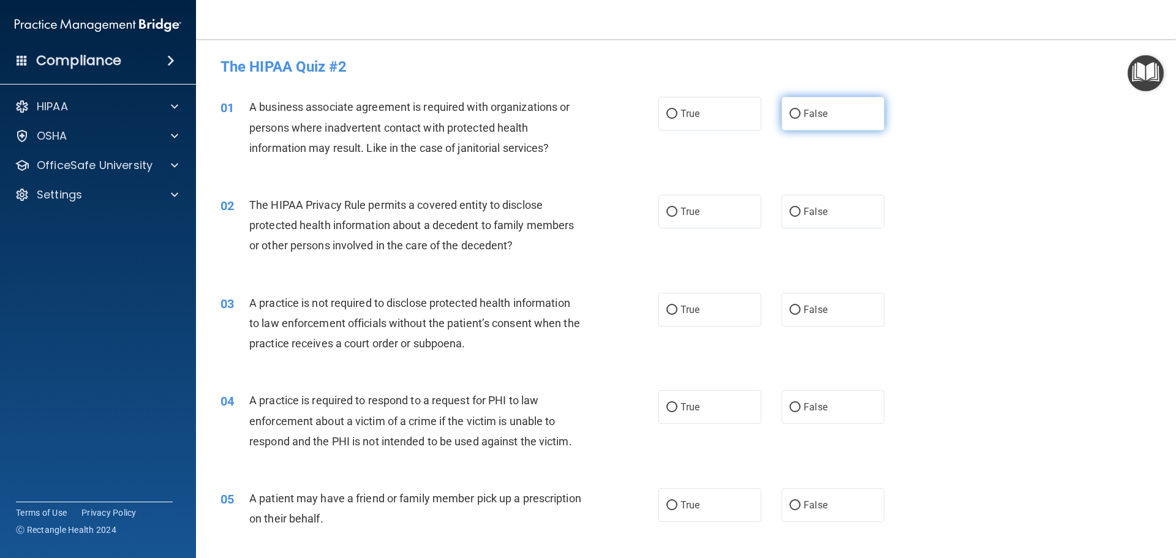
radio input "true"
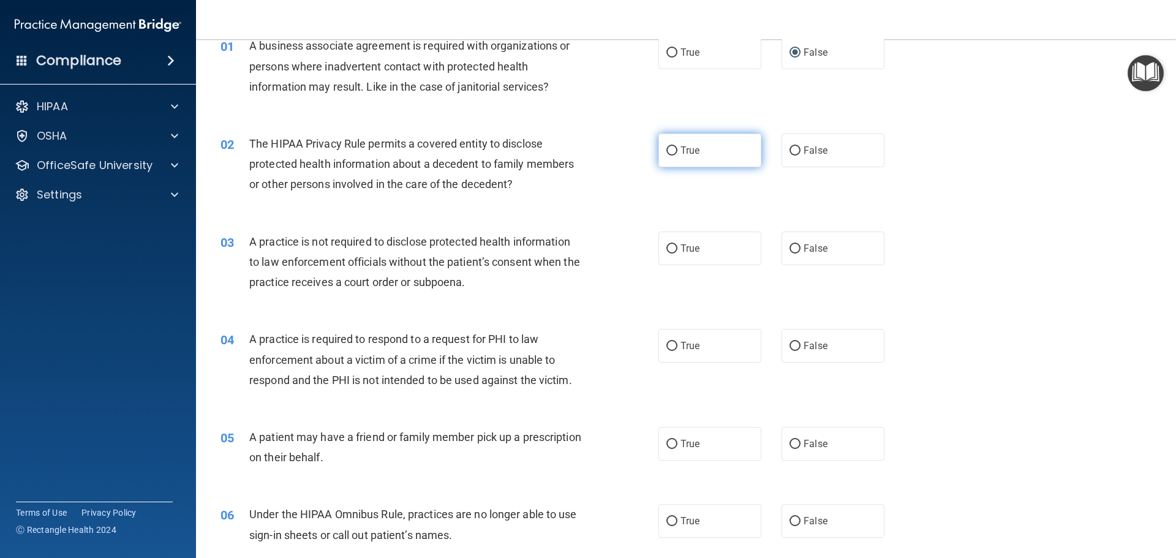
click at [669, 150] on input "True" at bounding box center [671, 150] width 11 height 9
radio input "true"
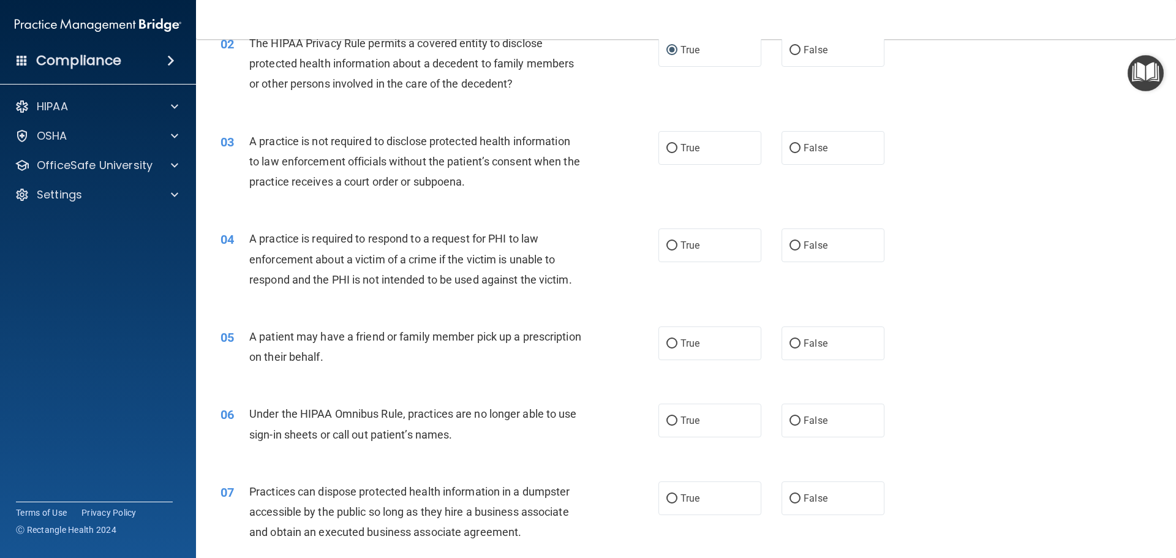
scroll to position [184, 0]
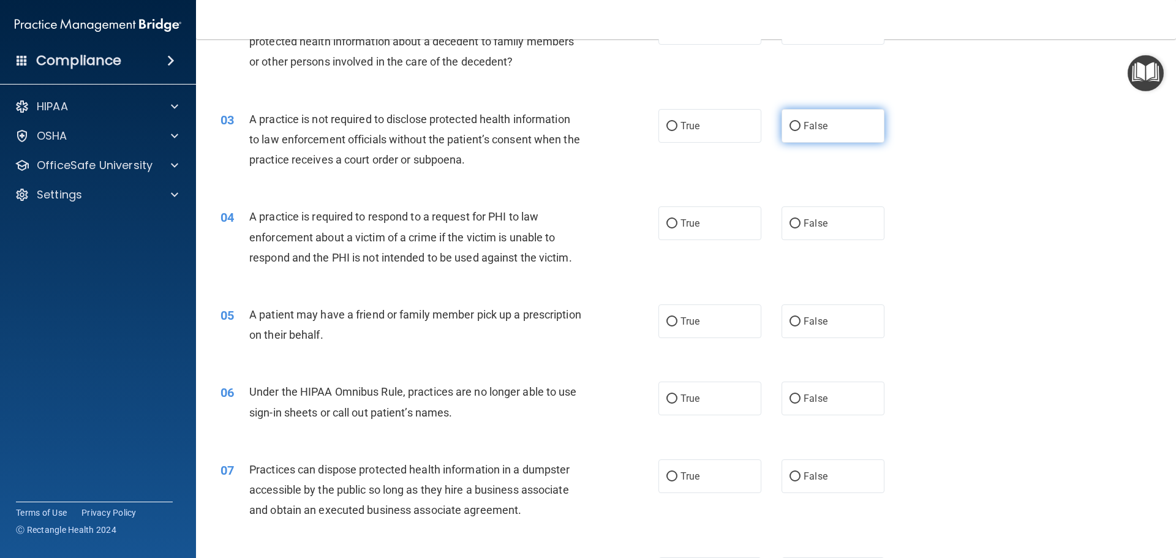
click at [792, 123] on input "False" at bounding box center [794, 126] width 11 height 9
radio input "true"
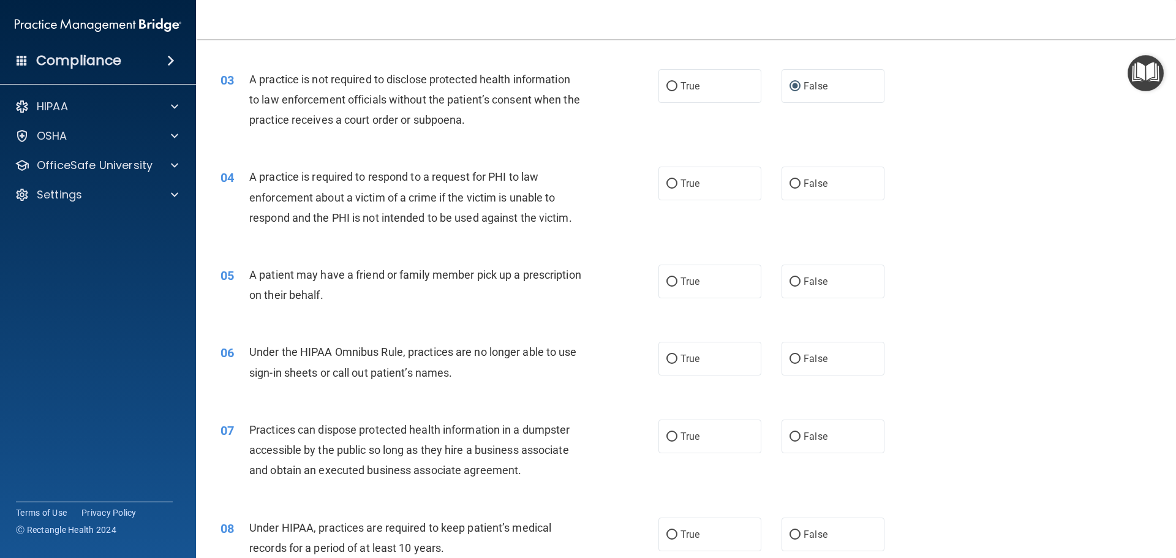
scroll to position [245, 0]
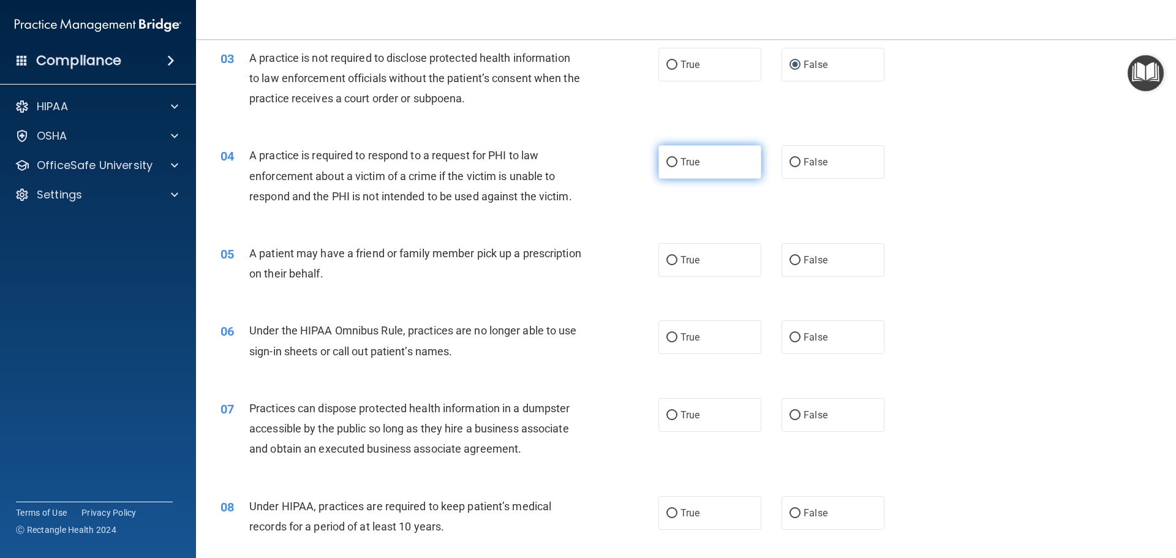
click at [666, 163] on input "True" at bounding box center [671, 162] width 11 height 9
radio input "true"
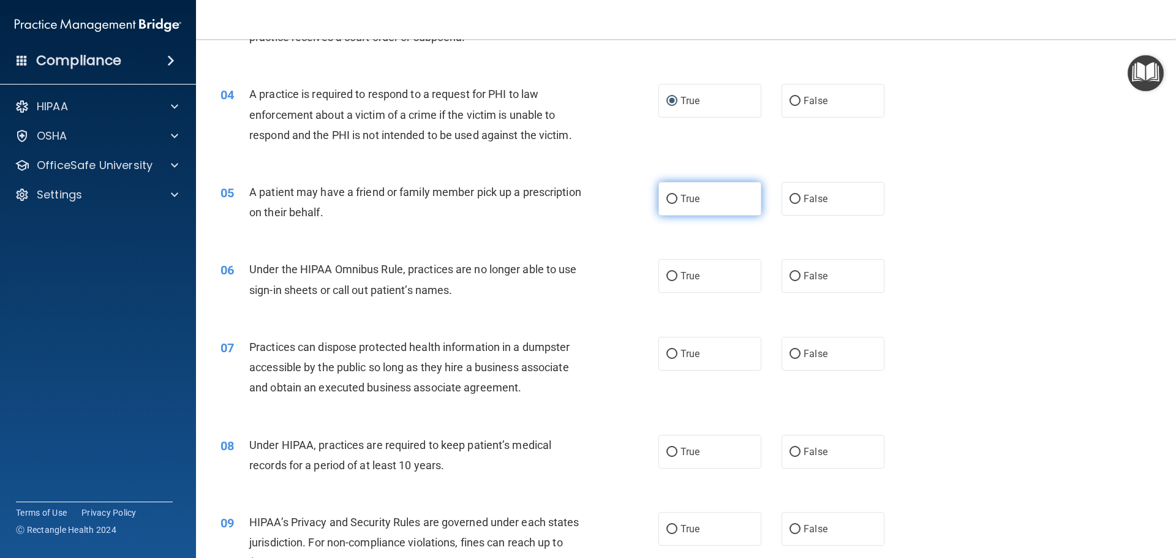
click at [672, 198] on input "True" at bounding box center [671, 199] width 11 height 9
radio input "true"
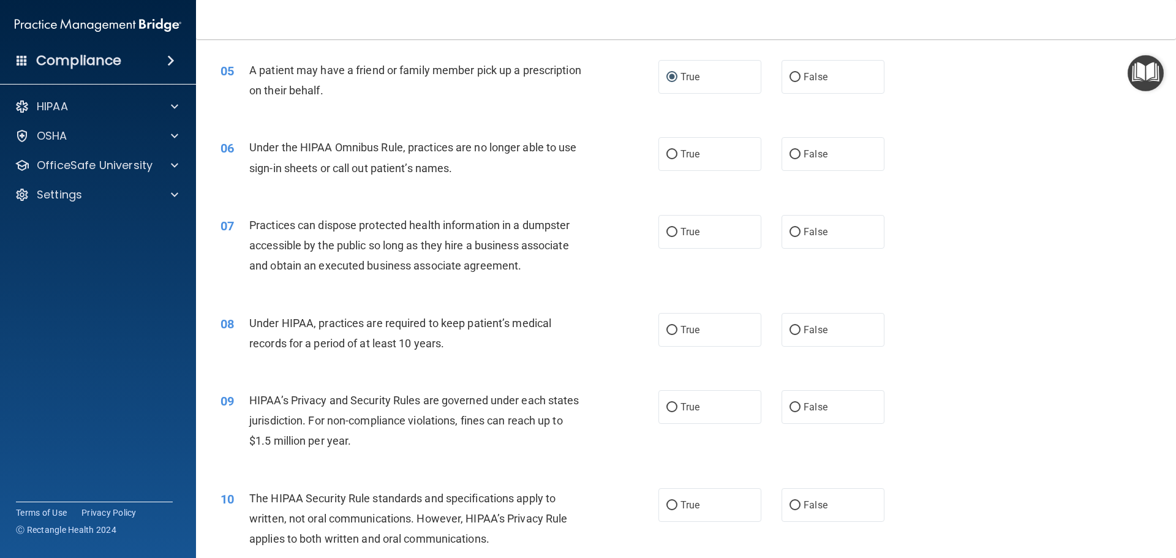
scroll to position [429, 0]
click at [789, 150] on input "False" at bounding box center [794, 153] width 11 height 9
radio input "true"
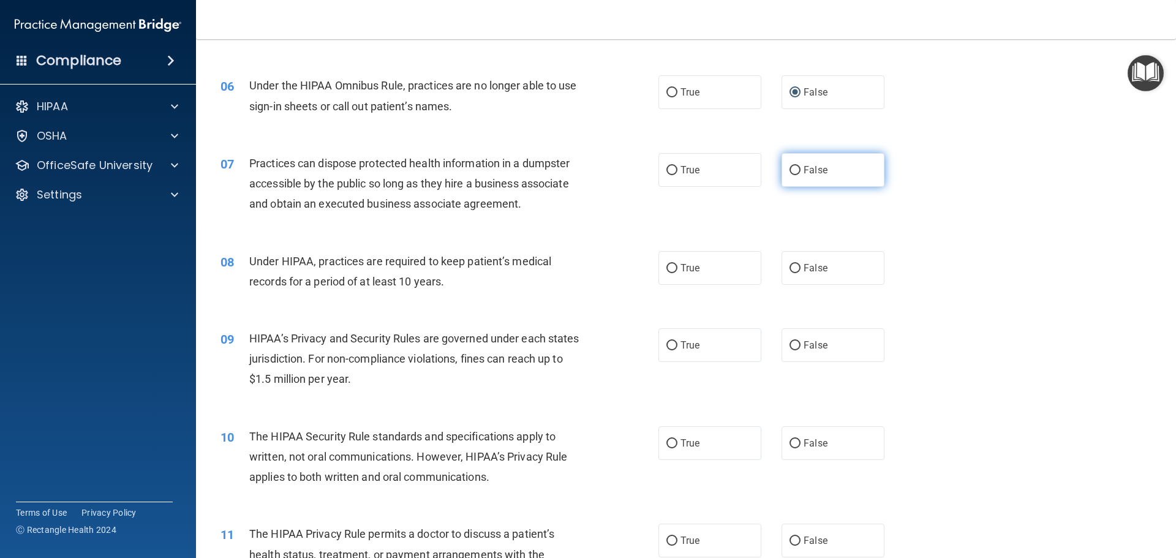
click at [790, 168] on input "False" at bounding box center [794, 170] width 11 height 9
radio input "true"
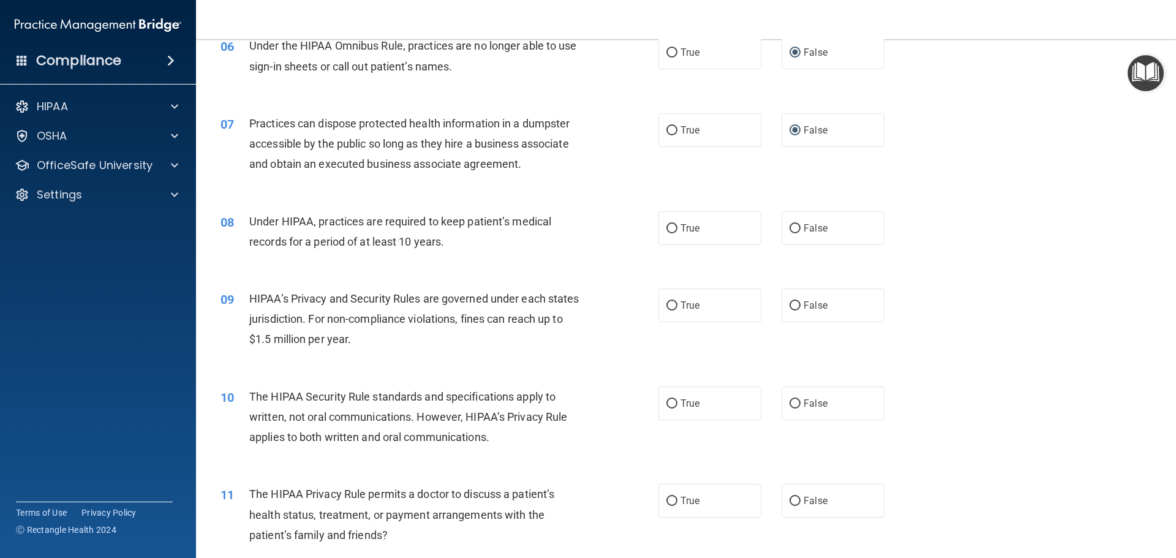
scroll to position [551, 0]
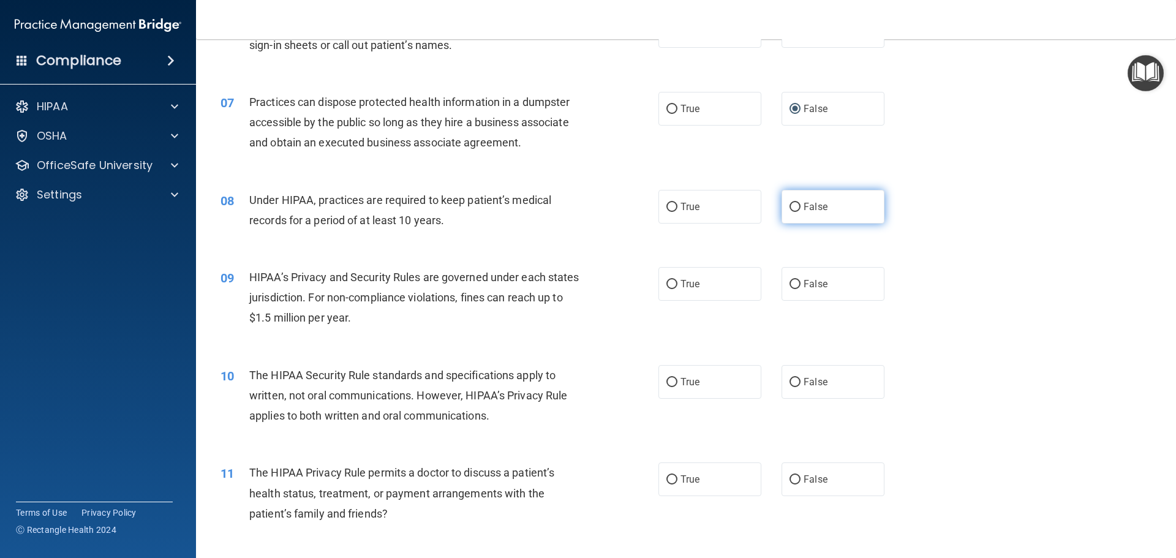
click at [789, 206] on input "False" at bounding box center [794, 207] width 11 height 9
radio input "true"
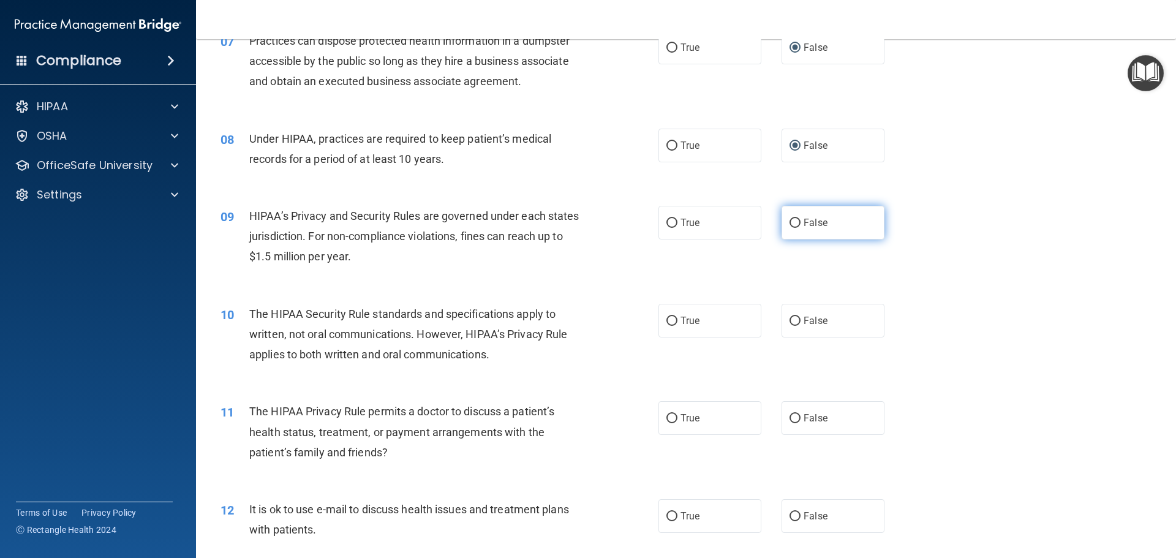
click at [789, 221] on input "False" at bounding box center [794, 223] width 11 height 9
radio input "true"
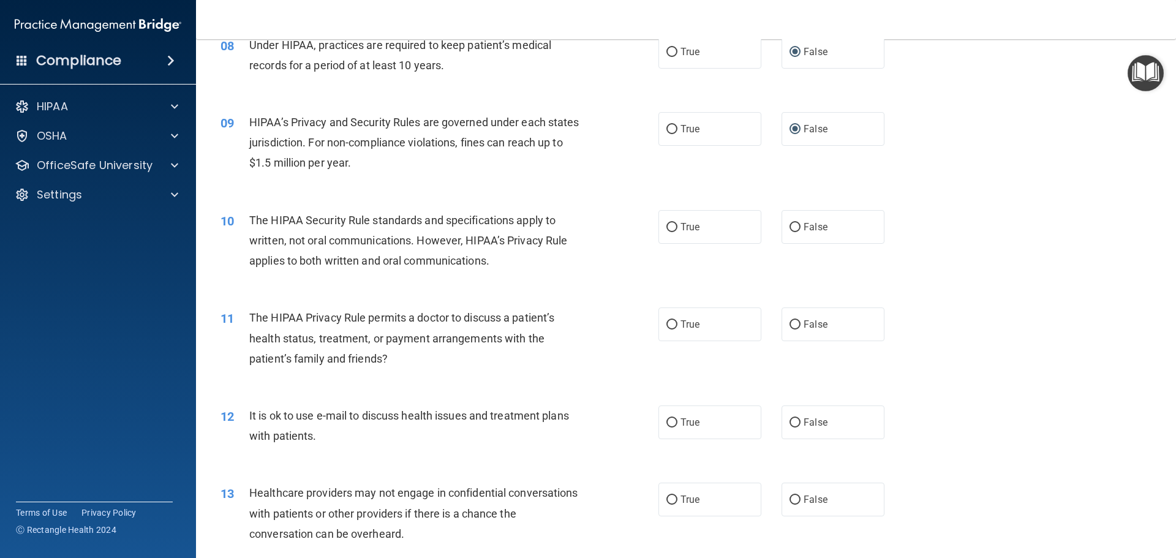
scroll to position [735, 0]
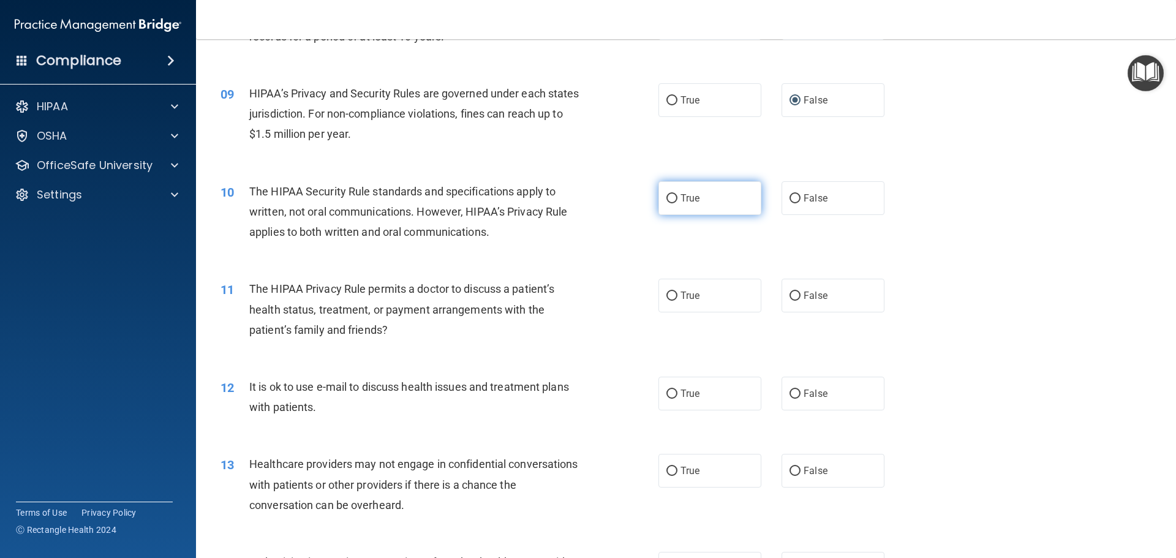
click at [667, 203] on input "True" at bounding box center [671, 198] width 11 height 9
radio input "true"
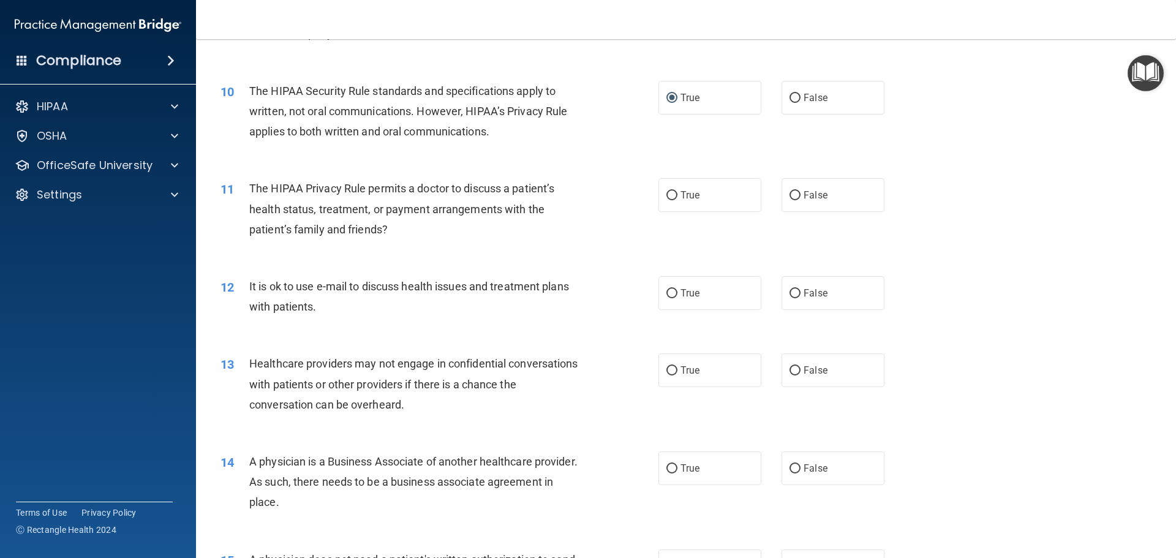
scroll to position [857, 0]
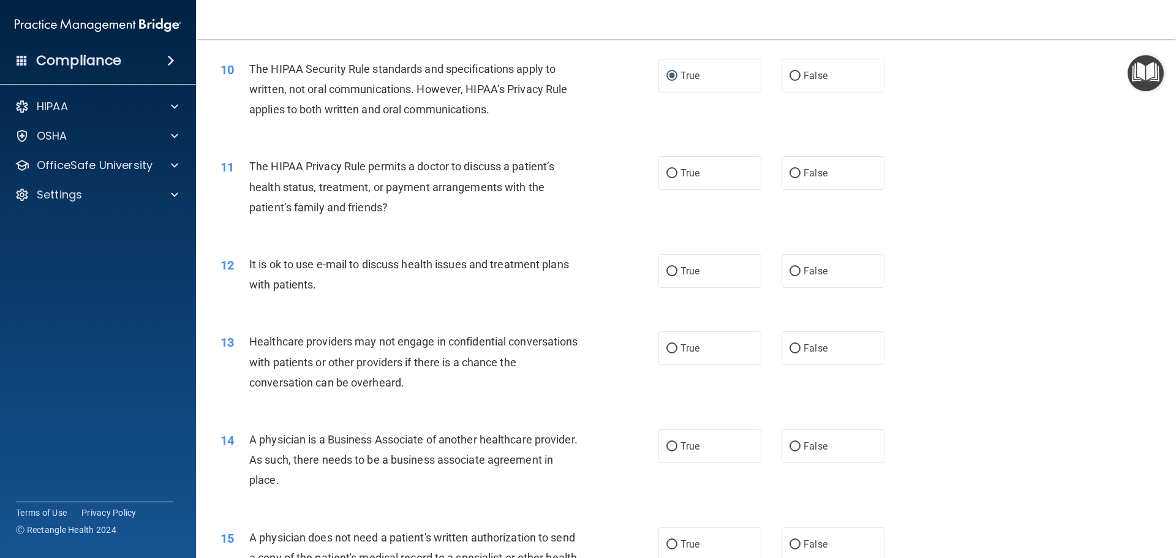
drag, startPoint x: 650, startPoint y: 203, endPoint x: 651, endPoint y: 212, distance: 9.9
click at [650, 205] on div "11 The HIPAA Privacy Rule permits a doctor to discuss a patient’s health status…" at bounding box center [439, 189] width 475 height 67
click at [666, 171] on input "True" at bounding box center [671, 173] width 11 height 9
radio input "true"
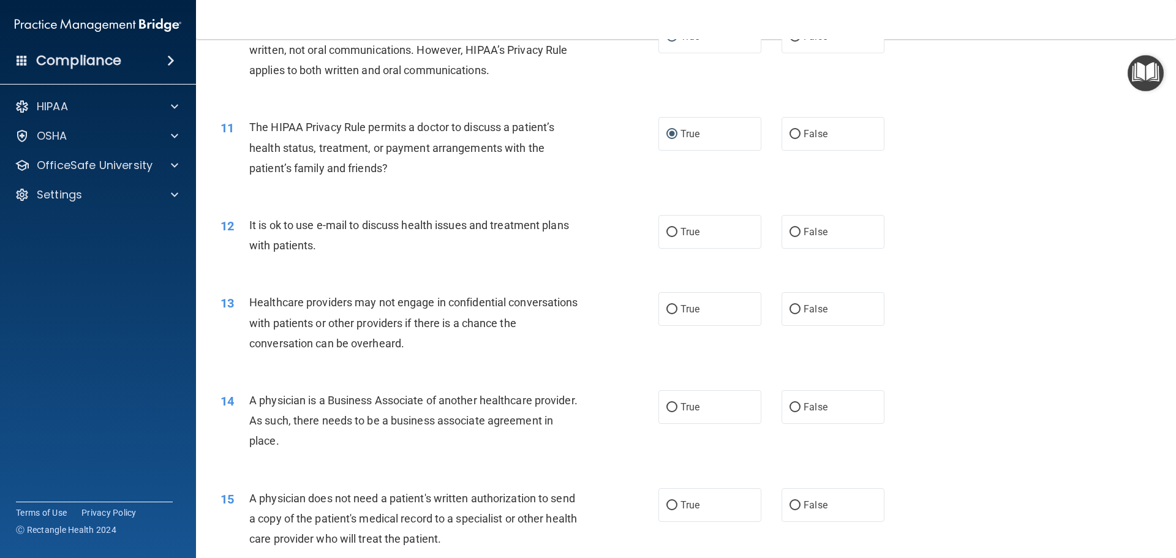
scroll to position [918, 0]
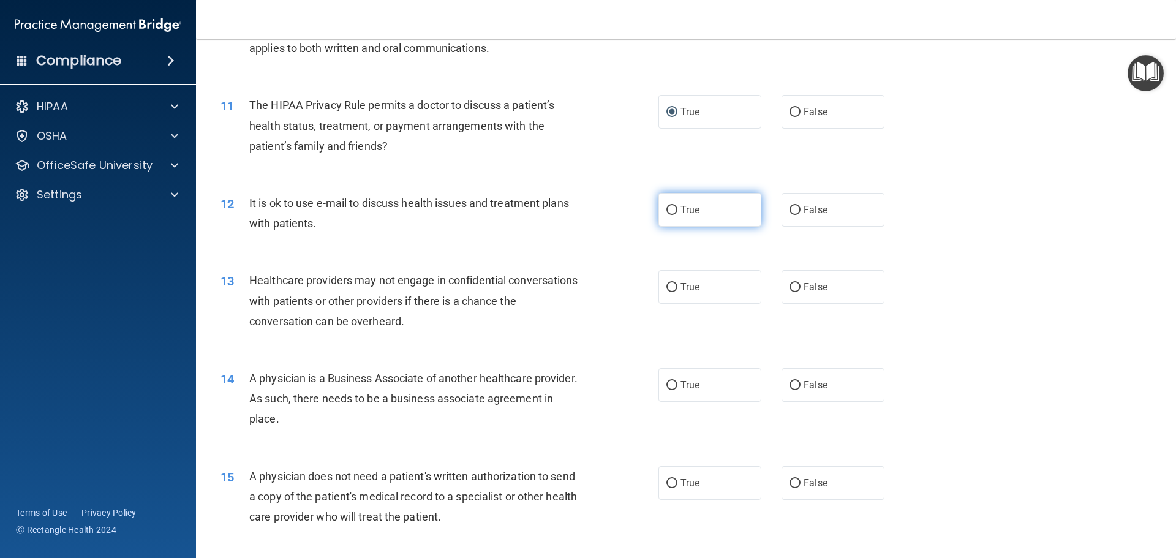
click at [672, 210] on input "True" at bounding box center [671, 210] width 11 height 9
radio input "true"
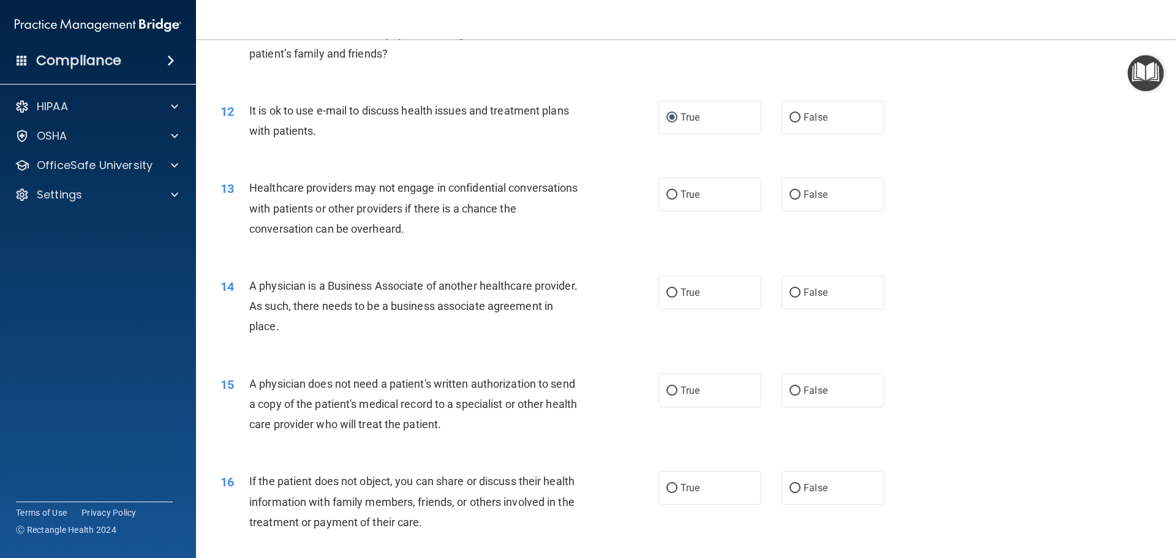
scroll to position [1041, 0]
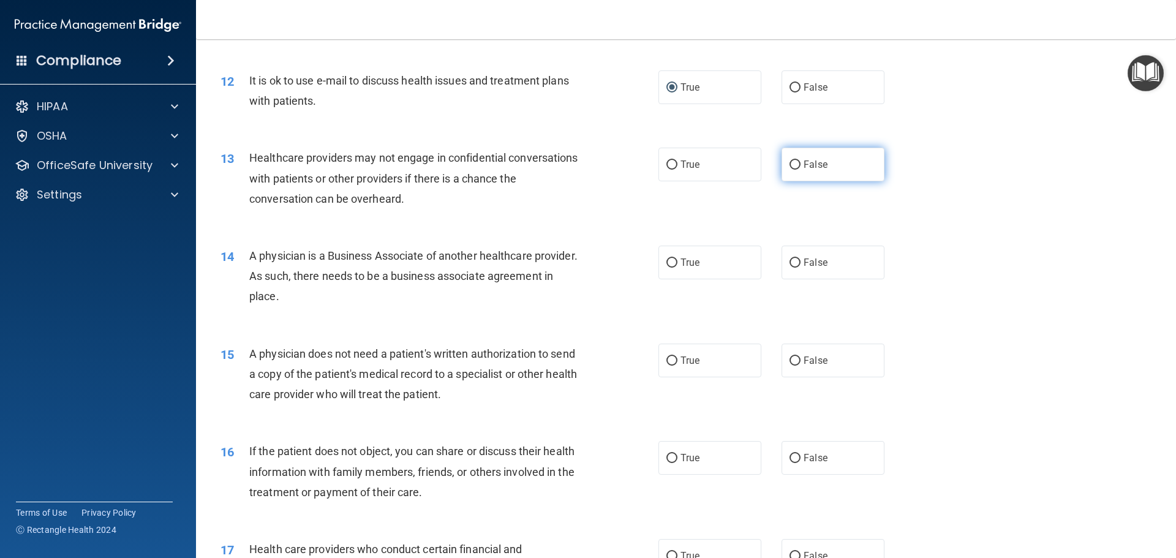
click at [789, 165] on input "False" at bounding box center [794, 164] width 11 height 9
radio input "true"
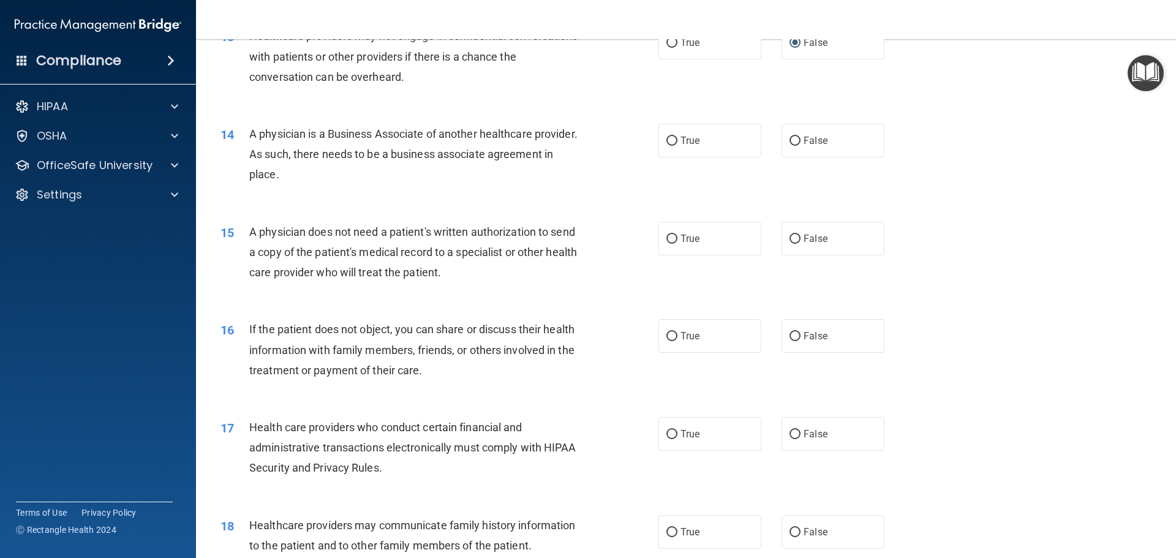
scroll to position [1163, 0]
click at [789, 141] on input "False" at bounding box center [794, 140] width 11 height 9
radio input "true"
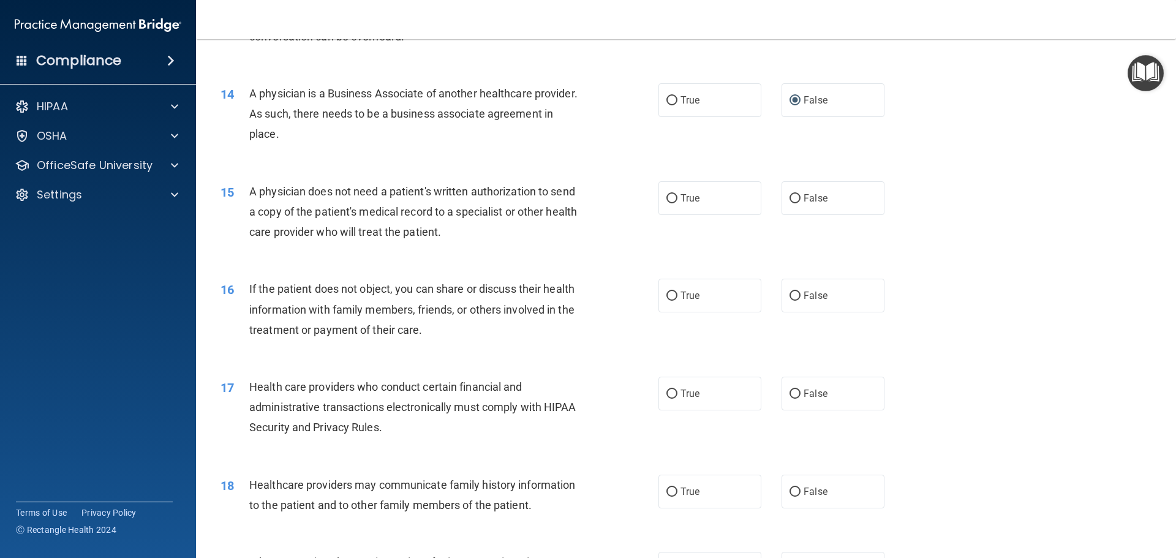
scroll to position [1225, 0]
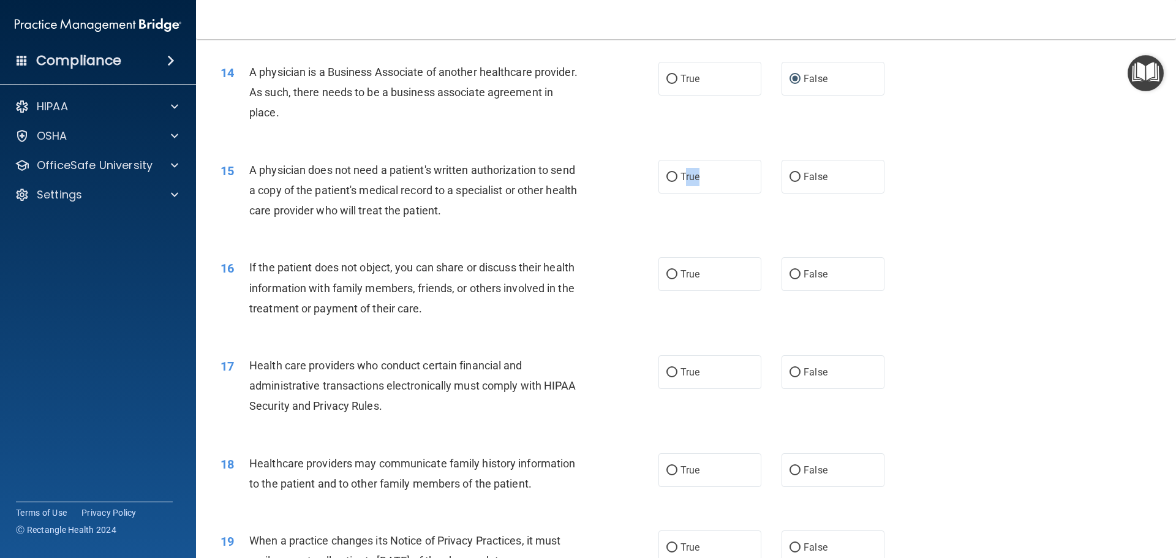
drag, startPoint x: 710, startPoint y: 186, endPoint x: 677, endPoint y: 207, distance: 39.6
click at [678, 197] on div "15 A physician does not need a patient's written authorization to send a copy o…" at bounding box center [685, 194] width 949 height 98
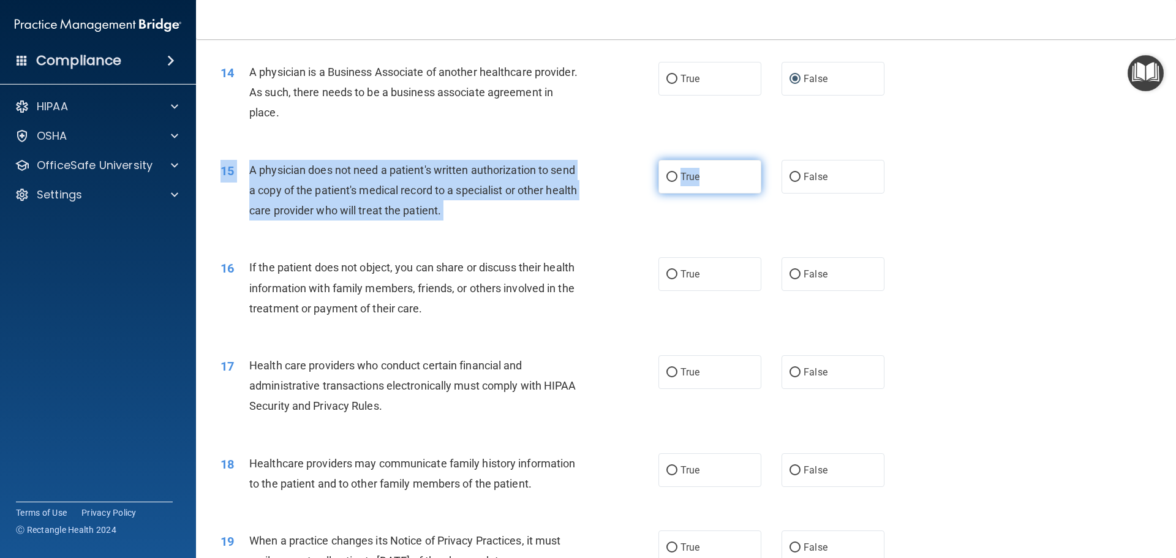
click at [670, 176] on input "True" at bounding box center [671, 177] width 11 height 9
radio input "true"
click at [620, 223] on div "15 A physician does not need a patient's written authorization to send a copy o…" at bounding box center [439, 193] width 475 height 67
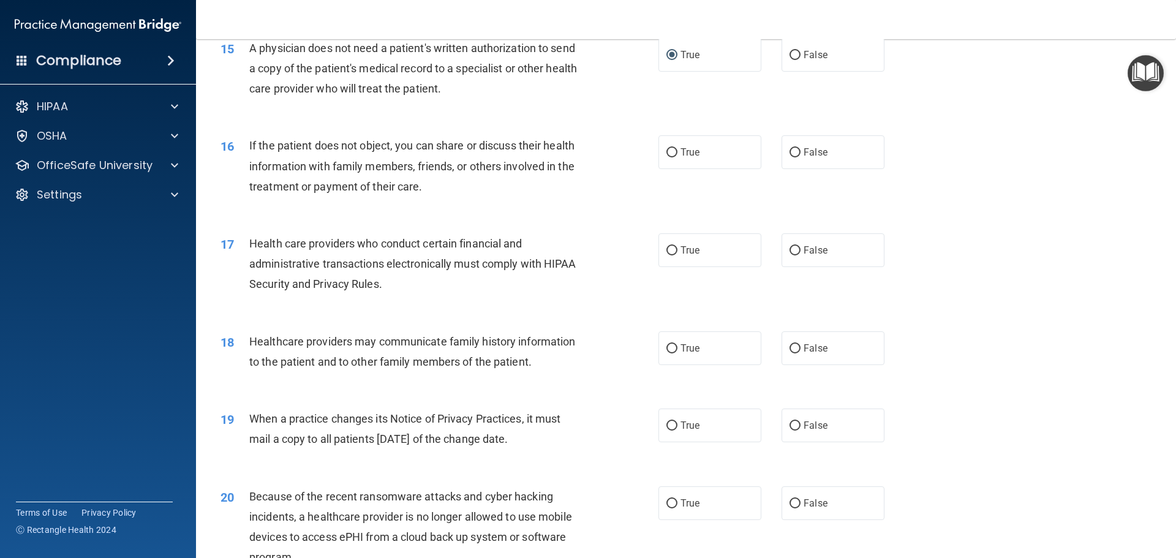
scroll to position [1347, 0]
click at [671, 148] on input "True" at bounding box center [671, 152] width 11 height 9
radio input "true"
click at [666, 249] on input "True" at bounding box center [671, 250] width 11 height 9
radio input "true"
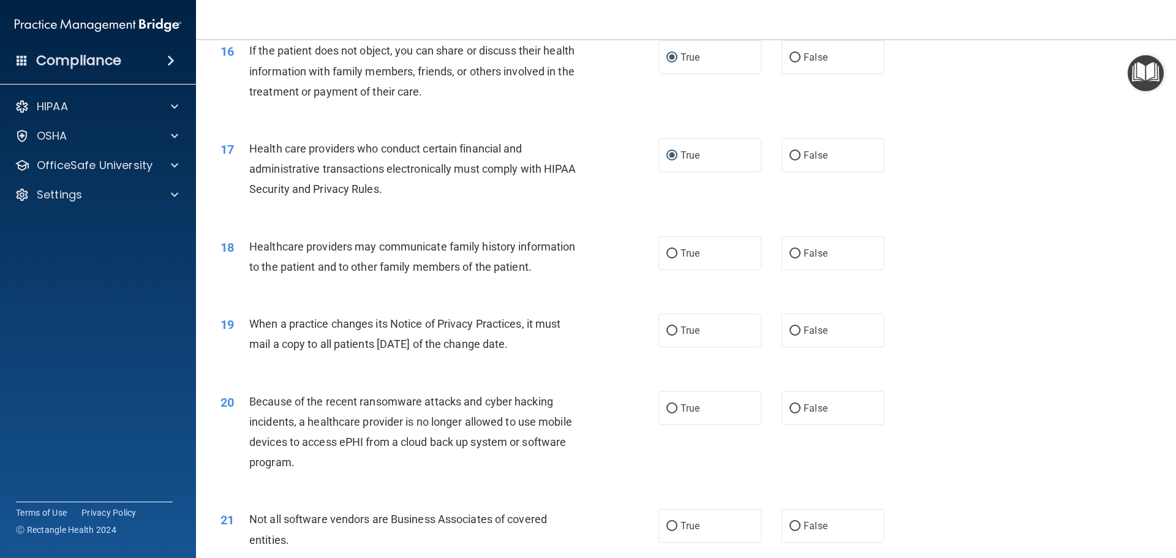
scroll to position [1470, 0]
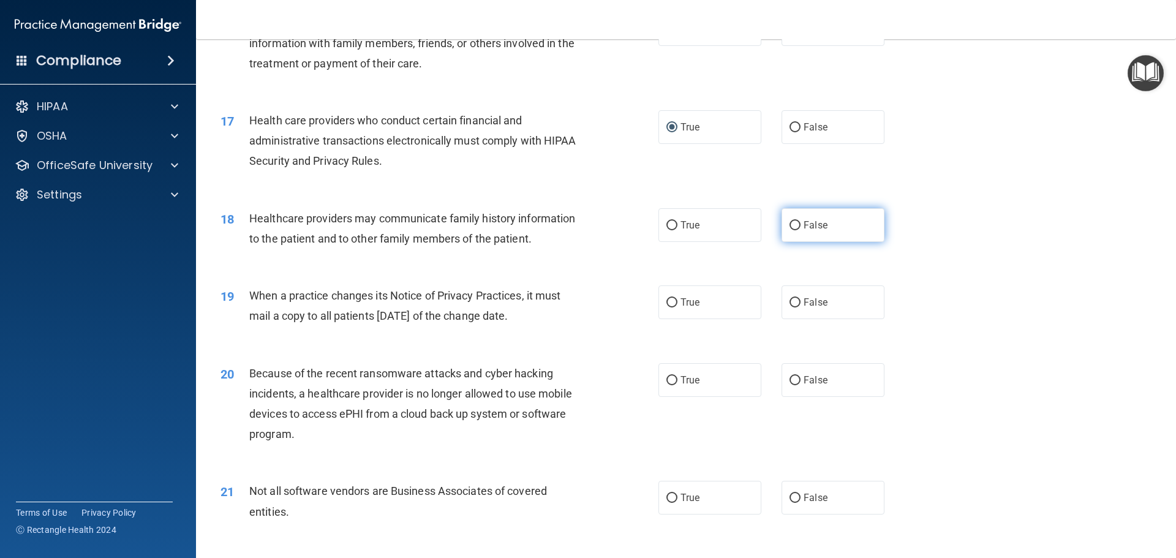
click at [789, 223] on input "False" at bounding box center [794, 225] width 11 height 9
radio input "true"
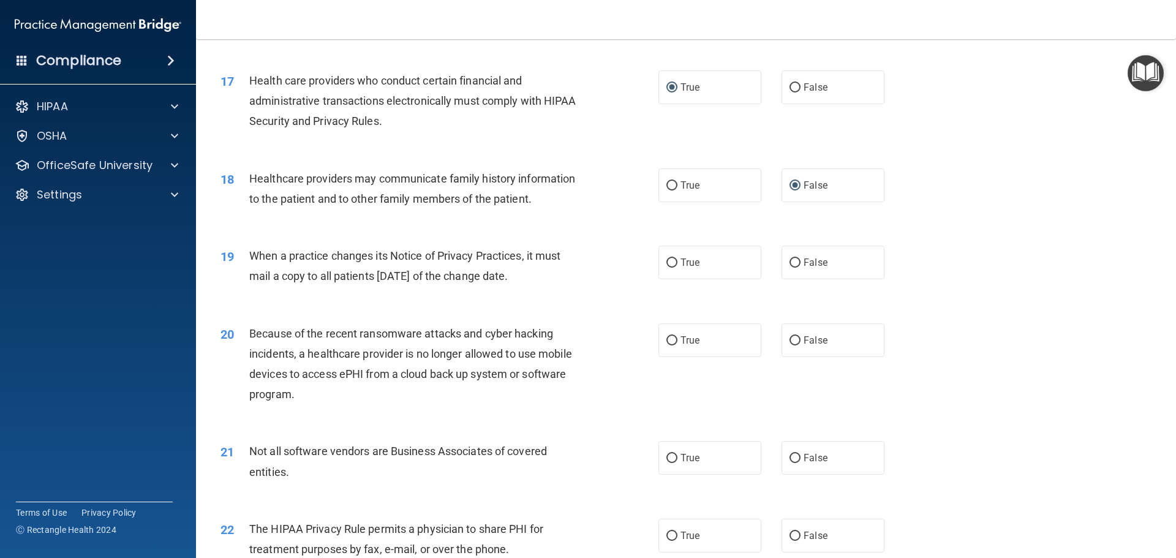
scroll to position [1531, 0]
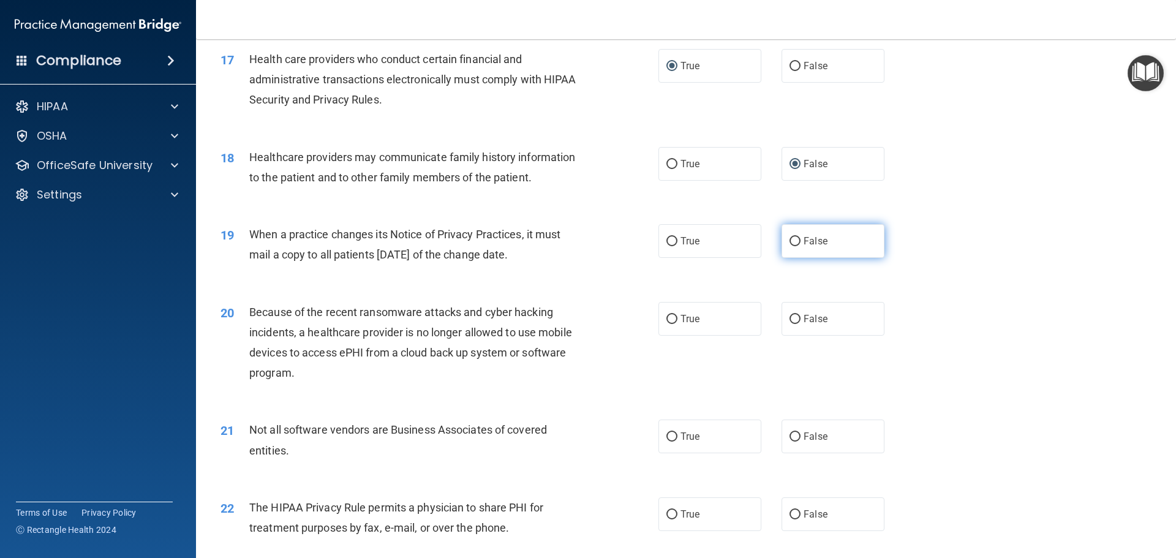
click at [791, 242] on input "False" at bounding box center [794, 241] width 11 height 9
radio input "true"
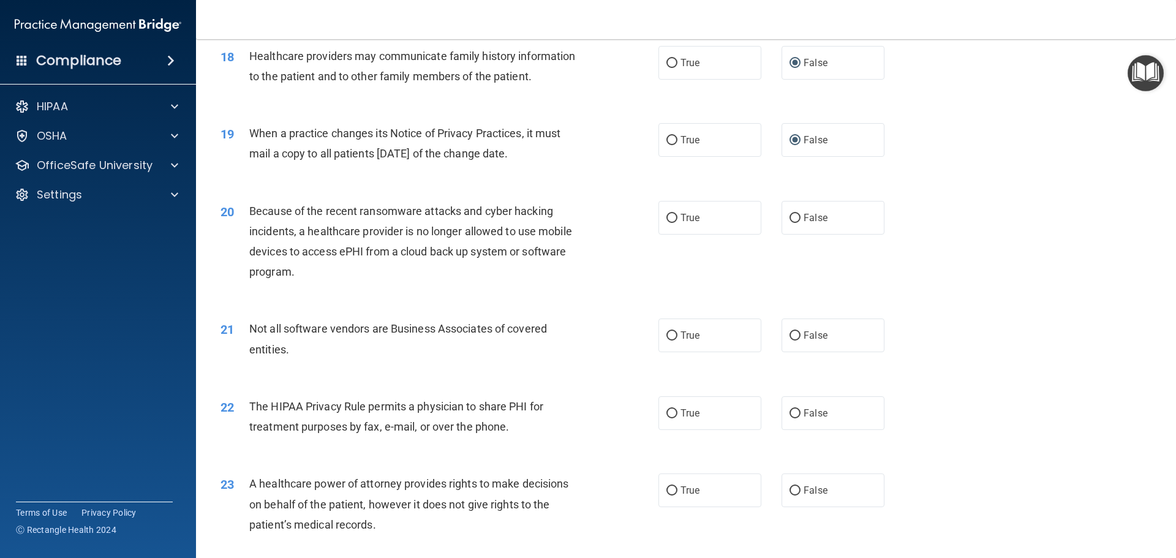
scroll to position [1653, 0]
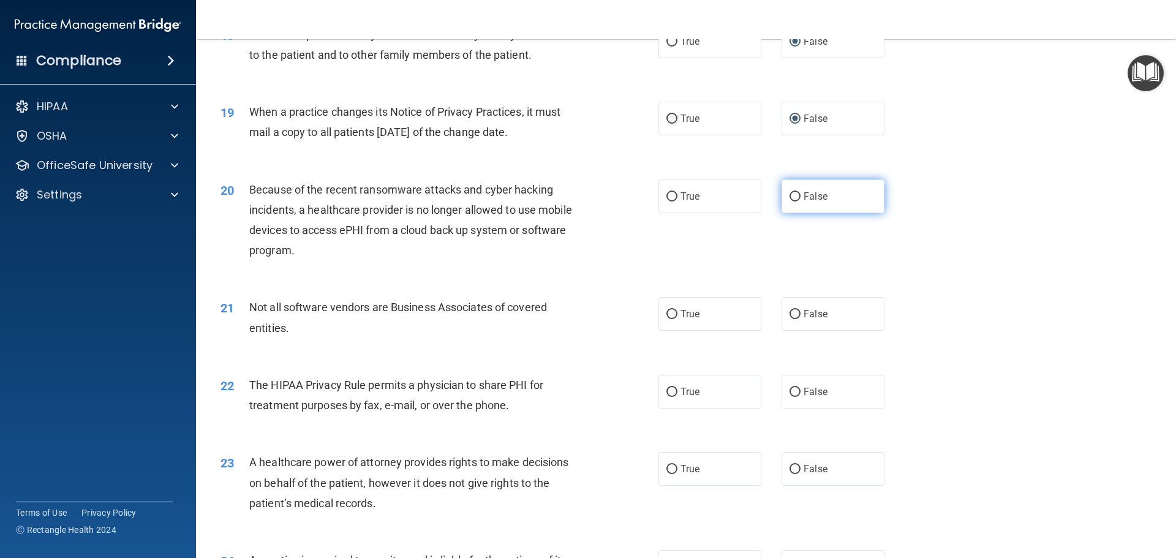
click at [789, 193] on input "False" at bounding box center [794, 196] width 11 height 9
radio input "true"
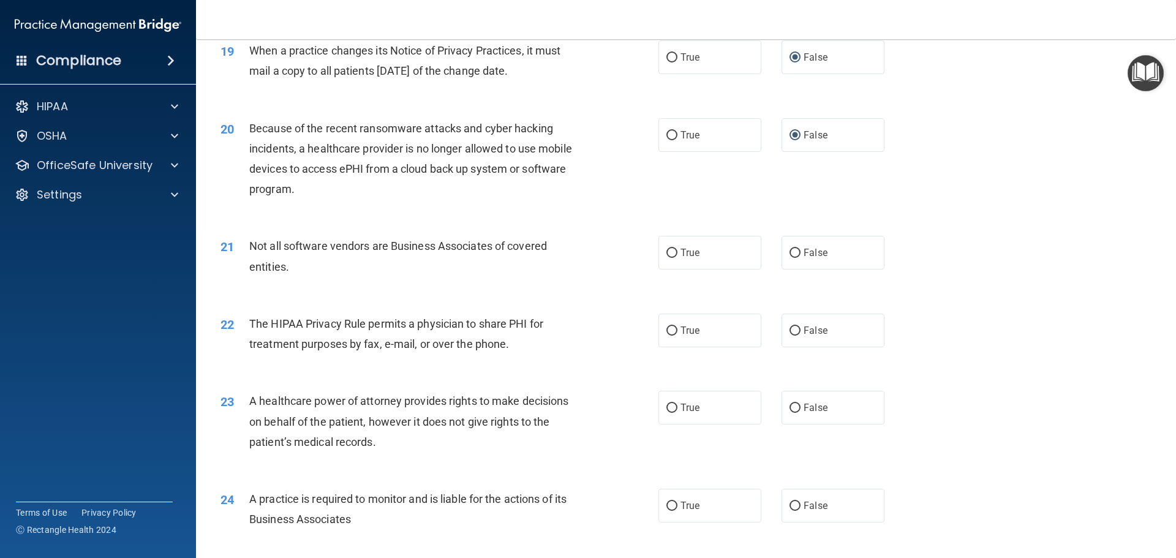
scroll to position [1776, 0]
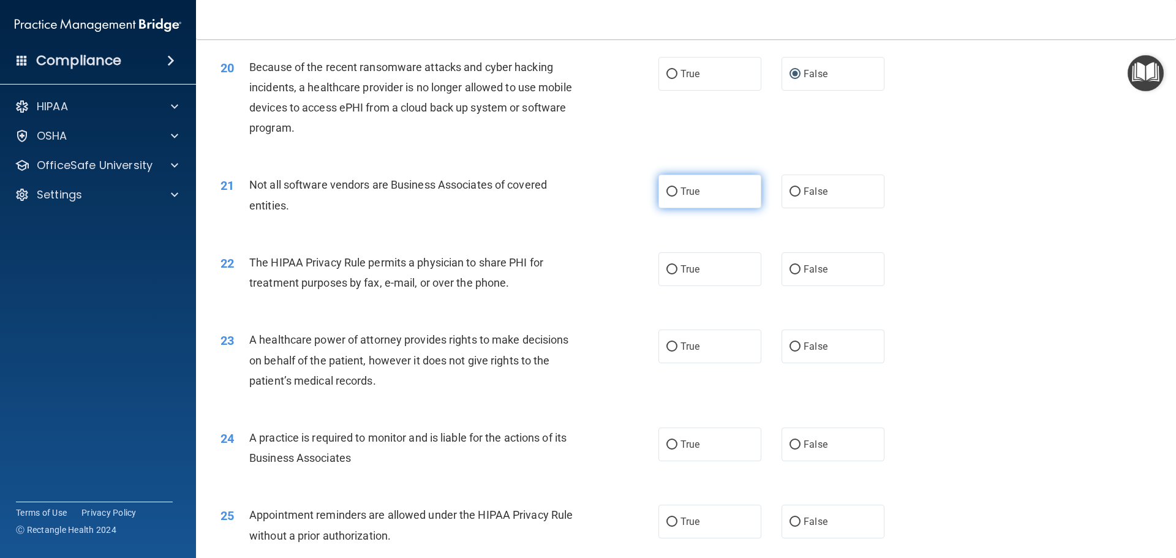
click at [669, 192] on input "True" at bounding box center [671, 191] width 11 height 9
radio input "true"
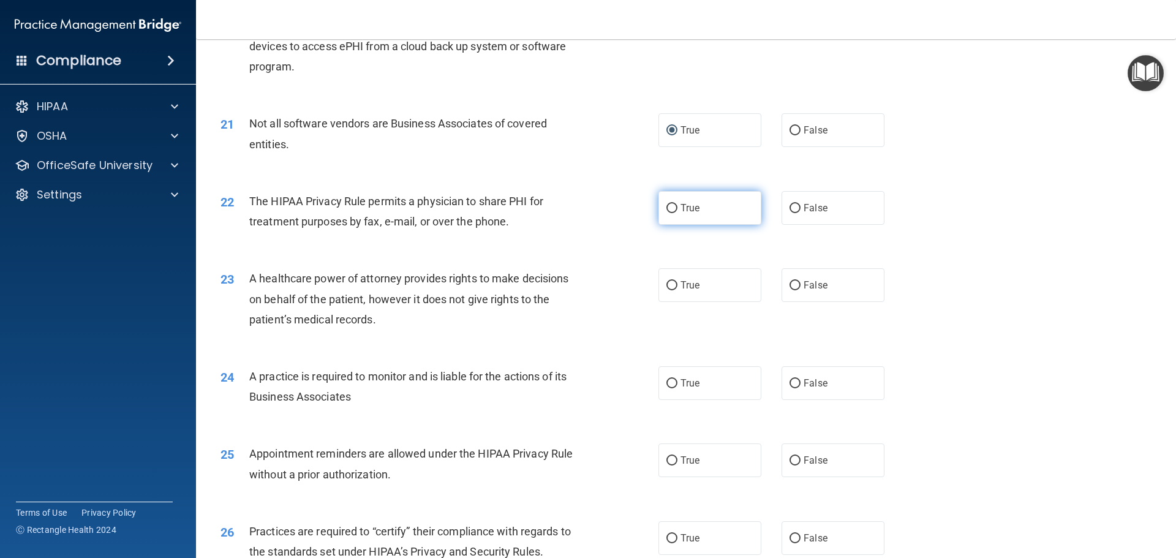
click at [666, 208] on input "True" at bounding box center [671, 208] width 11 height 9
radio input "true"
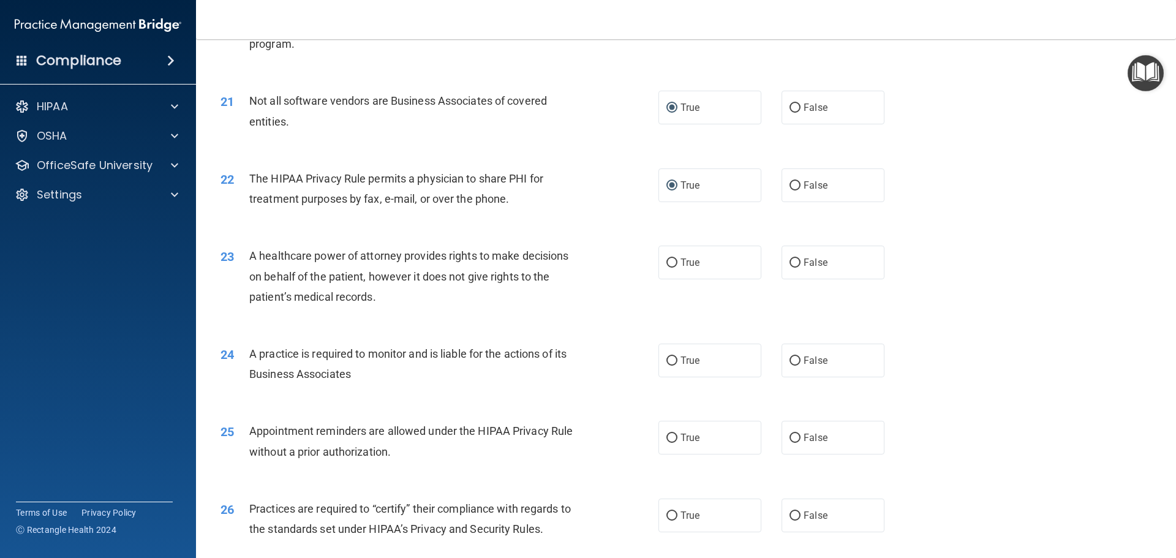
scroll to position [1898, 0]
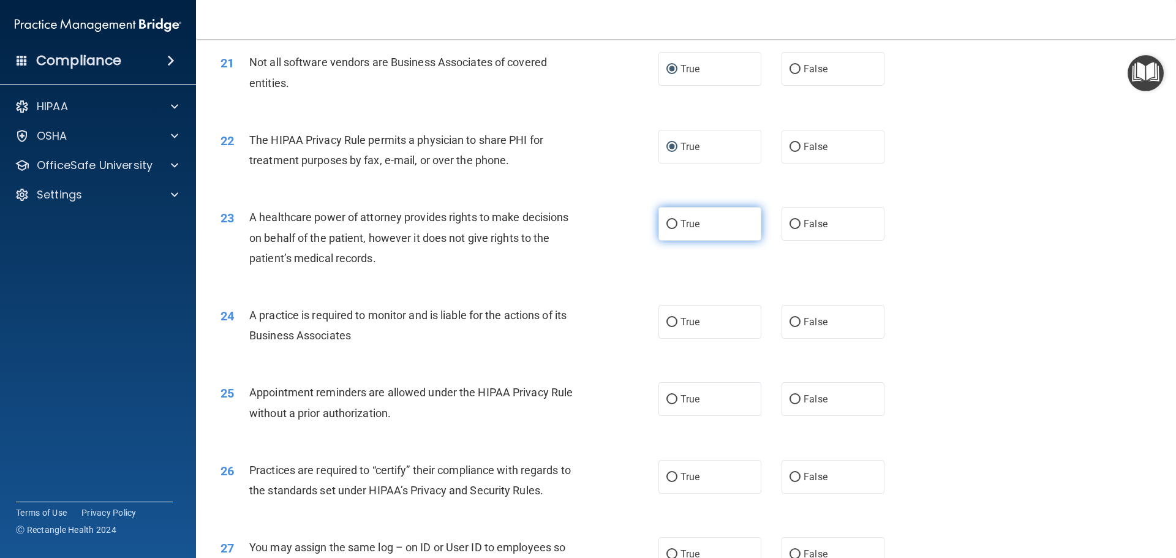
click at [666, 223] on input "True" at bounding box center [671, 224] width 11 height 9
radio input "true"
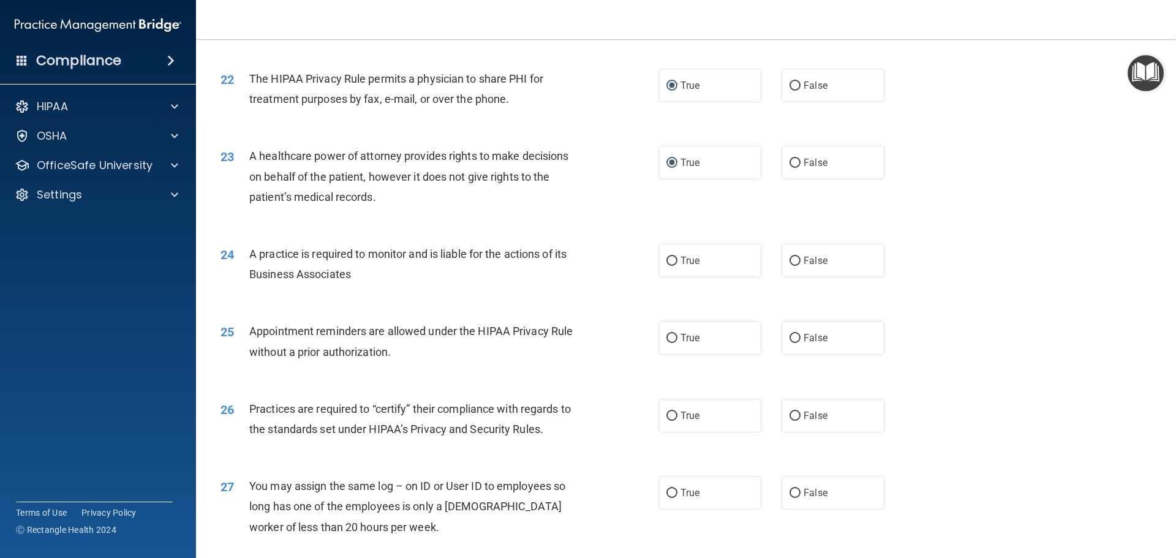
scroll to position [2021, 0]
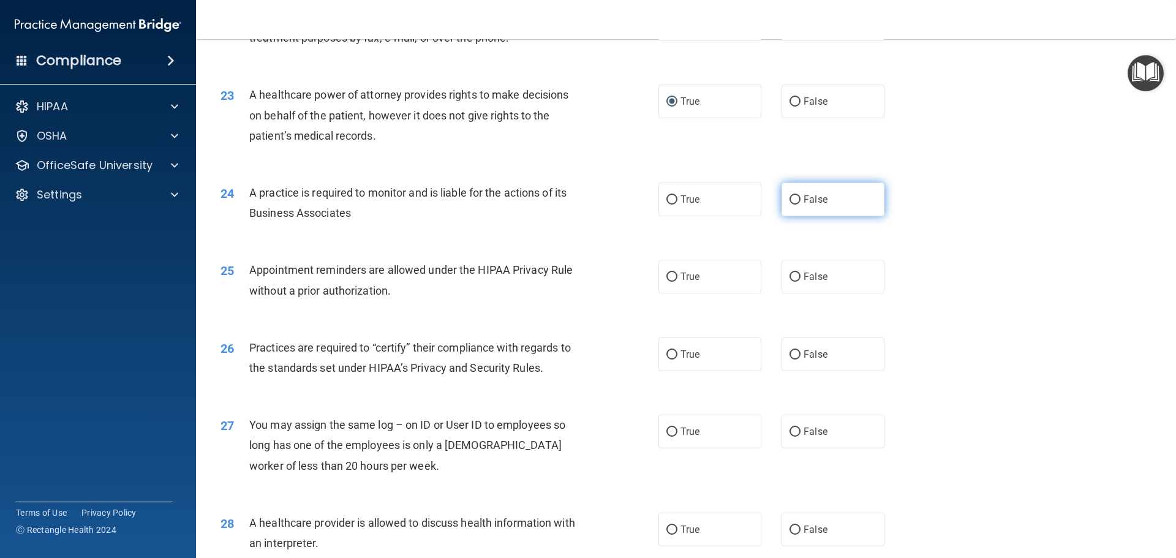
click at [789, 200] on input "False" at bounding box center [794, 199] width 11 height 9
radio input "true"
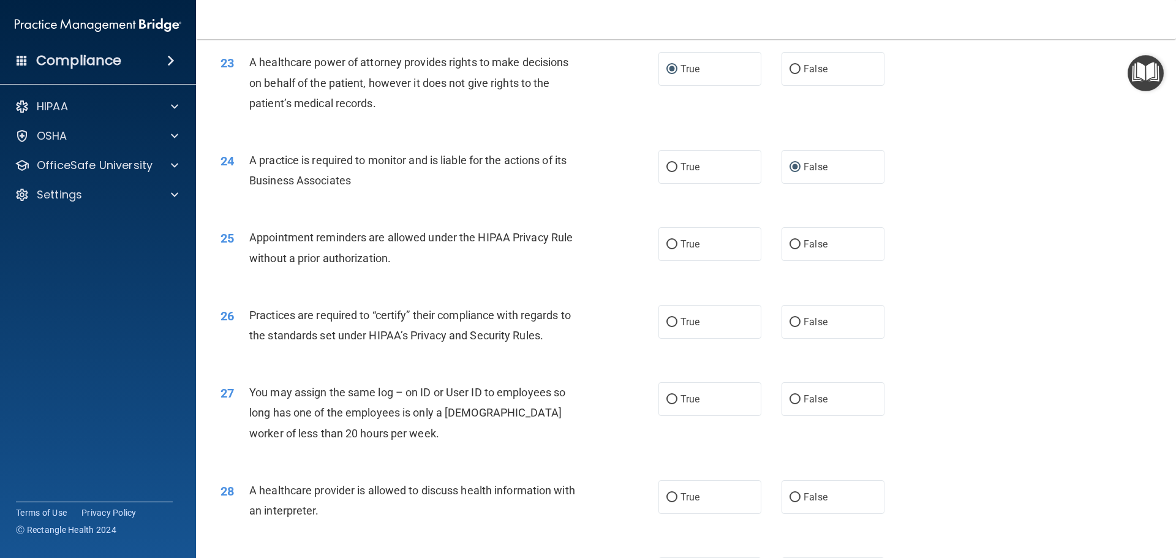
scroll to position [2082, 0]
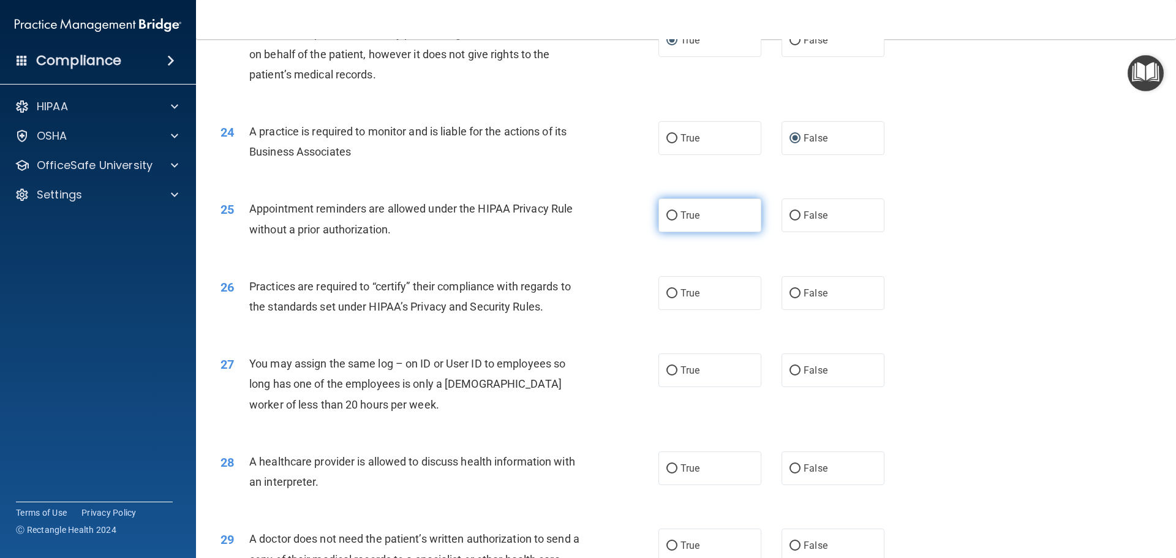
click at [668, 216] on input "True" at bounding box center [671, 215] width 11 height 9
radio input "true"
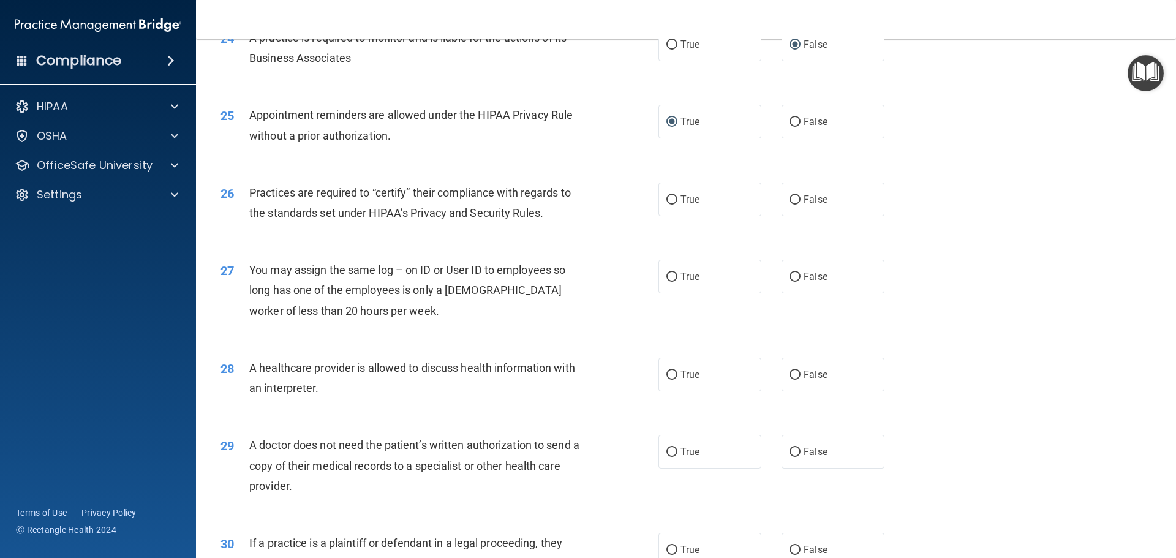
scroll to position [2204, 0]
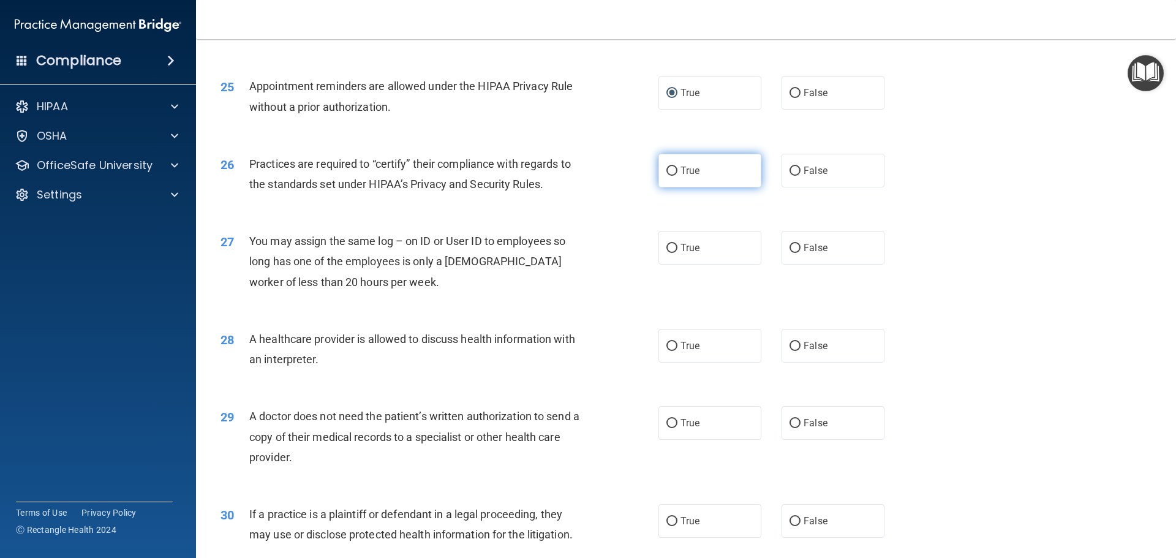
click at [666, 168] on input "True" at bounding box center [671, 171] width 11 height 9
radio input "true"
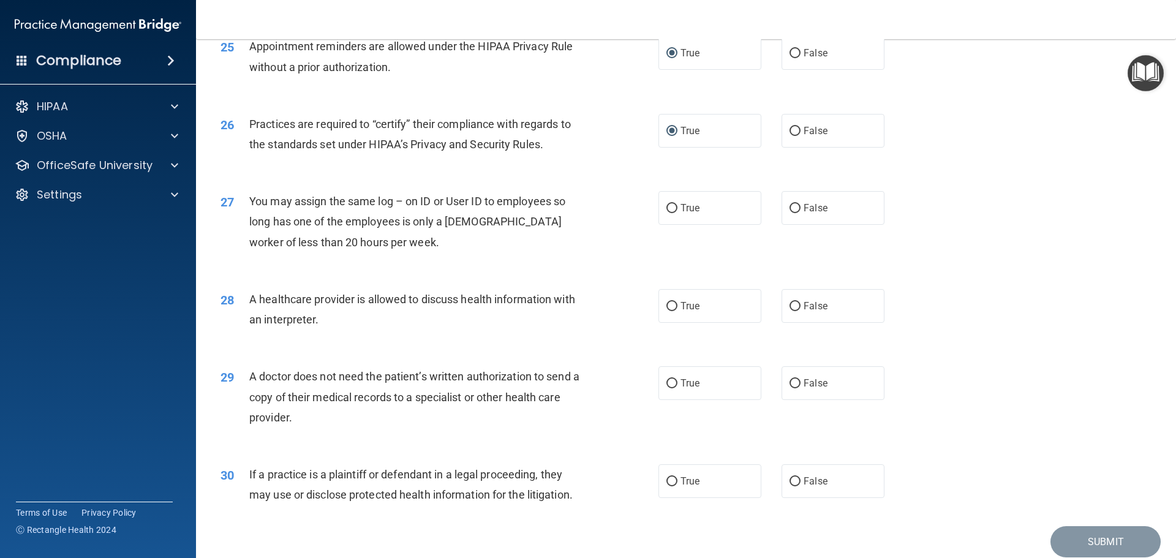
scroll to position [2266, 0]
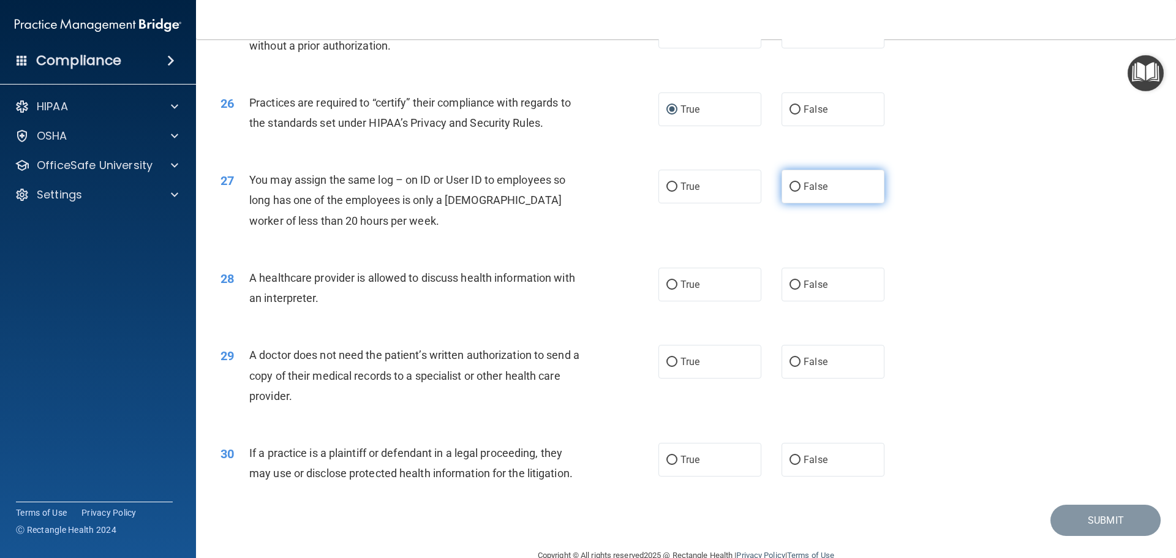
click at [789, 185] on input "False" at bounding box center [794, 186] width 11 height 9
radio input "true"
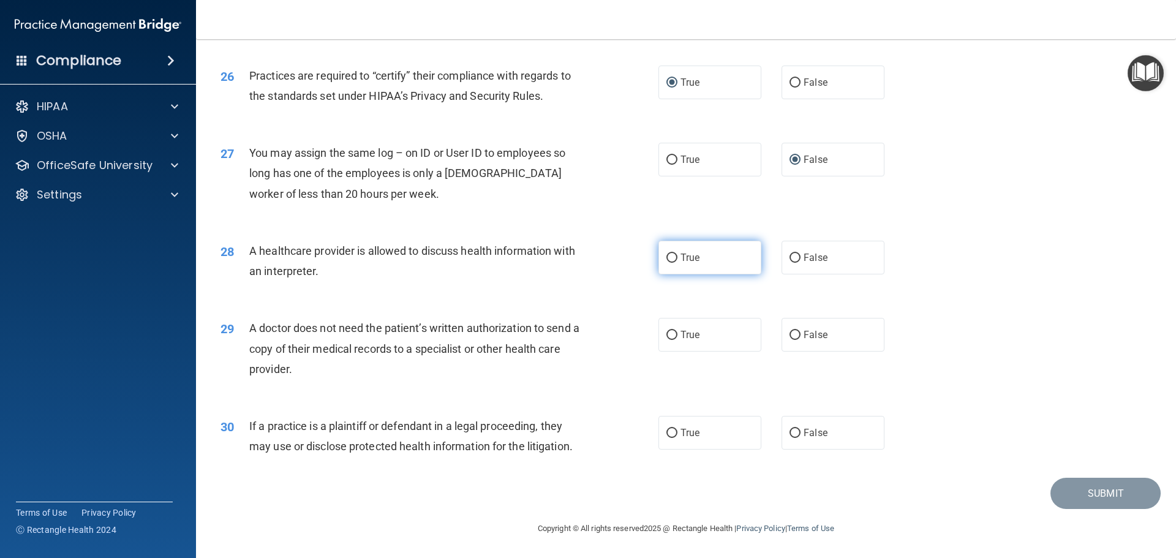
click at [666, 259] on input "True" at bounding box center [671, 257] width 11 height 9
radio input "true"
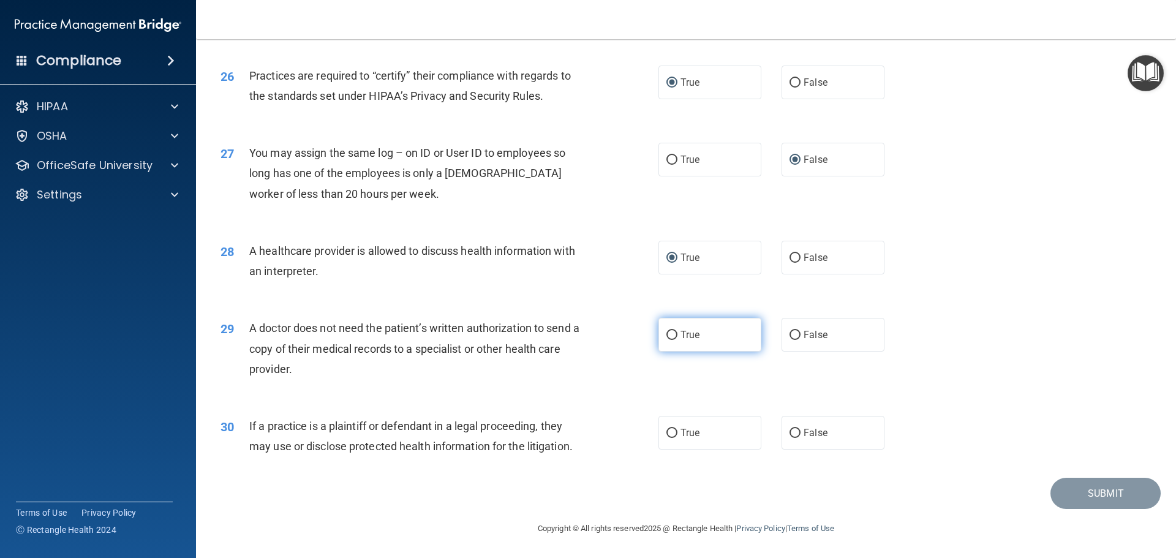
click at [669, 333] on input "True" at bounding box center [671, 335] width 11 height 9
radio input "true"
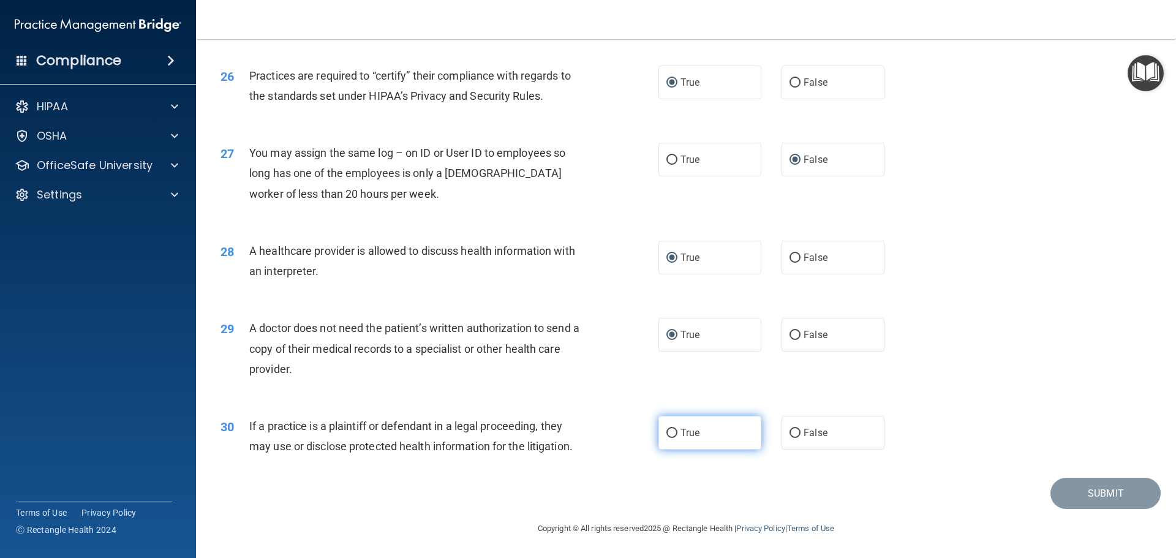
click at [661, 431] on label "True" at bounding box center [709, 433] width 103 height 34
click at [666, 431] on input "True" at bounding box center [671, 433] width 11 height 9
radio input "true"
click at [1079, 492] on button "Submit" at bounding box center [1105, 493] width 110 height 31
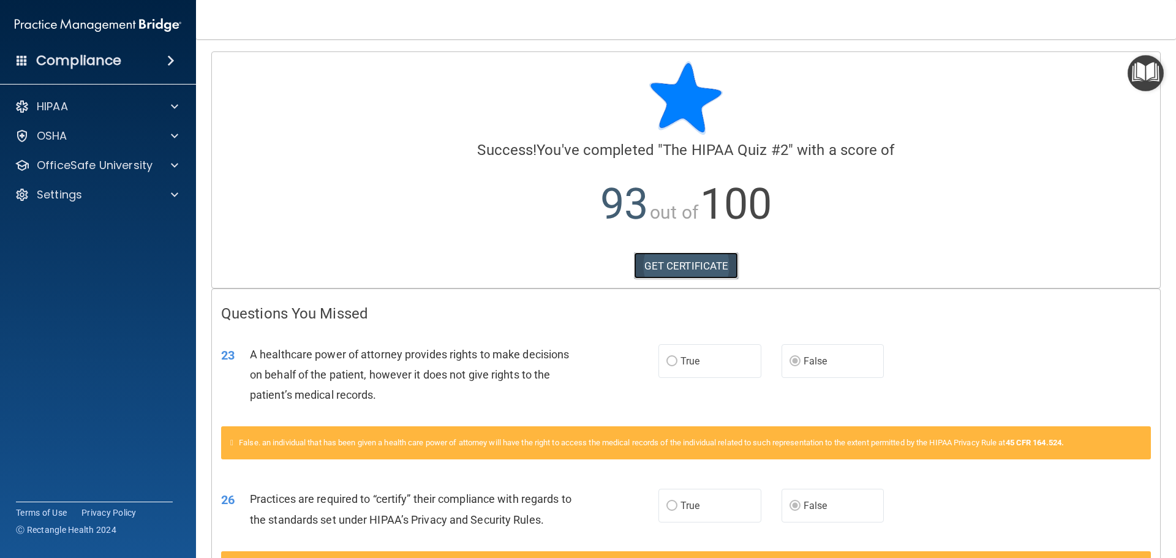
click at [699, 272] on link "GET CERTIFICATE" at bounding box center [686, 265] width 105 height 27
click at [99, 166] on p "OfficeSafe University" at bounding box center [95, 165] width 116 height 15
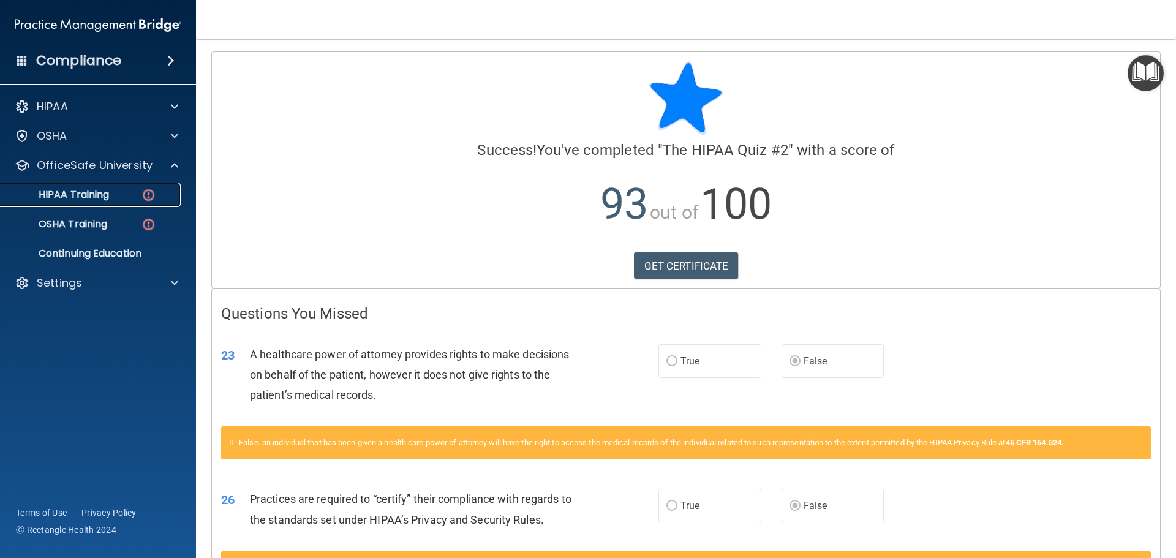
click at [88, 198] on p "HIPAA Training" at bounding box center [58, 195] width 101 height 12
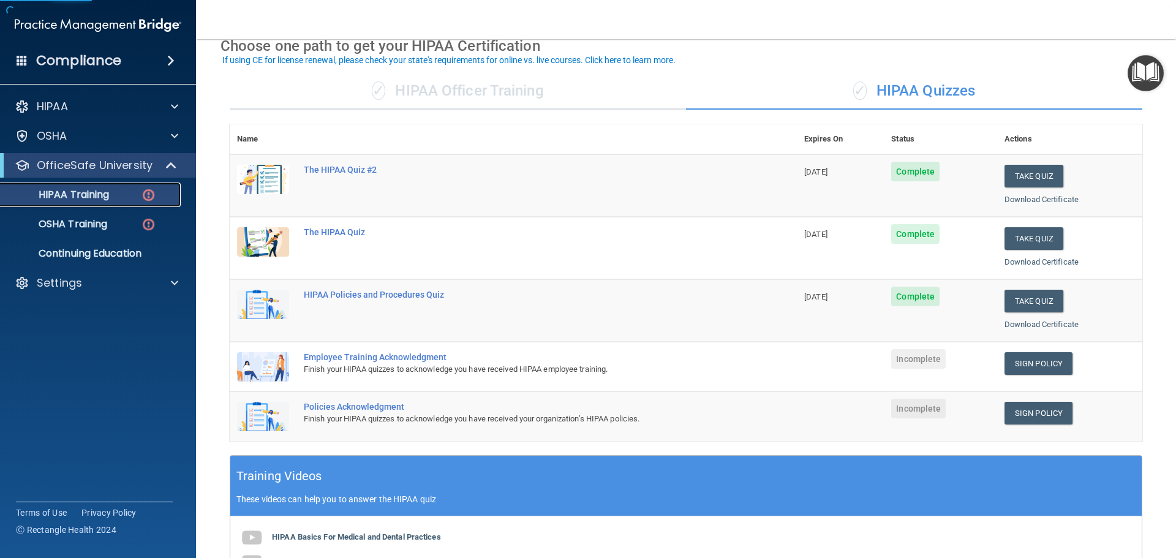
scroll to position [122, 0]
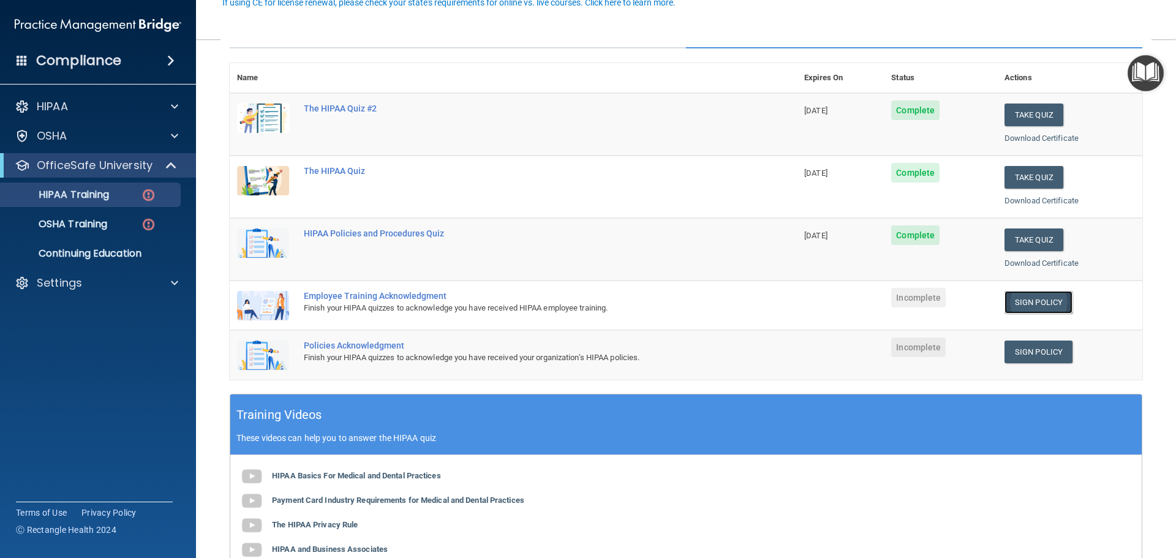
click at [1029, 301] on link "Sign Policy" at bounding box center [1038, 302] width 68 height 23
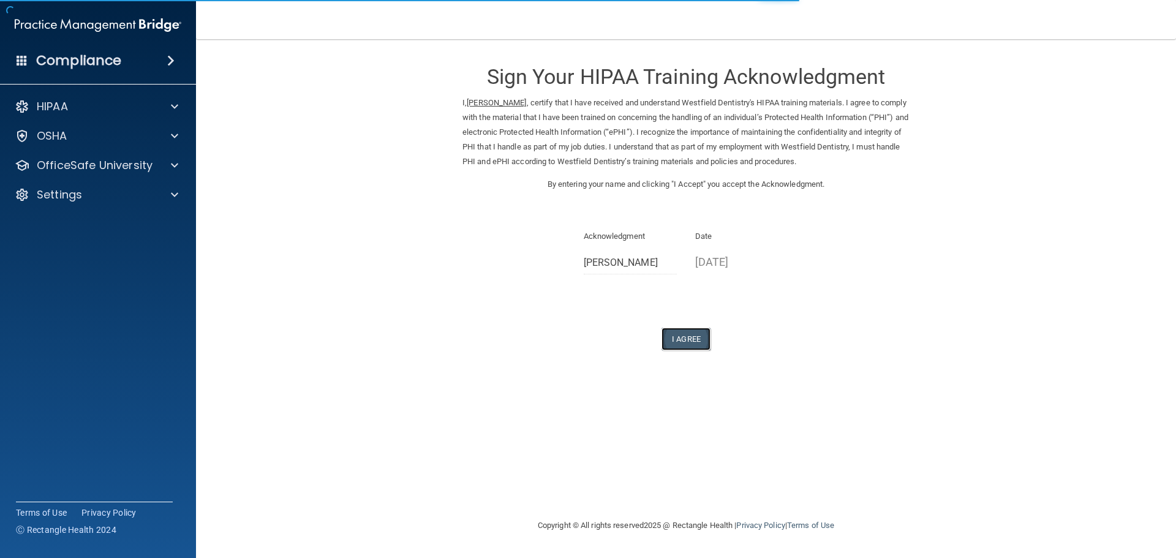
click at [689, 340] on button "I Agree" at bounding box center [685, 339] width 49 height 23
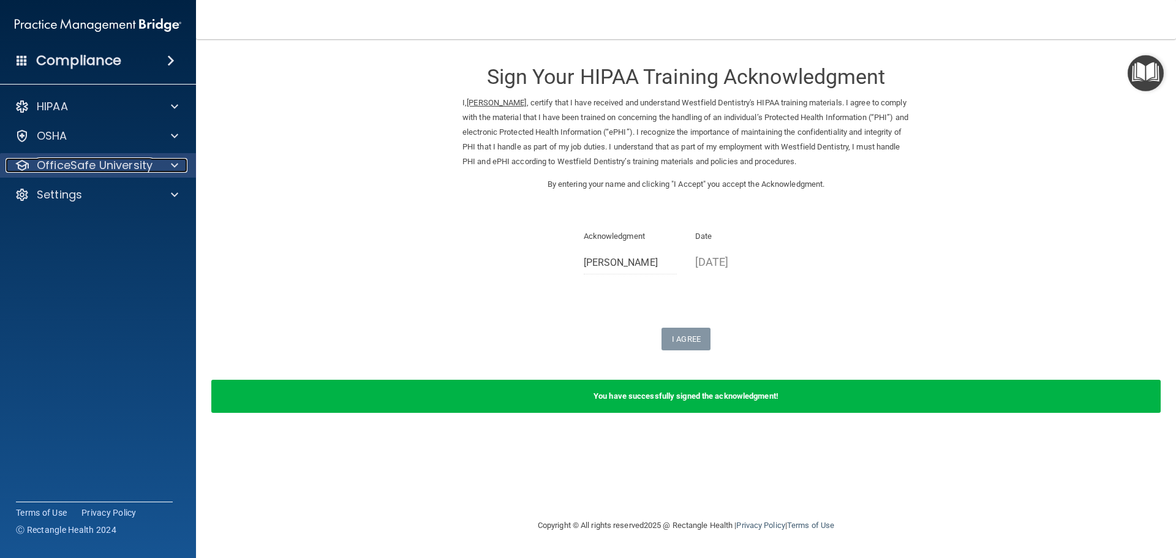
click at [136, 165] on p "OfficeSafe University" at bounding box center [95, 165] width 116 height 15
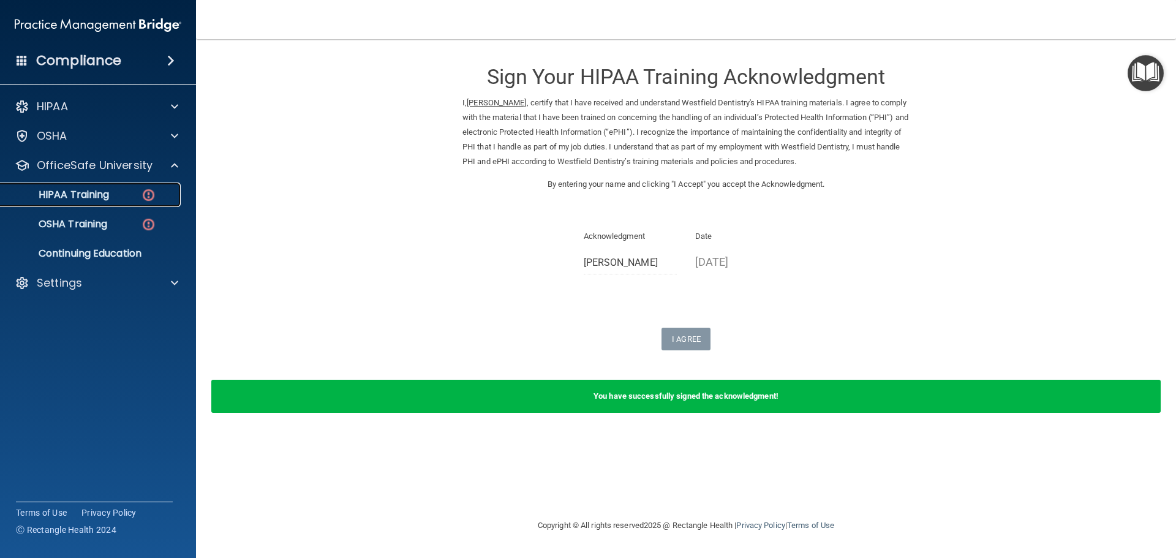
click at [120, 200] on div "HIPAA Training" at bounding box center [91, 195] width 167 height 12
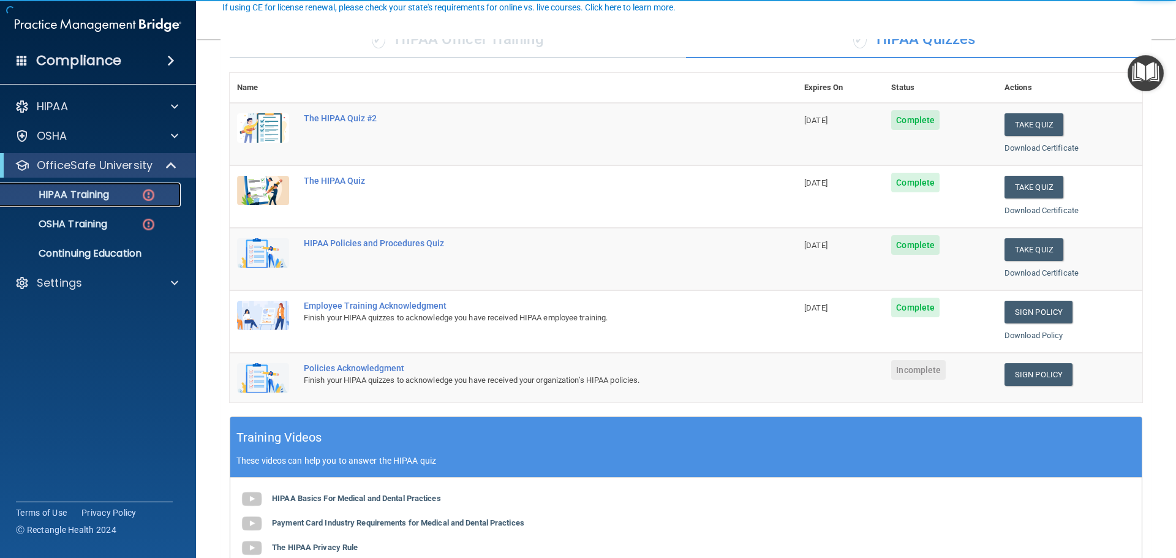
scroll to position [122, 0]
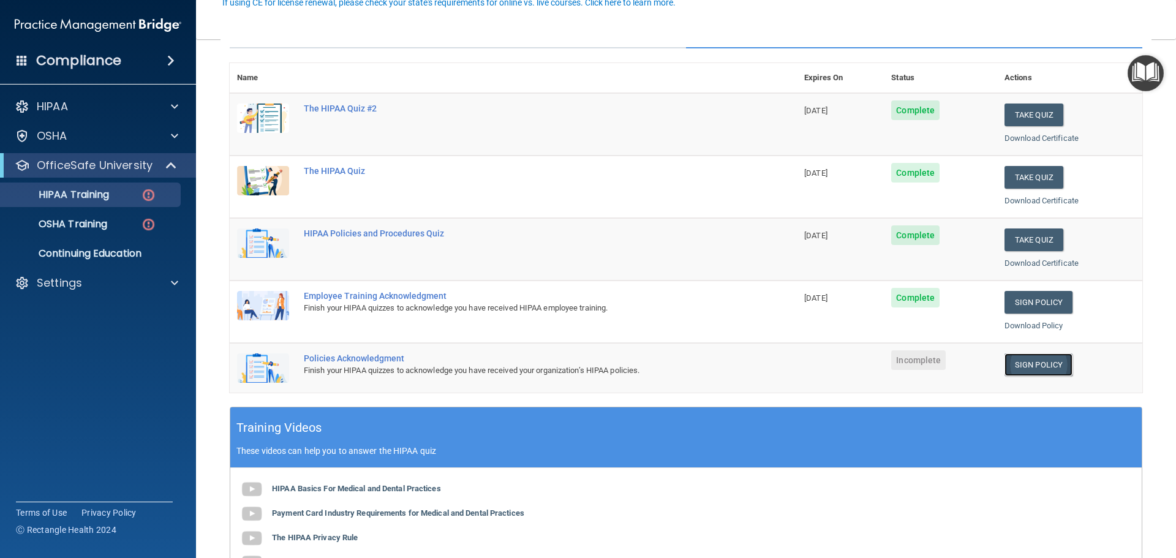
click at [1010, 362] on link "Sign Policy" at bounding box center [1038, 364] width 68 height 23
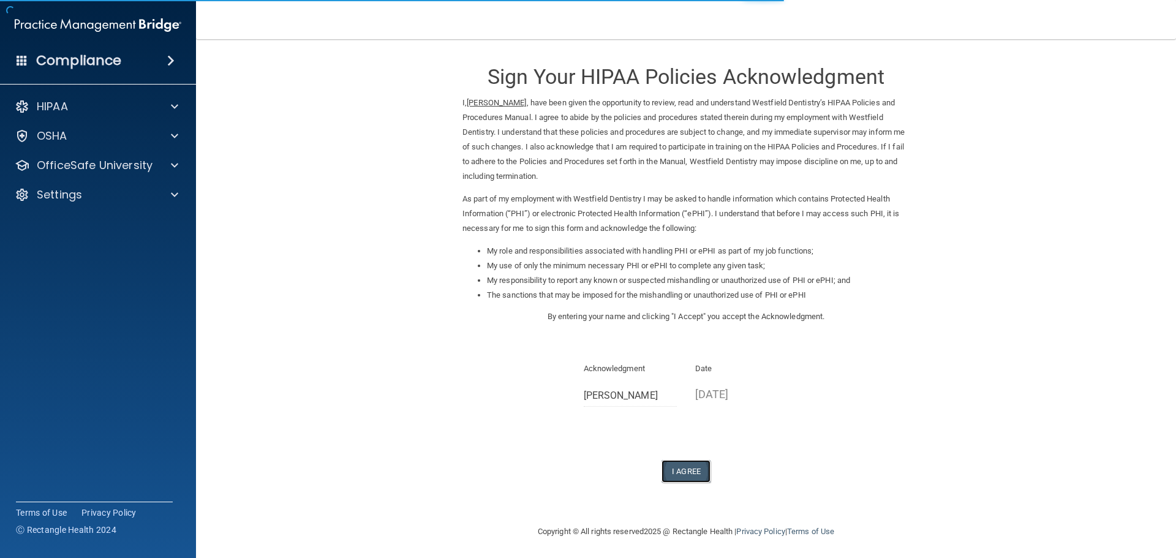
click at [685, 468] on button "I Agree" at bounding box center [685, 471] width 49 height 23
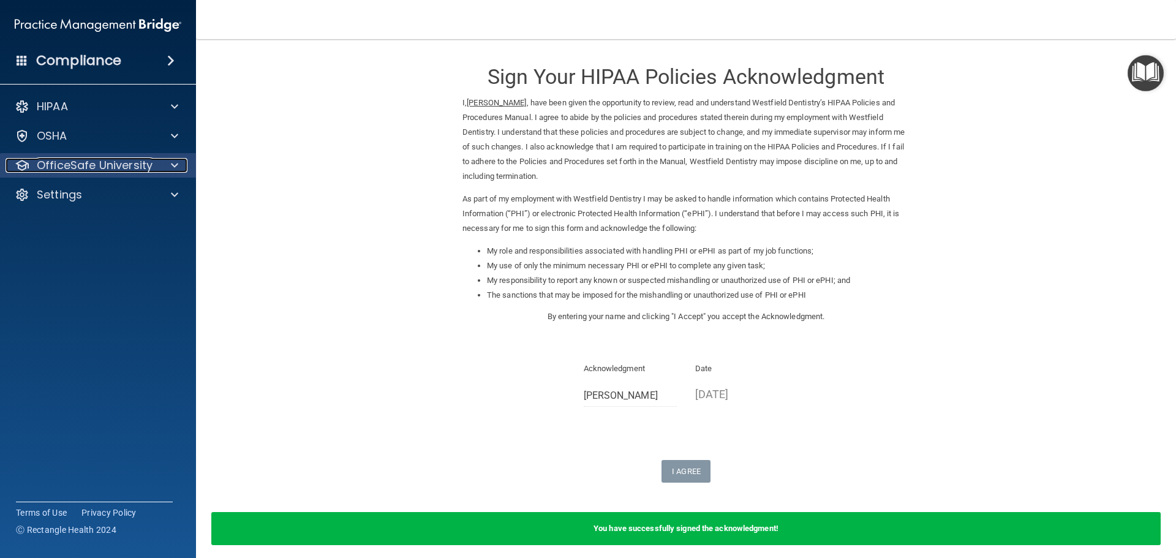
click at [176, 168] on span at bounding box center [174, 165] width 7 height 15
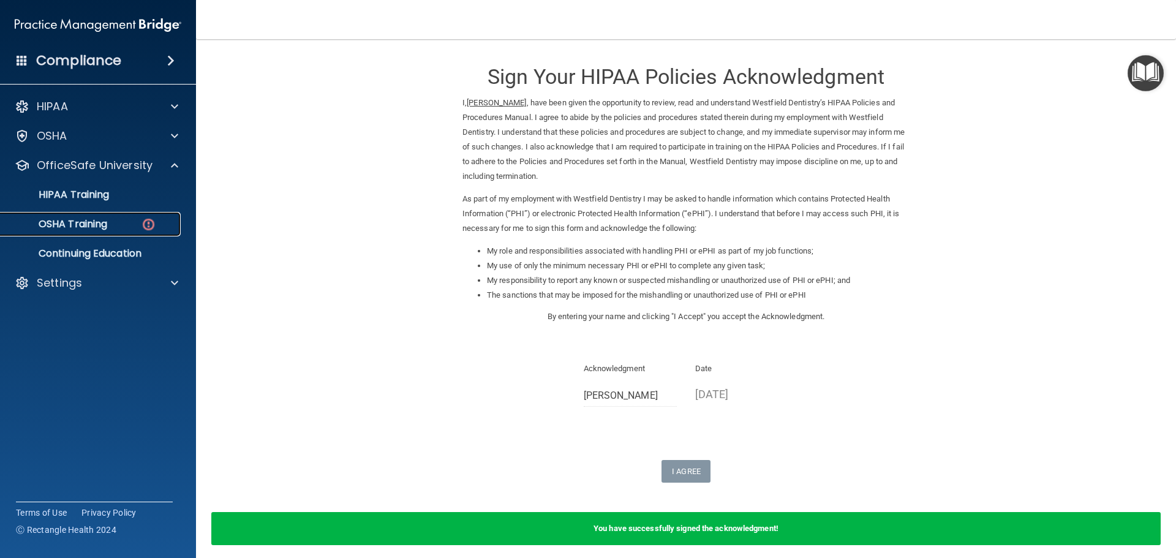
click at [92, 225] on p "OSHA Training" at bounding box center [57, 224] width 99 height 12
